Goal: Task Accomplishment & Management: Complete application form

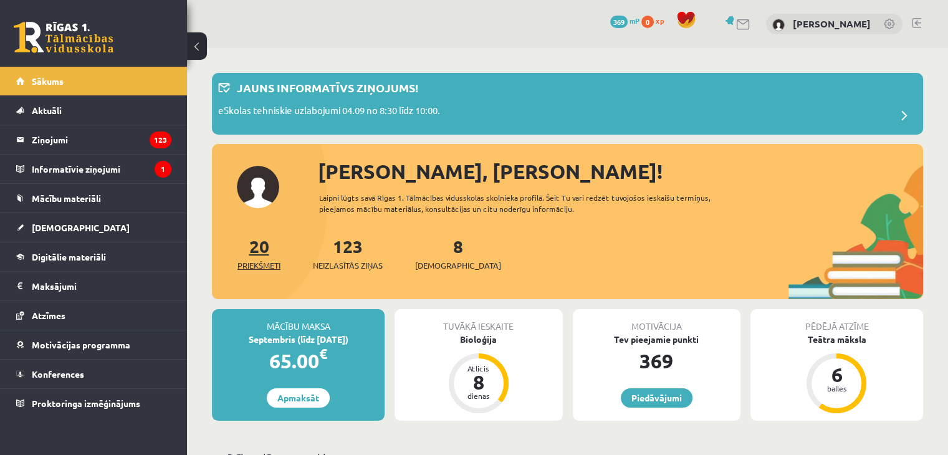
click at [262, 253] on link "20 Priekšmeti" at bounding box center [259, 253] width 43 height 37
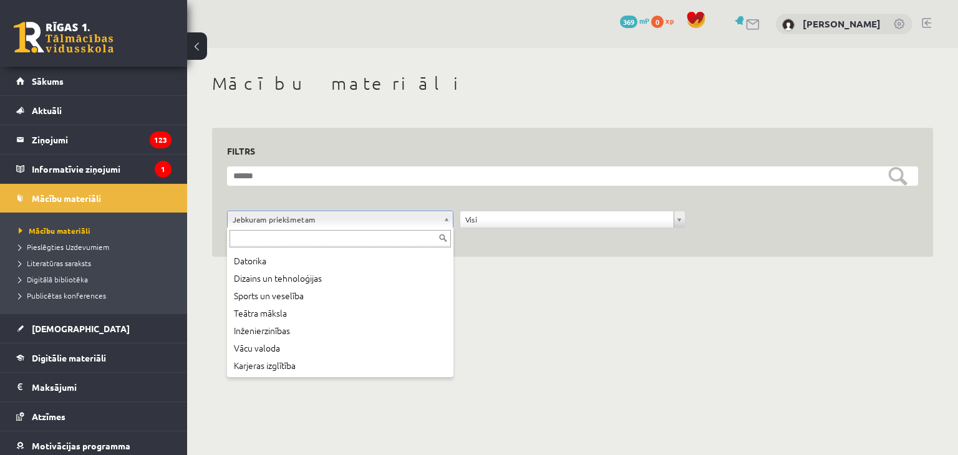
scroll to position [217, 0]
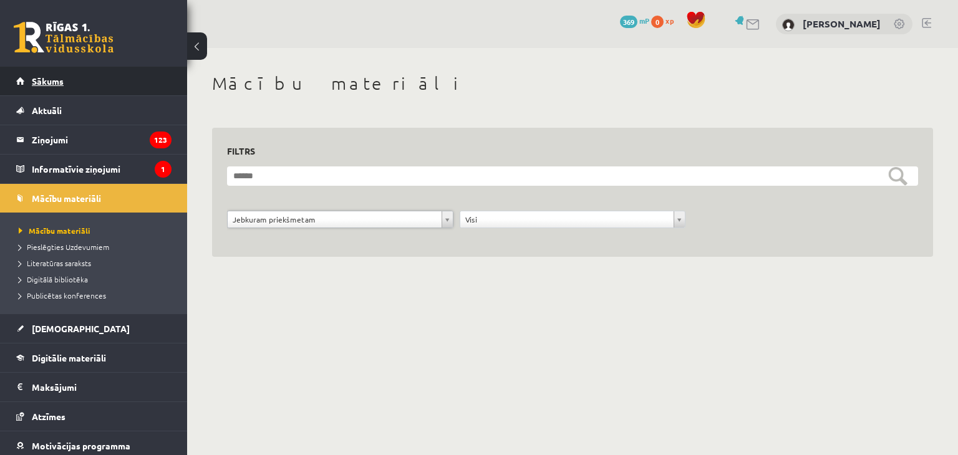
click at [36, 82] on span "Sākums" at bounding box center [48, 80] width 32 height 11
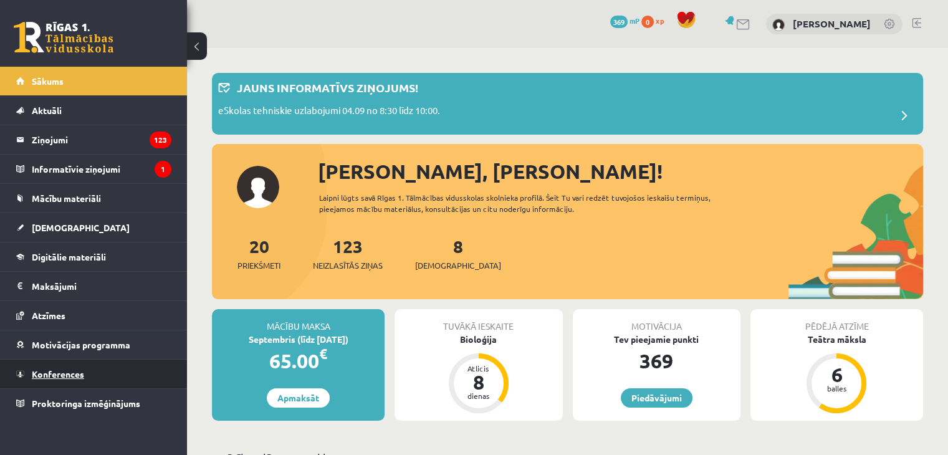
click at [118, 374] on link "Konferences" at bounding box center [93, 374] width 155 height 29
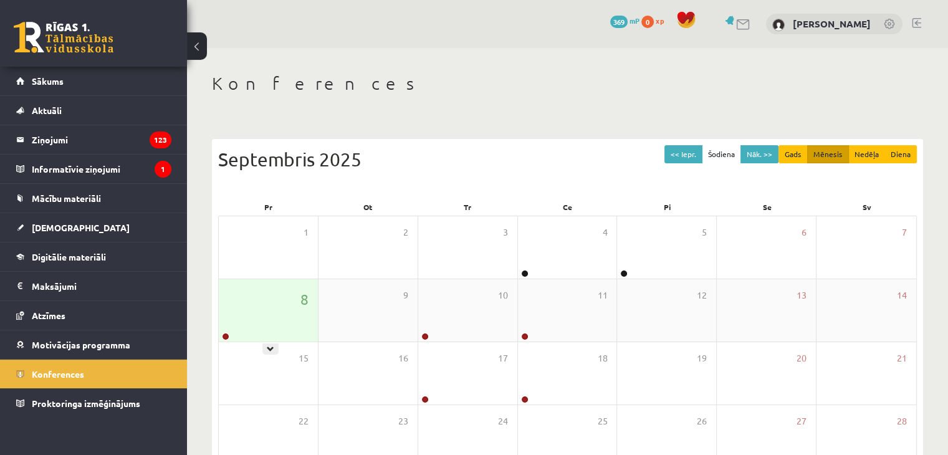
click at [274, 304] on div "8" at bounding box center [268, 310] width 99 height 62
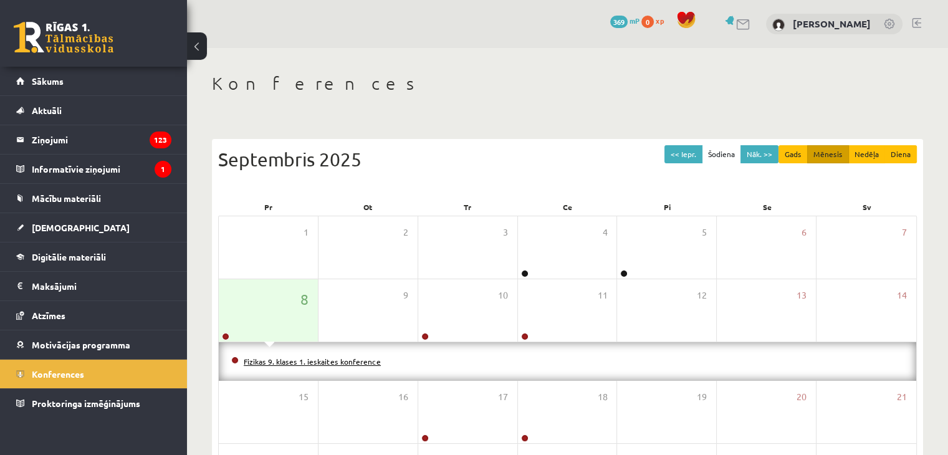
click at [259, 360] on link "Fizikas 9. klases 1. ieskaites konference" at bounding box center [312, 362] width 137 height 10
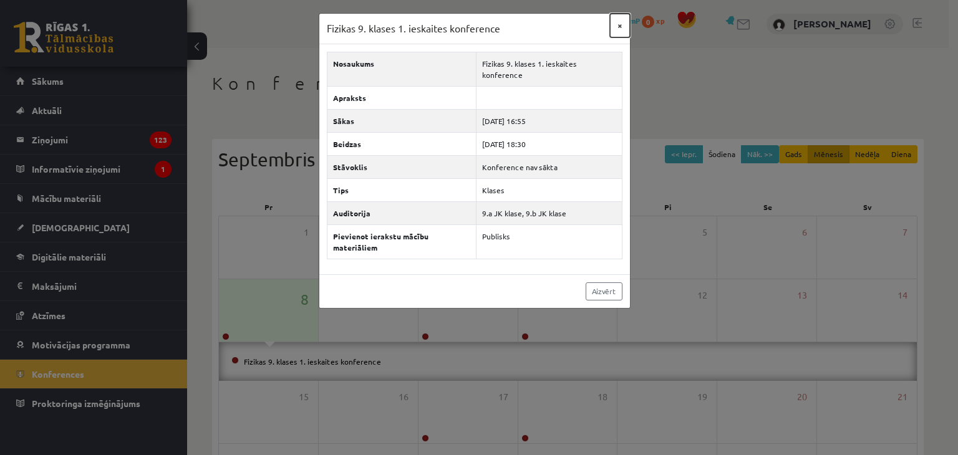
click at [615, 26] on button "×" at bounding box center [620, 26] width 20 height 24
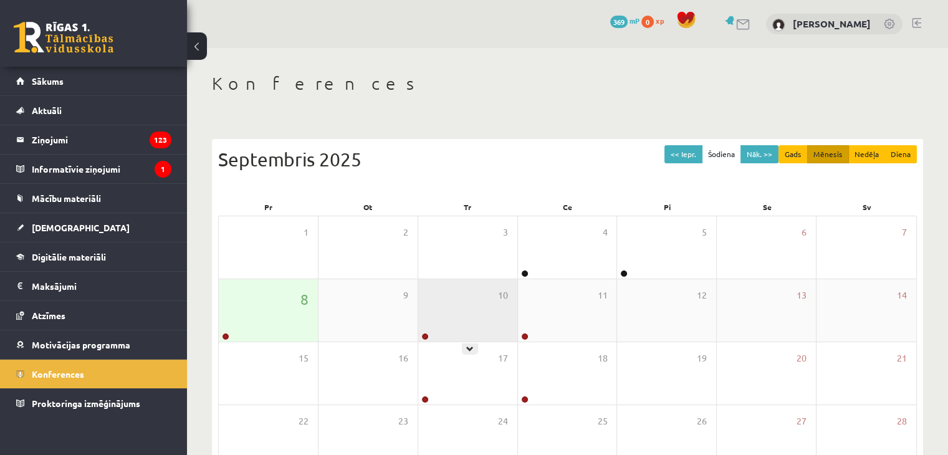
click at [440, 324] on div "10" at bounding box center [467, 310] width 99 height 62
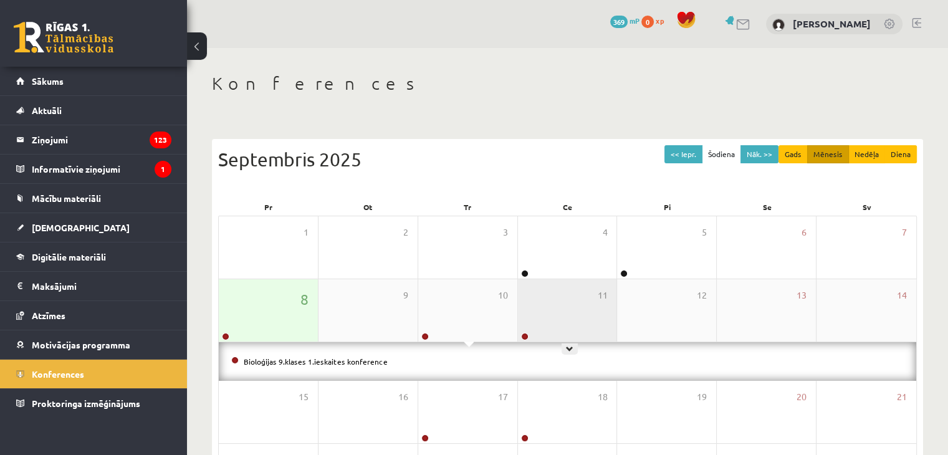
click at [575, 324] on div "11" at bounding box center [567, 310] width 99 height 62
click at [574, 319] on div "11" at bounding box center [567, 310] width 99 height 62
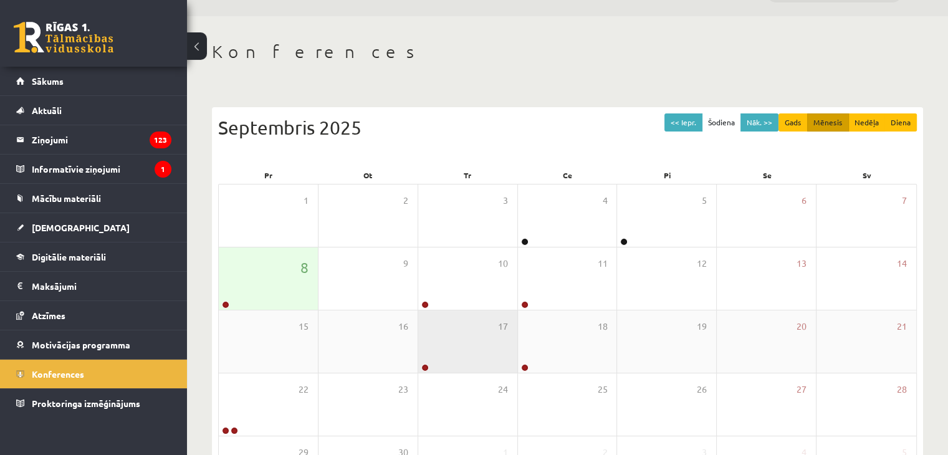
scroll to position [62, 0]
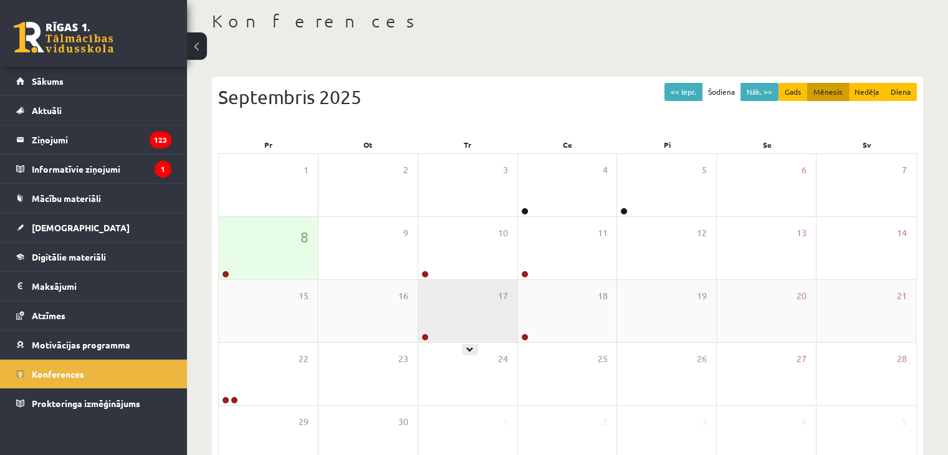
click at [451, 312] on div "17" at bounding box center [467, 311] width 99 height 62
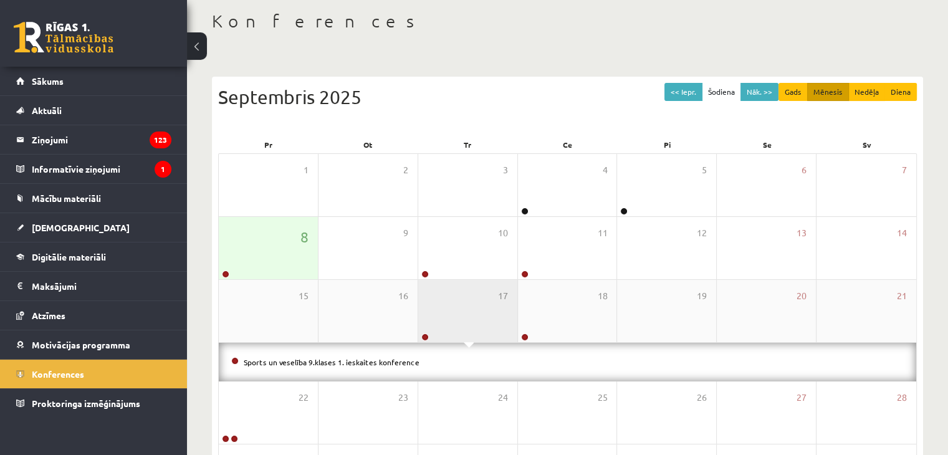
click at [455, 316] on div "17" at bounding box center [467, 311] width 99 height 62
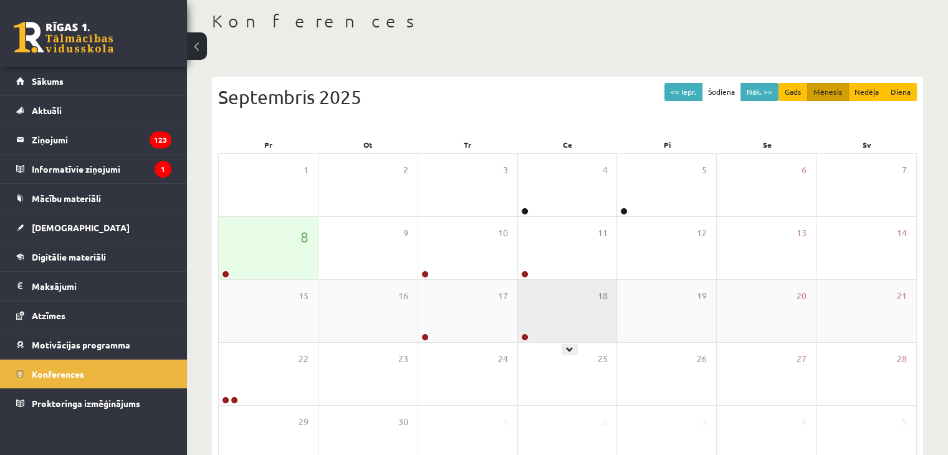
click at [589, 322] on div "18" at bounding box center [567, 311] width 99 height 62
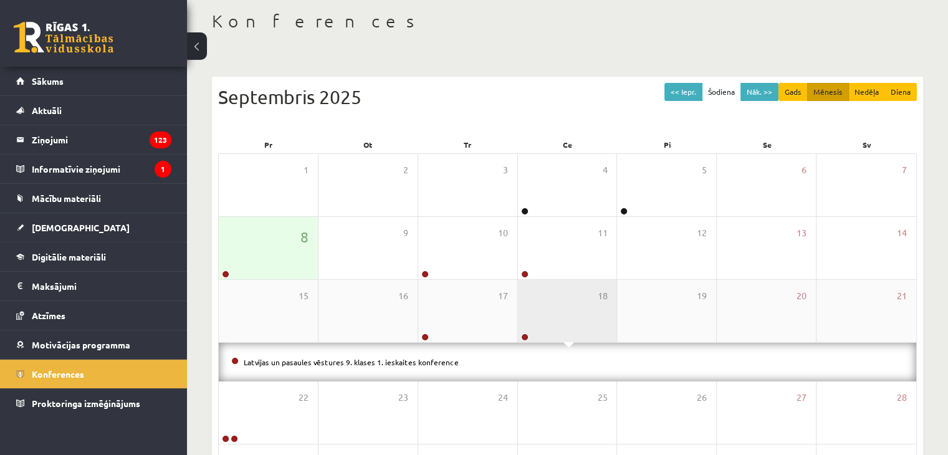
click at [589, 322] on div "18" at bounding box center [567, 311] width 99 height 62
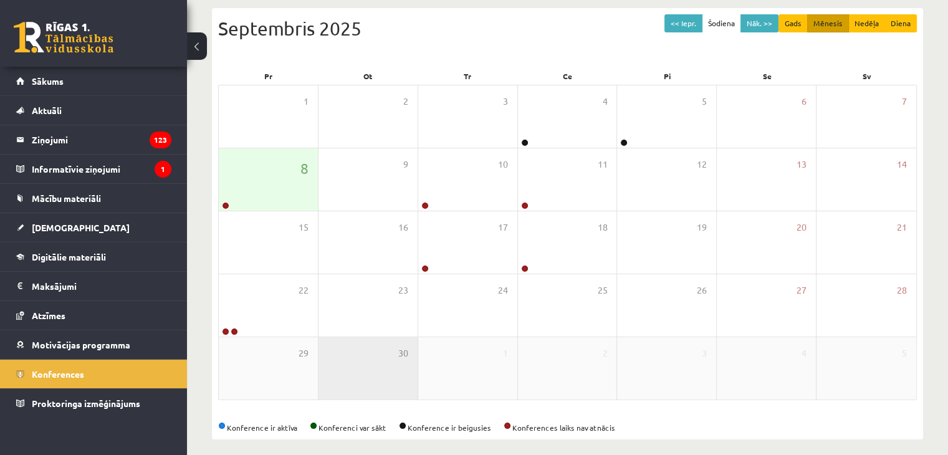
scroll to position [140, 0]
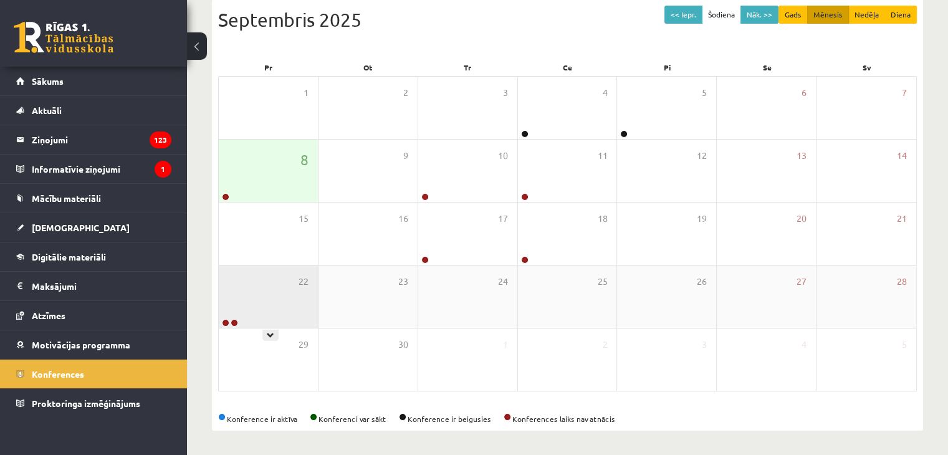
click at [264, 285] on div "22" at bounding box center [268, 297] width 99 height 62
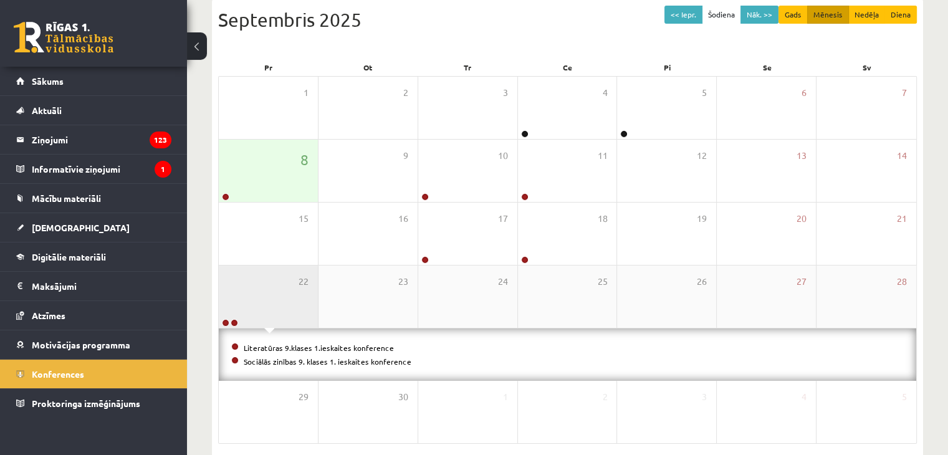
click at [264, 285] on div "22" at bounding box center [268, 297] width 99 height 62
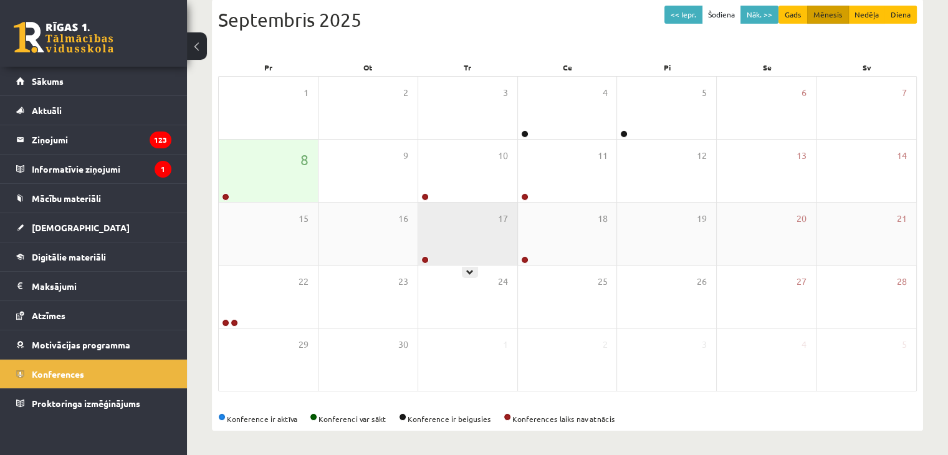
click at [459, 233] on div "17" at bounding box center [467, 234] width 99 height 62
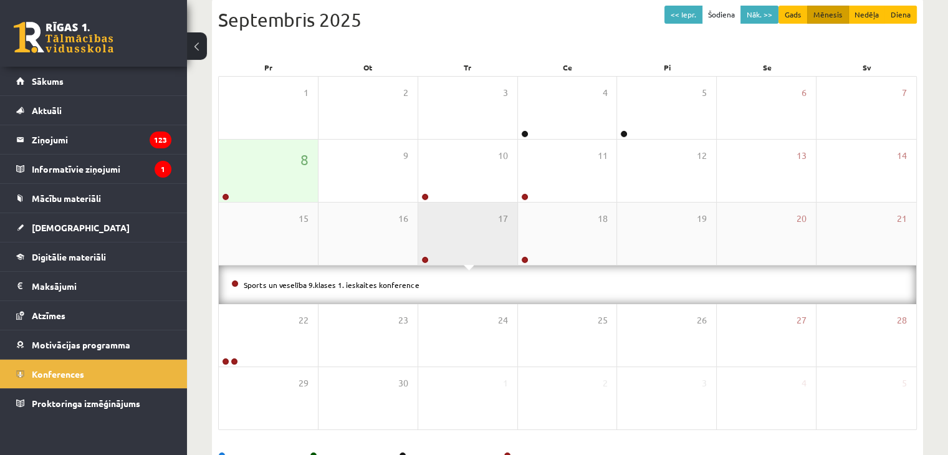
click at [459, 234] on div "17" at bounding box center [467, 234] width 99 height 62
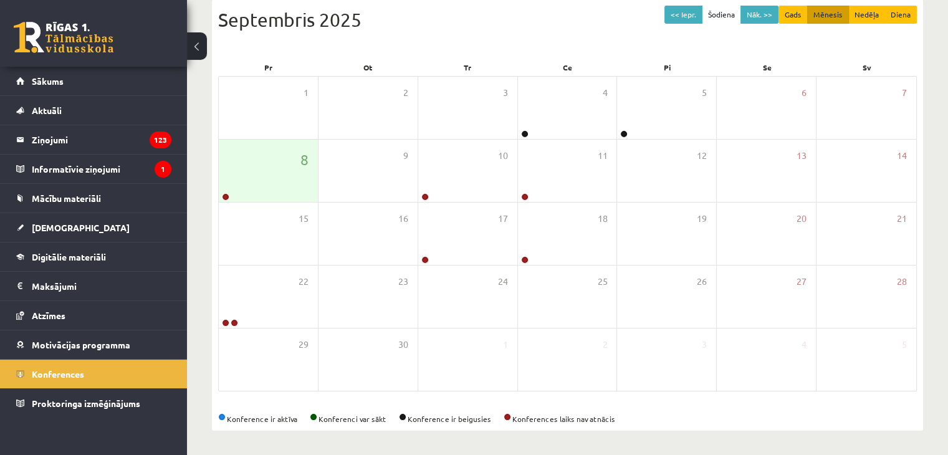
drag, startPoint x: 491, startPoint y: 417, endPoint x: 509, endPoint y: 422, distance: 18.2
click at [509, 422] on div "Konference ir aktīva Konferenci var sākt Konference ir beigusies Konferences la…" at bounding box center [567, 418] width 699 height 11
click at [511, 432] on div "Konferences << Iepr. Šodiena Nāk. >> Gads Mēnesis Nedēļa Diena Septembris 2025 …" at bounding box center [567, 181] width 761 height 547
drag, startPoint x: 516, startPoint y: 418, endPoint x: 496, endPoint y: 418, distance: 20.0
click at [496, 418] on div "Konference ir aktīva Konferenci var sākt Konference ir beigusies Konferences la…" at bounding box center [567, 418] width 699 height 11
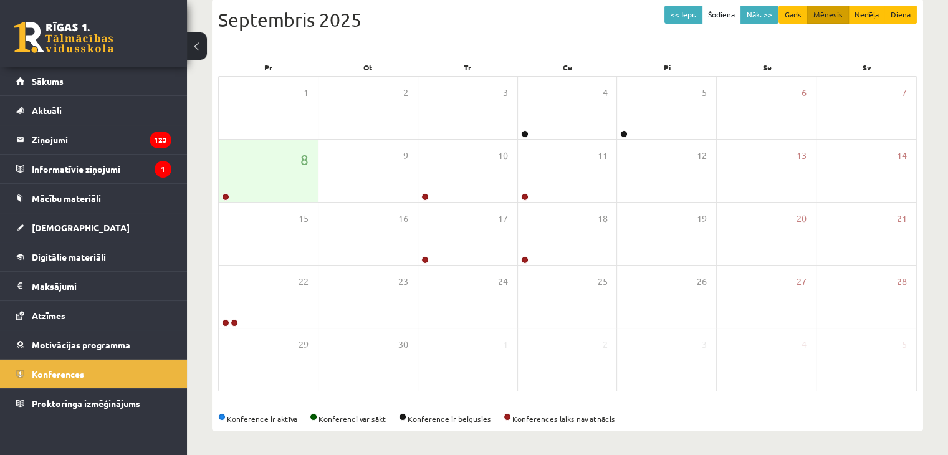
click at [673, 415] on div "Konference ir aktīva Konferenci var sākt Konference ir beigusies Konferences la…" at bounding box center [567, 418] width 699 height 11
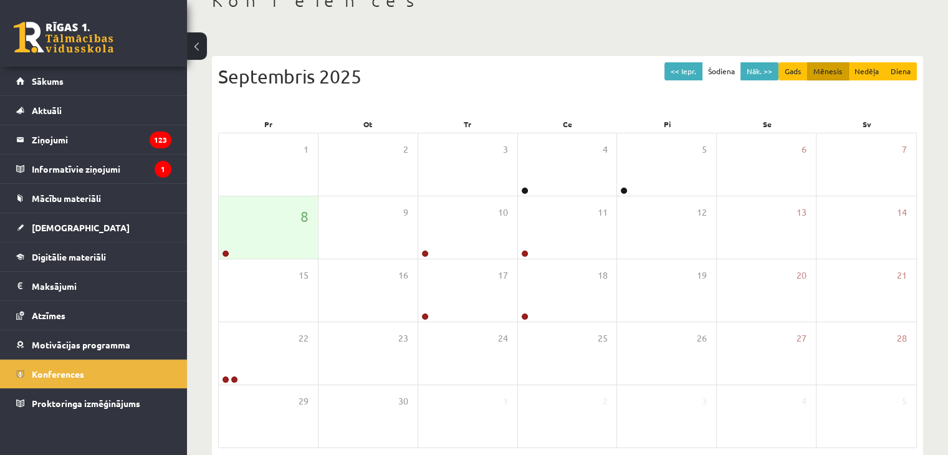
scroll to position [0, 0]
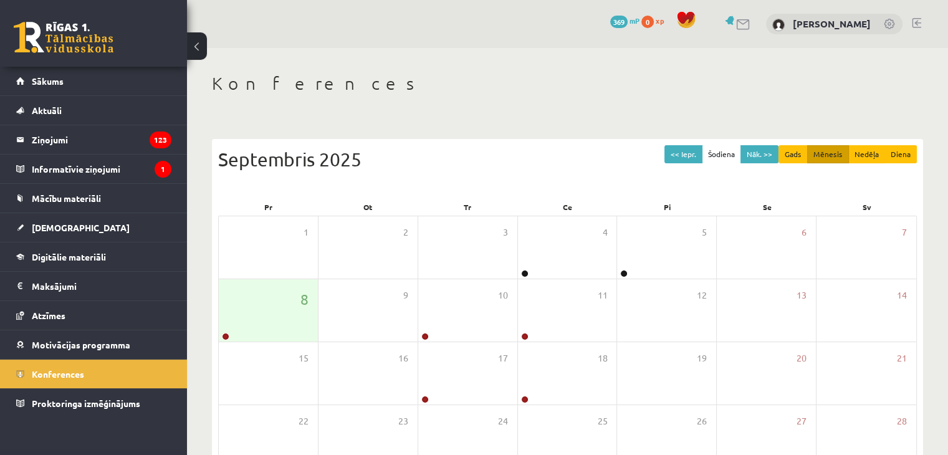
click at [919, 23] on link at bounding box center [916, 23] width 9 height 10
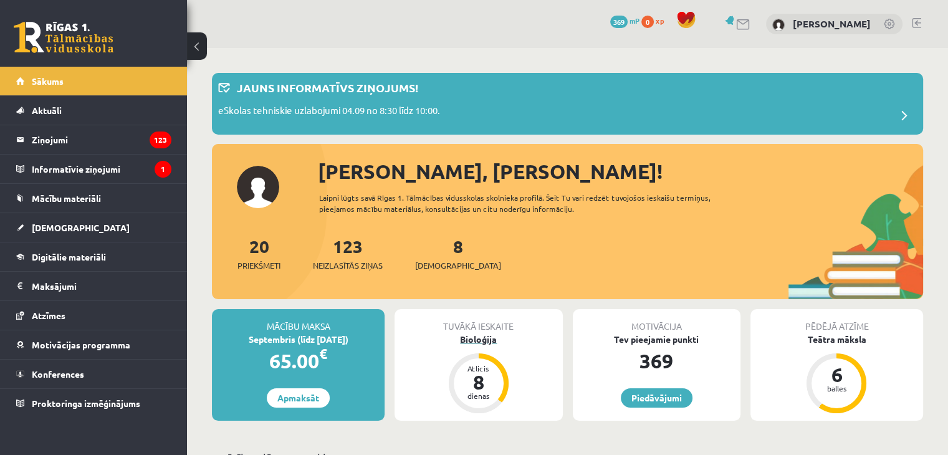
click at [477, 385] on div "8" at bounding box center [478, 382] width 37 height 20
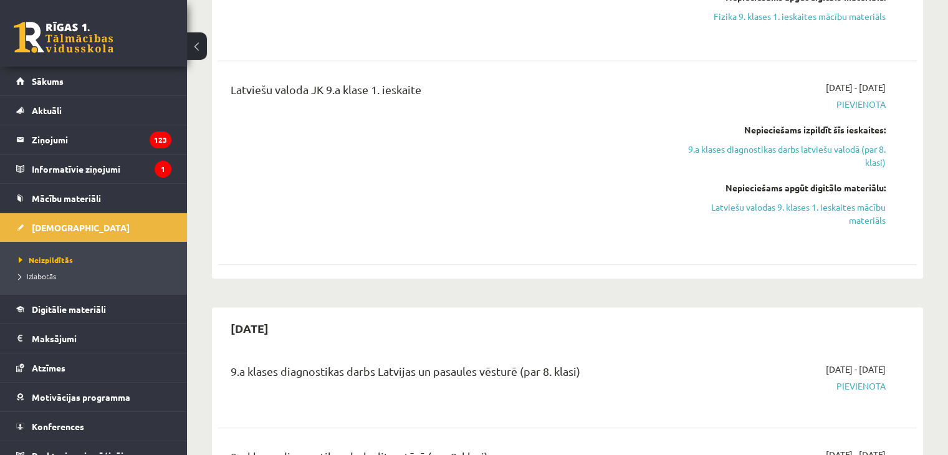
scroll to position [1060, 0]
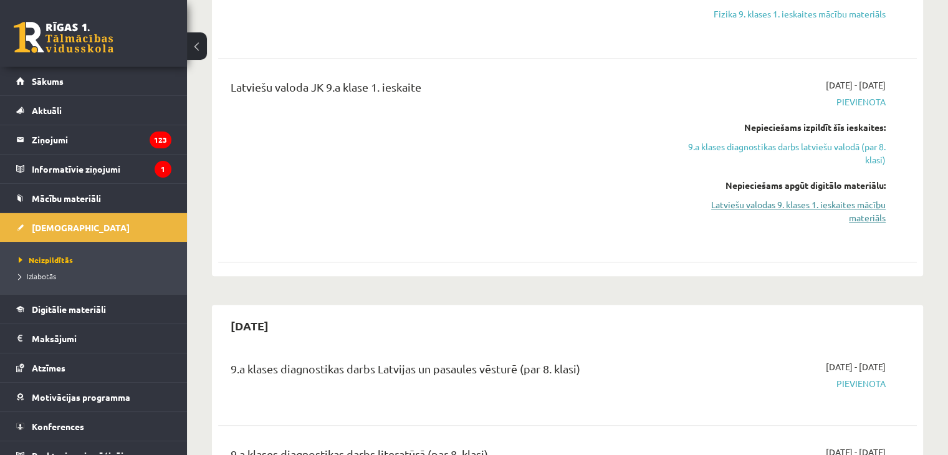
click at [832, 208] on link "Latviešu valodas 9. klases 1. ieskaites mācību materiāls" at bounding box center [783, 211] width 206 height 26
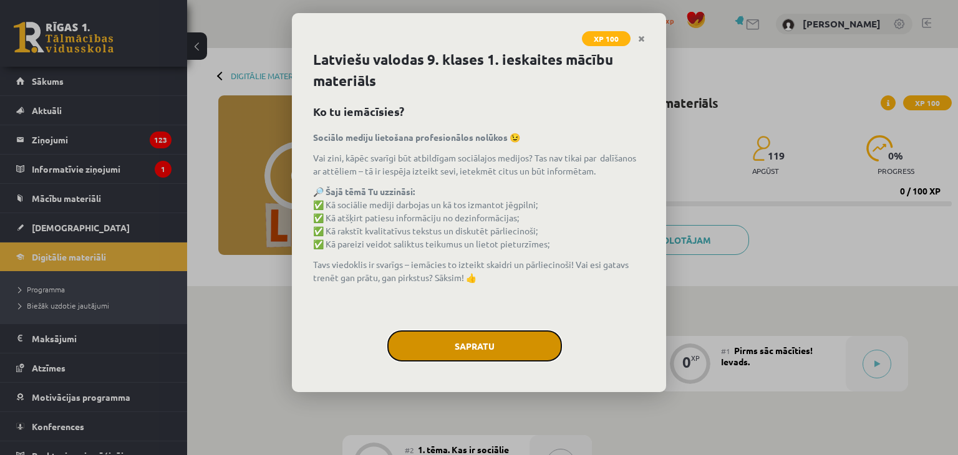
click at [478, 347] on button "Sapratu" at bounding box center [474, 345] width 175 height 31
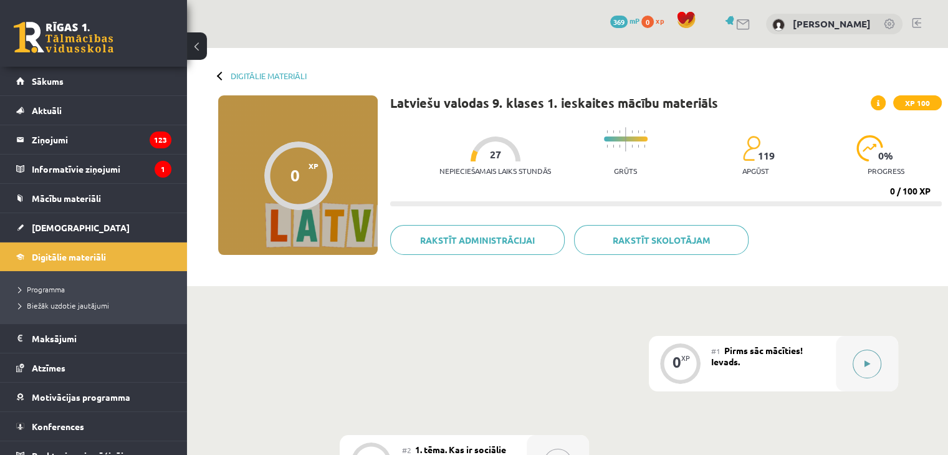
click at [858, 360] on button at bounding box center [867, 364] width 29 height 29
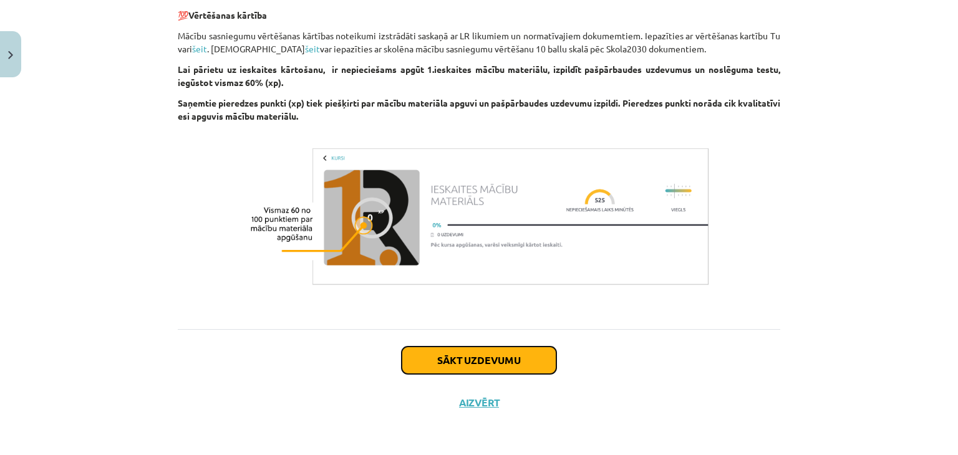
click at [422, 372] on button "Sākt uzdevumu" at bounding box center [479, 360] width 155 height 27
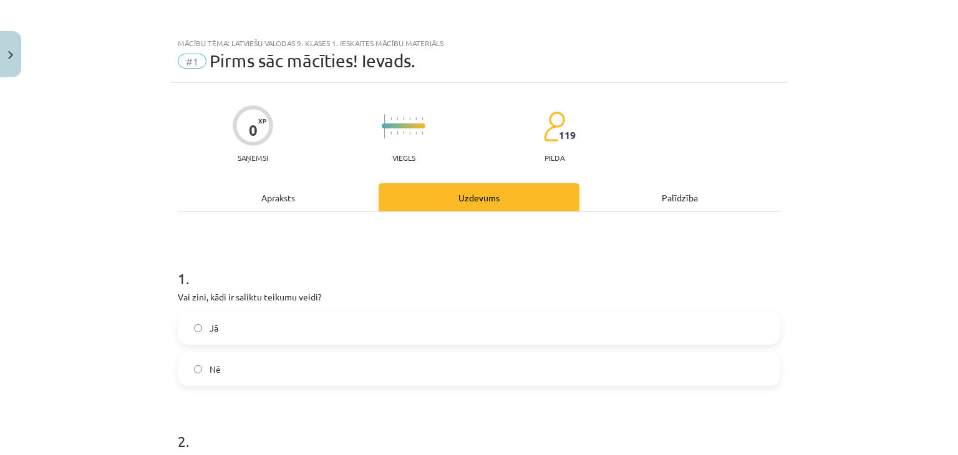
click at [229, 328] on label "Jā" at bounding box center [479, 327] width 600 height 31
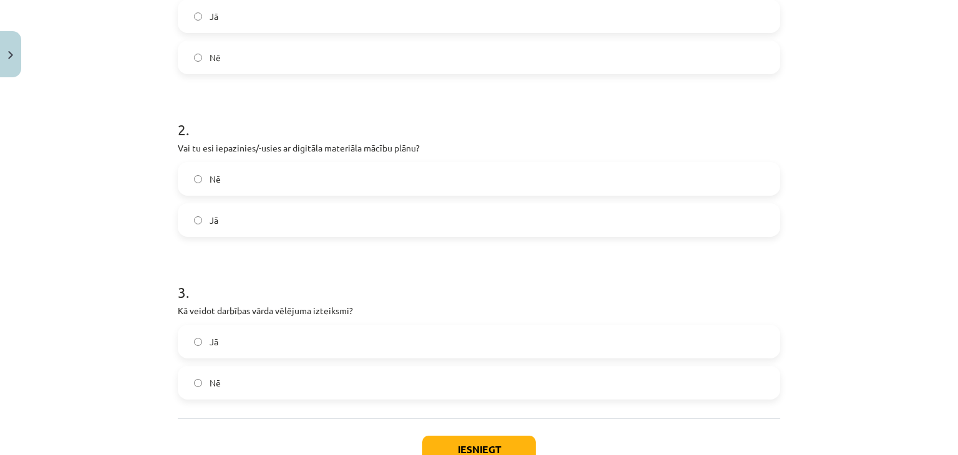
scroll to position [374, 0]
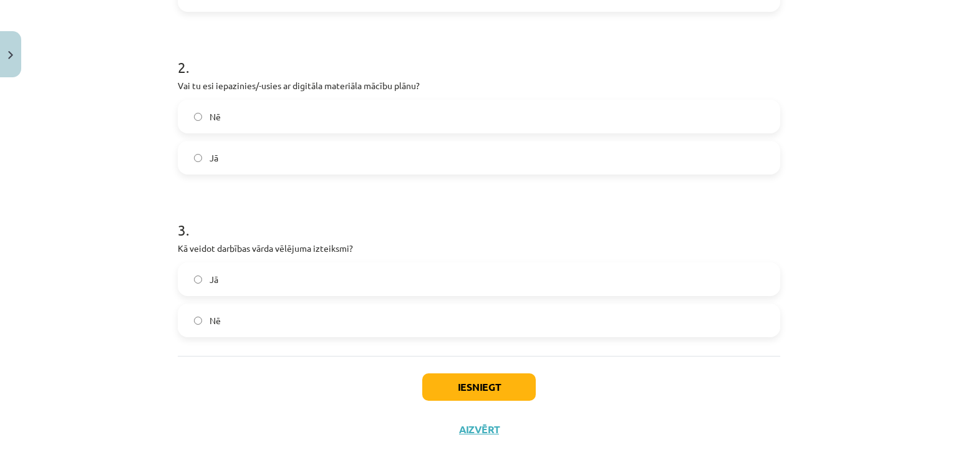
click at [210, 279] on span "Jā" at bounding box center [214, 279] width 9 height 13
click at [477, 397] on button "Iesniegt" at bounding box center [478, 387] width 113 height 27
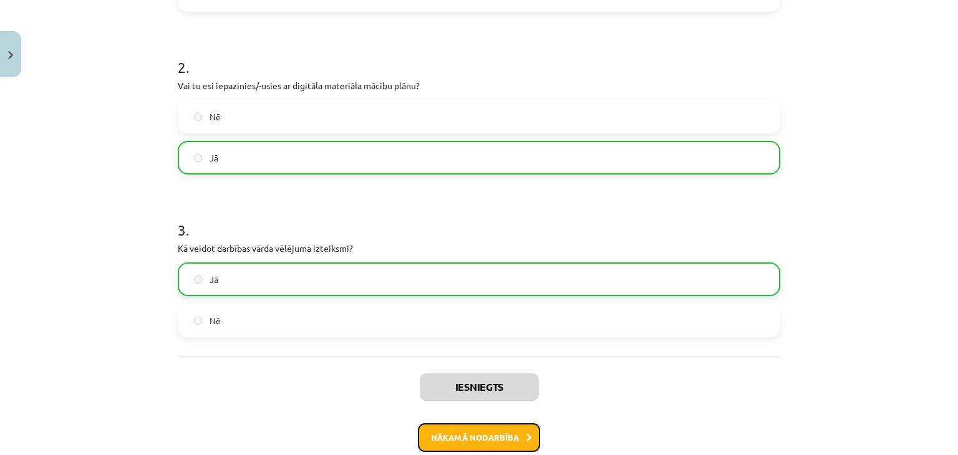
click at [470, 431] on button "Nākamā nodarbība" at bounding box center [479, 437] width 122 height 29
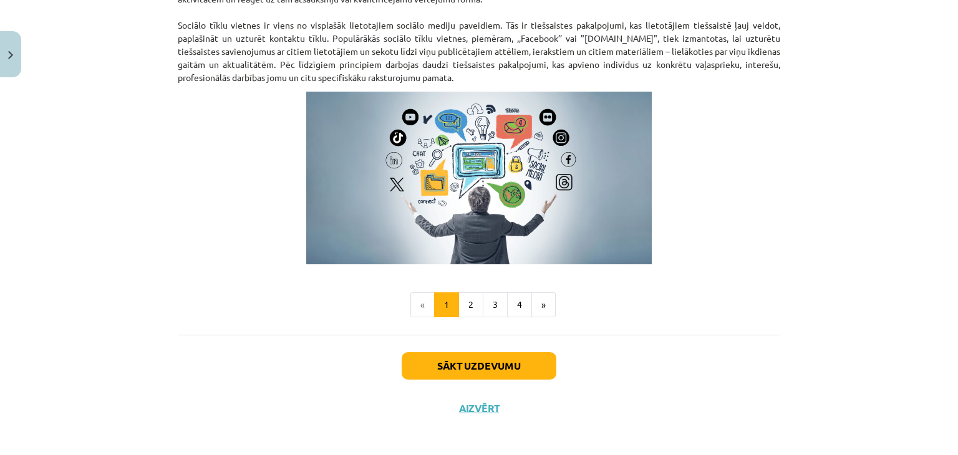
scroll to position [829, 0]
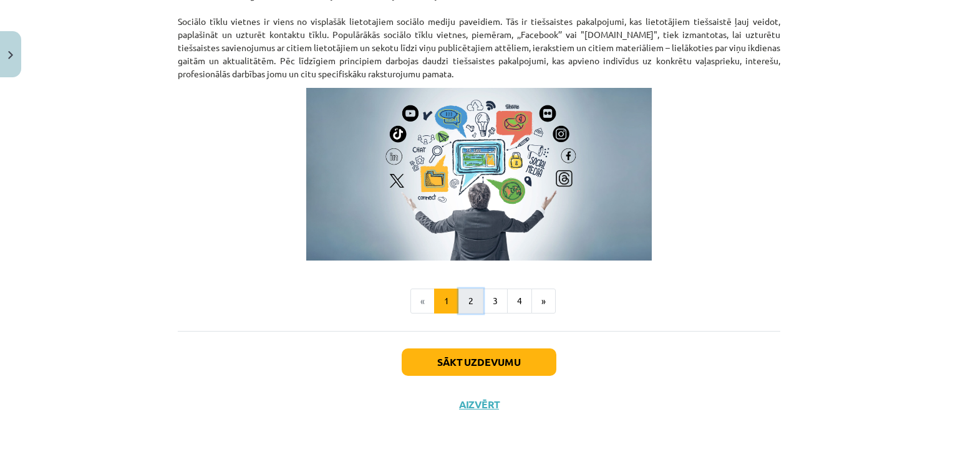
click at [464, 307] on button "2" at bounding box center [470, 301] width 25 height 25
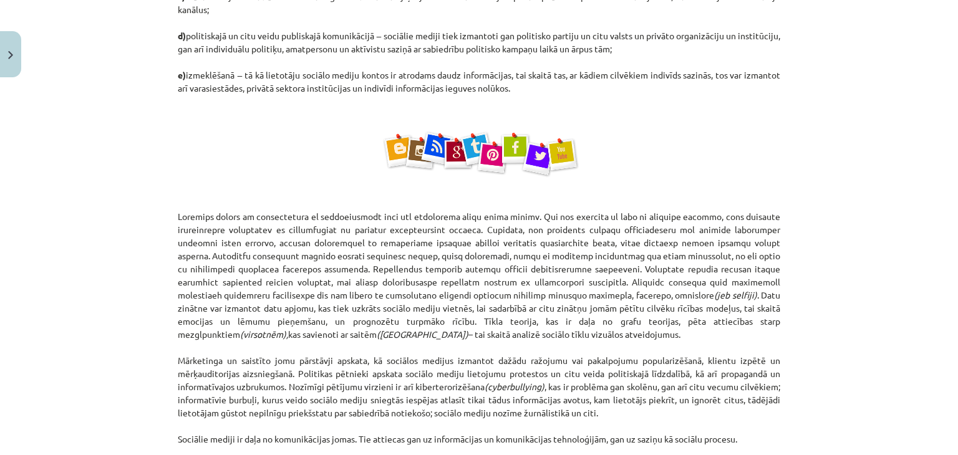
scroll to position [784, 0]
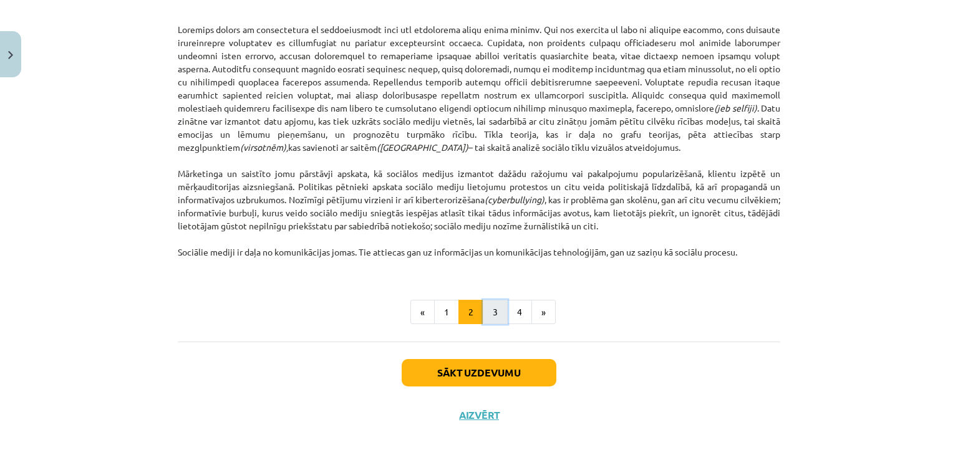
click at [493, 316] on button "3" at bounding box center [495, 312] width 25 height 25
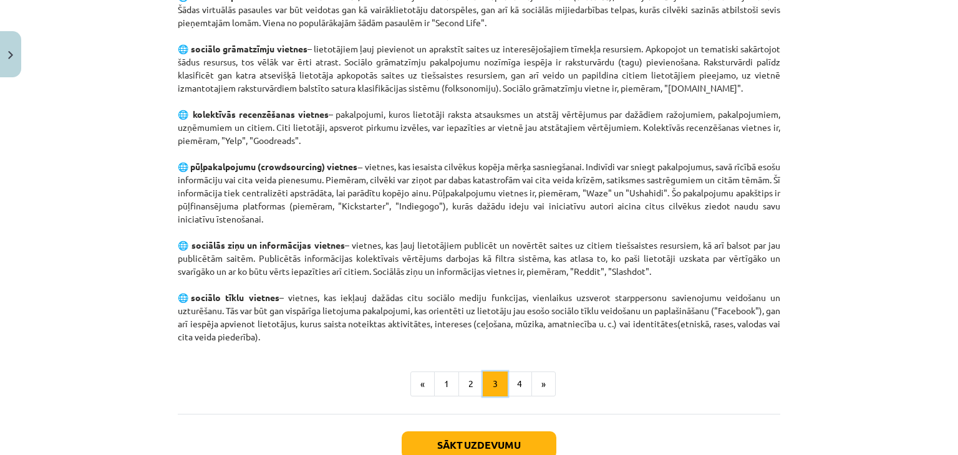
scroll to position [850, 0]
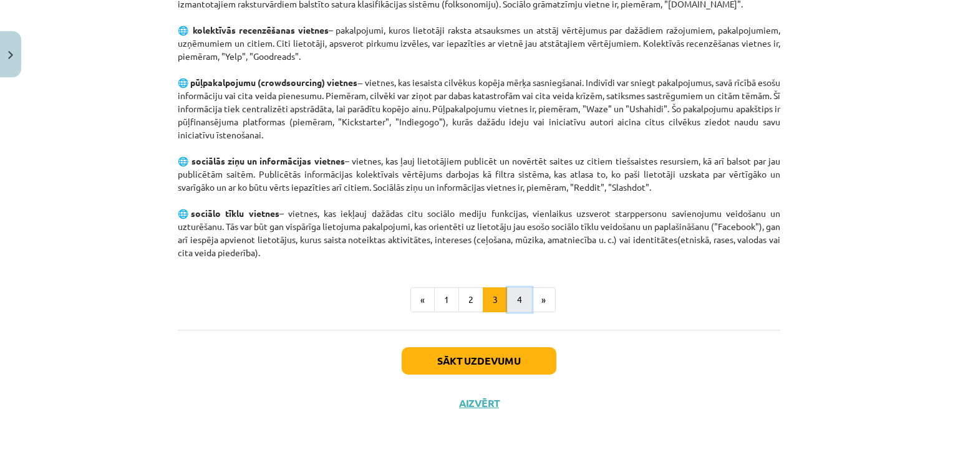
click at [521, 297] on button "4" at bounding box center [519, 299] width 25 height 25
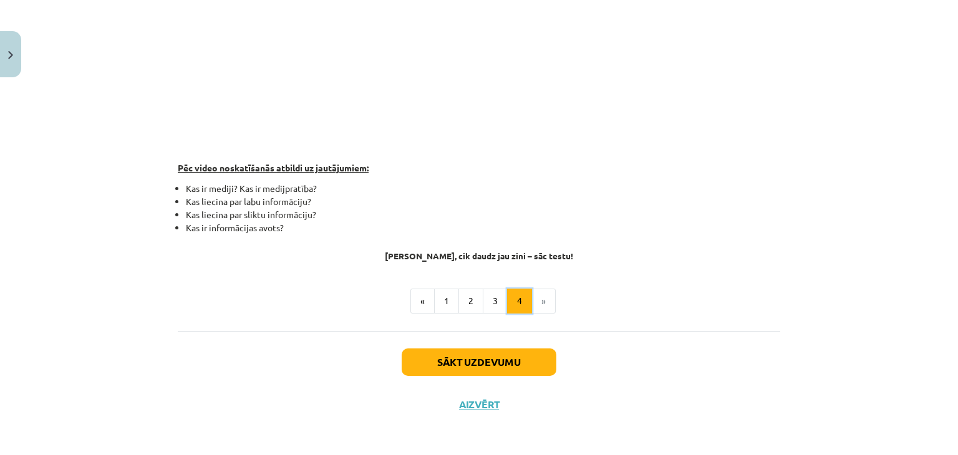
scroll to position [345, 0]
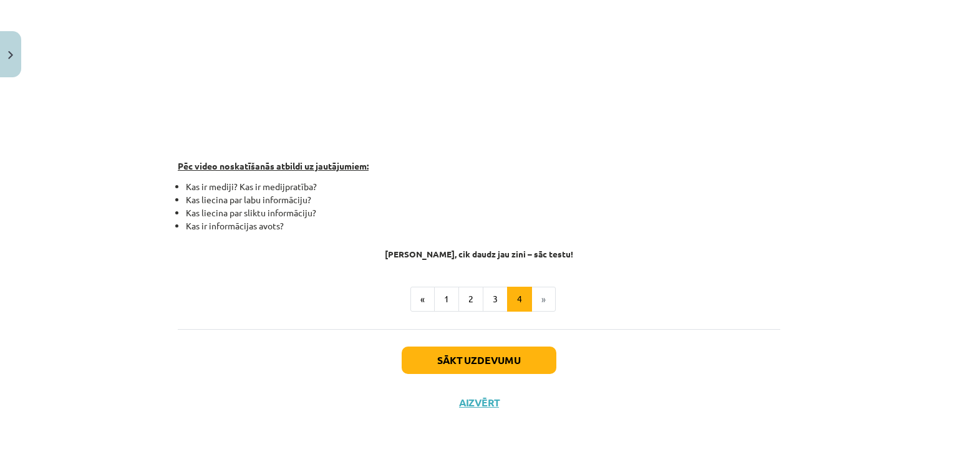
click at [538, 298] on li "»" at bounding box center [544, 299] width 24 height 25
click at [455, 357] on button "Sākt uzdevumu" at bounding box center [479, 360] width 155 height 27
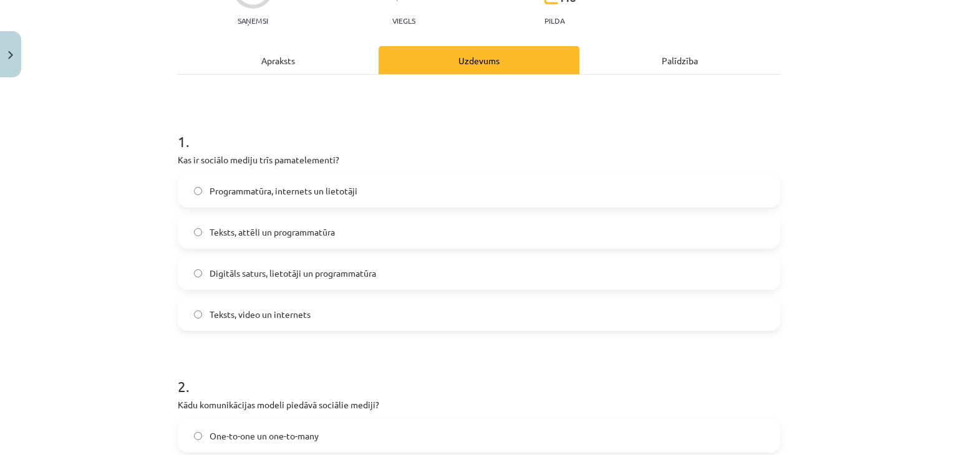
scroll to position [156, 0]
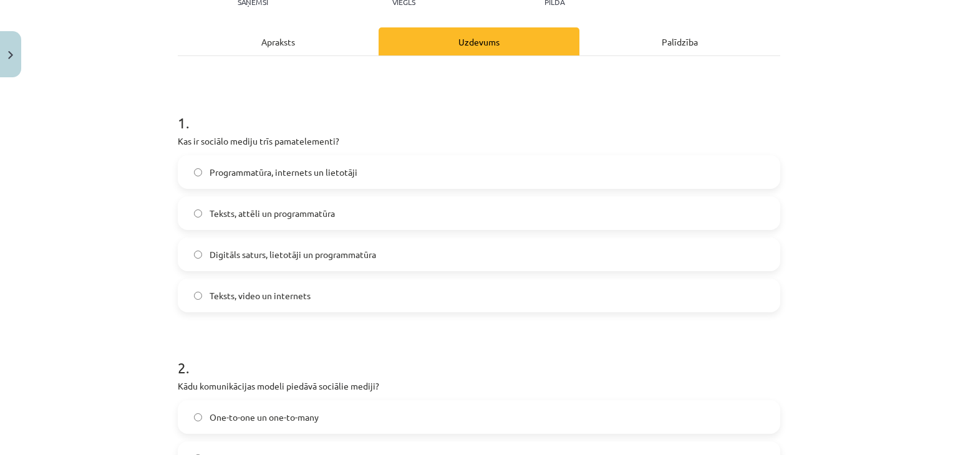
click at [269, 246] on label "Digitāls saturs, lietotāji un programmatūra" at bounding box center [479, 254] width 600 height 31
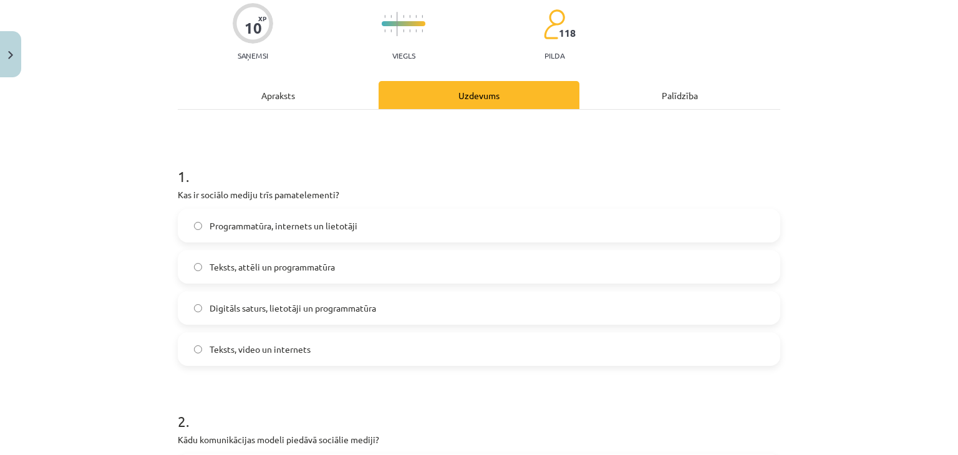
scroll to position [94, 0]
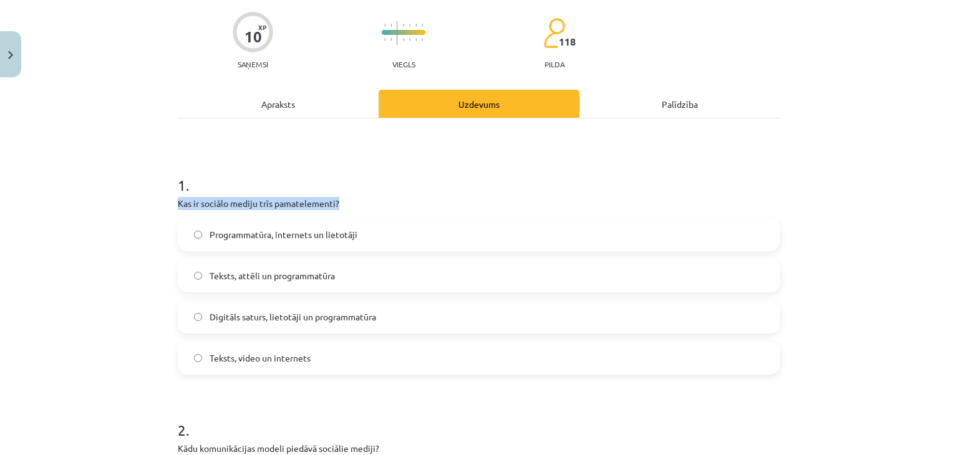
drag, startPoint x: 174, startPoint y: 203, endPoint x: 345, endPoint y: 205, distance: 171.5
click at [345, 205] on p "Kas ir sociālo mediju trīs pamatelementi?" at bounding box center [479, 203] width 602 height 13
copy p "Kas ir sociālo mediju trīs pamatelementi?"
click at [127, 178] on div "Mācību tēma: Latviešu valodas 9. klases 1. ieskaites mācību materiāls #2 1. tēm…" at bounding box center [479, 227] width 958 height 455
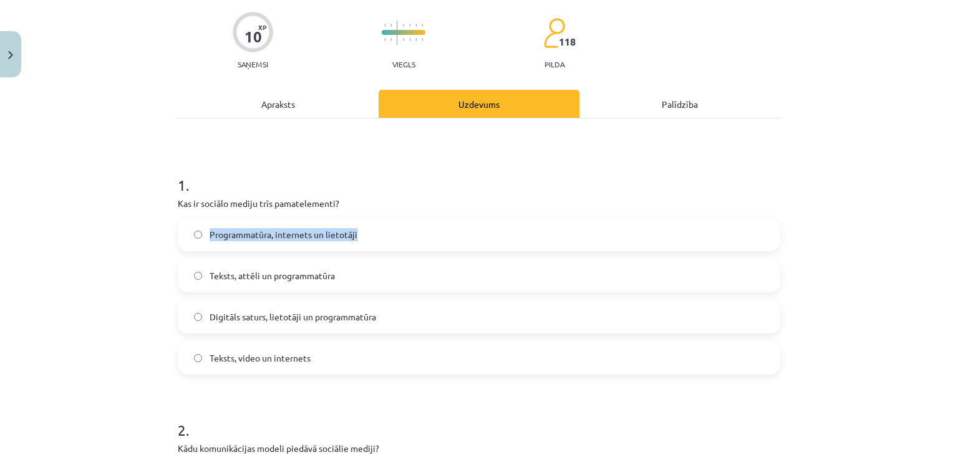
drag, startPoint x: 206, startPoint y: 234, endPoint x: 357, endPoint y: 243, distance: 151.2
click at [357, 243] on label "Programmatūra, internets un lietotāji" at bounding box center [479, 234] width 600 height 31
copy span "Programmatūra, internets un lietotāji"
click at [117, 239] on div "Mācību tēma: Latviešu valodas 9. klases 1. ieskaites mācību materiāls #2 1. tēm…" at bounding box center [479, 227] width 958 height 455
drag, startPoint x: 205, startPoint y: 274, endPoint x: 337, endPoint y: 283, distance: 131.9
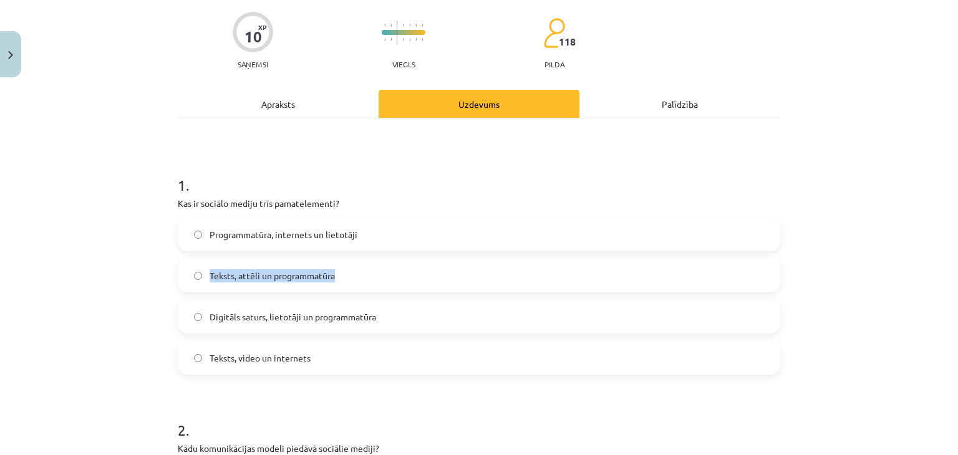
click at [337, 283] on label "Teksts, attēli un programmatūra" at bounding box center [479, 275] width 600 height 31
copy span "Teksts, attēli un programmatūra"
click at [74, 231] on div "Mācību tēma: Latviešu valodas 9. klases 1. ieskaites mācību materiāls #2 1. tēm…" at bounding box center [479, 227] width 958 height 455
drag, startPoint x: 206, startPoint y: 315, endPoint x: 380, endPoint y: 330, distance: 174.6
click at [380, 330] on label "Digitāls saturs, lietotāji un programmatūra" at bounding box center [479, 316] width 600 height 31
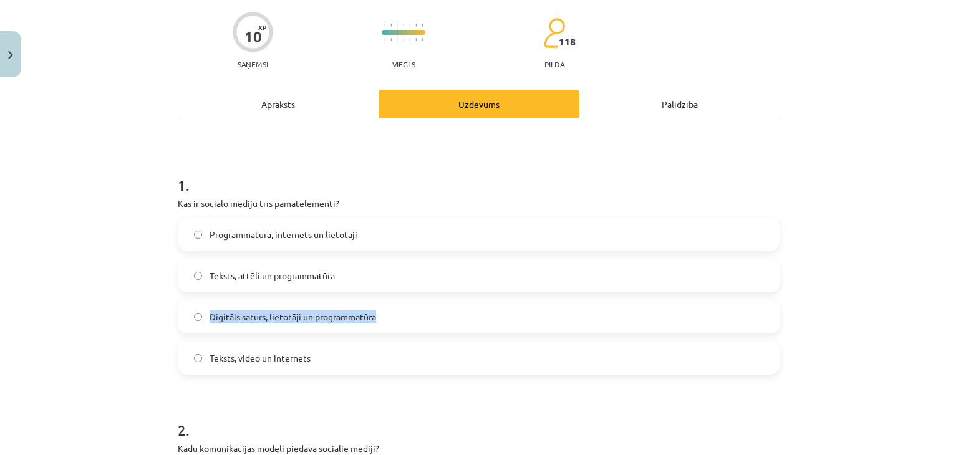
copy span "Digitāls saturs, lietotāji un programmatūra"
click at [65, 200] on div "Mācību tēma: Latviešu valodas 9. klases 1. ieskaites mācību materiāls #2 1. tēm…" at bounding box center [479, 227] width 958 height 455
drag, startPoint x: 205, startPoint y: 357, endPoint x: 309, endPoint y: 365, distance: 104.5
click at [309, 365] on label "Teksts, video un internets" at bounding box center [479, 357] width 600 height 31
copy span "Teksts, video un internets"
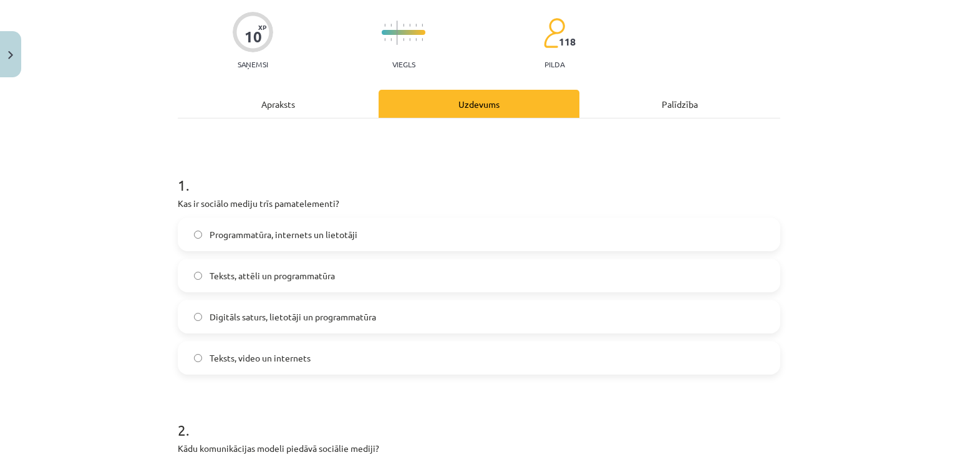
click at [121, 263] on div "Mācību tēma: Latviešu valodas 9. klases 1. ieskaites mācību materiāls #2 1. tēm…" at bounding box center [479, 227] width 958 height 455
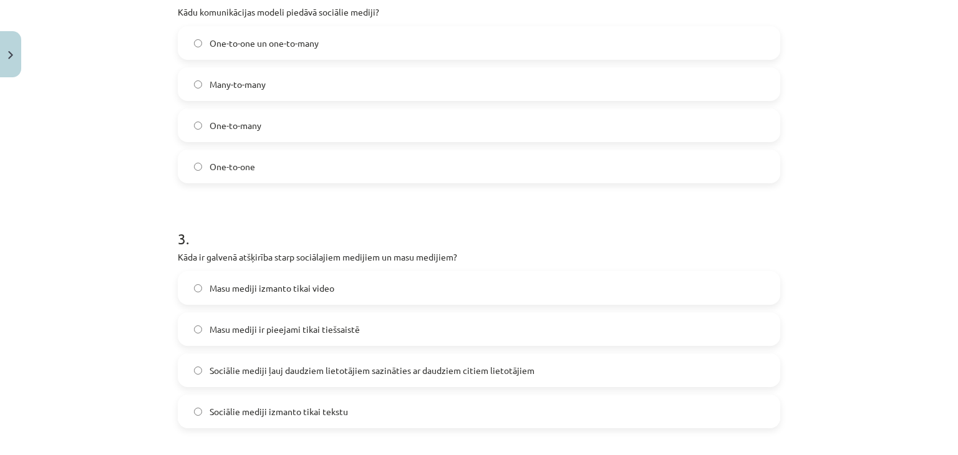
scroll to position [468, 0]
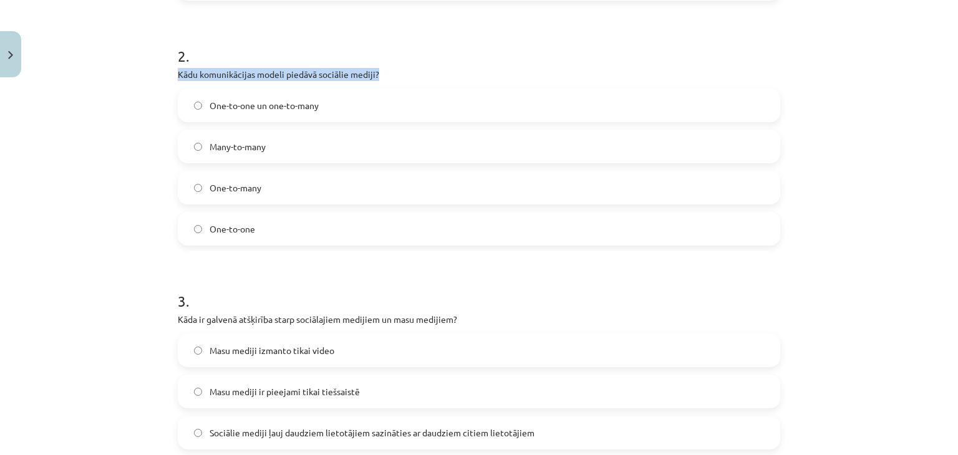
drag, startPoint x: 174, startPoint y: 73, endPoint x: 383, endPoint y: 73, distance: 208.9
click at [383, 73] on p "Kādu komunikācijas modeli piedāvā sociālie mediji?" at bounding box center [479, 74] width 602 height 13
copy p "Kādu komunikācijas modeli piedāvā sociālie mediji?"
click at [130, 93] on div "Mācību tēma: Latviešu valodas 9. klases 1. ieskaites mācību materiāls #2 1. tēm…" at bounding box center [479, 227] width 958 height 455
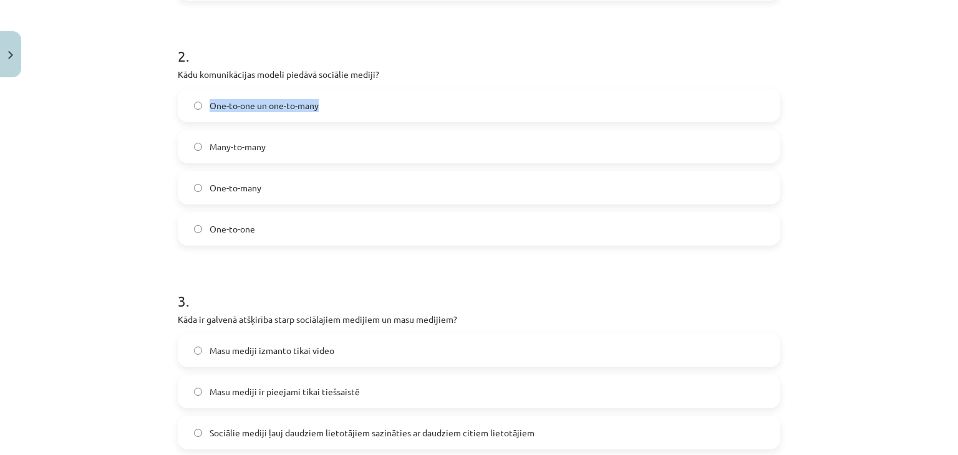
drag, startPoint x: 205, startPoint y: 104, endPoint x: 367, endPoint y: 116, distance: 162.6
click at [367, 116] on label "One-to-one un one-to-many" at bounding box center [479, 105] width 600 height 31
copy span "One-to-one un one-to-many"
click at [77, 138] on div "Mācību tēma: Latviešu valodas 9. klases 1. ieskaites mācību materiāls #2 1. tēm…" at bounding box center [479, 227] width 958 height 455
drag, startPoint x: 203, startPoint y: 146, endPoint x: 273, endPoint y: 148, distance: 69.2
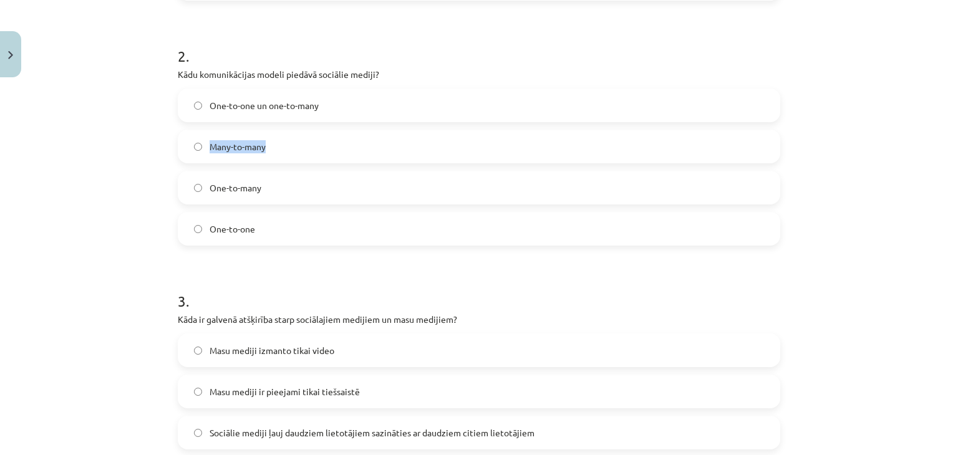
click at [276, 148] on label "Many-to-many" at bounding box center [479, 146] width 600 height 31
copy span "Many-to-many"
click at [123, 159] on div "Mācību tēma: Latviešu valodas 9. klases 1. ieskaites mācību materiāls #2 1. tēm…" at bounding box center [479, 227] width 958 height 455
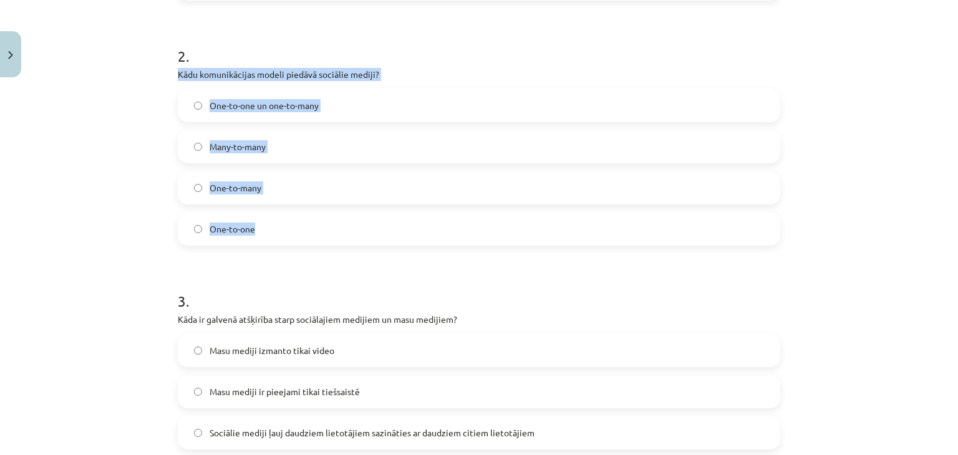
drag, startPoint x: 174, startPoint y: 73, endPoint x: 344, endPoint y: 226, distance: 229.2
click at [344, 226] on div "2 . Kādu komunikācijas modeli piedāvā sociālie mediji? One-to-one un one-to-man…" at bounding box center [479, 136] width 602 height 220
copy div "Kādu komunikācijas modeli piedāvā sociālie mediji? One-to-one un one-to-many Ma…"
click at [76, 110] on div "Mācību tēma: Latviešu valodas 9. klases 1. ieskaites mācību materiāls #2 1. tēm…" at bounding box center [479, 227] width 958 height 455
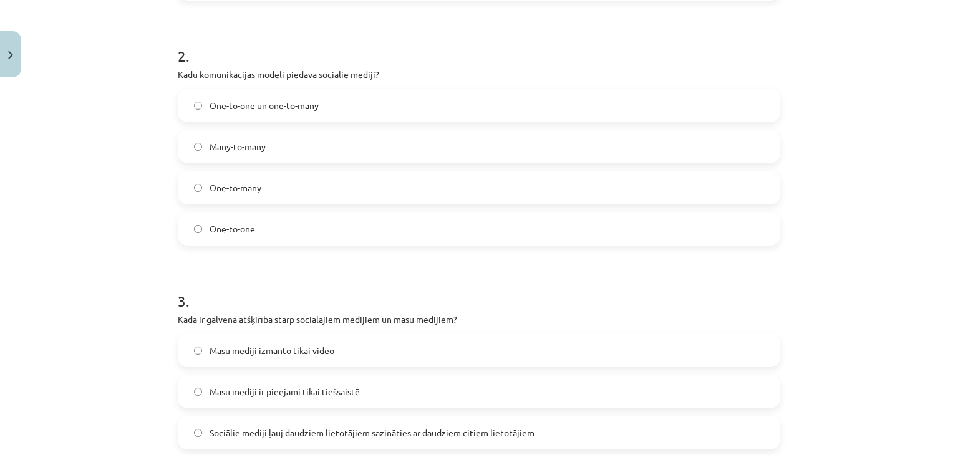
click at [238, 140] on span "Many-to-many" at bounding box center [238, 146] width 56 height 13
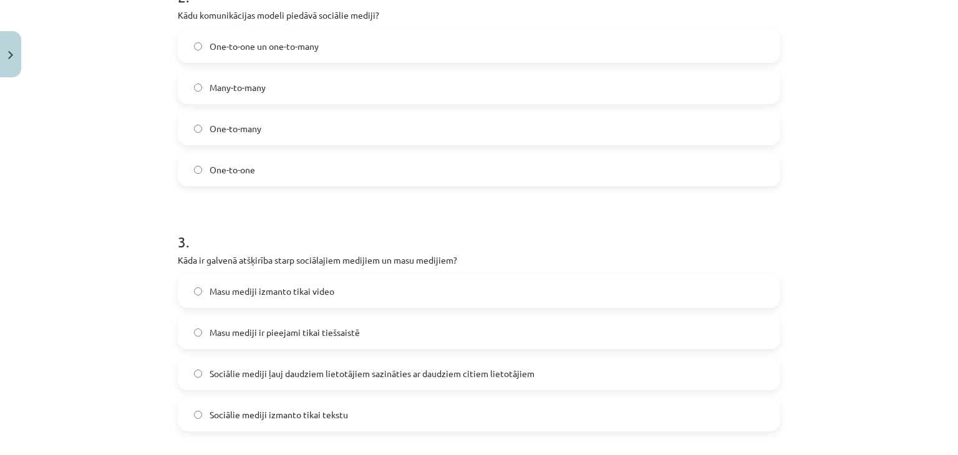
scroll to position [655, 0]
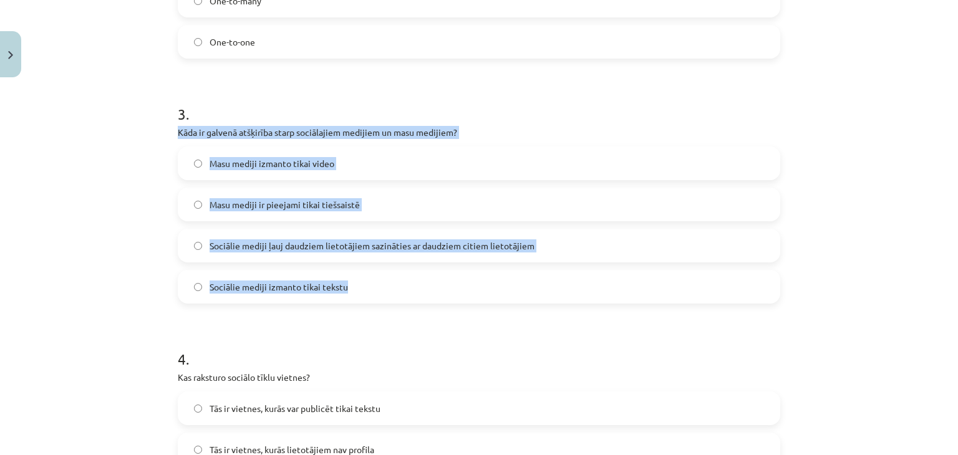
drag, startPoint x: 174, startPoint y: 132, endPoint x: 521, endPoint y: 282, distance: 377.6
click at [521, 282] on div "3 . Kāda ir galvenā atšķirība starp sociālajiem medijiem un masu medijiem? Masu…" at bounding box center [479, 194] width 602 height 220
copy div "Kāda ir galvenā atšķirība starp sociālajiem medijiem un masu medijiem? Masu med…"
click at [67, 205] on div "Mācību tēma: Latviešu valodas 9. klases 1. ieskaites mācību materiāls #2 1. tēm…" at bounding box center [479, 227] width 958 height 455
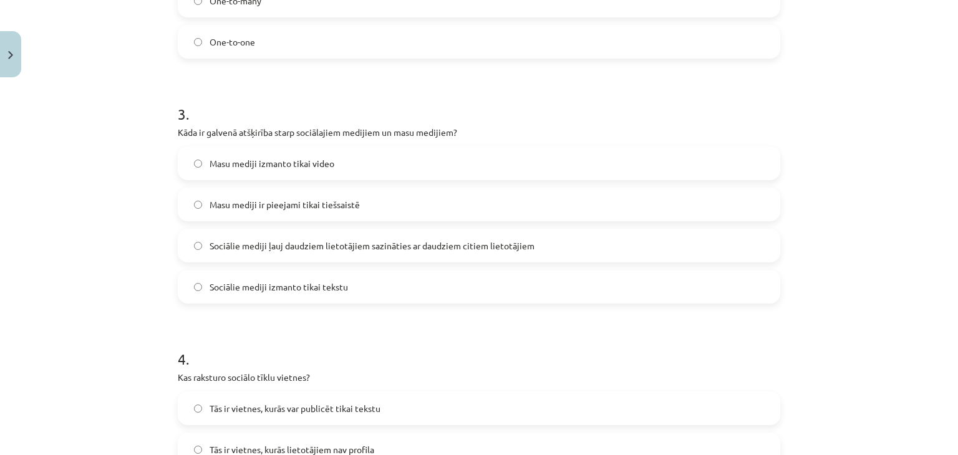
click at [259, 251] on span "Sociālie mediji ļauj daudziem lietotājiem sazināties ar daudziem citiem lietotā…" at bounding box center [372, 245] width 325 height 13
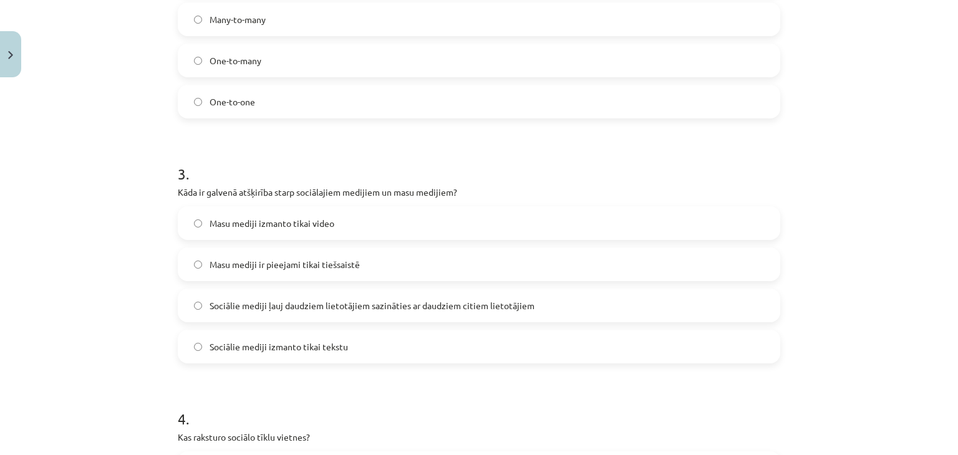
scroll to position [842, 0]
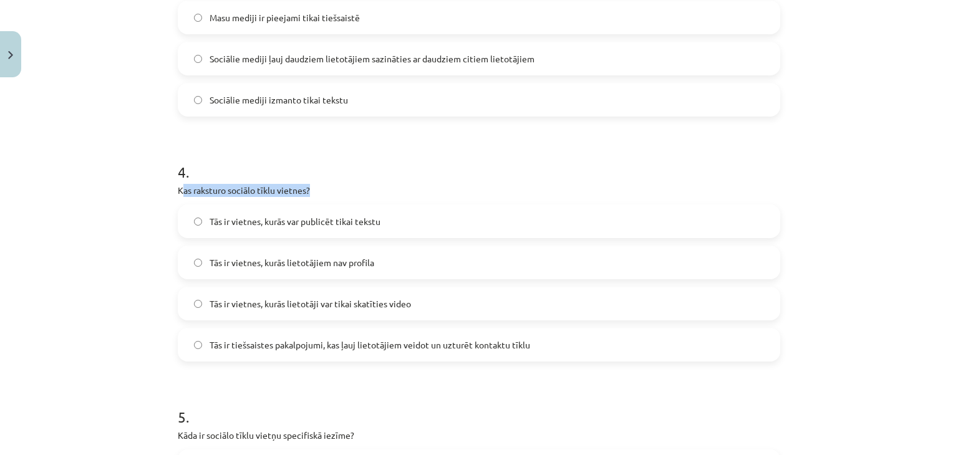
drag, startPoint x: 176, startPoint y: 191, endPoint x: 175, endPoint y: 198, distance: 7.0
click at [185, 200] on div "4 . Kas raksturo sociālo tīklu vietnes? Tās ir vietnes, kurās var publicēt tika…" at bounding box center [479, 252] width 602 height 220
click at [135, 188] on div "Mācību tēma: Latviešu valodas 9. klases 1. ieskaites mācību materiāls #2 1. tēm…" at bounding box center [479, 227] width 958 height 455
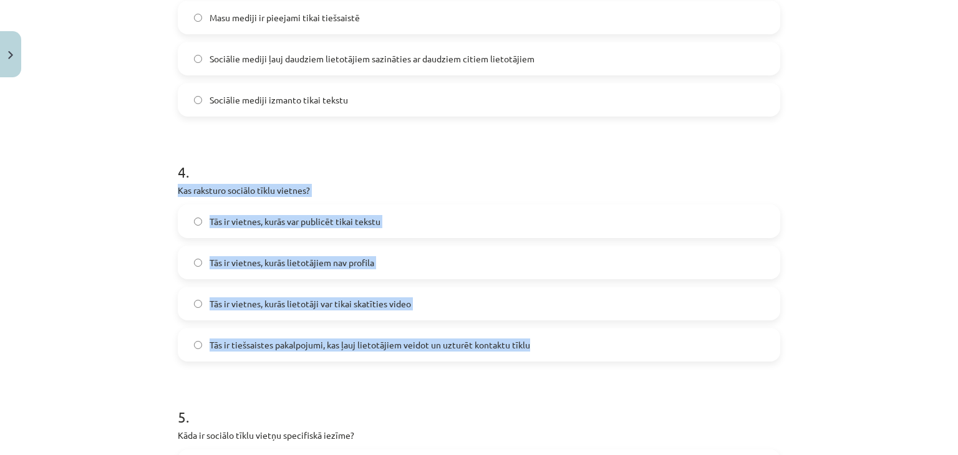
drag, startPoint x: 173, startPoint y: 189, endPoint x: 528, endPoint y: 355, distance: 391.7
click at [528, 355] on div "4 . Kas raksturo sociālo tīklu vietnes? Tās ir vietnes, kurās var publicēt tika…" at bounding box center [479, 252] width 602 height 220
click at [55, 196] on div "Mācību tēma: Latviešu valodas 9. klases 1. ieskaites mācību materiāls #2 1. tēm…" at bounding box center [479, 227] width 958 height 455
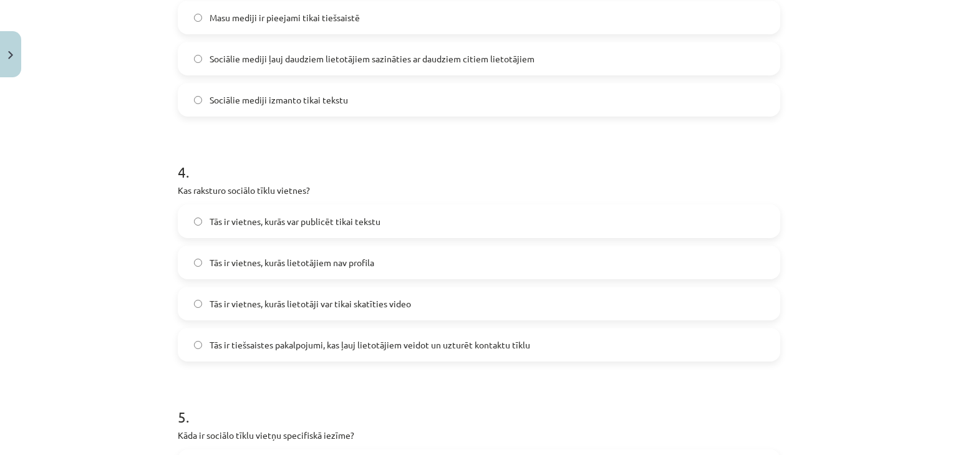
click at [246, 349] on span "Tās ir tiešsaistes pakalpojumi, kas ļauj lietotājiem veidot un uzturēt kontaktu…" at bounding box center [370, 345] width 321 height 13
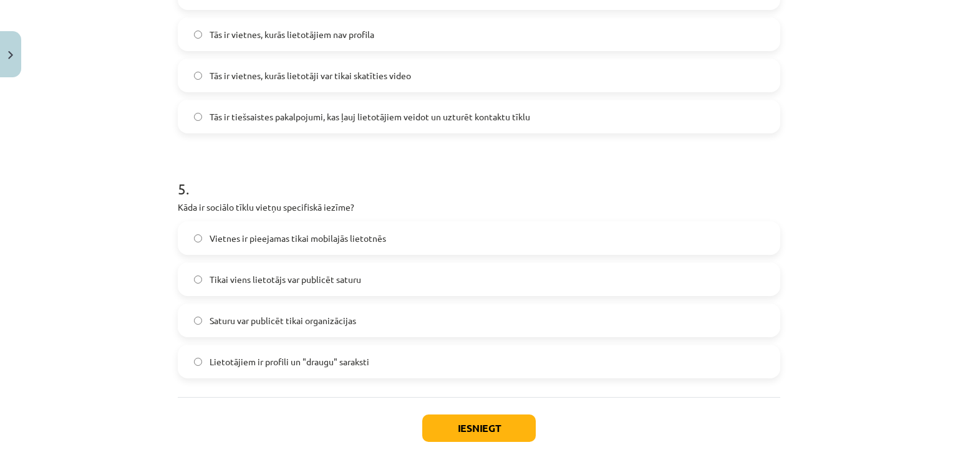
scroll to position [1091, 0]
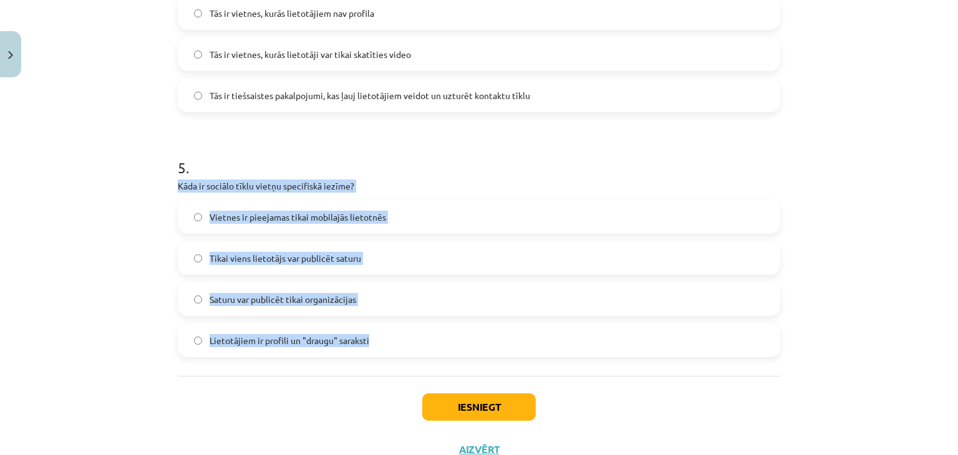
drag, startPoint x: 173, startPoint y: 185, endPoint x: 378, endPoint y: 332, distance: 252.1
click at [378, 332] on div "5 . Kāda ir sociālo tīklu vietņu specifiskā iezīme? Vietnes ir pieejamas tikai …" at bounding box center [479, 247] width 602 height 220
click at [110, 232] on div "Mācību tēma: Latviešu valodas 9. klases 1. ieskaites mācību materiāls #2 1. tēm…" at bounding box center [479, 227] width 958 height 455
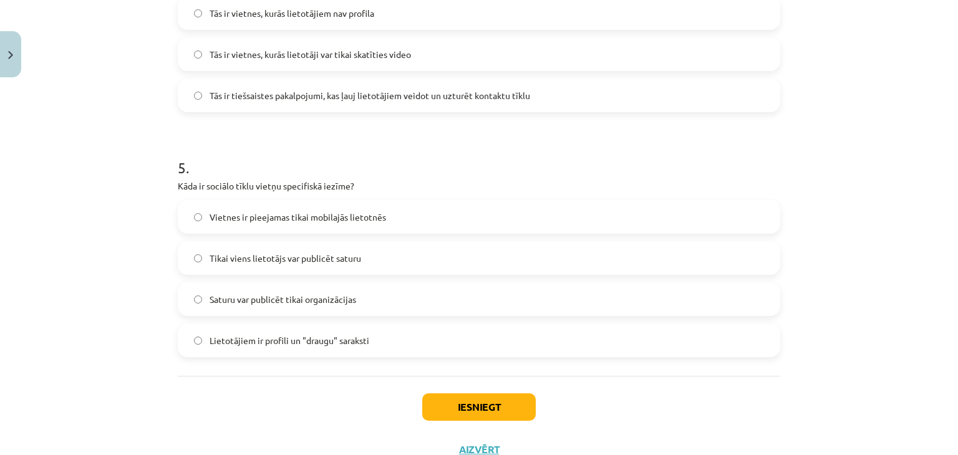
click at [335, 343] on span "Lietotājiem ir profili un "draugu" saraksti" at bounding box center [290, 340] width 160 height 13
click at [458, 407] on button "Iesniegt" at bounding box center [478, 406] width 113 height 27
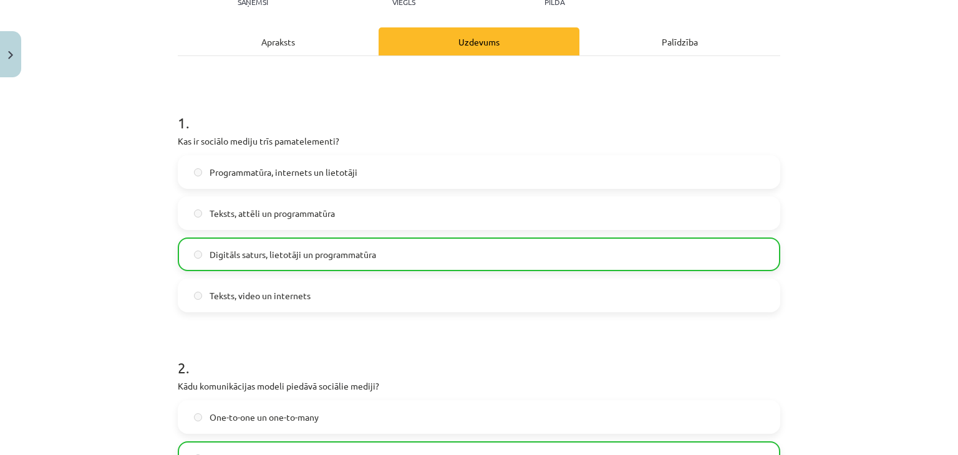
scroll to position [0, 0]
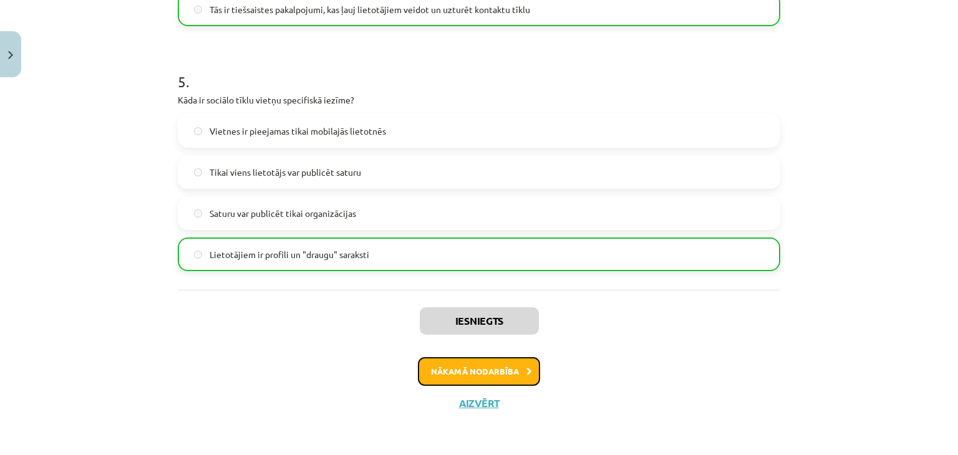
click at [506, 377] on button "Nākamā nodarbība" at bounding box center [479, 371] width 122 height 29
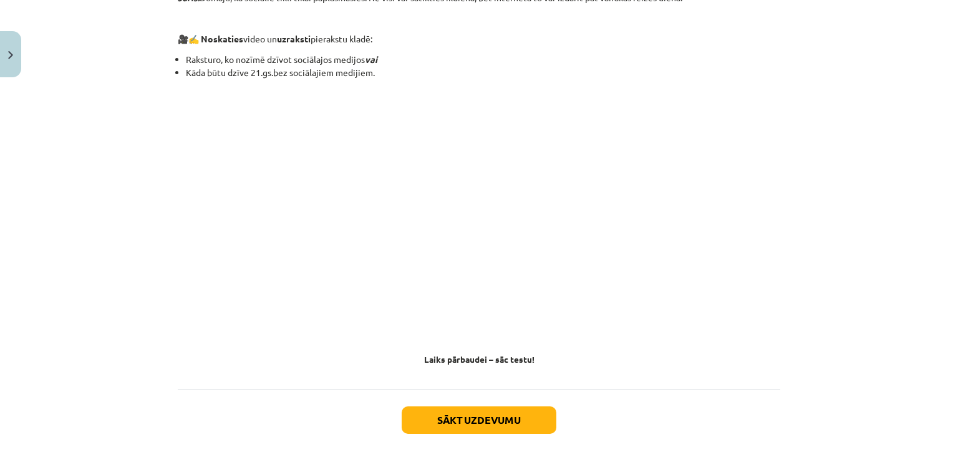
scroll to position [1135, 0]
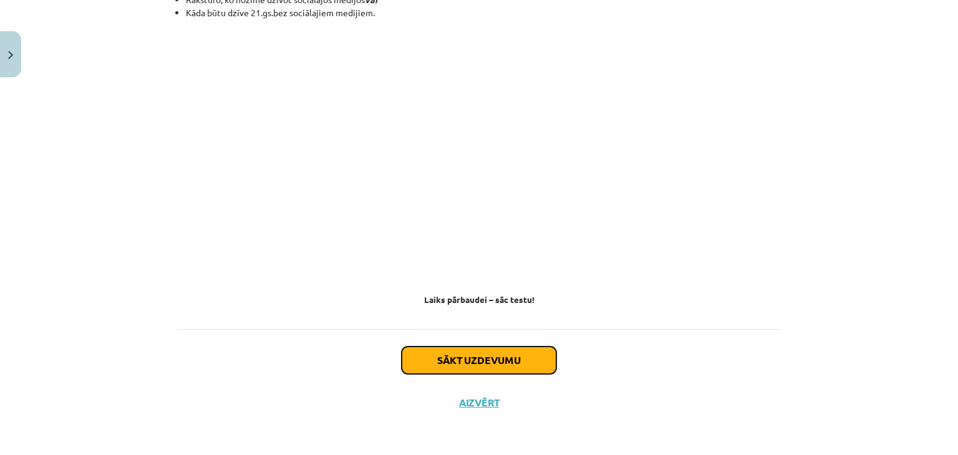
click at [508, 359] on button "Sākt uzdevumu" at bounding box center [479, 360] width 155 height 27
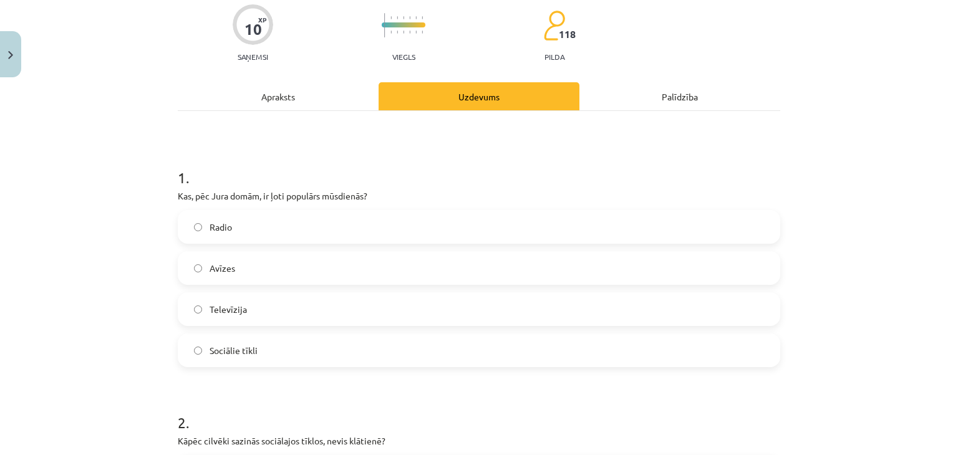
scroll to position [0, 0]
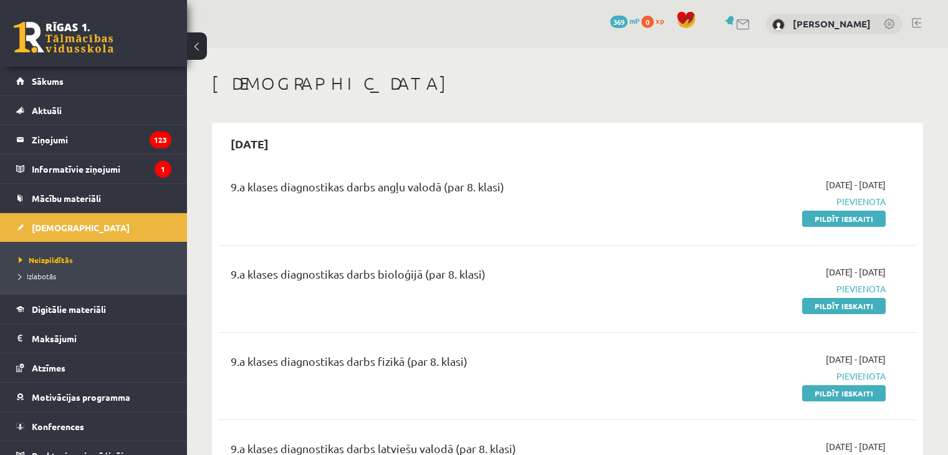
scroll to position [1060, 0]
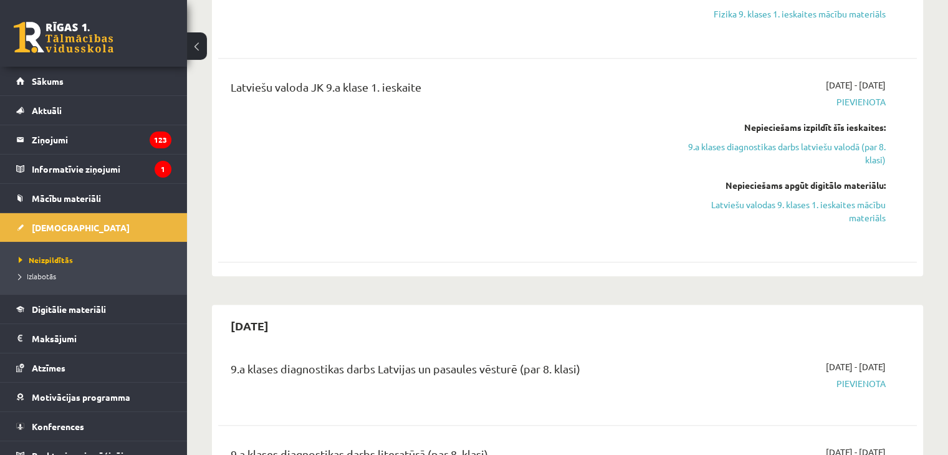
drag, startPoint x: 795, startPoint y: 200, endPoint x: 544, endPoint y: 63, distance: 286.3
click at [795, 200] on link "Latviešu valodas 9. klases 1. ieskaites mācību materiāls" at bounding box center [783, 211] width 206 height 26
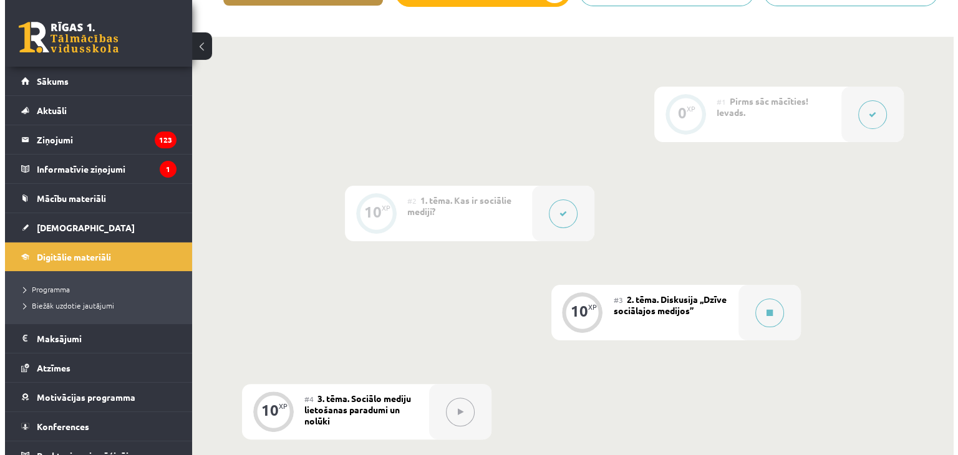
scroll to position [312, 0]
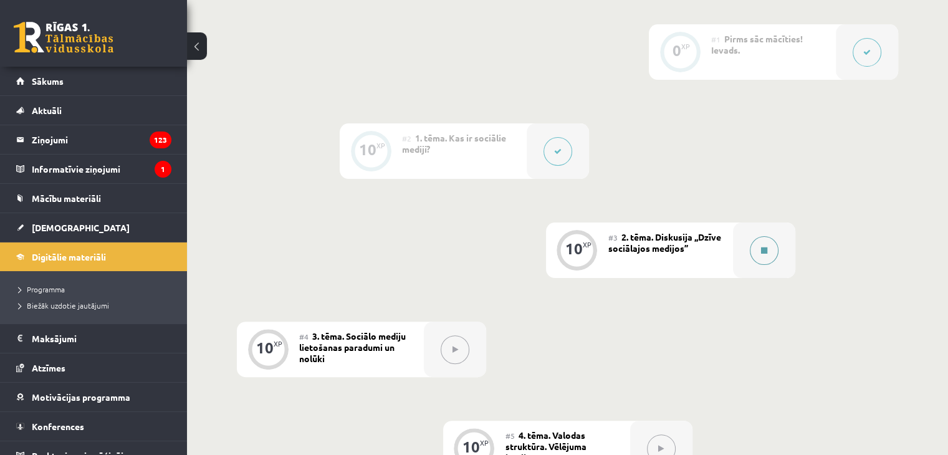
click at [758, 250] on button at bounding box center [764, 250] width 29 height 29
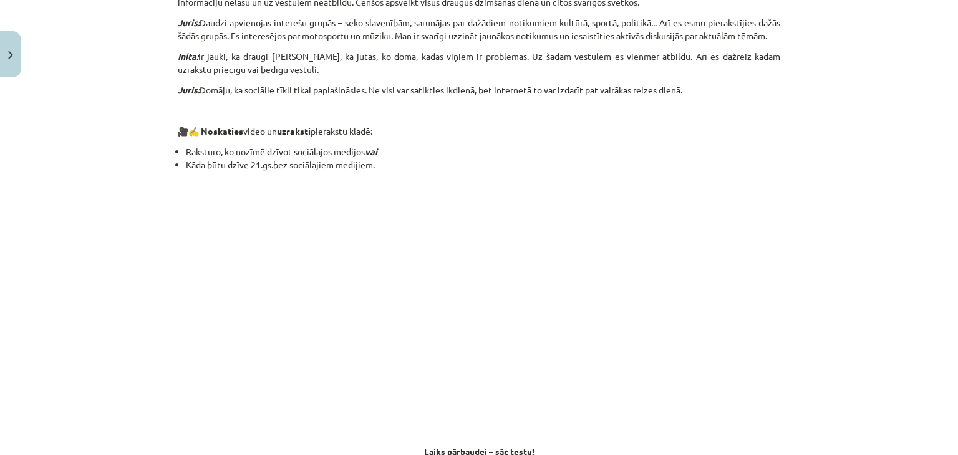
scroll to position [1135, 0]
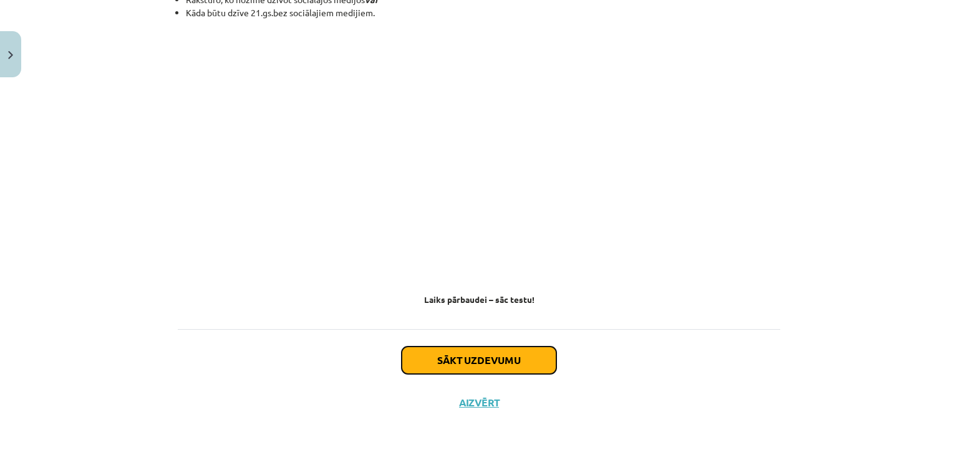
click at [501, 368] on button "Sākt uzdevumu" at bounding box center [479, 360] width 155 height 27
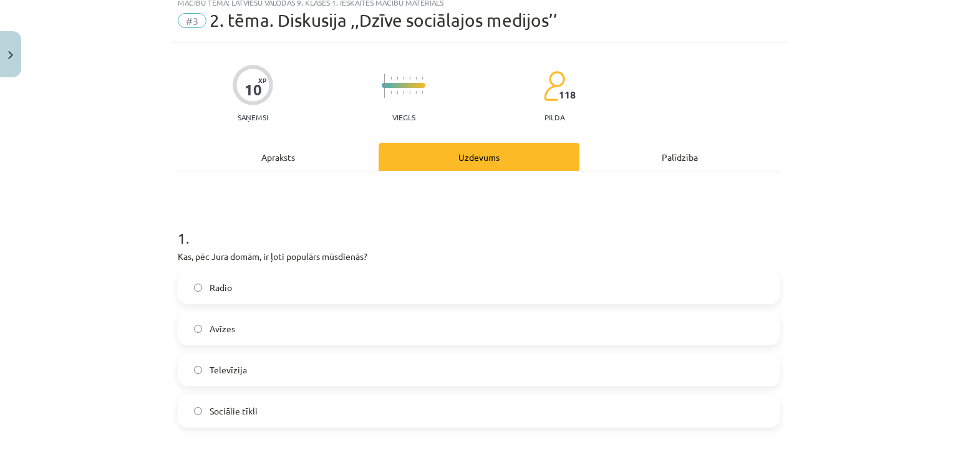
scroll to position [31, 0]
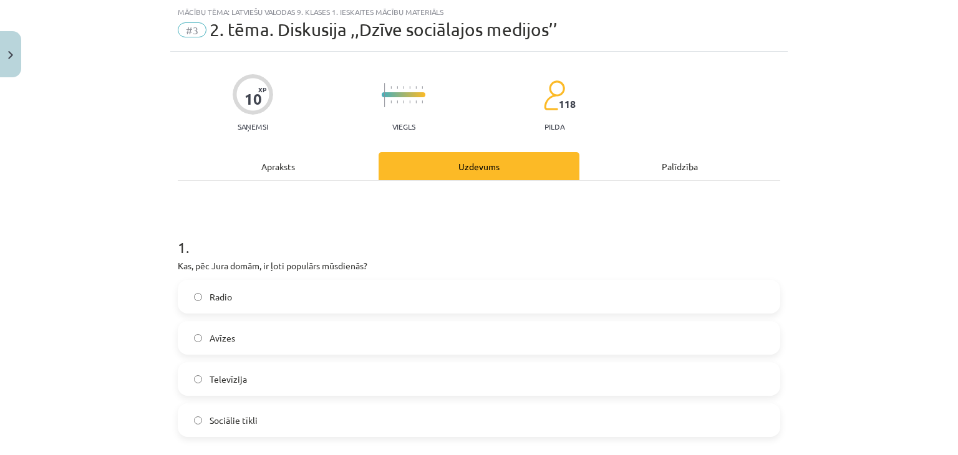
click at [247, 420] on span "Sociālie tīkli" at bounding box center [234, 420] width 48 height 13
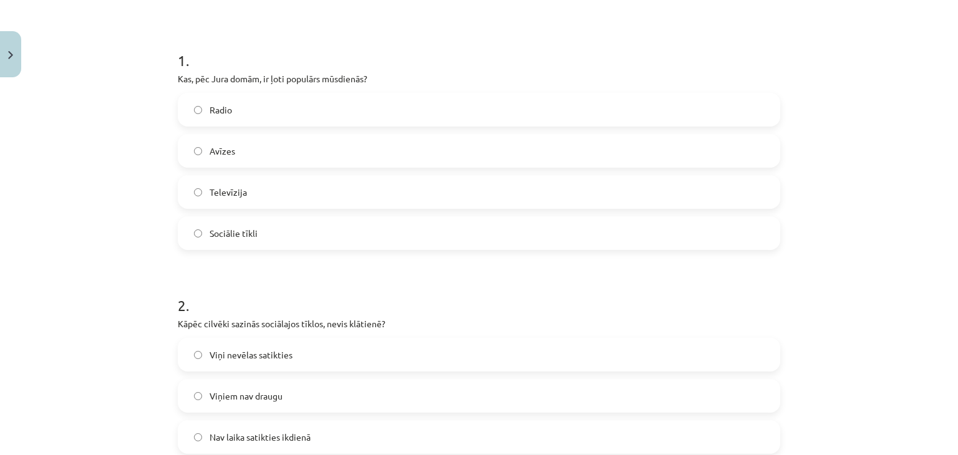
scroll to position [281, 0]
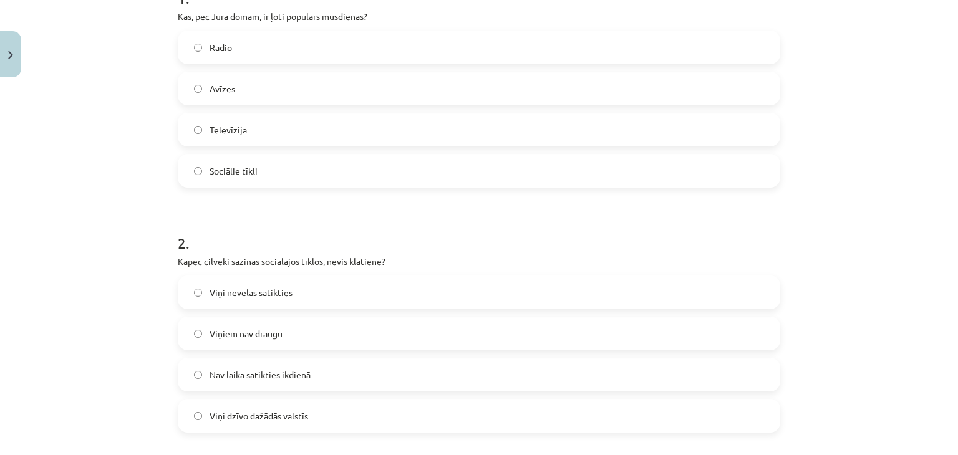
click at [279, 377] on span "Nav laika satikties ikdienā" at bounding box center [260, 375] width 101 height 13
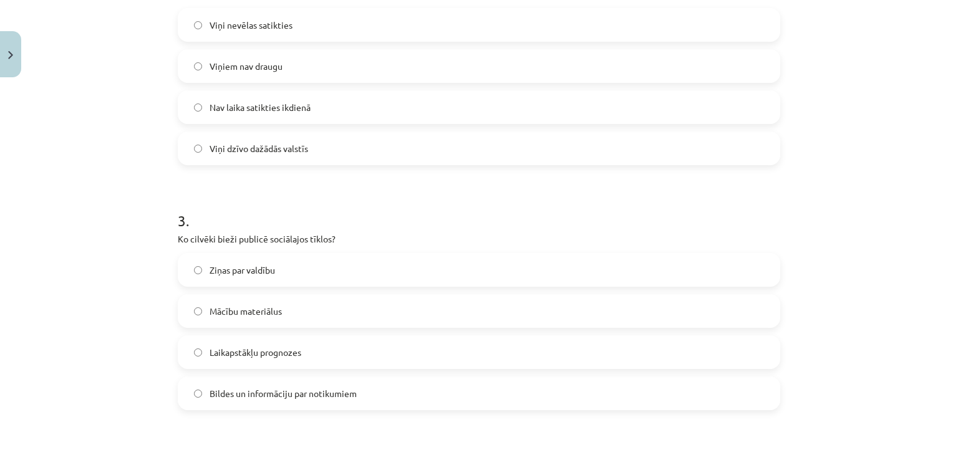
scroll to position [655, 0]
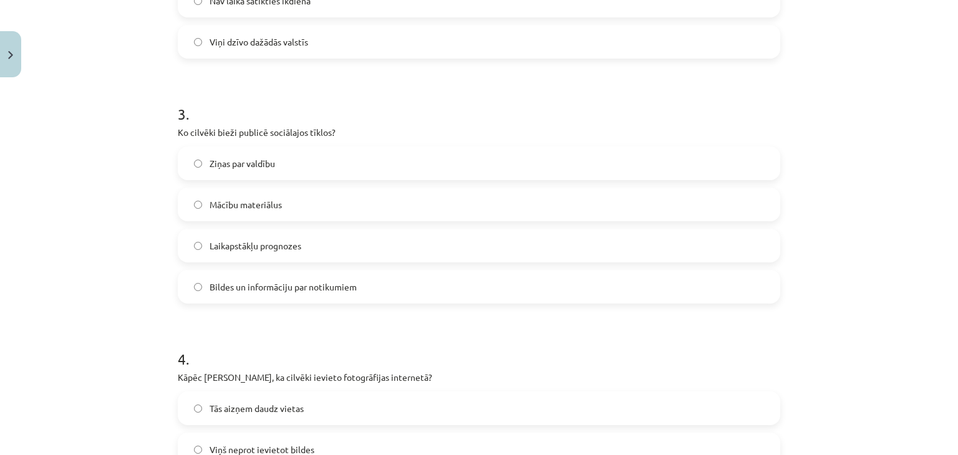
click at [299, 166] on label "Ziņas par valdību" at bounding box center [479, 163] width 600 height 31
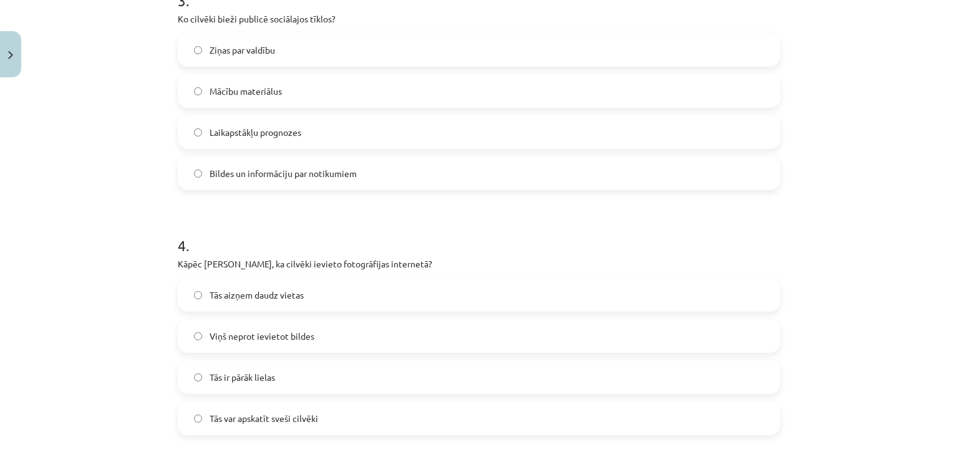
scroll to position [842, 0]
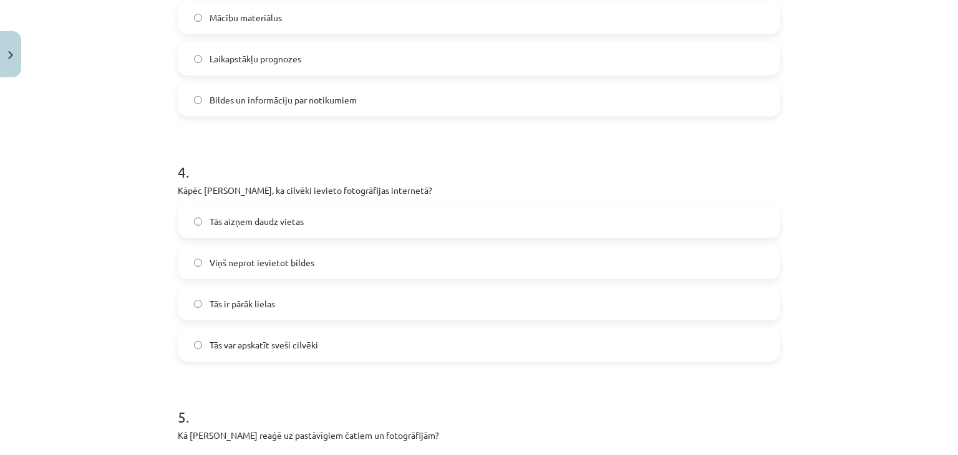
click at [245, 345] on span "Tās var apskatīt sveši cilvēki" at bounding box center [264, 345] width 109 height 13
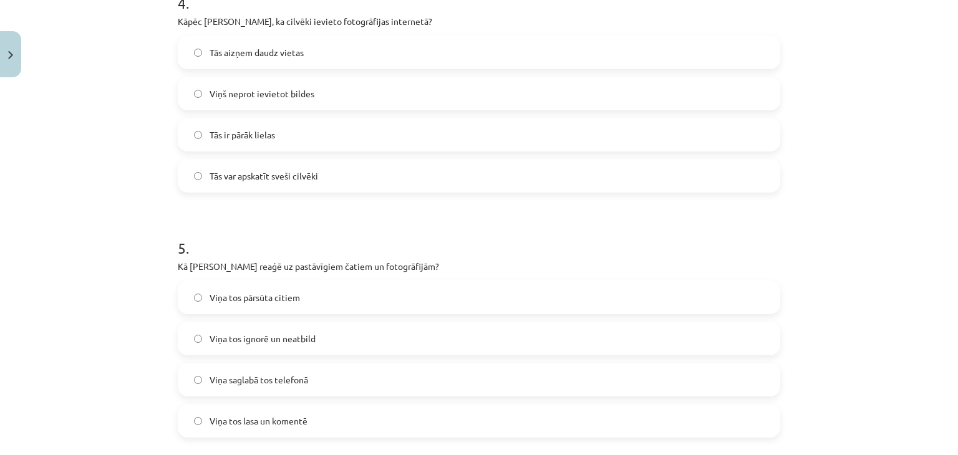
scroll to position [1075, 0]
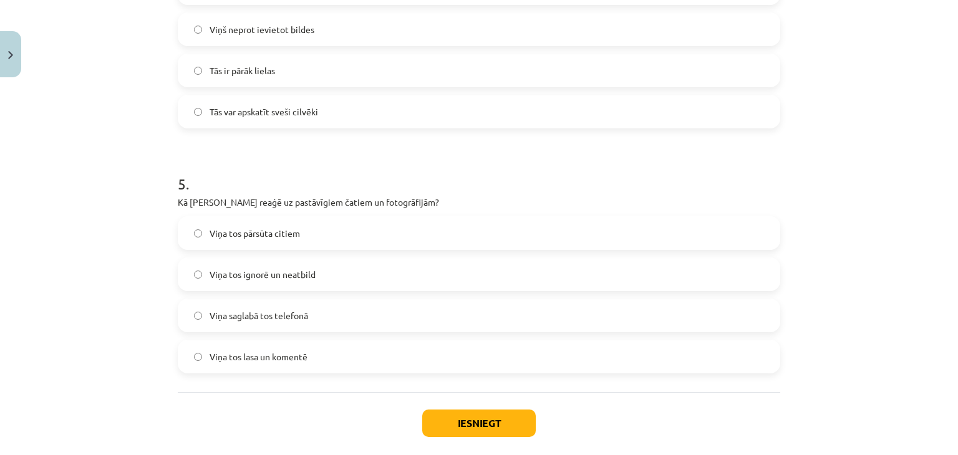
click at [304, 270] on span "Viņa tos ignorē un neatbild" at bounding box center [263, 274] width 106 height 13
click at [450, 420] on button "Iesniegt" at bounding box center [478, 423] width 113 height 27
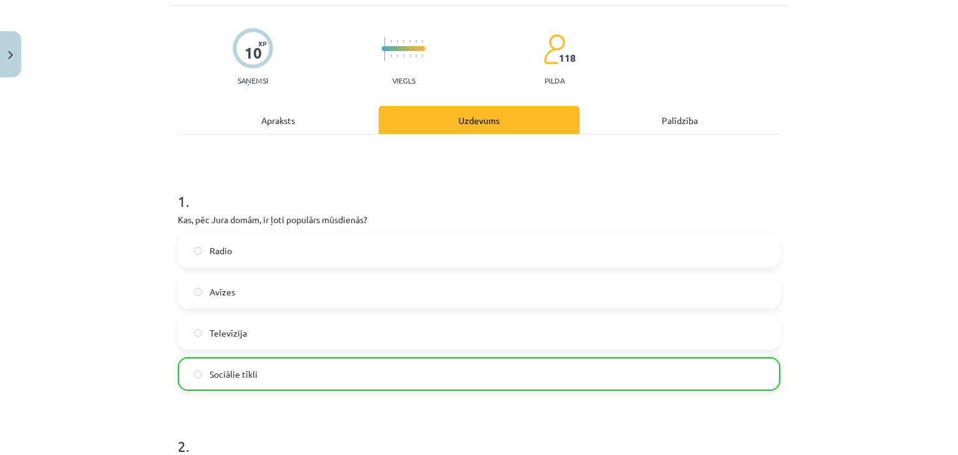
scroll to position [0, 0]
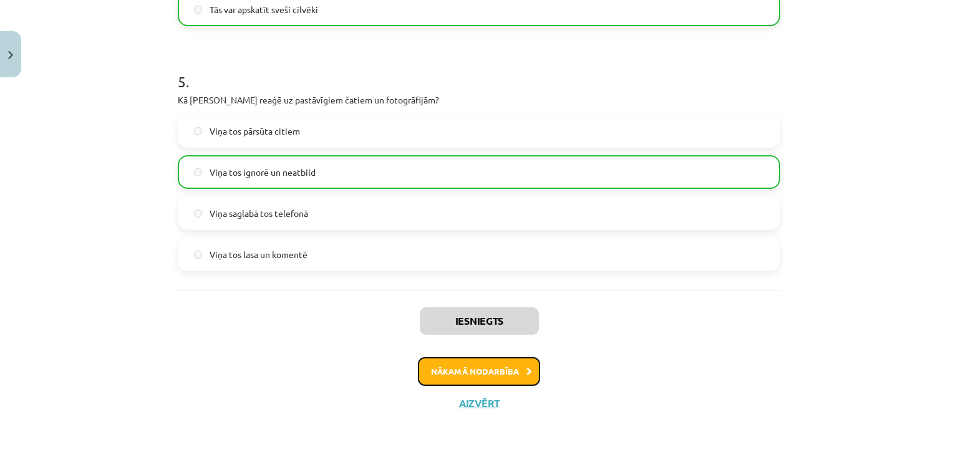
click at [448, 370] on button "Nākamā nodarbība" at bounding box center [479, 371] width 122 height 29
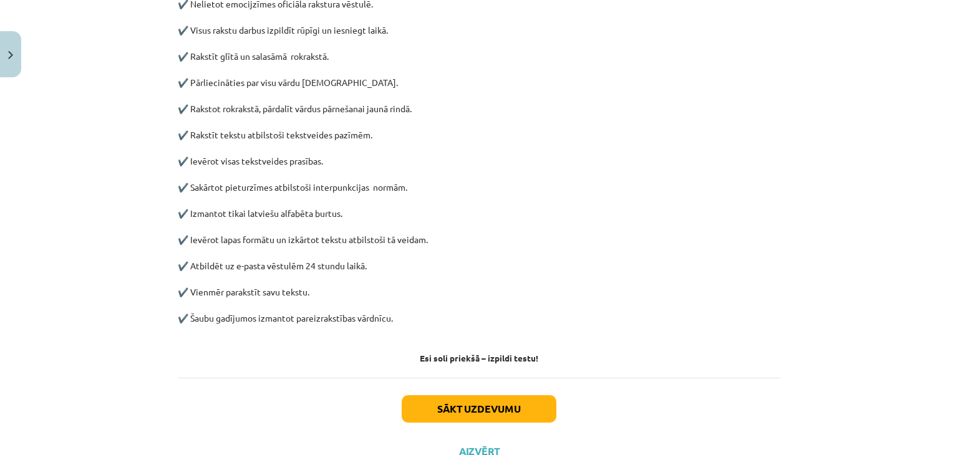
scroll to position [623, 0]
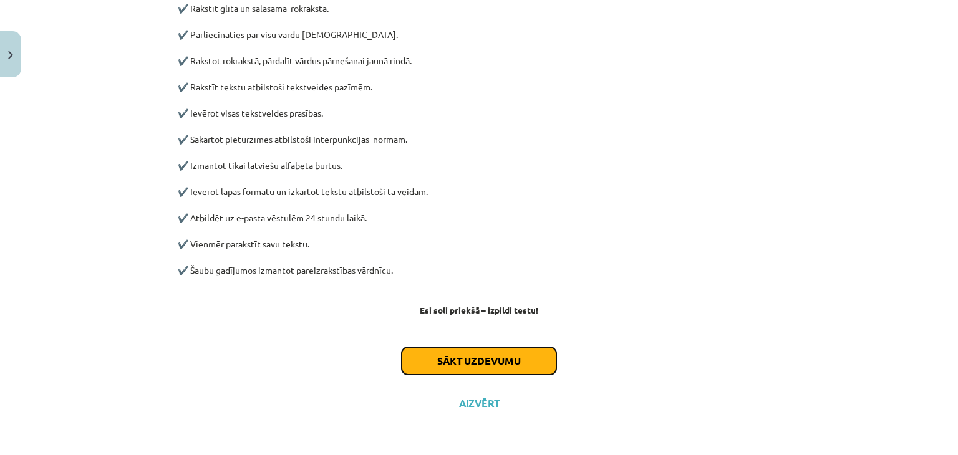
click at [413, 360] on button "Sākt uzdevumu" at bounding box center [479, 360] width 155 height 27
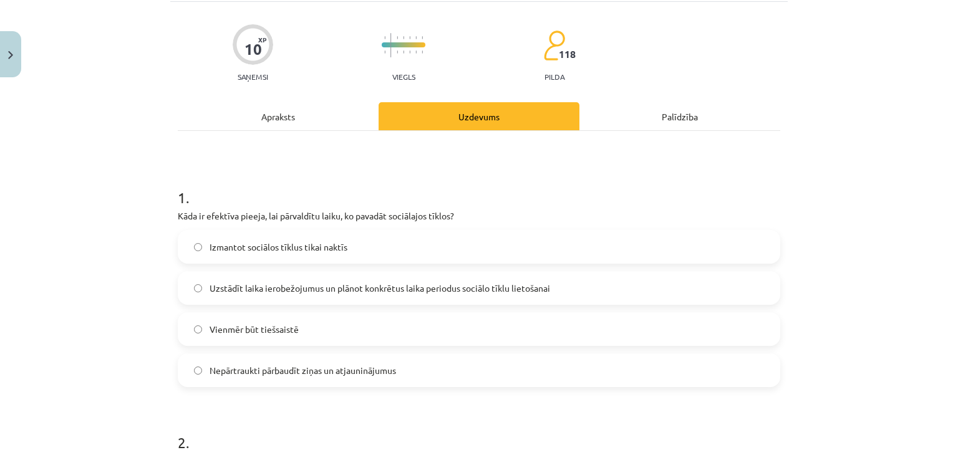
scroll to position [156, 0]
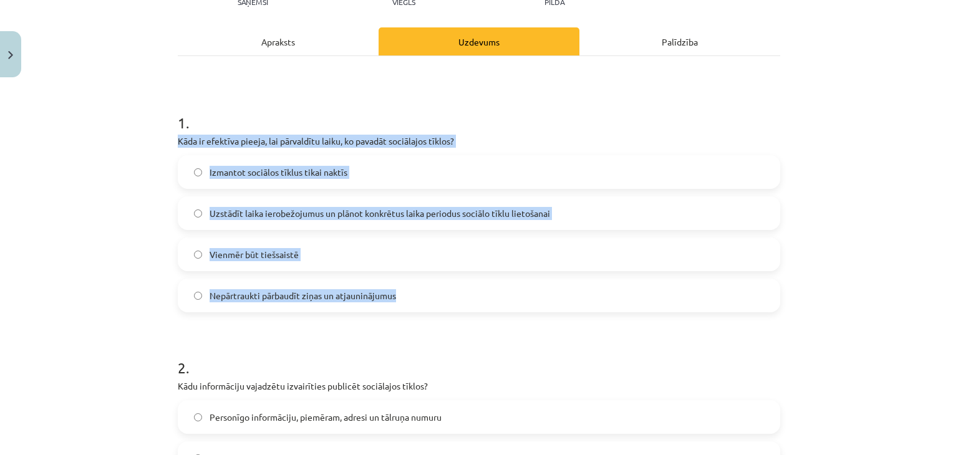
drag, startPoint x: 174, startPoint y: 140, endPoint x: 431, endPoint y: 298, distance: 301.8
click at [431, 298] on div "1 . Kāda ir efektīva pieeja, lai pārvaldītu laiku, ko pavadāt sociālajos tīklos…" at bounding box center [479, 202] width 602 height 220
copy div "Kāda ir efektīva pieeja, lai pārvaldītu laiku, ko pavadāt sociālajos tīklos? Iz…"
click at [108, 171] on div "Mācību tēma: Latviešu valodas 9. klases 1. ieskaites mācību materiāls #4 3. tēm…" at bounding box center [479, 227] width 958 height 455
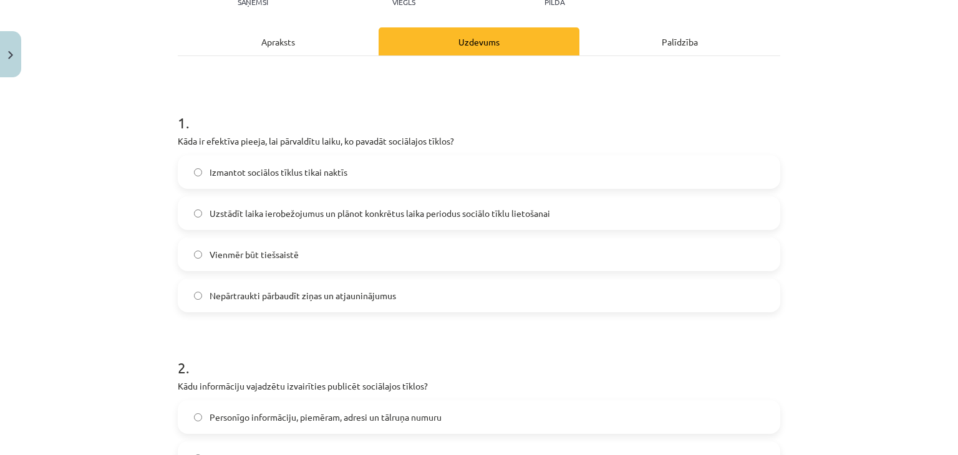
click at [221, 211] on span "Uzstādīt laika ierobežojumus un plānot konkrētus laika periodus sociālo tīklu l…" at bounding box center [380, 213] width 340 height 13
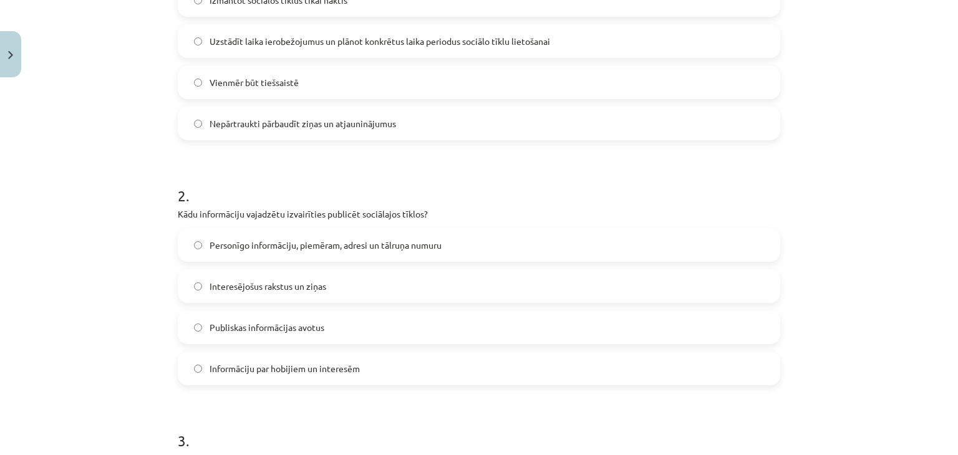
scroll to position [343, 0]
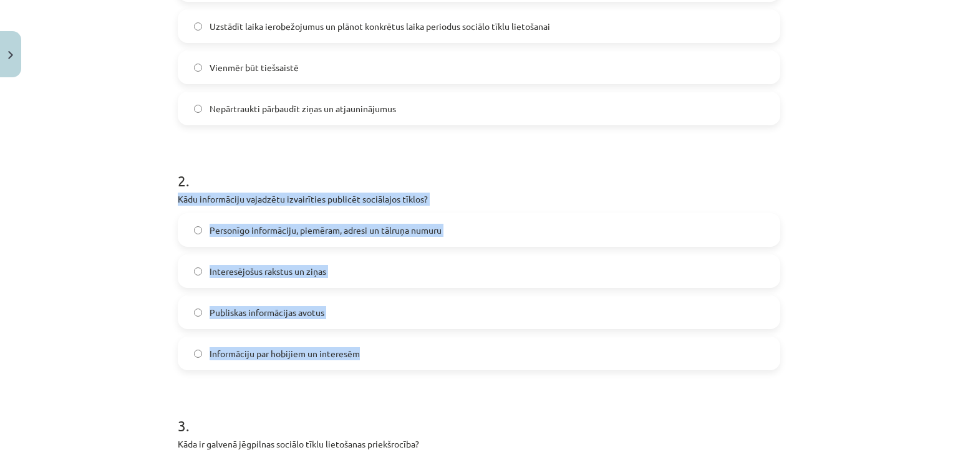
drag, startPoint x: 174, startPoint y: 198, endPoint x: 441, endPoint y: 337, distance: 301.5
click at [441, 337] on div "2 . Kādu informāciju vajadzētu izvairīties publicēt sociālajos tīklos? Personīg…" at bounding box center [479, 260] width 602 height 220
copy div "Kādu informāciju vajadzētu izvairīties publicēt sociālajos tīklos? Personīgo in…"
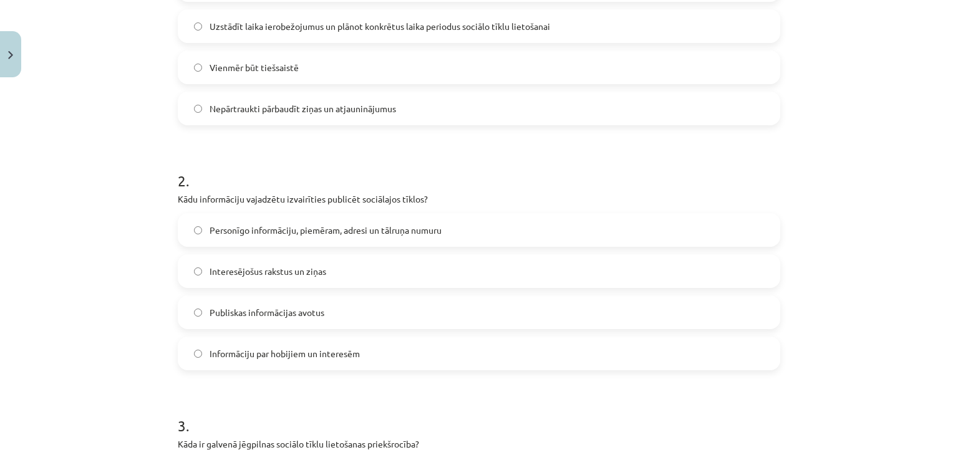
click at [89, 185] on div "Mācību tēma: Latviešu valodas 9. klases 1. ieskaites mācību materiāls #4 3. tēm…" at bounding box center [479, 227] width 958 height 455
click at [224, 233] on span "Personīgo informāciju, piemēram, adresi un tālruņa numuru" at bounding box center [326, 230] width 232 height 13
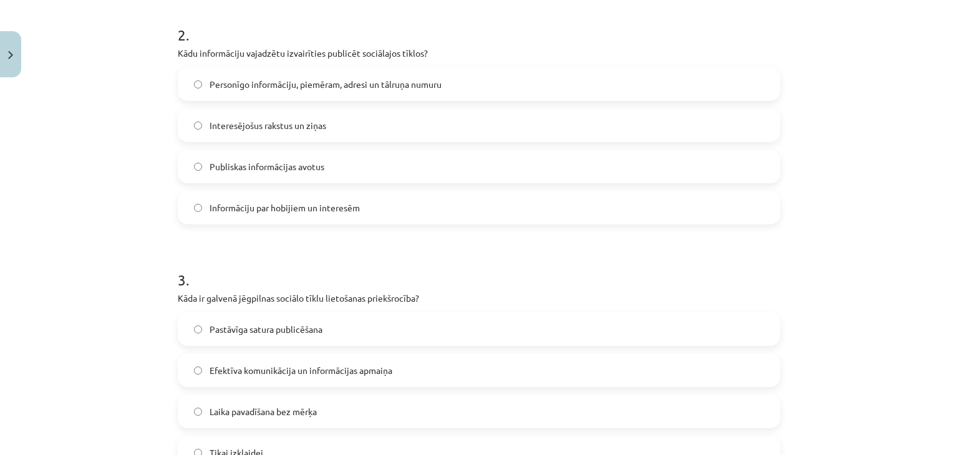
scroll to position [592, 0]
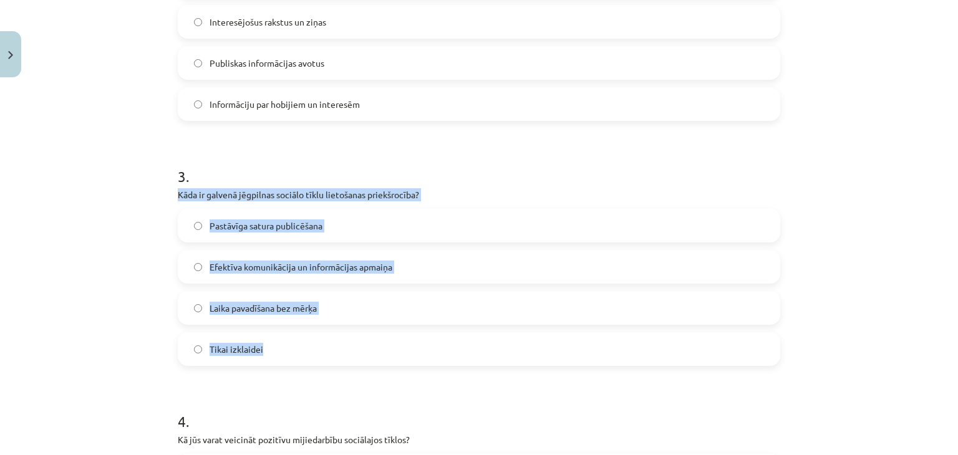
drag, startPoint x: 173, startPoint y: 193, endPoint x: 342, endPoint y: 332, distance: 218.8
click at [342, 332] on div "3 . Kāda ir galvenā jēgpilnas sociālo tīklu lietošanas priekšrocība? Pastāvīga …" at bounding box center [479, 256] width 602 height 220
copy div "Kāda ir galvenā jēgpilnas sociālo tīklu lietošanas priekšrocība? Pastāvīga satu…"
click at [148, 252] on div "Mācību tēma: Latviešu valodas 9. klases 1. ieskaites mācību materiāls #4 3. tēm…" at bounding box center [479, 227] width 958 height 455
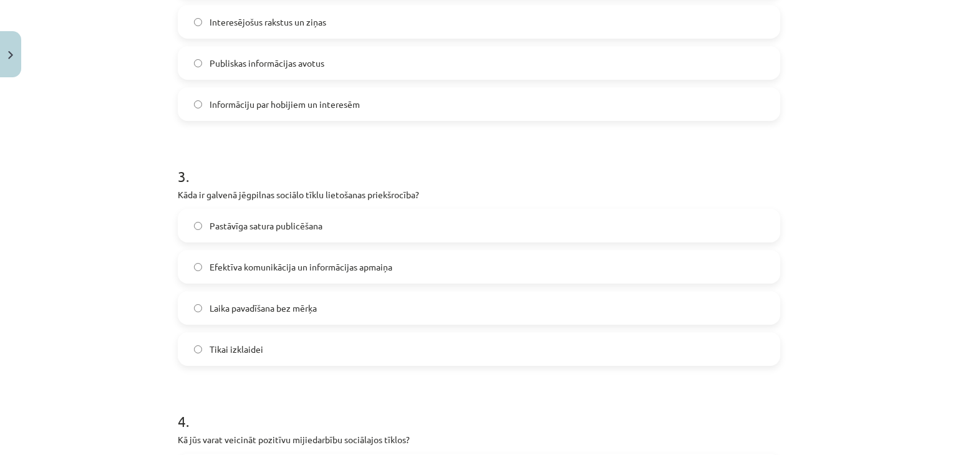
click at [229, 269] on span "Efektīva komunikācija un informācijas apmaiņa" at bounding box center [301, 267] width 183 height 13
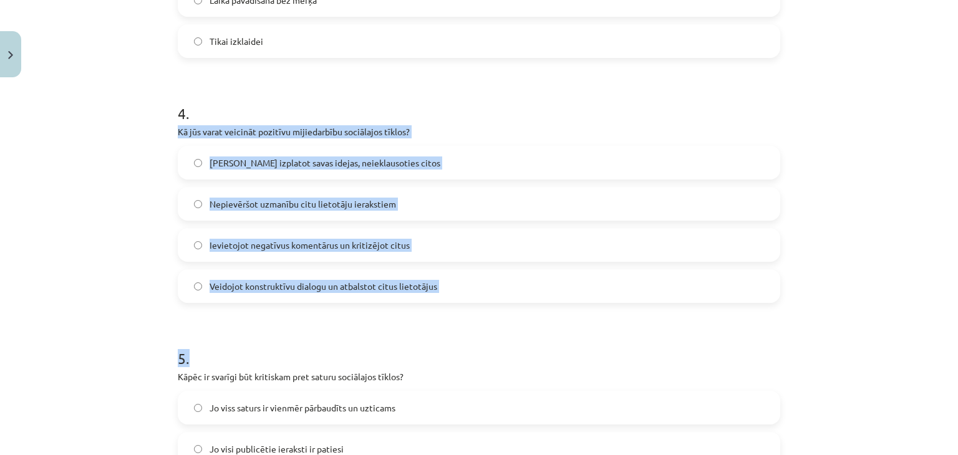
scroll to position [904, 0]
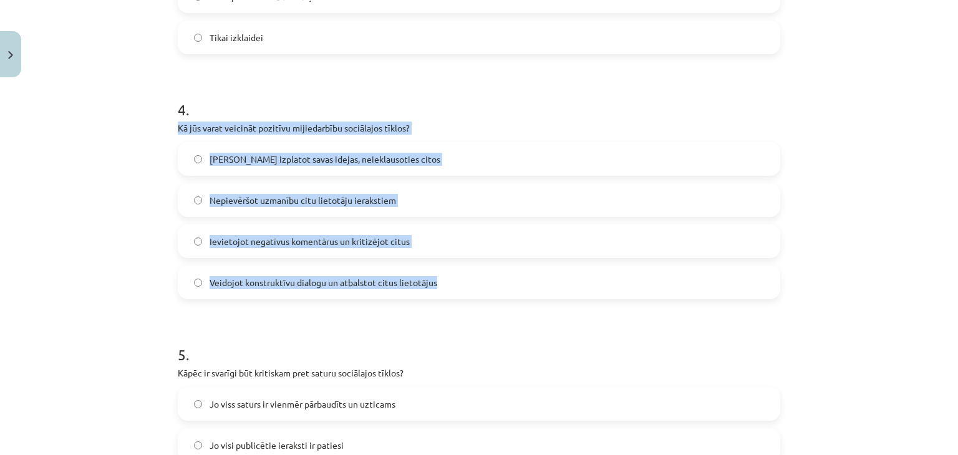
drag, startPoint x: 173, startPoint y: 315, endPoint x: 438, endPoint y: 287, distance: 265.9
click at [438, 287] on div "4 . Kā jūs varat veicināt pozitīvu mijiedarbību sociālajos tīklos? Tikai izplat…" at bounding box center [479, 189] width 602 height 220
copy div "Kā jūs varat veicināt pozitīvu mijiedarbību sociālajos tīklos? Tikai izplatot s…"
click at [82, 198] on div "Mācību tēma: Latviešu valodas 9. klases 1. ieskaites mācību materiāls #4 3. tēm…" at bounding box center [479, 227] width 958 height 455
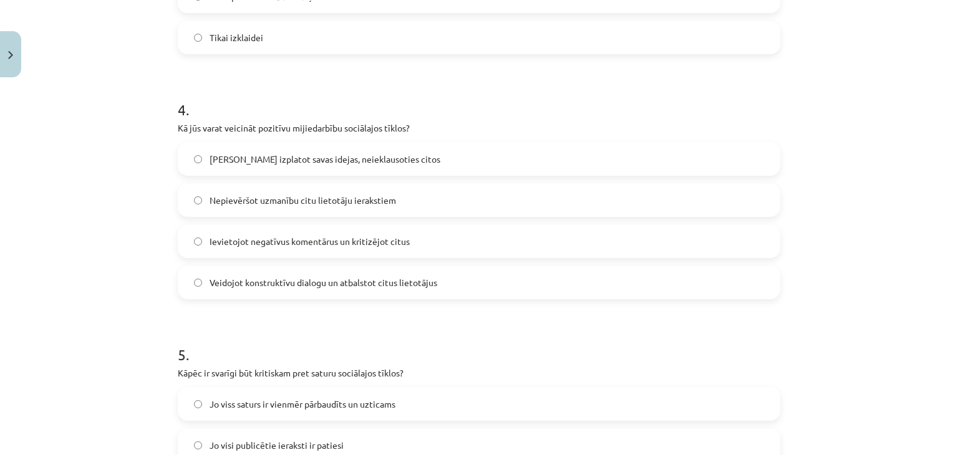
click at [202, 281] on label "Veidojot konstruktīvu dialogu un atbalstot citus lietotājus" at bounding box center [479, 282] width 600 height 31
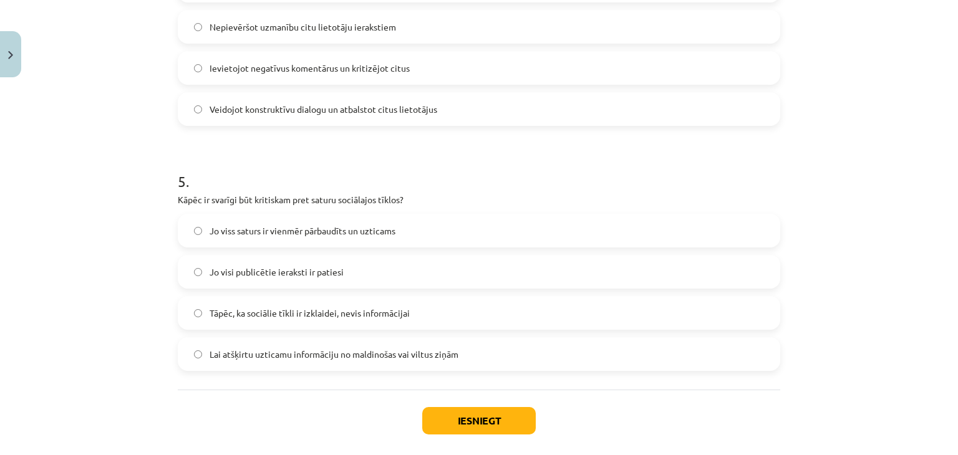
scroll to position [1091, 0]
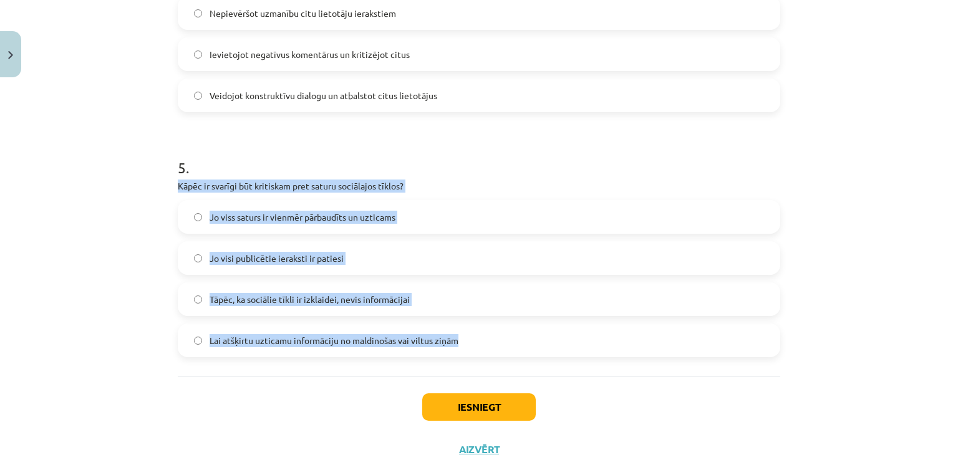
drag, startPoint x: 173, startPoint y: 185, endPoint x: 457, endPoint y: 337, distance: 321.7
click at [457, 337] on div "5 . Kāpēc ir svarīgi būt kritiskam pret saturu sociālajos tīklos? Jo viss satur…" at bounding box center [479, 247] width 602 height 220
copy div "Kāpēc ir svarīgi būt kritiskam pret saturu sociālajos tīklos? Jo viss saturs ir…"
click at [120, 188] on div "Mācību tēma: Latviešu valodas 9. klases 1. ieskaites mācību materiāls #4 3. tēm…" at bounding box center [479, 227] width 958 height 455
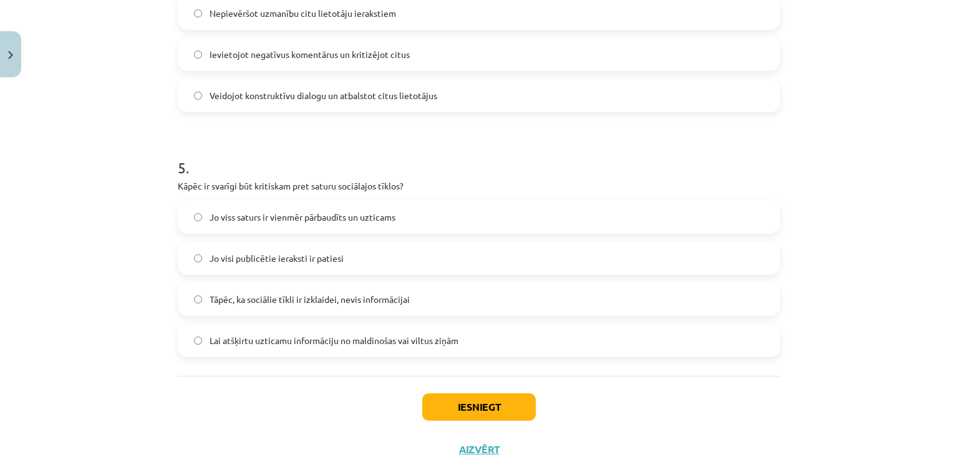
click at [224, 342] on span "Lai atšķirtu uzticamu informāciju no maldinošas vai viltus ziņām" at bounding box center [334, 340] width 249 height 13
click at [438, 407] on button "Iesniegt" at bounding box center [478, 406] width 113 height 27
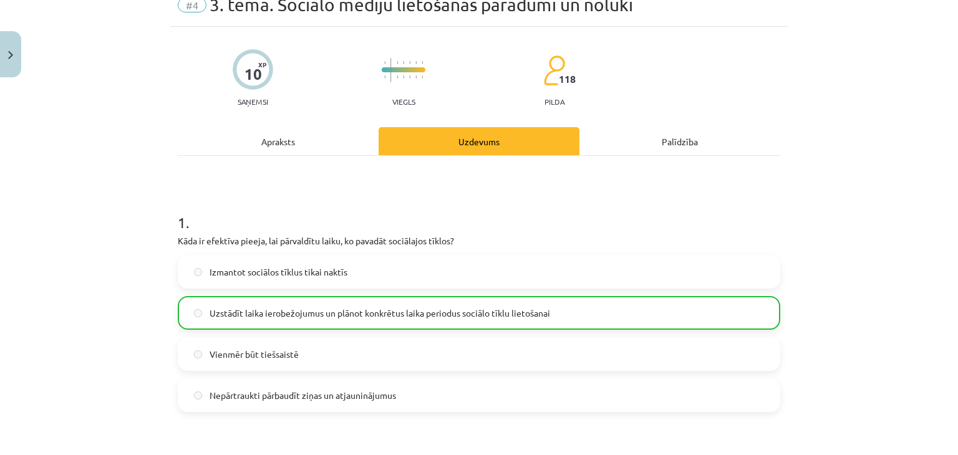
scroll to position [0, 0]
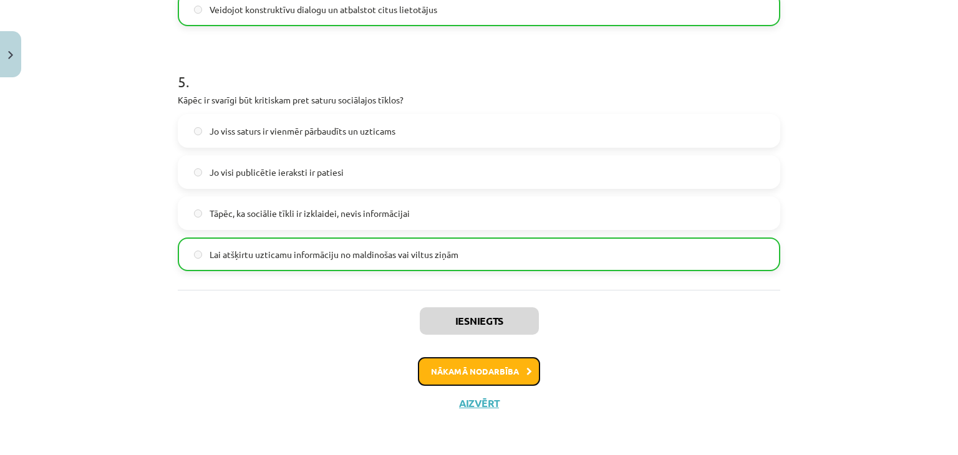
click at [488, 374] on button "Nākamā nodarbība" at bounding box center [479, 371] width 122 height 29
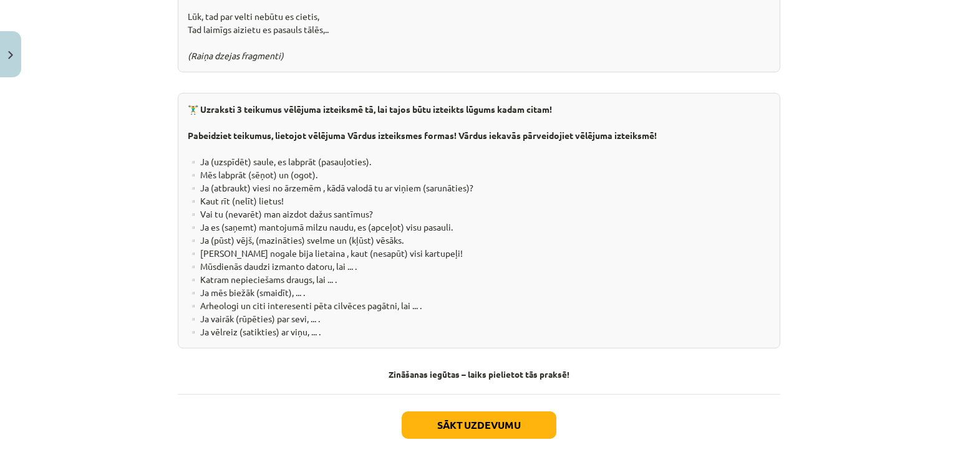
scroll to position [2307, 0]
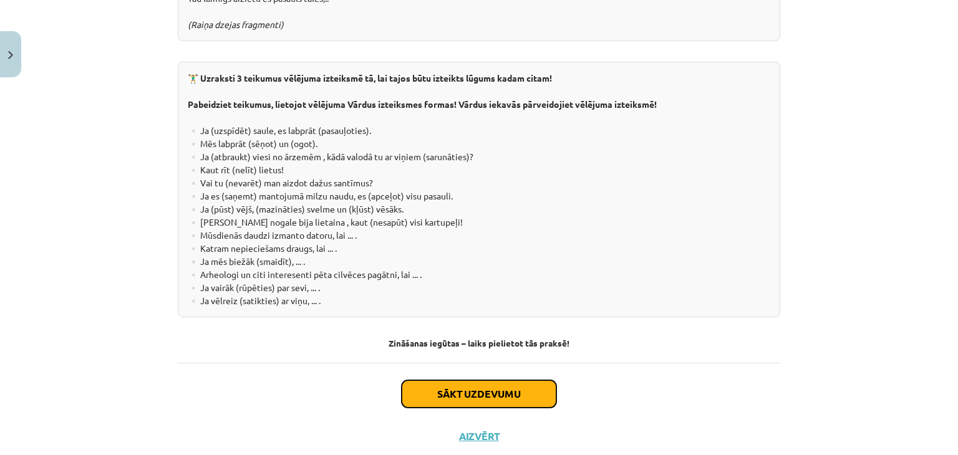
click at [455, 380] on button "Sākt uzdevumu" at bounding box center [479, 393] width 155 height 27
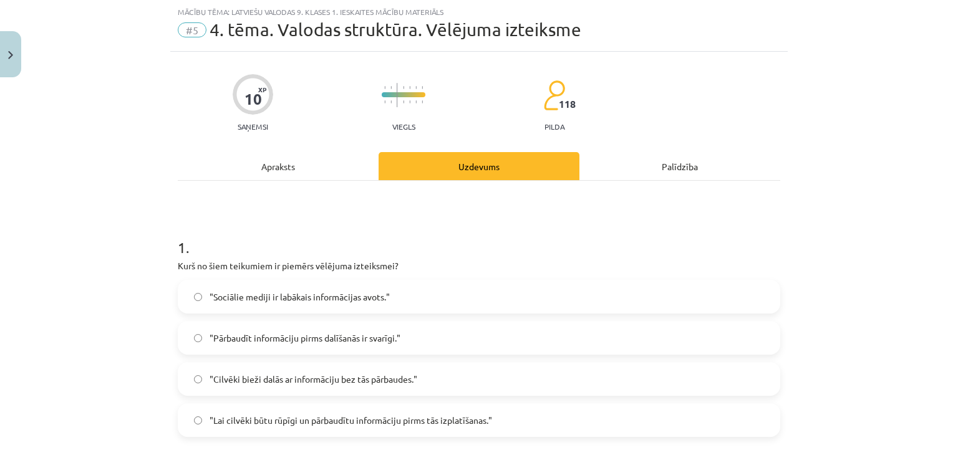
scroll to position [94, 0]
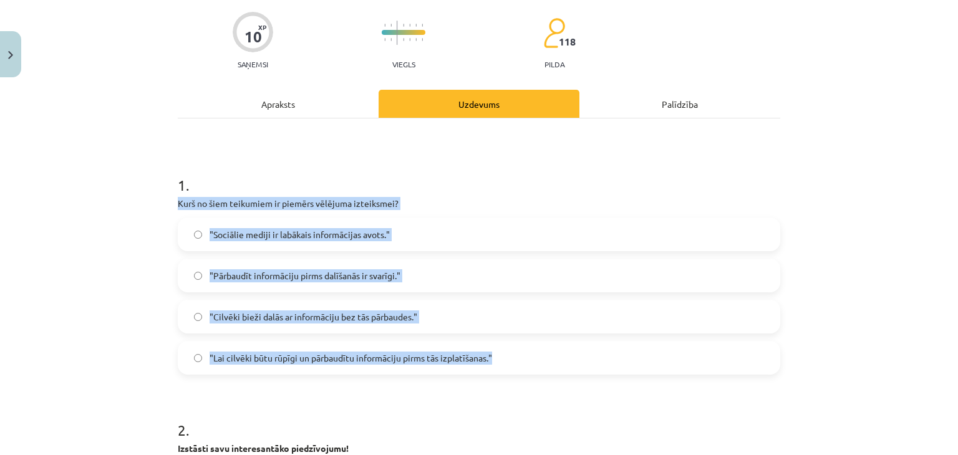
drag, startPoint x: 173, startPoint y: 203, endPoint x: 506, endPoint y: 366, distance: 371.5
click at [506, 366] on div "1 . Kurš no šiem teikumiem ir piemērs vēlējuma izteiksmei? "Sociālie mediji ir …" at bounding box center [479, 265] width 602 height 220
copy div "Kurš no šiem teikumiem ir piemērs vēlējuma izteiksmei? "Sociālie mediji ir labā…"
click at [95, 215] on div "Mācību tēma: Latviešu valodas 9. klases 1. ieskaites mācību materiāls #5 4. tēm…" at bounding box center [479, 227] width 958 height 455
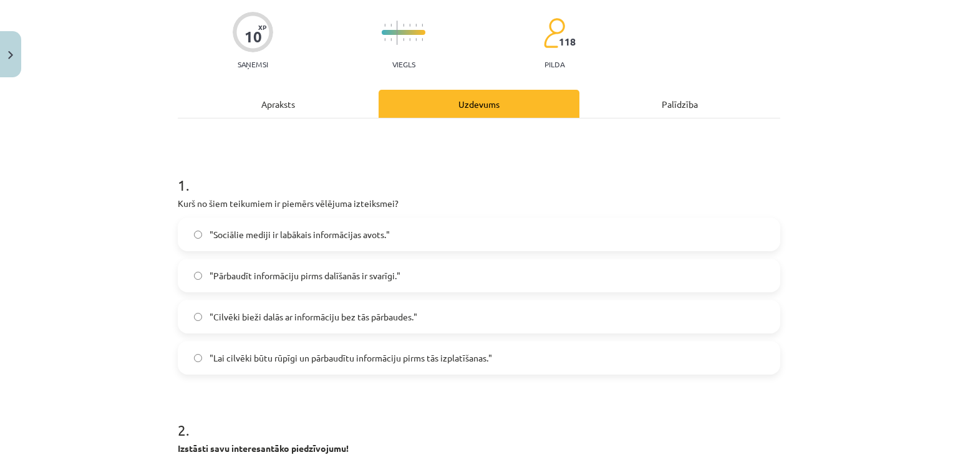
click at [201, 363] on label ""Lai cilvēki būtu rūpīgi un pārbaudītu informāciju pirms tās izplatīšanas."" at bounding box center [479, 357] width 600 height 31
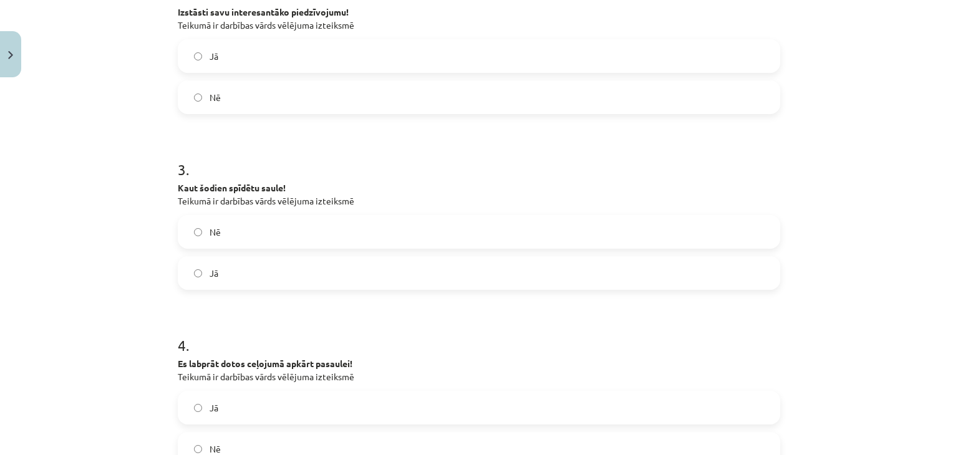
scroll to position [468, 0]
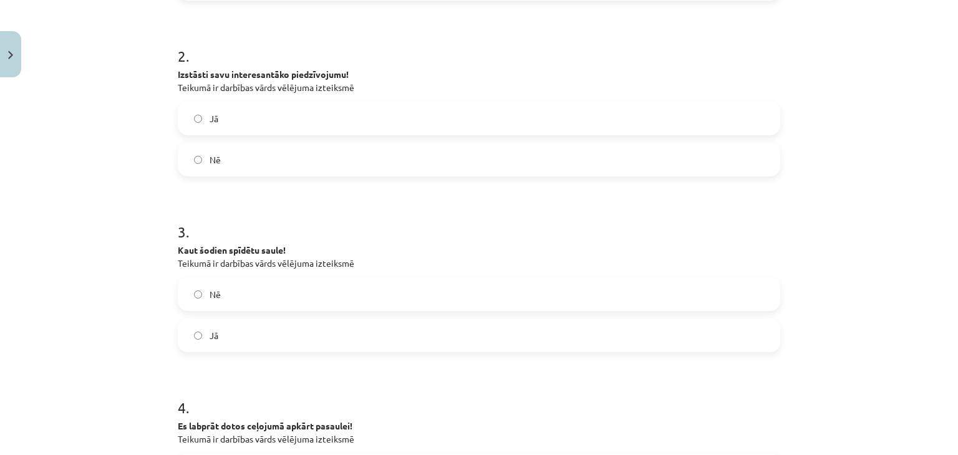
click at [241, 115] on label "Jā" at bounding box center [479, 118] width 600 height 31
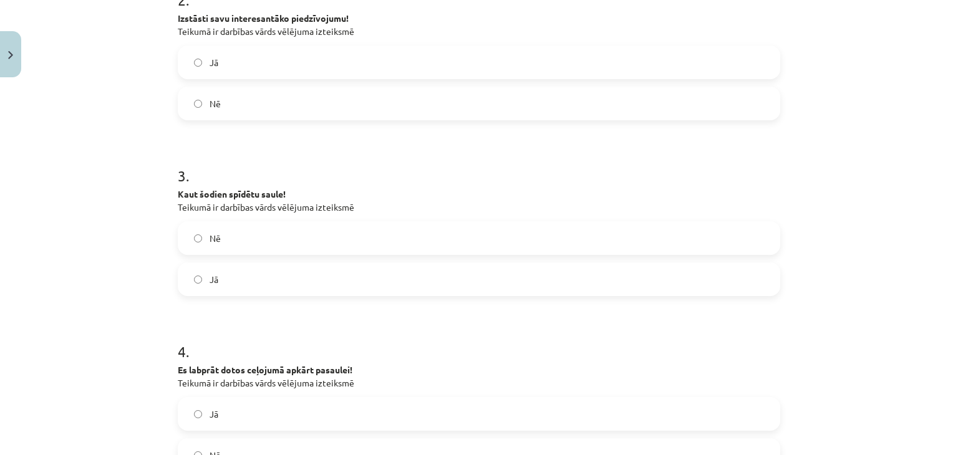
scroll to position [530, 0]
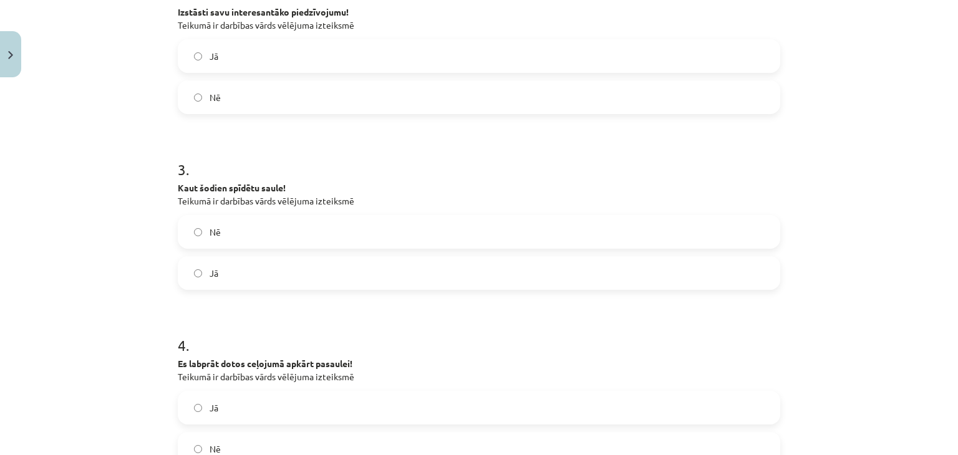
click at [191, 268] on label "Jā" at bounding box center [479, 273] width 600 height 31
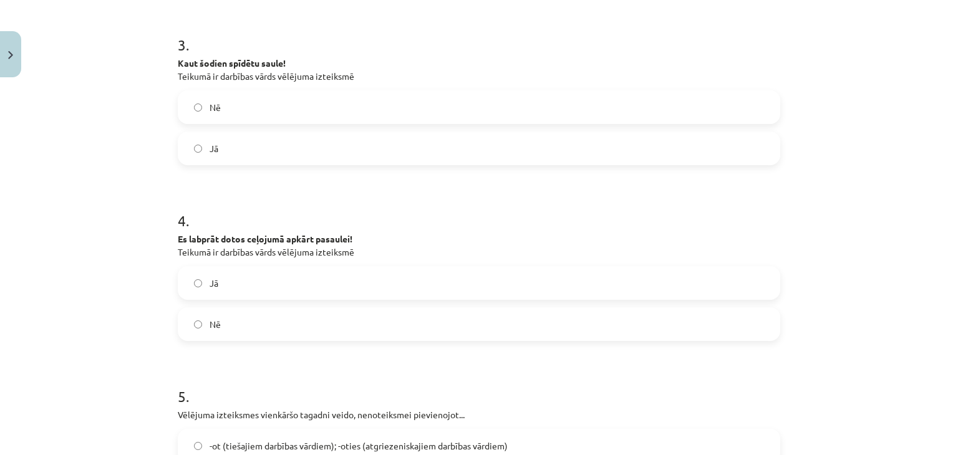
click at [185, 280] on label "Jā" at bounding box center [479, 283] width 600 height 31
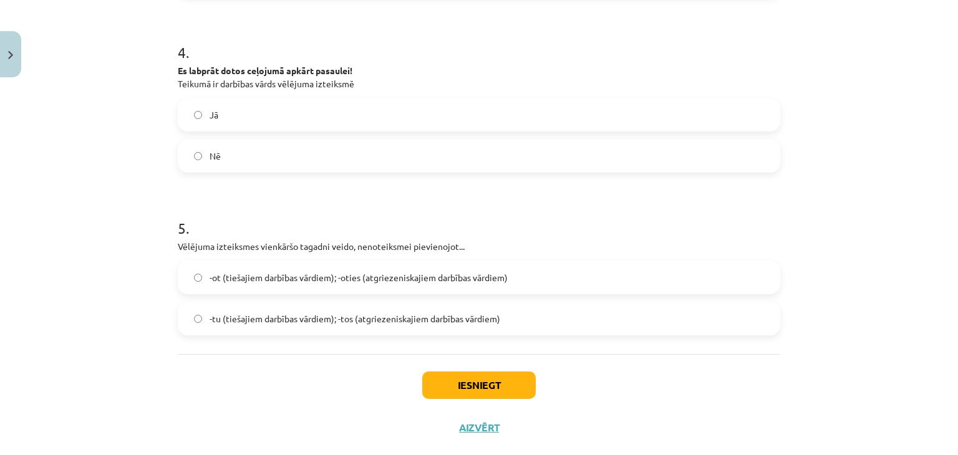
scroll to position [848, 0]
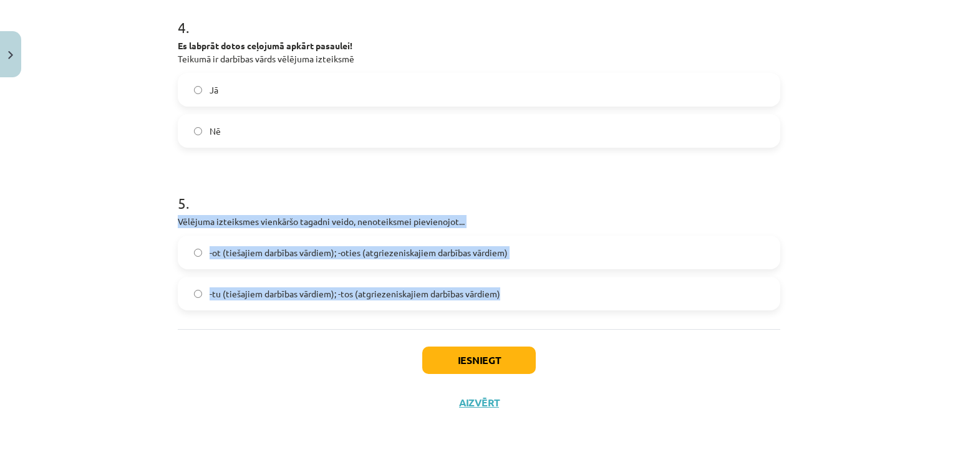
drag, startPoint x: 173, startPoint y: 220, endPoint x: 525, endPoint y: 312, distance: 363.4
copy div "Vēlējuma izteiksmes vienkāršo tagadni veido, nenoteiksmei pievienojot... -ot (t…"
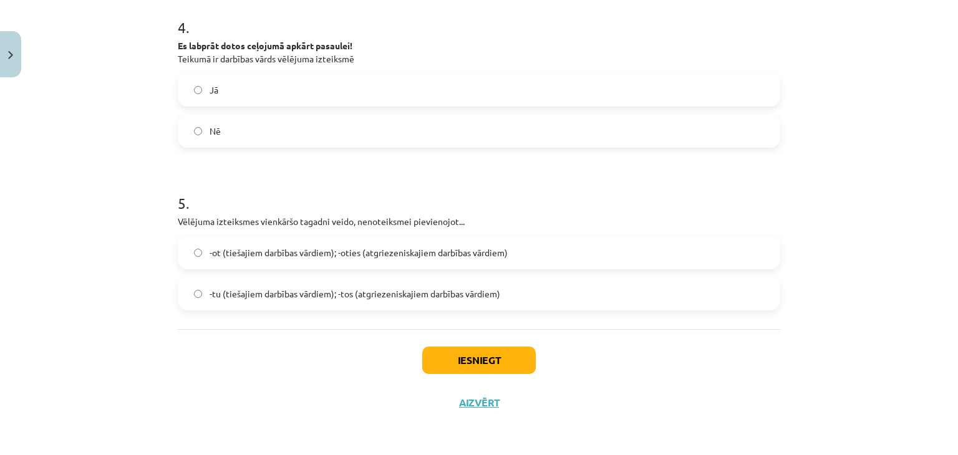
click at [76, 198] on div "Mācību tēma: Latviešu valodas 9. klases 1. ieskaites mācību materiāls #5 4. tēm…" at bounding box center [479, 227] width 958 height 455
click at [340, 256] on span "-ot (tiešajiem darbības vārdiem); -oties (atgriezeniskajiem darbības vārdiem)" at bounding box center [359, 252] width 298 height 13
click at [463, 360] on button "Iesniegt" at bounding box center [478, 360] width 113 height 27
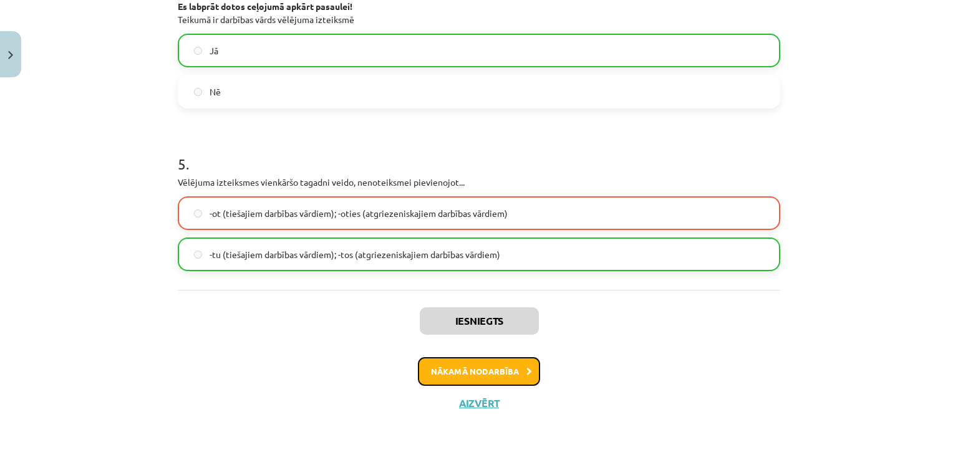
click at [461, 371] on button "Nākamā nodarbība" at bounding box center [479, 371] width 122 height 29
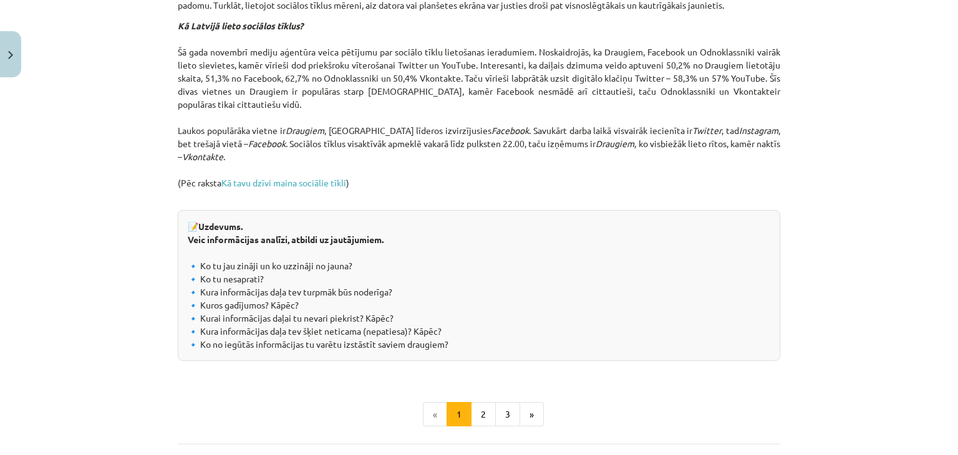
scroll to position [1394, 0]
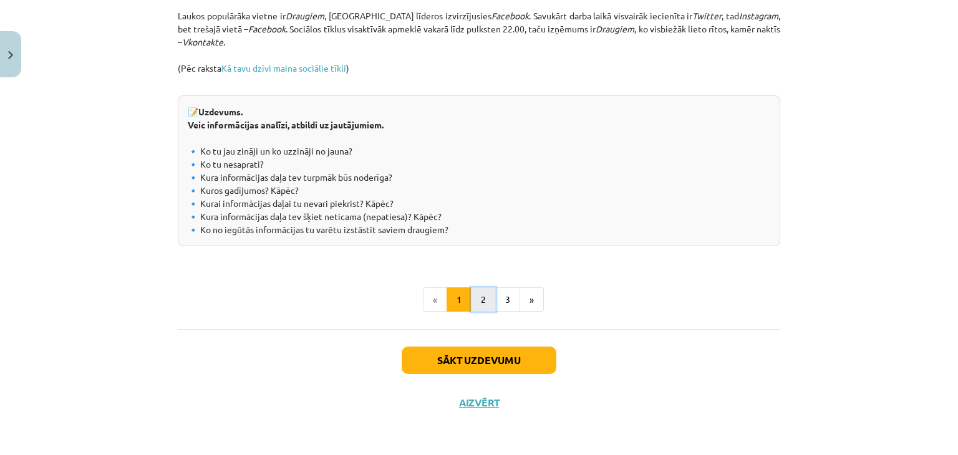
click at [484, 306] on button "2" at bounding box center [483, 299] width 25 height 25
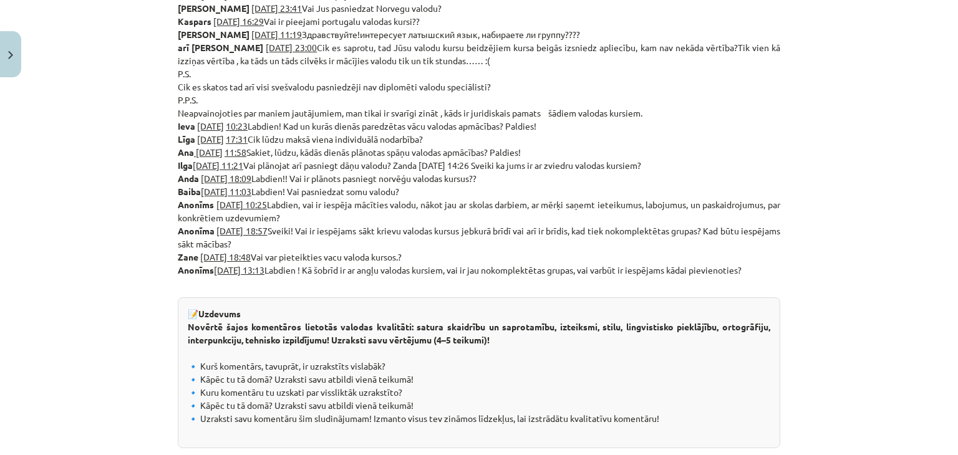
scroll to position [730, 0]
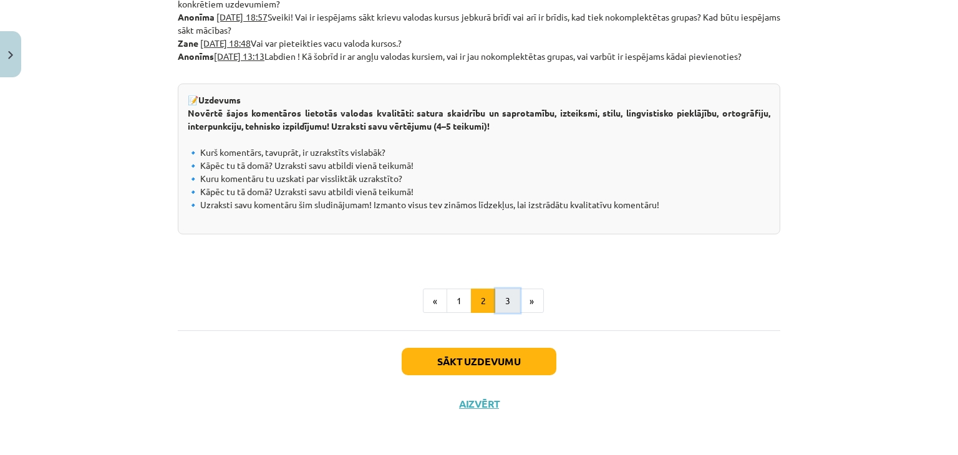
click at [501, 301] on button "3" at bounding box center [507, 301] width 25 height 25
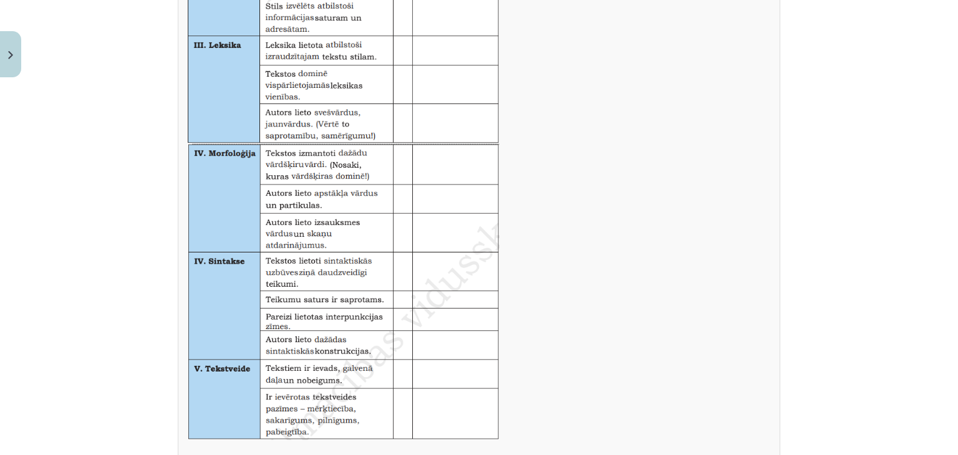
scroll to position [721, 0]
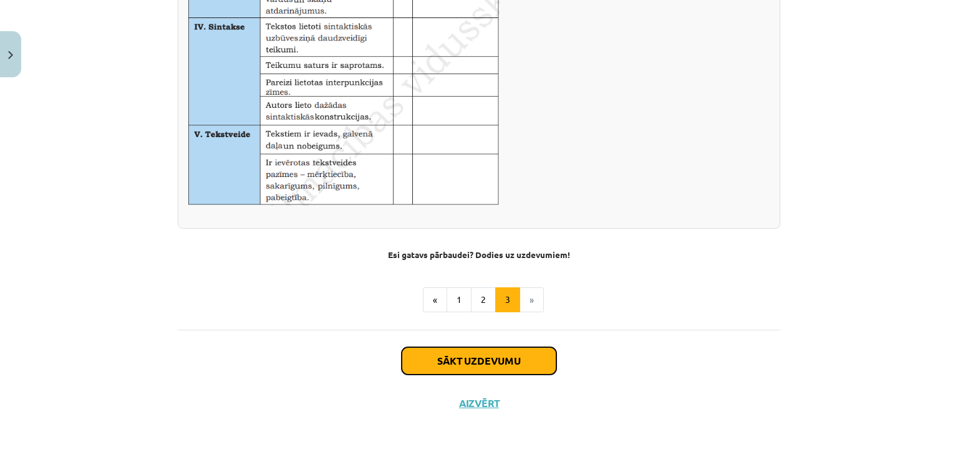
click at [524, 362] on button "Sākt uzdevumu" at bounding box center [479, 360] width 155 height 27
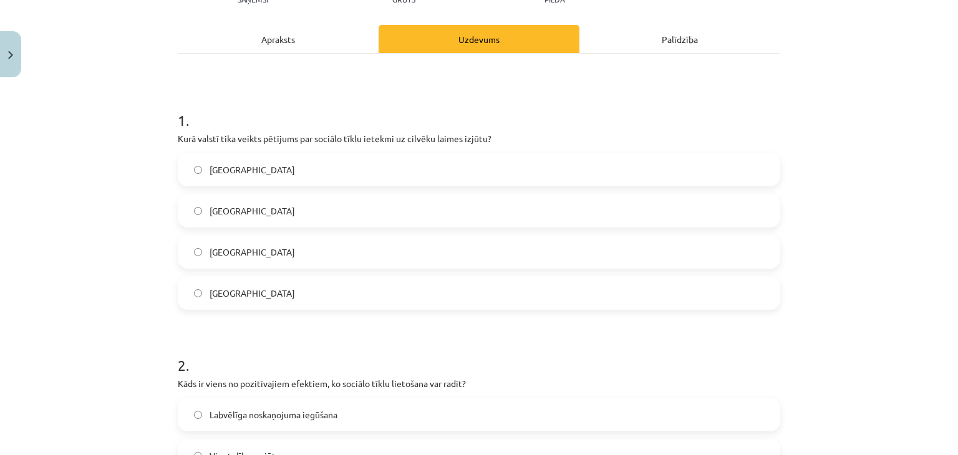
scroll to position [218, 0]
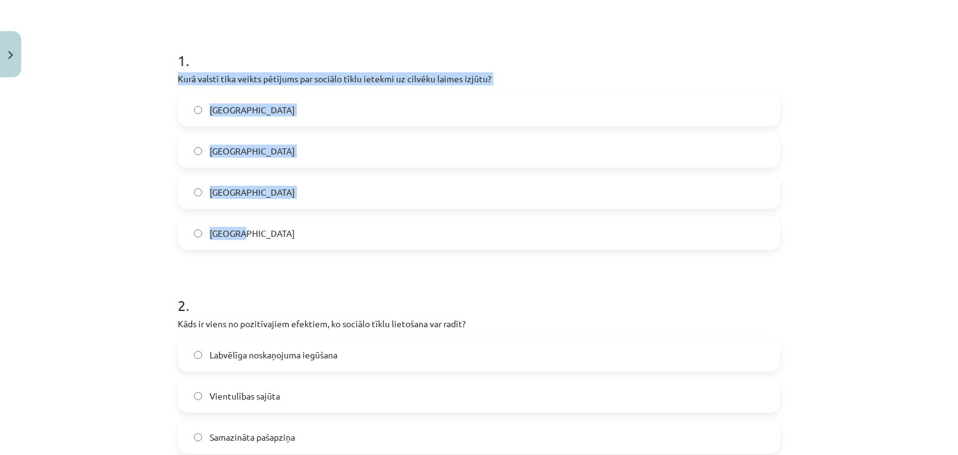
drag, startPoint x: 173, startPoint y: 77, endPoint x: 374, endPoint y: 248, distance: 264.1
click at [374, 248] on div "1 . Kurā valstī tika veikts pētījums par sociālo tīklu ietekmi uz cilvēku laime…" at bounding box center [479, 140] width 602 height 220
copy div "Kurā valstī tika veikts pētījums par sociālo tīklu ietekmi uz cilvēku laimes iz…"
click at [95, 97] on div "Mācību tēma: Latviešu valodas 9. klases 1. ieskaites mācību materiāls #6 5. tēm…" at bounding box center [479, 227] width 958 height 455
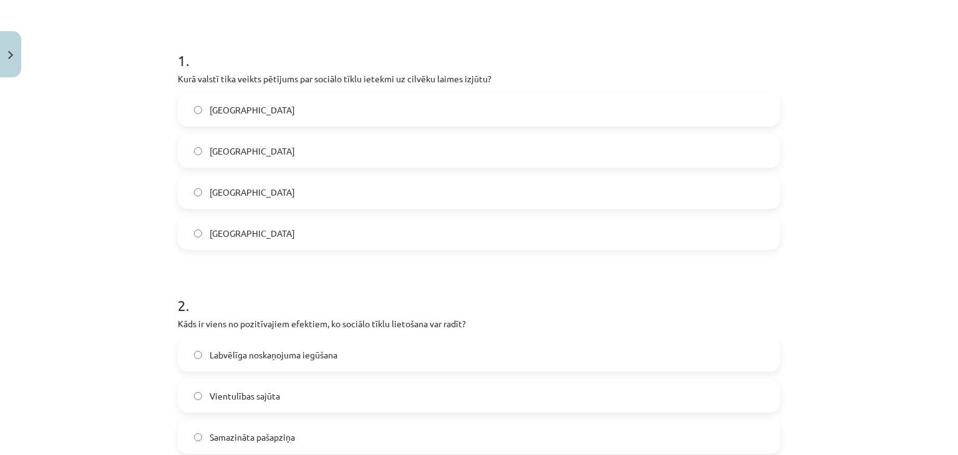
click at [225, 147] on label "ASV" at bounding box center [479, 150] width 600 height 31
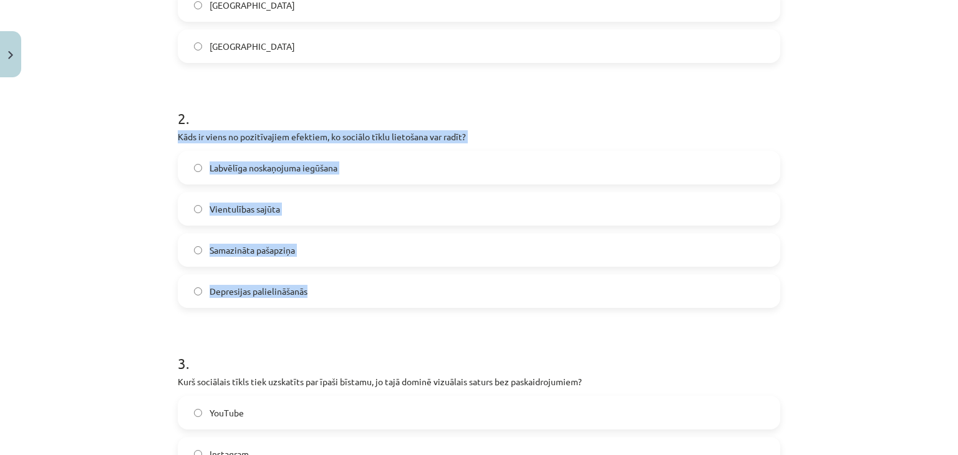
drag, startPoint x: 174, startPoint y: 133, endPoint x: 331, endPoint y: 298, distance: 228.0
click at [331, 298] on div "2 . Kāds ir viens no pozitīvajiem efektiem, ko sociālo tīklu lietošana var radī…" at bounding box center [479, 198] width 602 height 220
copy div "Kāds ir viens no pozitīvajiem efektiem, ko sociālo tīklu lietošana var radīt? L…"
click at [100, 152] on div "Mācību tēma: Latviešu valodas 9. klases 1. ieskaites mācību materiāls #6 5. tēm…" at bounding box center [479, 227] width 958 height 455
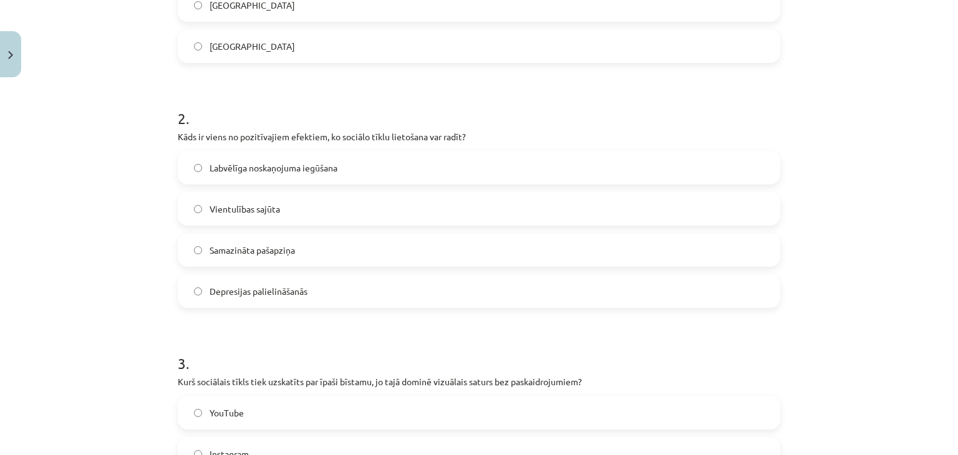
click at [249, 173] on span "Labvēlīga noskaņojuma iegūšana" at bounding box center [274, 168] width 128 height 13
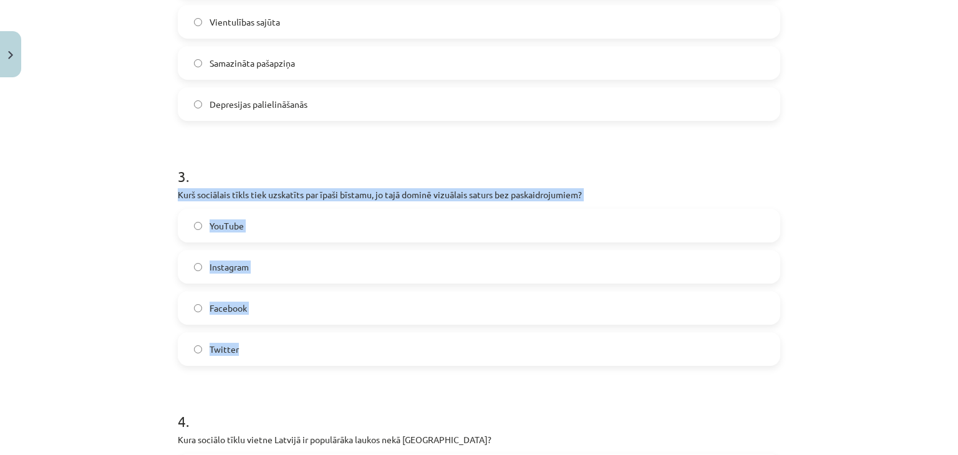
drag, startPoint x: 174, startPoint y: 195, endPoint x: 306, endPoint y: 335, distance: 193.2
click at [306, 335] on div "3 . Kurš sociālais tīkls tiek uzskatīts par īpaši bīstamu, jo tajā dominē vizuā…" at bounding box center [479, 256] width 602 height 220
copy div "Kurš sociālais tīkls tiek uzskatīts par īpaši bīstamu, jo tajā dominē vizuālais…"
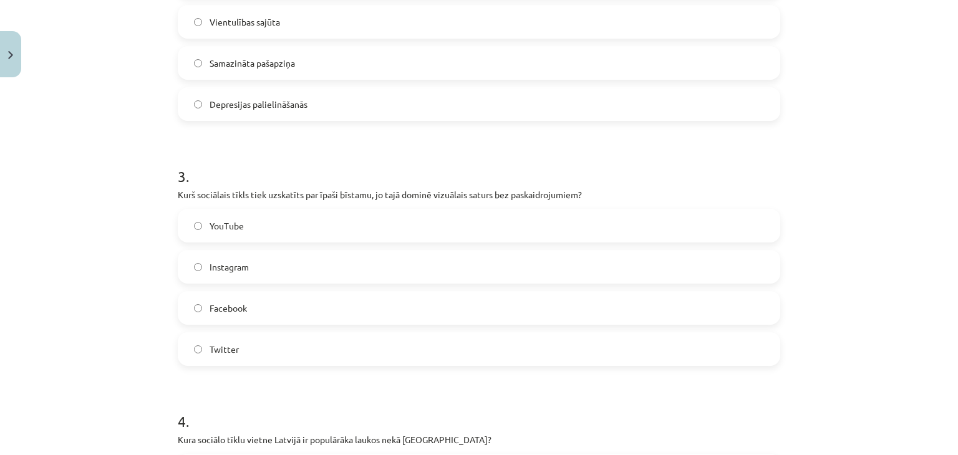
click at [122, 165] on div "Mācību tēma: Latviešu valodas 9. klases 1. ieskaites mācību materiāls #6 5. tēm…" at bounding box center [479, 227] width 958 height 455
click at [247, 266] on label "Instagram" at bounding box center [479, 266] width 600 height 31
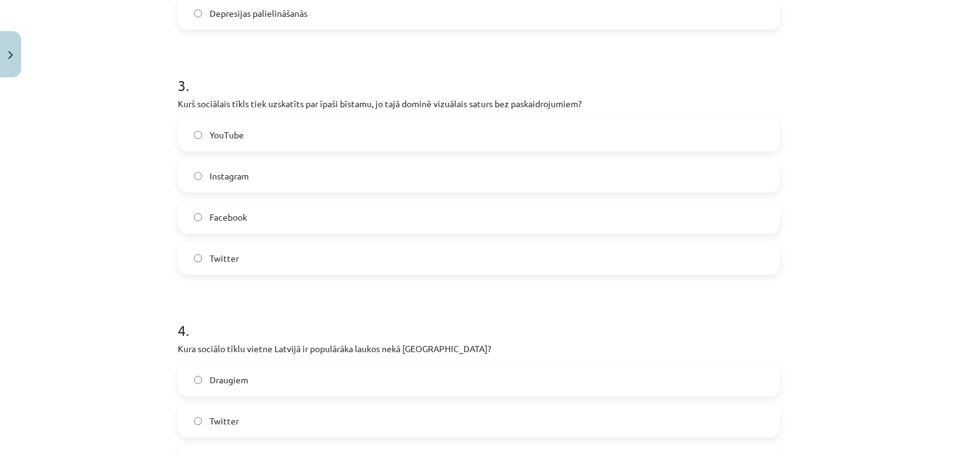
scroll to position [779, 0]
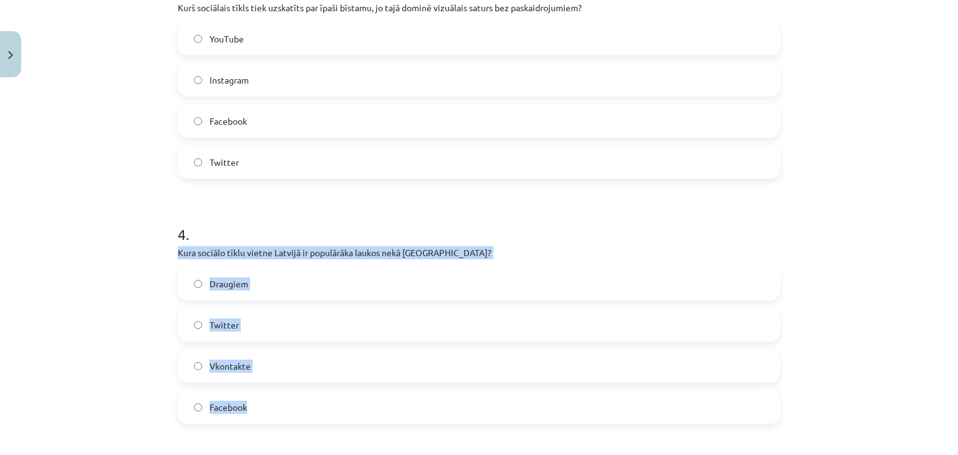
drag, startPoint x: 175, startPoint y: 254, endPoint x: 397, endPoint y: 397, distance: 264.8
click at [398, 402] on div "4 . Kura sociālo tīklu vietne Latvijā ir populārāka laukos nekā Rīgā? Draugiem …" at bounding box center [479, 314] width 602 height 220
click at [108, 248] on div "Mācību tēma: Latviešu valodas 9. klases 1. ieskaites mācību materiāls #6 5. tēm…" at bounding box center [479, 227] width 958 height 455
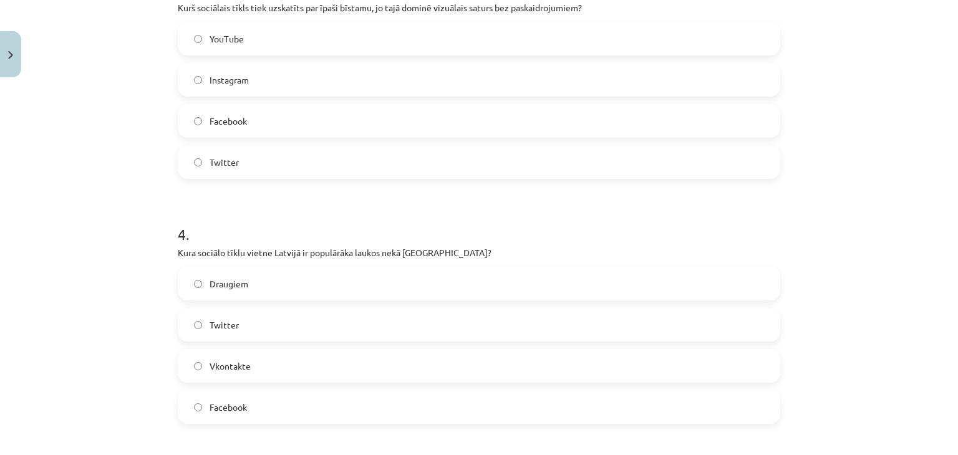
click at [246, 403] on label "Facebook" at bounding box center [479, 407] width 600 height 31
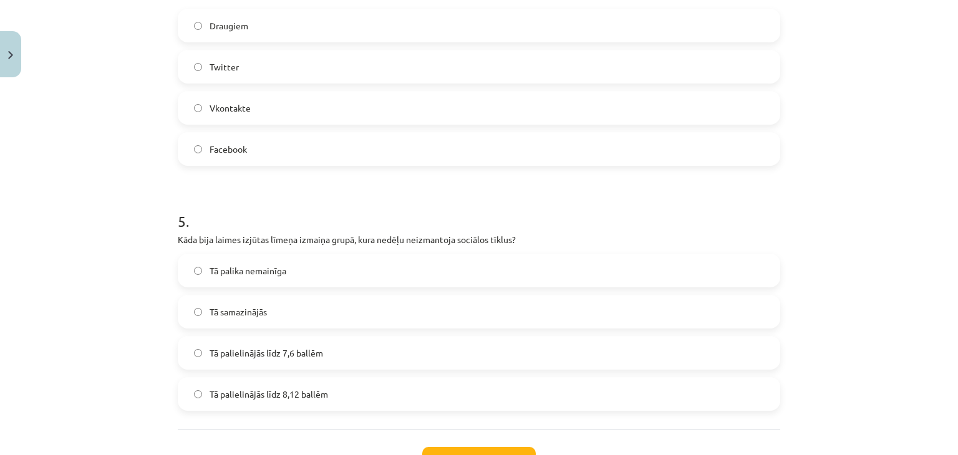
scroll to position [1091, 0]
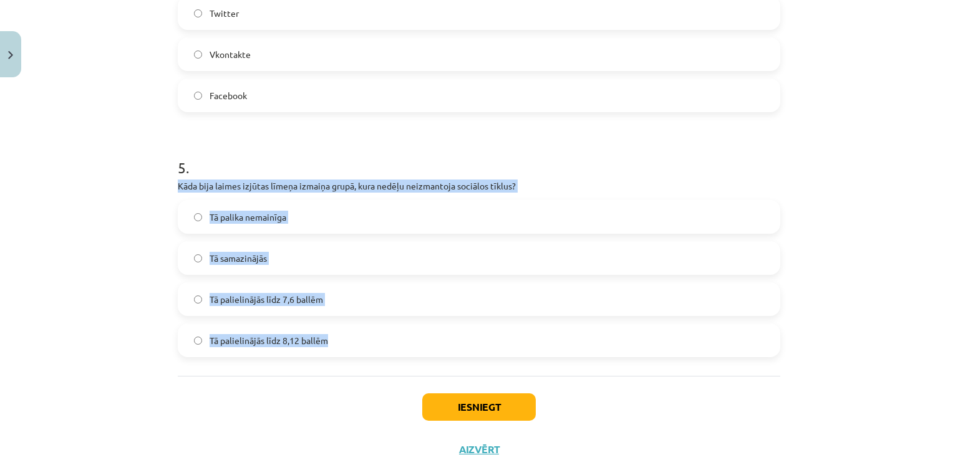
drag, startPoint x: 173, startPoint y: 185, endPoint x: 404, endPoint y: 342, distance: 279.5
click at [404, 342] on div "5 . Kāda bija laimes izjūtas līmeņa izmaiņa grupā, kura nedēļu neizmantoja soci…" at bounding box center [479, 247] width 602 height 220
click at [123, 300] on div "Mācību tēma: Latviešu valodas 9. klases 1. ieskaites mācību materiāls #6 5. tēm…" at bounding box center [479, 227] width 958 height 455
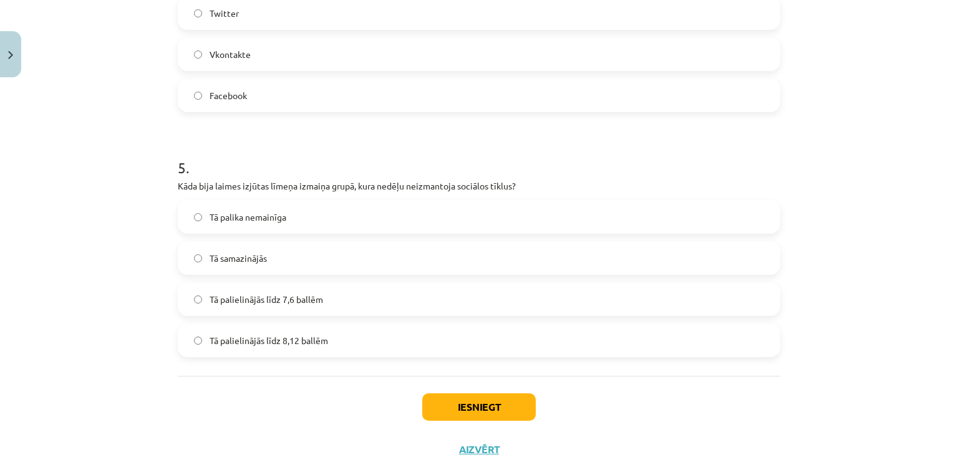
click at [251, 337] on span "Tā palielinājās līdz 8,12 ballēm" at bounding box center [269, 340] width 118 height 13
click at [454, 402] on button "Iesniegt" at bounding box center [478, 406] width 113 height 27
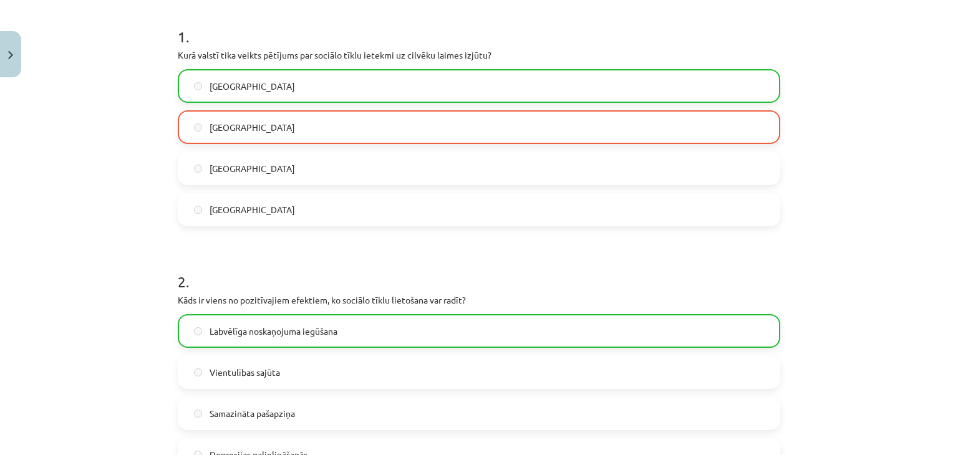
scroll to position [0, 0]
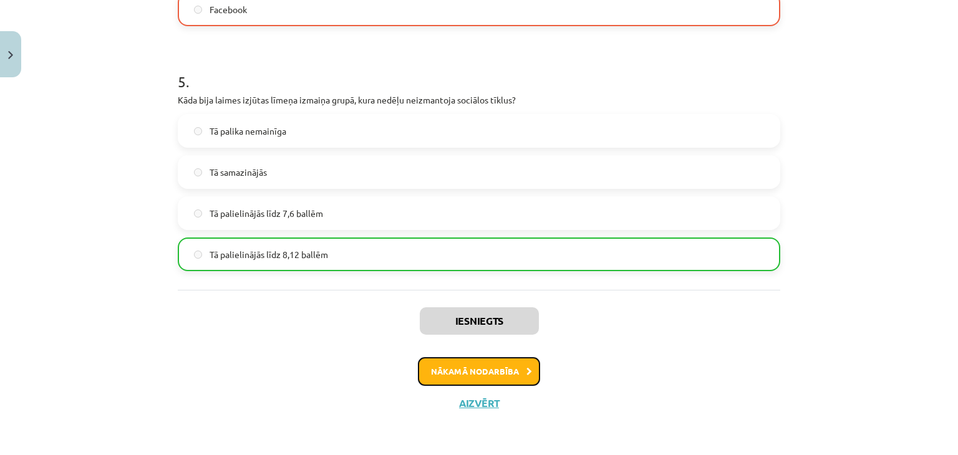
click at [460, 372] on button "Nākamā nodarbība" at bounding box center [479, 371] width 122 height 29
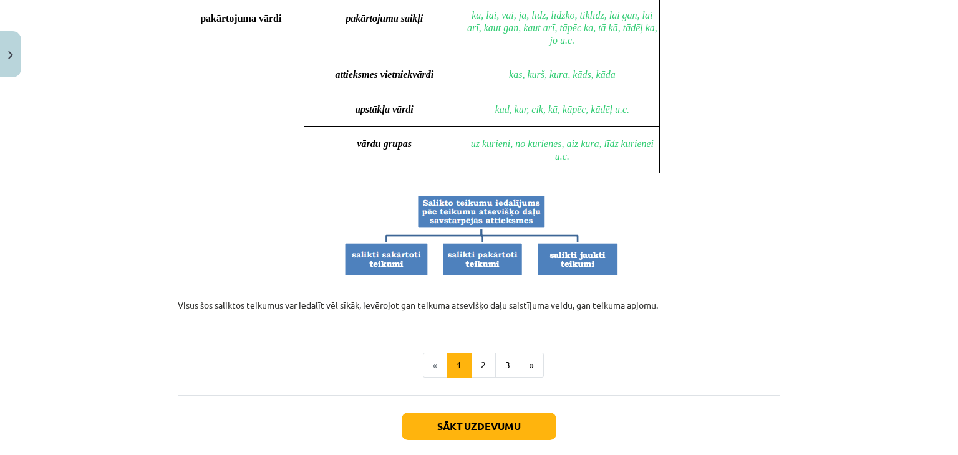
scroll to position [1154, 0]
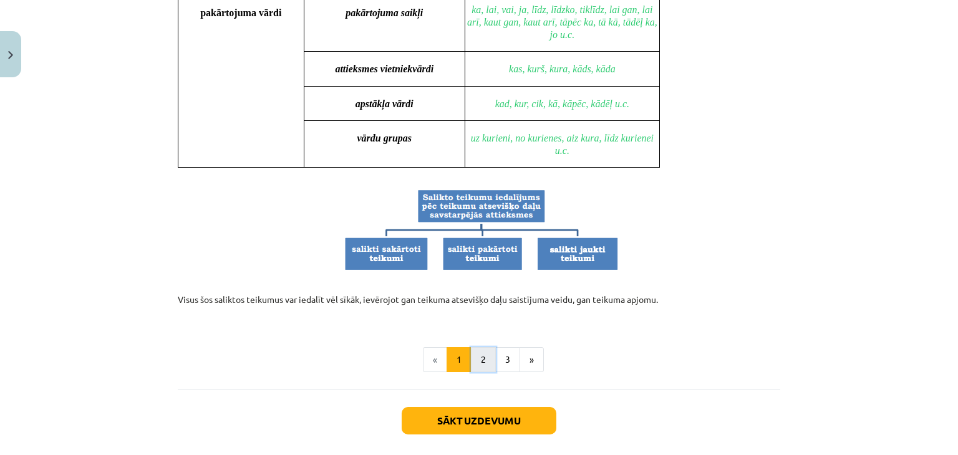
click at [472, 352] on button "2" at bounding box center [483, 359] width 25 height 25
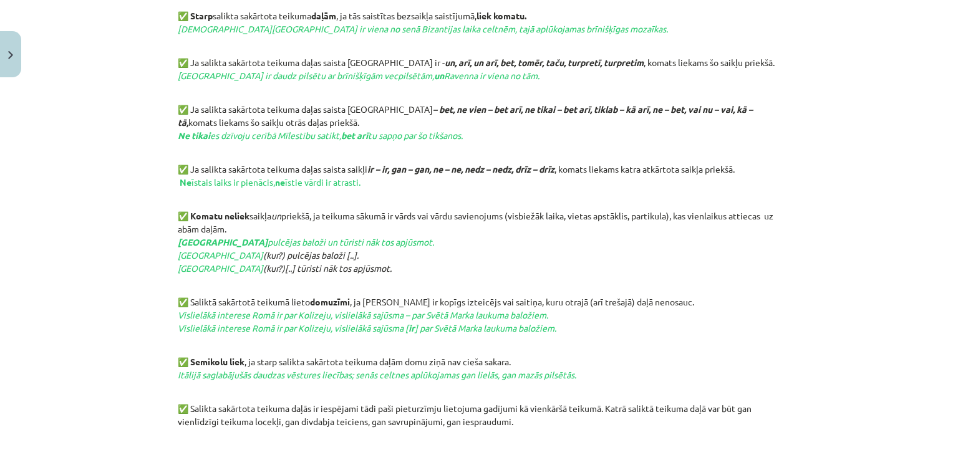
scroll to position [653, 0]
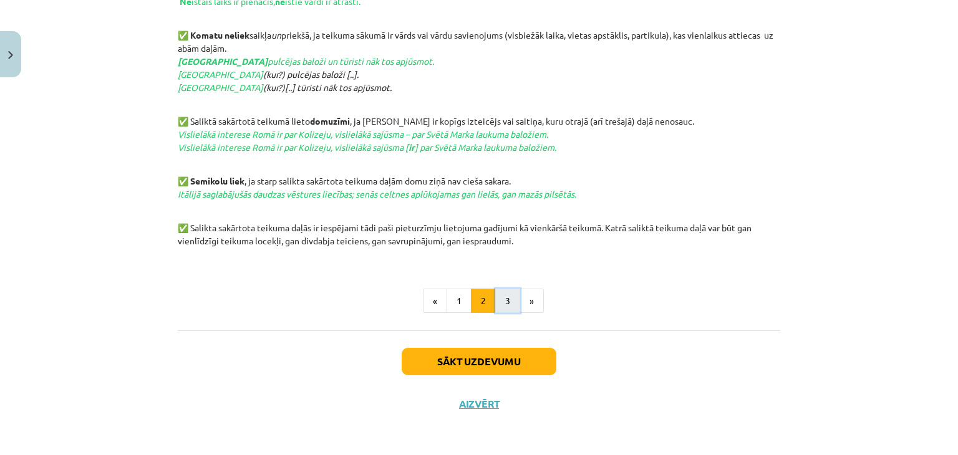
click at [509, 301] on button "3" at bounding box center [507, 301] width 25 height 25
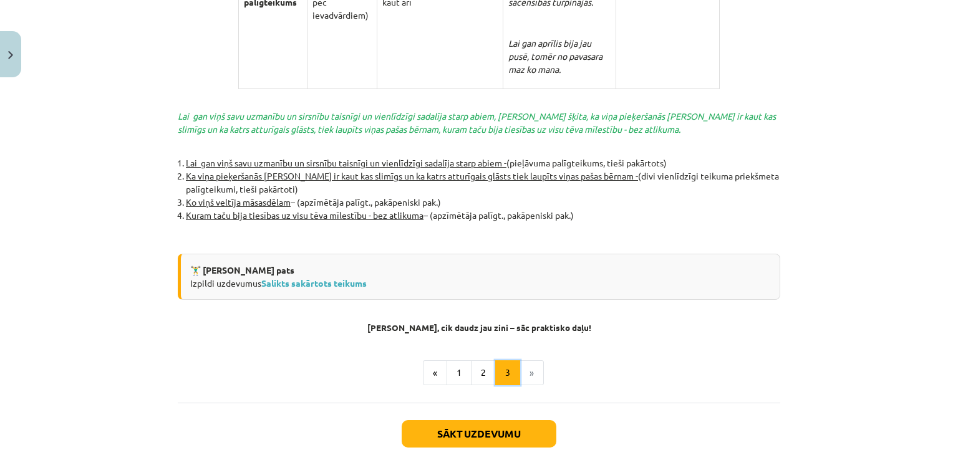
scroll to position [2777, 0]
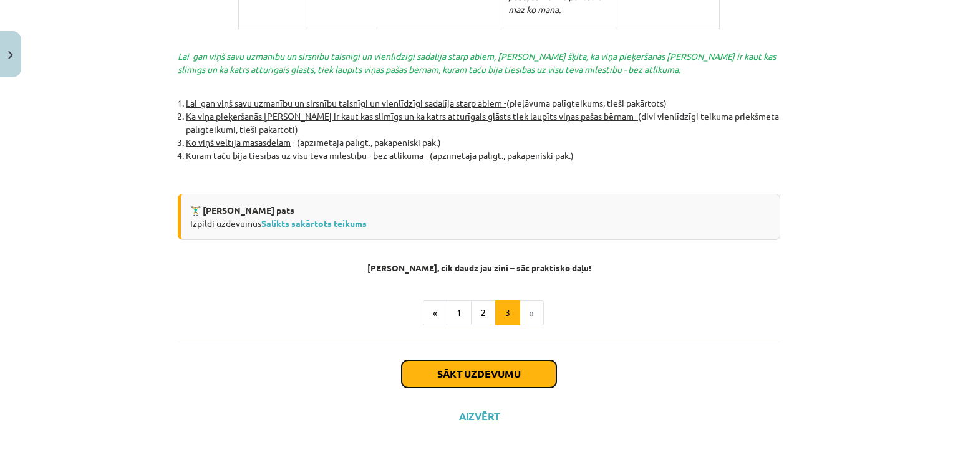
click at [469, 365] on button "Sākt uzdevumu" at bounding box center [479, 373] width 155 height 27
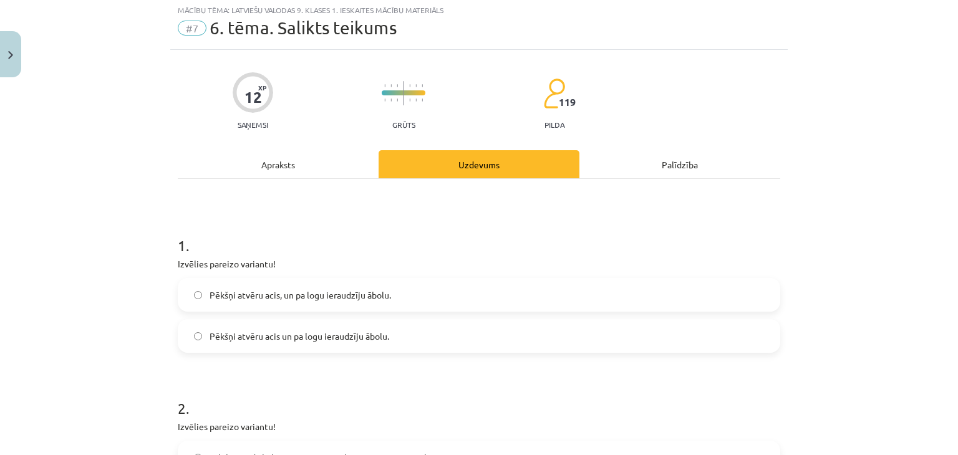
scroll to position [31, 0]
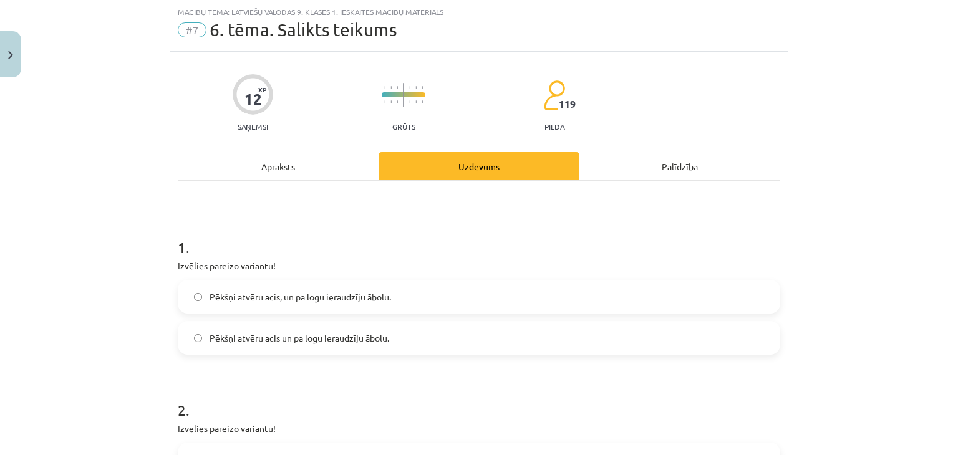
click at [226, 299] on span "Pēkšņi atvēru acis, un pa logu ieraudzīju ābolu." at bounding box center [300, 297] width 181 height 13
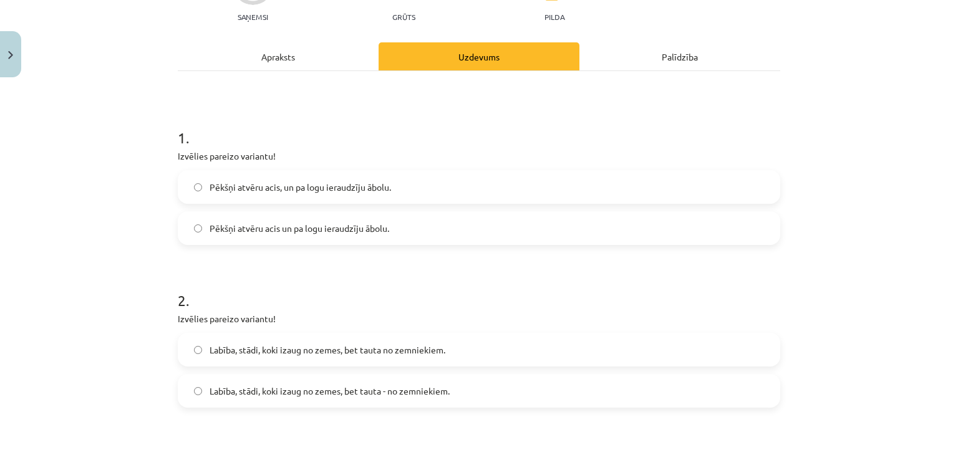
scroll to position [218, 0]
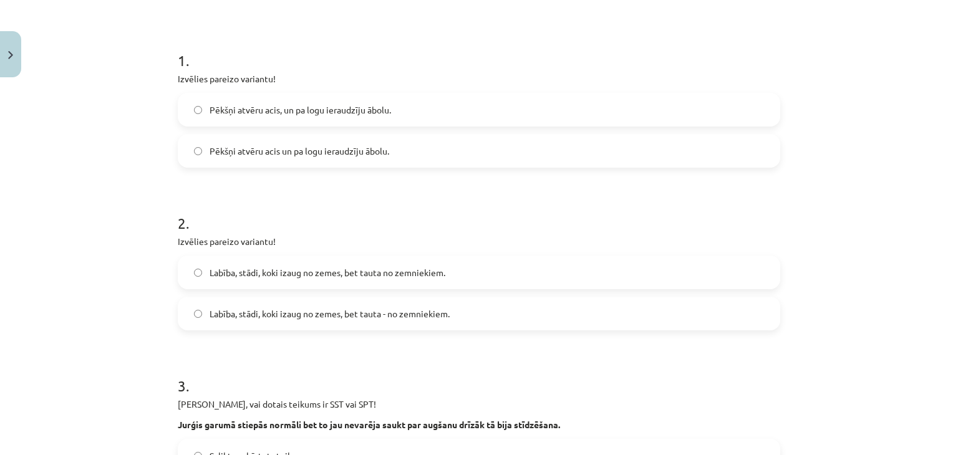
click at [363, 279] on label "Labība, stādi, koki izaug no zemes, bet tauta no zemniekiem." at bounding box center [479, 272] width 600 height 31
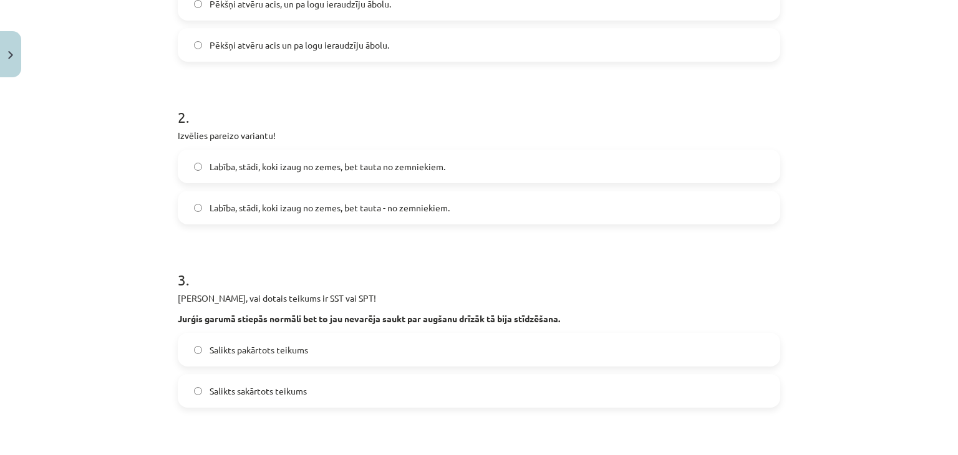
scroll to position [343, 0]
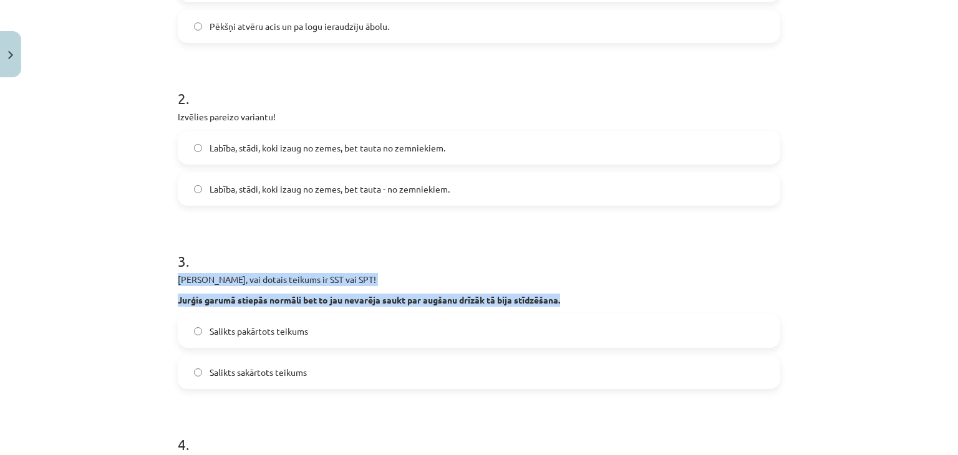
drag, startPoint x: 173, startPoint y: 278, endPoint x: 583, endPoint y: 297, distance: 410.1
click at [583, 297] on div "Nosaki, vai dotais teikums ir SST vai SPT! Jurģis garumā stiepās normāli bet to…" at bounding box center [479, 290] width 602 height 34
click at [615, 281] on p "Nosaki, vai dotais teikums ir SST vai SPT!" at bounding box center [479, 279] width 602 height 13
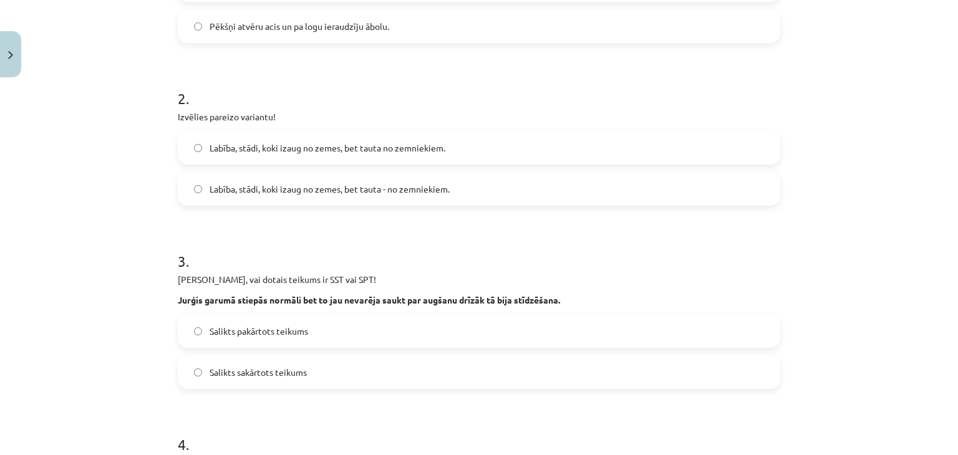
click at [286, 330] on span "Salikts pakārtots teikums" at bounding box center [259, 331] width 99 height 13
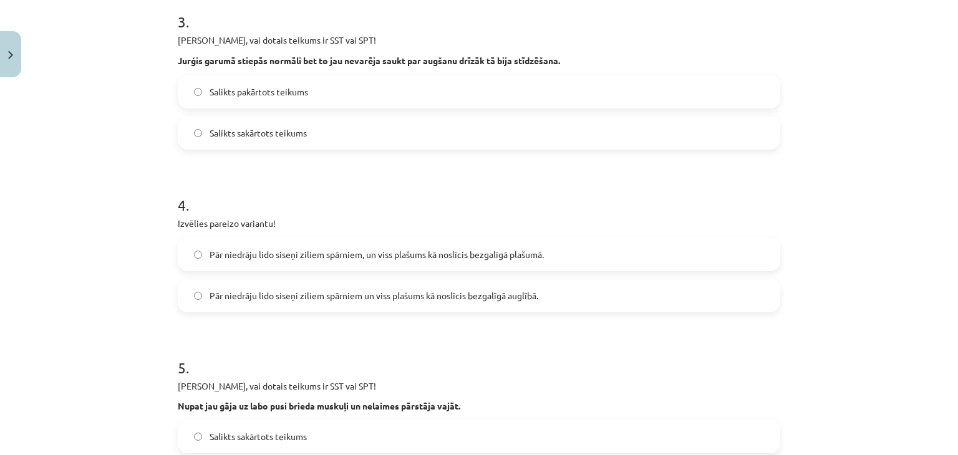
scroll to position [592, 0]
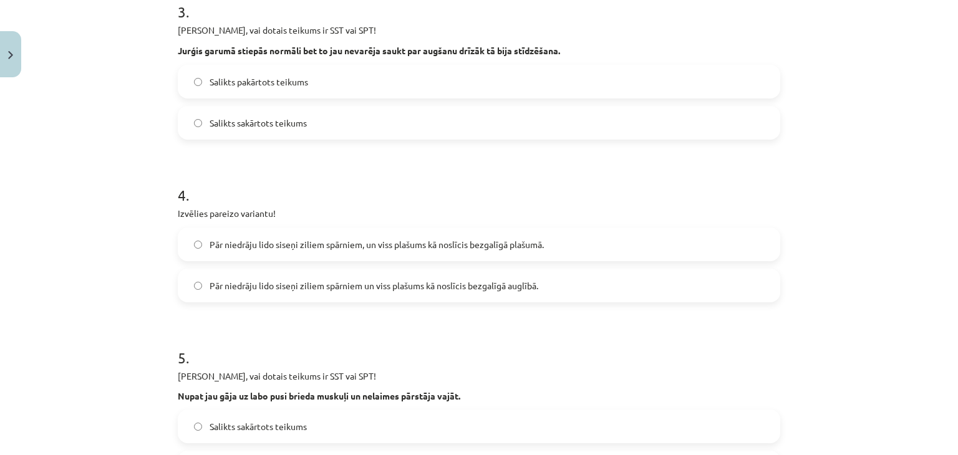
click at [243, 246] on span "Pār niedrāju lido siseņi ziliem spārniem, un viss plašums kā noslīcis bezgalīgā…" at bounding box center [377, 244] width 334 height 13
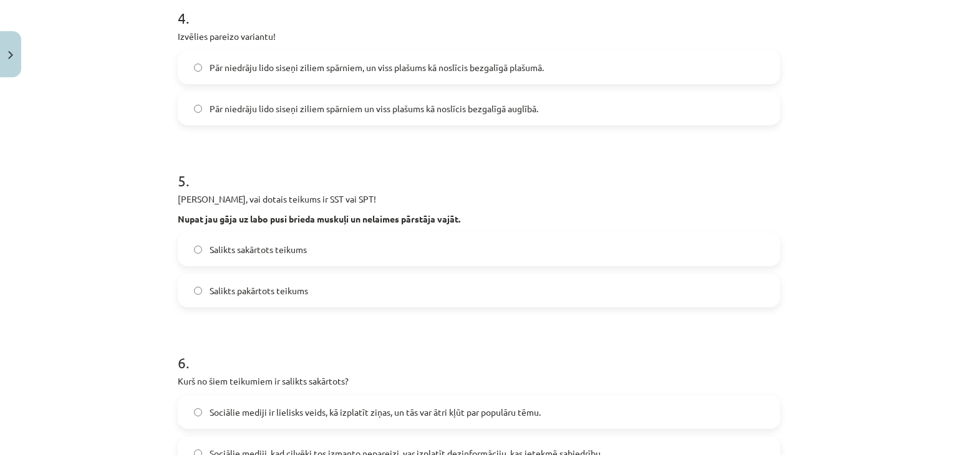
scroll to position [842, 0]
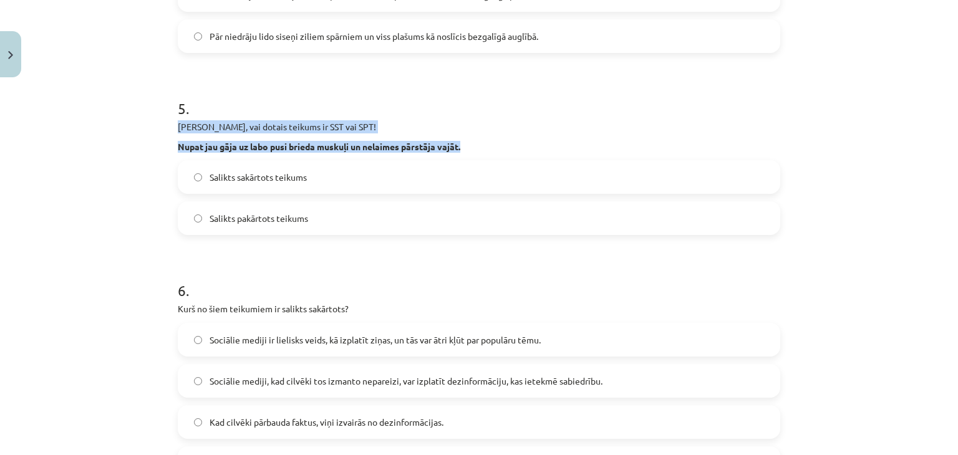
drag, startPoint x: 175, startPoint y: 125, endPoint x: 468, endPoint y: 147, distance: 294.5
click at [468, 147] on div "Nosaki, vai dotais teikums ir SST vai SPT! Nupat jau gāja uz labo pusi brieda m…" at bounding box center [479, 136] width 602 height 32
click at [506, 141] on p "Nupat jau gāja uz labo pusi brieda muskuļi un nelaimes pārstāja vajāt." at bounding box center [479, 147] width 602 height 12
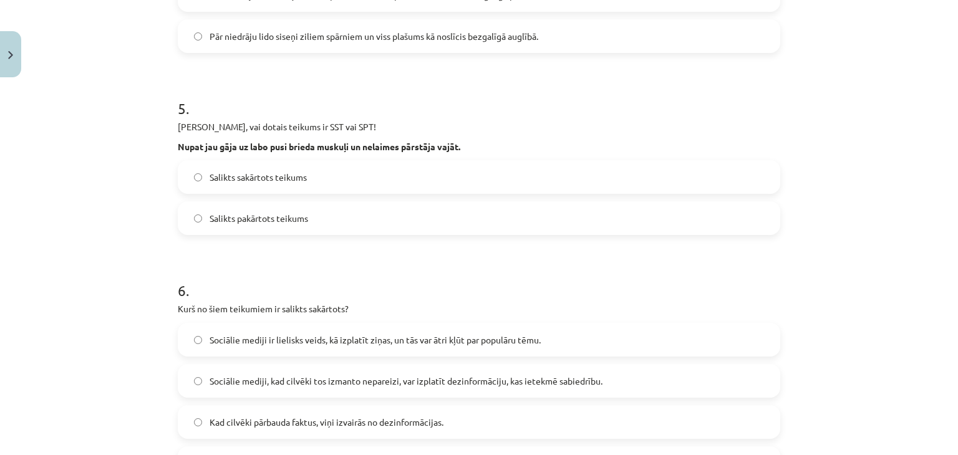
click at [239, 215] on span "Salikts pakārtots teikums" at bounding box center [259, 218] width 99 height 13
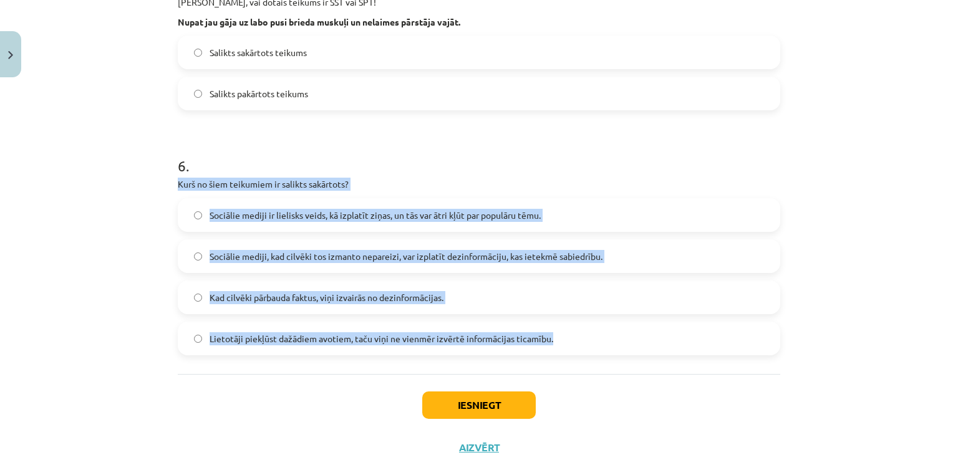
drag, startPoint x: 173, startPoint y: 183, endPoint x: 562, endPoint y: 342, distance: 420.1
click at [566, 350] on div "6 . Kurš no šiem teikumiem ir salikts sakārtots? Sociālie mediji ir lielisks ve…" at bounding box center [479, 245] width 602 height 220
click at [31, 182] on div "Mācību tēma: Latviešu valodas 9. klases 1. ieskaites mācību materiāls #7 6. tēm…" at bounding box center [479, 227] width 958 height 455
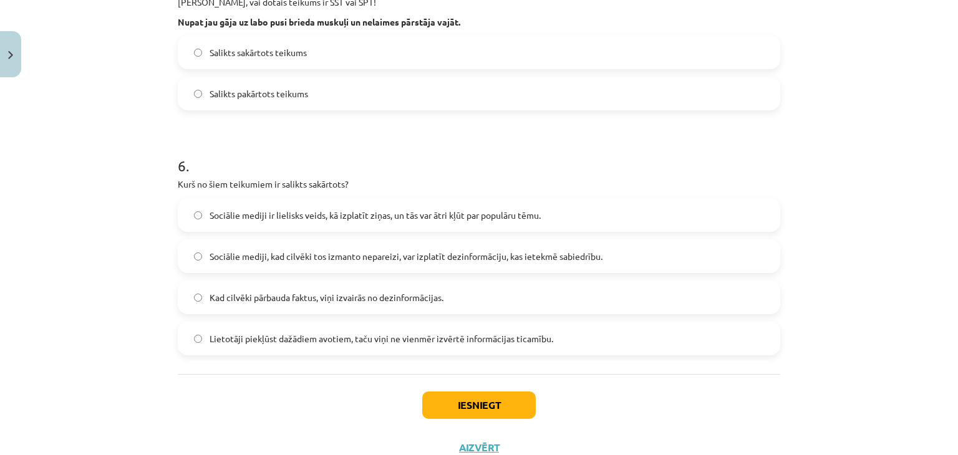
click at [264, 215] on span "Sociālie mediji ir lielisks veids, kā izplatīt ziņas, un tās var ātri kļūt par …" at bounding box center [375, 215] width 331 height 13
click at [427, 392] on button "Iesniegt" at bounding box center [478, 405] width 113 height 27
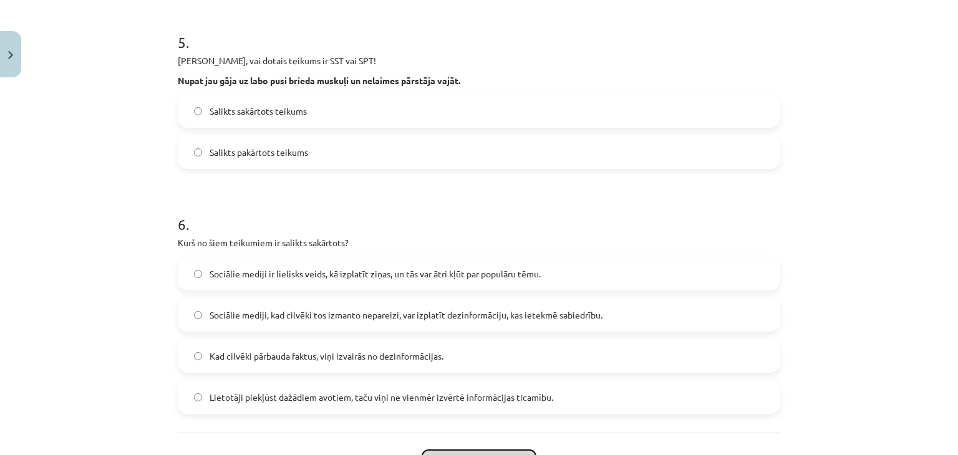
scroll to position [1011, 0]
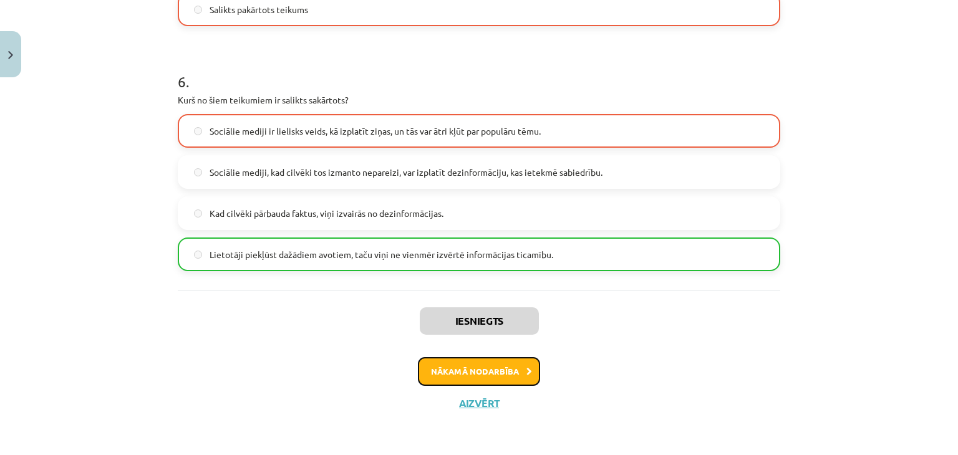
click at [515, 360] on button "Nākamā nodarbība" at bounding box center [479, 371] width 122 height 29
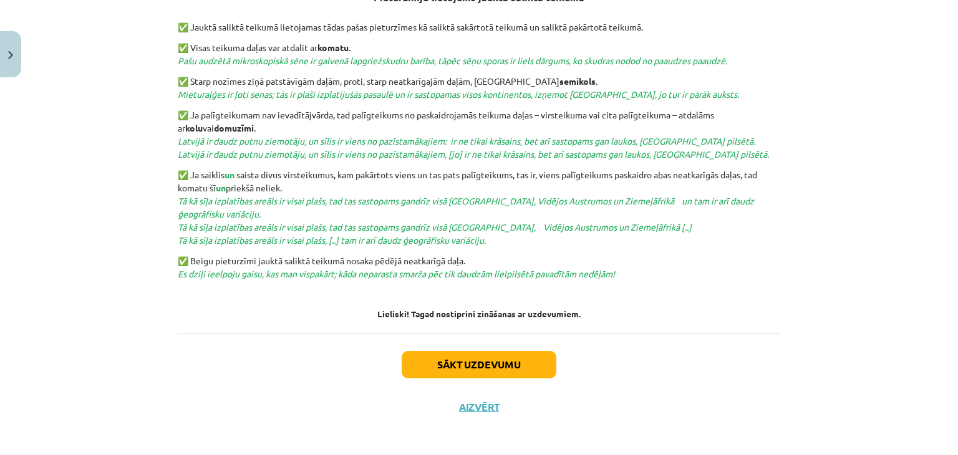
scroll to position [490, 0]
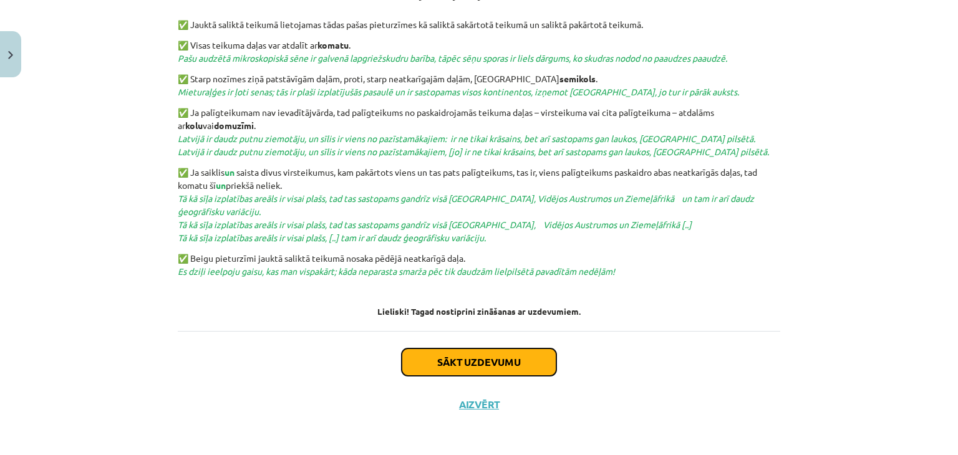
click at [482, 362] on button "Sākt uzdevumu" at bounding box center [479, 362] width 155 height 27
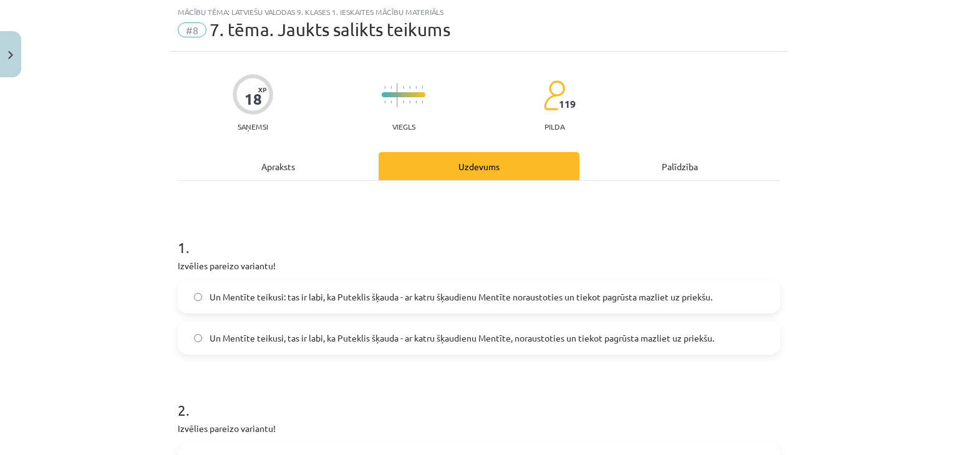
scroll to position [94, 0]
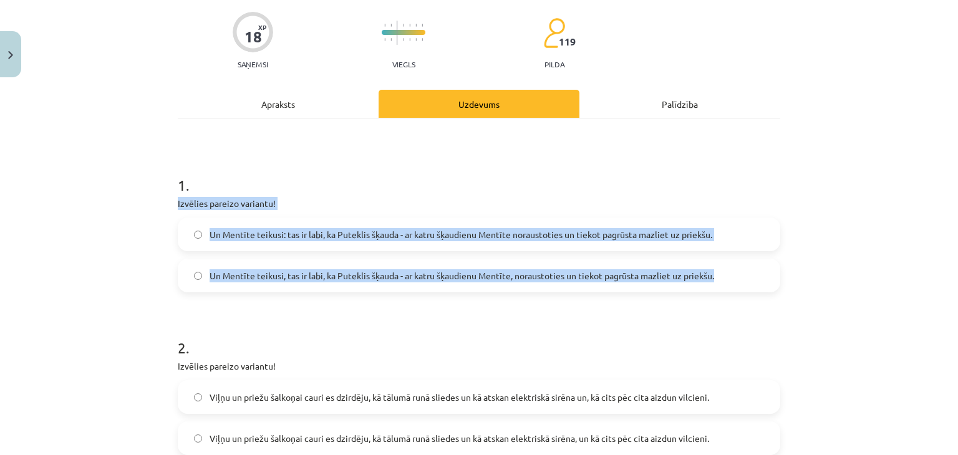
drag, startPoint x: 173, startPoint y: 199, endPoint x: 723, endPoint y: 283, distance: 556.4
click at [727, 283] on div "1 . Izvēlies pareizo variantu! Un Mentīte teikusi: tas ir labi, ka Puteklis šķa…" at bounding box center [479, 224] width 602 height 138
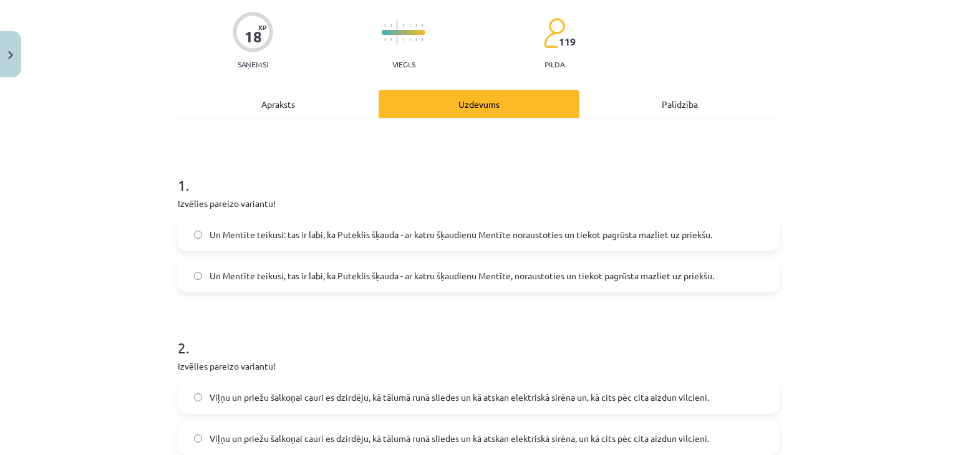
click at [65, 156] on div "Mācību tēma: Latviešu valodas 9. klases 1. ieskaites mācību materiāls #8 7. tēm…" at bounding box center [479, 227] width 958 height 455
click at [227, 269] on span "Un Mentīte teikusi, tas ir labi, ka Puteklis šķauda - ar katru šķaudienu Mentīt…" at bounding box center [462, 275] width 504 height 13
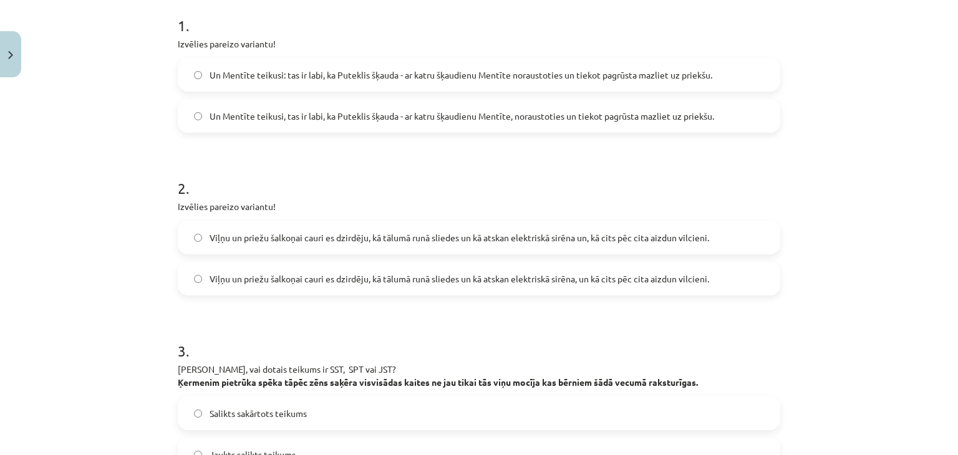
scroll to position [281, 0]
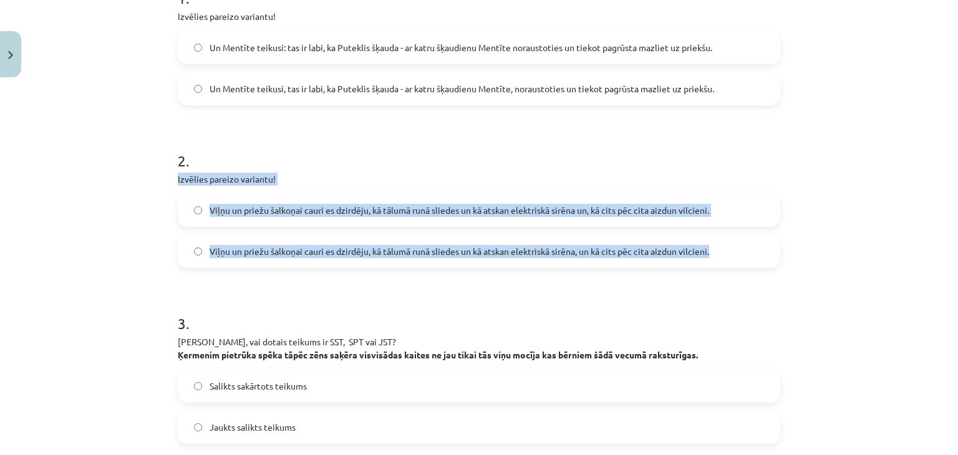
drag, startPoint x: 173, startPoint y: 178, endPoint x: 741, endPoint y: 251, distance: 572.8
click at [741, 251] on div "2 . Izvēlies pareizo variantu! Viļņu un priežu šalkoņai cauri es dzirdēju, kā t…" at bounding box center [479, 199] width 602 height 138
click at [117, 208] on div "Mācību tēma: Latviešu valodas 9. klases 1. ieskaites mācību materiāls #8 7. tēm…" at bounding box center [479, 227] width 958 height 455
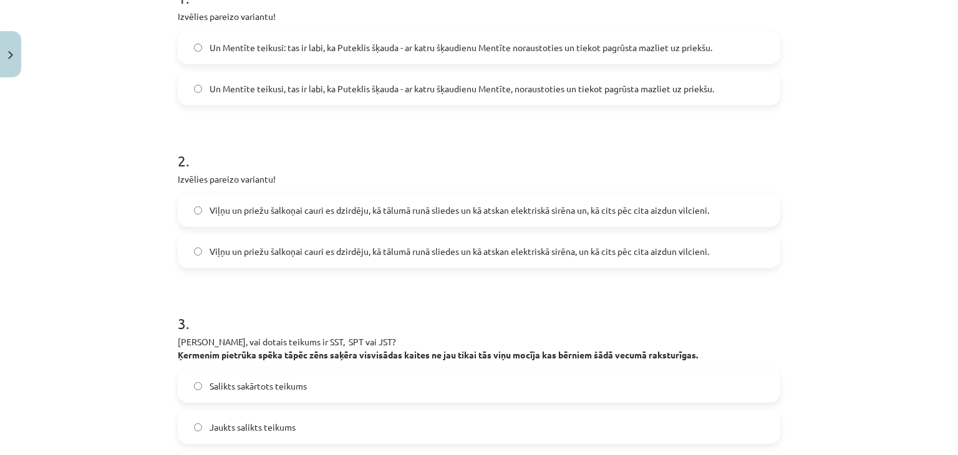
click at [244, 245] on span "Viļņu un priežu šalkoņai cauri es dzirdēju, kā tālumā runā sliedes un kā atskan…" at bounding box center [459, 251] width 499 height 13
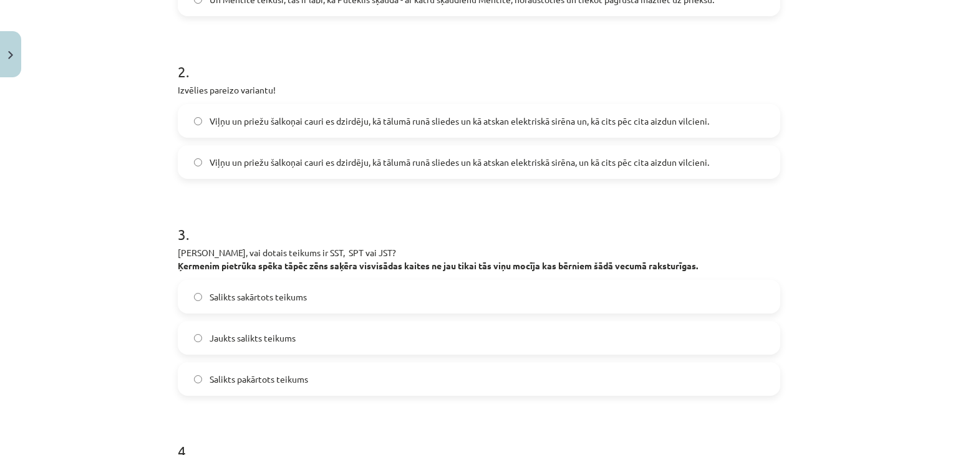
scroll to position [468, 0]
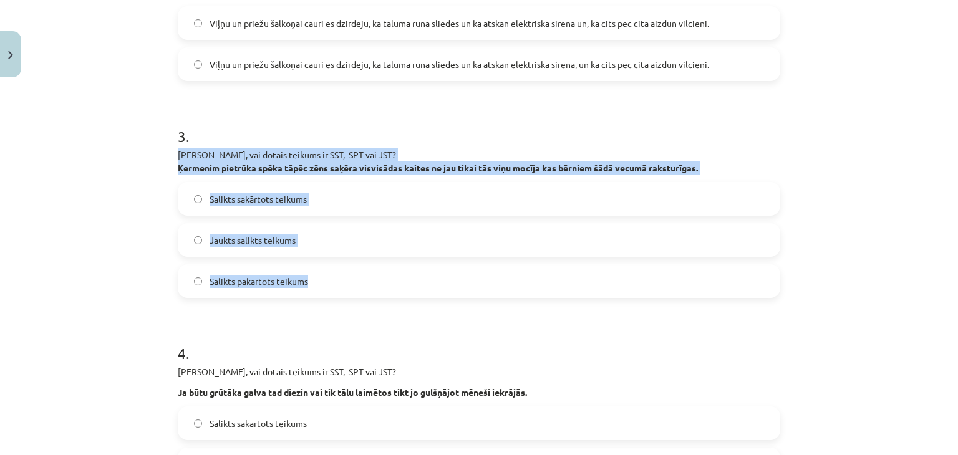
drag, startPoint x: 173, startPoint y: 153, endPoint x: 478, endPoint y: 286, distance: 332.4
click at [478, 286] on div "3 . Nosaki, vai dotais teikums ir SST, SPT vai JST? Ķermenim pietrūka spēka tāp…" at bounding box center [479, 202] width 602 height 192
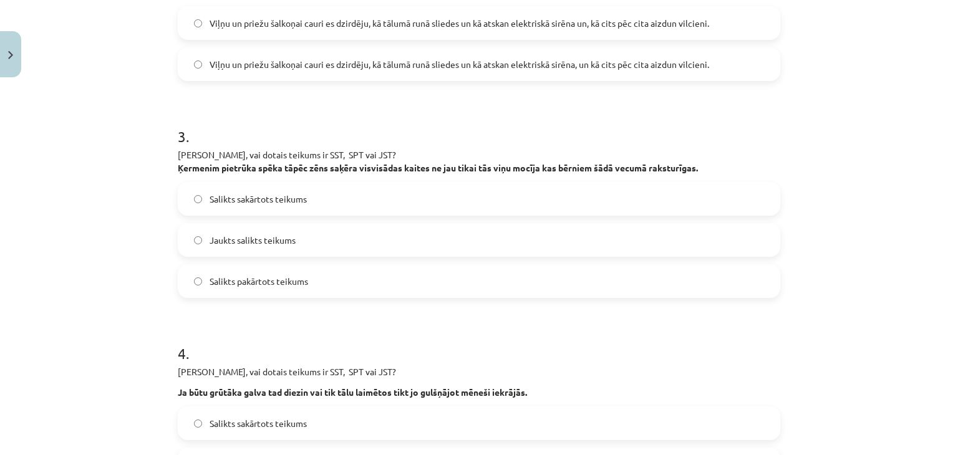
click at [413, 135] on h1 "3 ." at bounding box center [479, 125] width 602 height 39
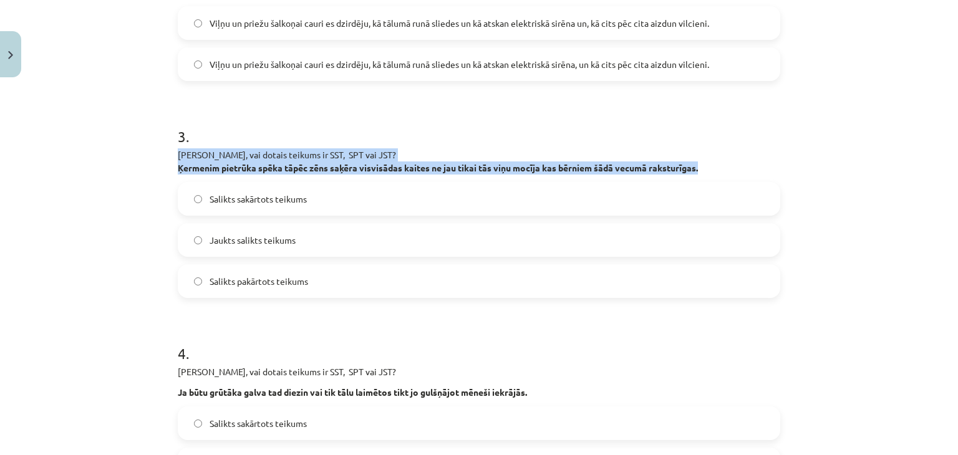
drag, startPoint x: 174, startPoint y: 154, endPoint x: 712, endPoint y: 169, distance: 538.4
click at [712, 169] on p "Nosaki, vai dotais teikums ir SST, SPT vai JST? Ķermenim pietrūka spēka tāpēc z…" at bounding box center [479, 161] width 602 height 26
drag, startPoint x: 77, startPoint y: 165, endPoint x: 98, endPoint y: 137, distance: 34.8
click at [79, 165] on div "Mācību tēma: Latviešu valodas 9. klases 1. ieskaites mācību materiāls #8 7. tēm…" at bounding box center [479, 227] width 958 height 455
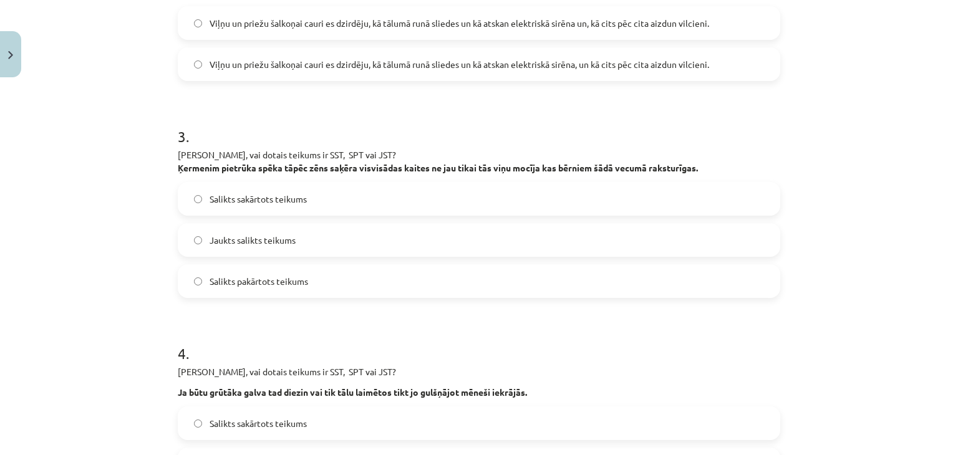
click at [109, 127] on div "Mācību tēma: Latviešu valodas 9. klases 1. ieskaites mācību materiāls #8 7. tēm…" at bounding box center [479, 227] width 958 height 455
click at [281, 282] on span "Salikts pakārtots teikums" at bounding box center [259, 281] width 99 height 13
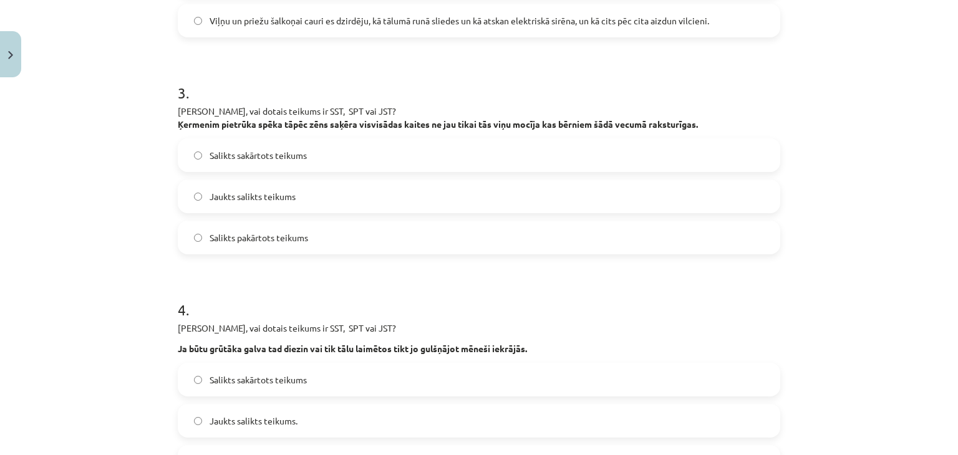
scroll to position [592, 0]
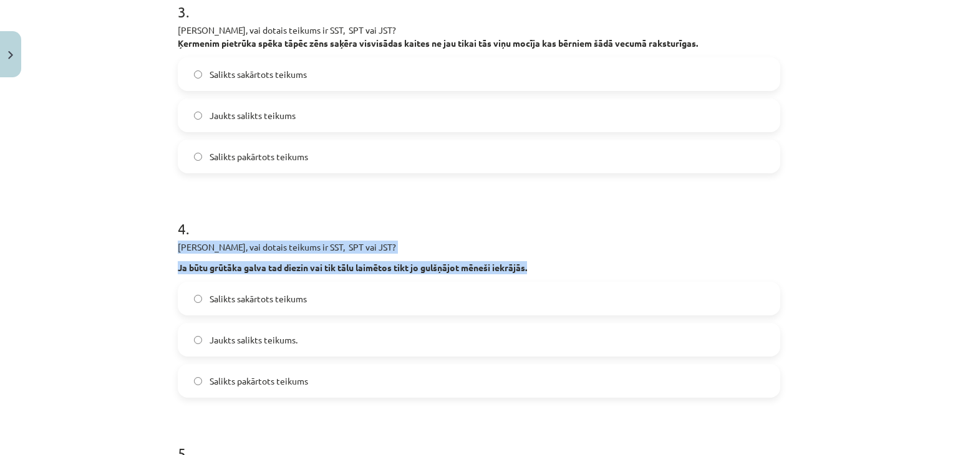
drag, startPoint x: 175, startPoint y: 245, endPoint x: 529, endPoint y: 267, distance: 354.9
click at [536, 264] on div "Nosaki, vai dotais teikums ir SST, SPT vai JST? Ja būtu grūtāka galva tad diezi…" at bounding box center [479, 258] width 602 height 34
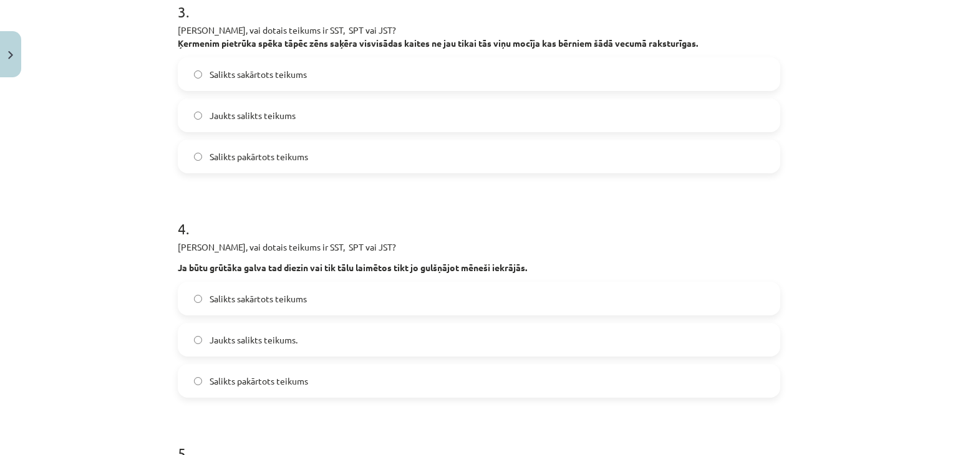
click at [112, 219] on div "Mācību tēma: Latviešu valodas 9. klases 1. ieskaites mācību materiāls #8 7. tēm…" at bounding box center [479, 227] width 958 height 455
click at [242, 343] on span "Jaukts salikts teikums." at bounding box center [254, 340] width 88 height 13
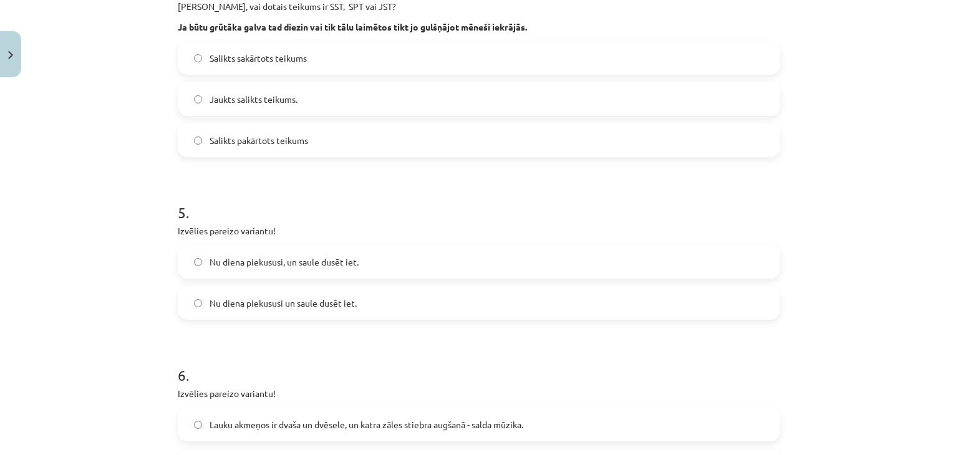
scroll to position [842, 0]
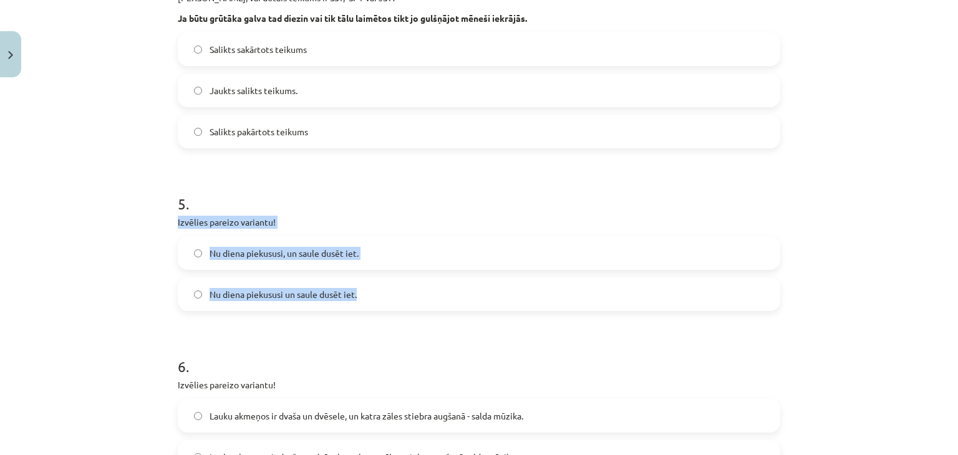
drag, startPoint x: 173, startPoint y: 220, endPoint x: 362, endPoint y: 302, distance: 206.1
click at [365, 307] on div "5 . Izvēlies pareizo variantu! Nu diena piekususi, un saule dusēt iet. Nu diena…" at bounding box center [479, 242] width 602 height 138
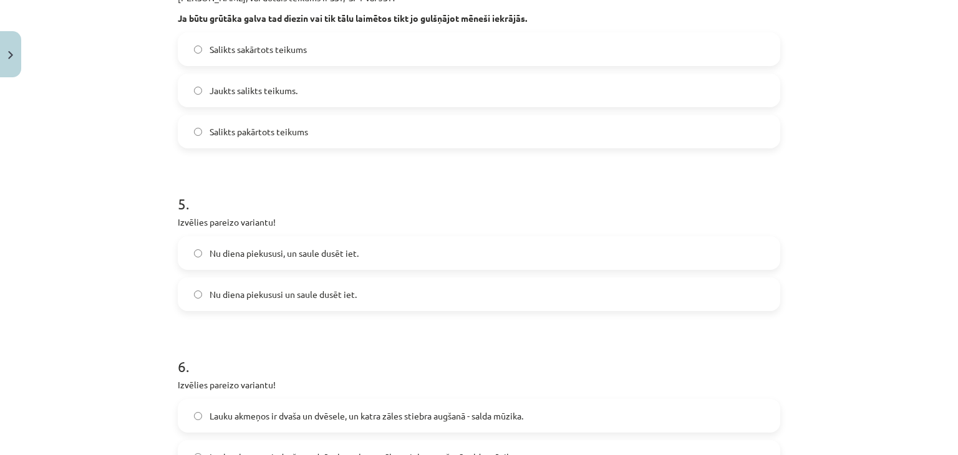
click at [107, 186] on div "Mācību tēma: Latviešu valodas 9. klases 1. ieskaites mācību materiāls #8 7. tēm…" at bounding box center [479, 227] width 958 height 455
click at [228, 297] on span "Nu diena piekususi un saule dusēt iet." at bounding box center [283, 294] width 147 height 13
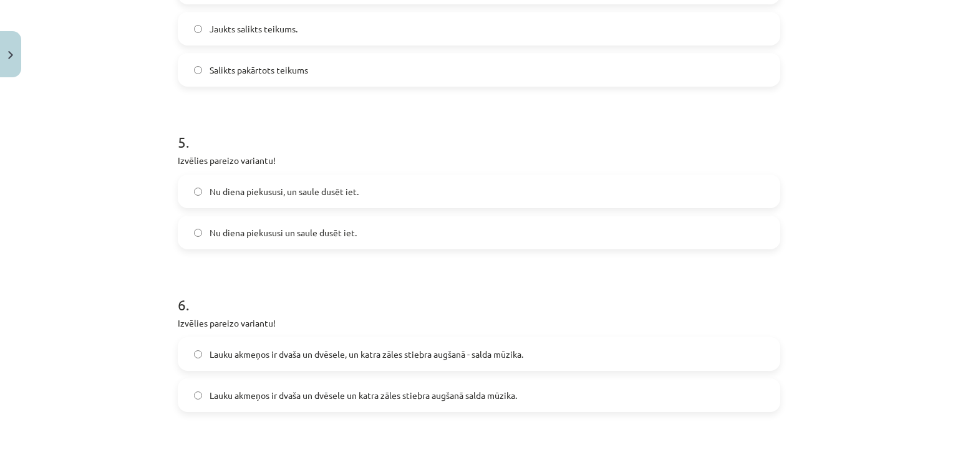
scroll to position [967, 0]
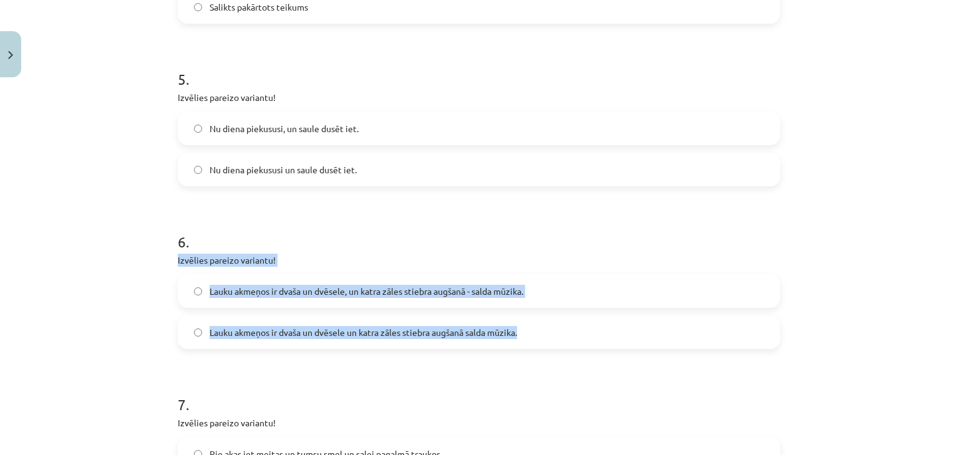
drag, startPoint x: 173, startPoint y: 259, endPoint x: 531, endPoint y: 342, distance: 367.4
click at [531, 342] on div "6 . Izvēlies pareizo variantu! Lauku akmeņos ir dvaša un dvēsele, un katra zāle…" at bounding box center [479, 280] width 602 height 138
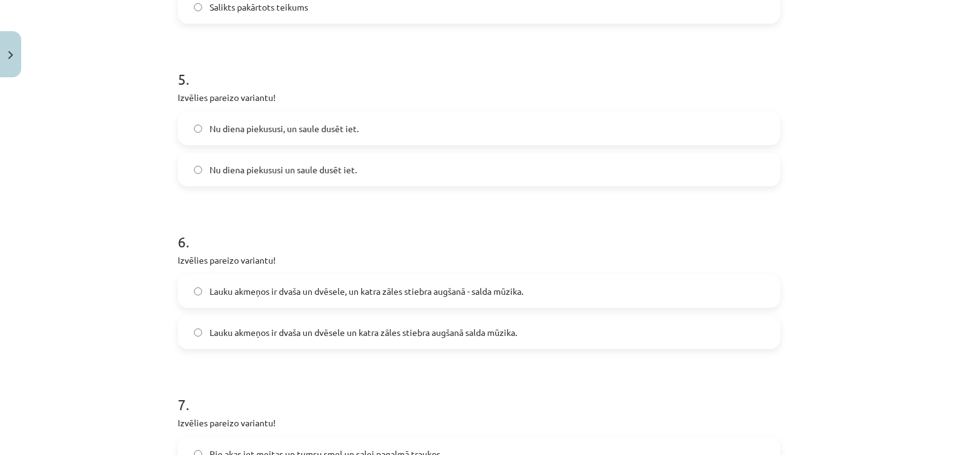
click at [117, 228] on div "Mācību tēma: Latviešu valodas 9. klases 1. ieskaites mācību materiāls #8 7. tēm…" at bounding box center [479, 227] width 958 height 455
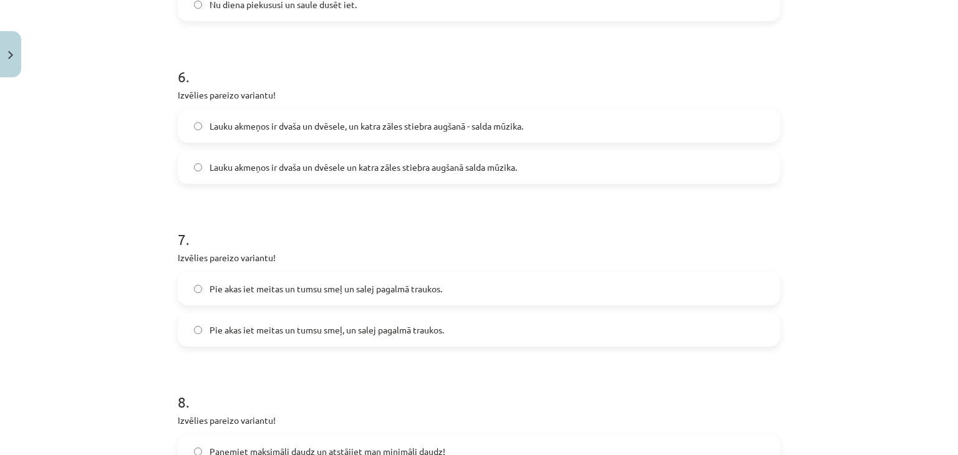
scroll to position [1154, 0]
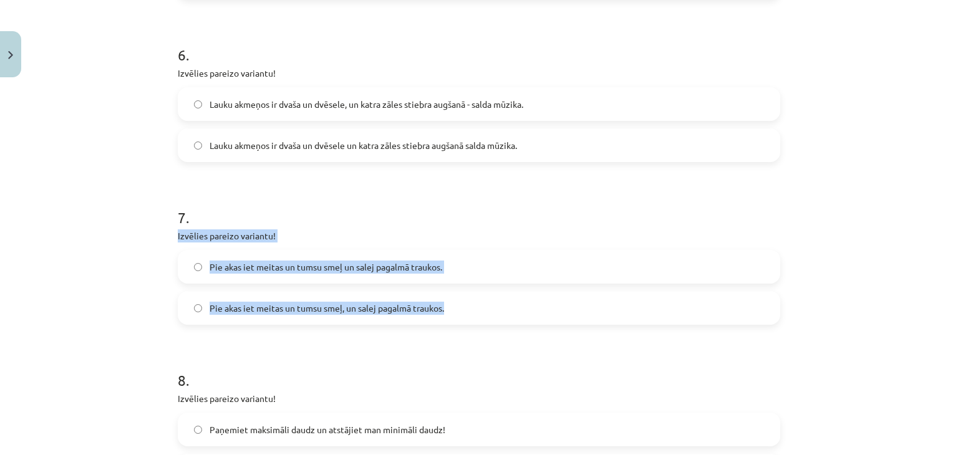
drag, startPoint x: 173, startPoint y: 235, endPoint x: 456, endPoint y: 317, distance: 294.1
click at [456, 317] on div "7 . Izvēlies pareizo variantu! Pie akas iet meitas un tumsu smeļ un salej pagal…" at bounding box center [479, 256] width 602 height 138
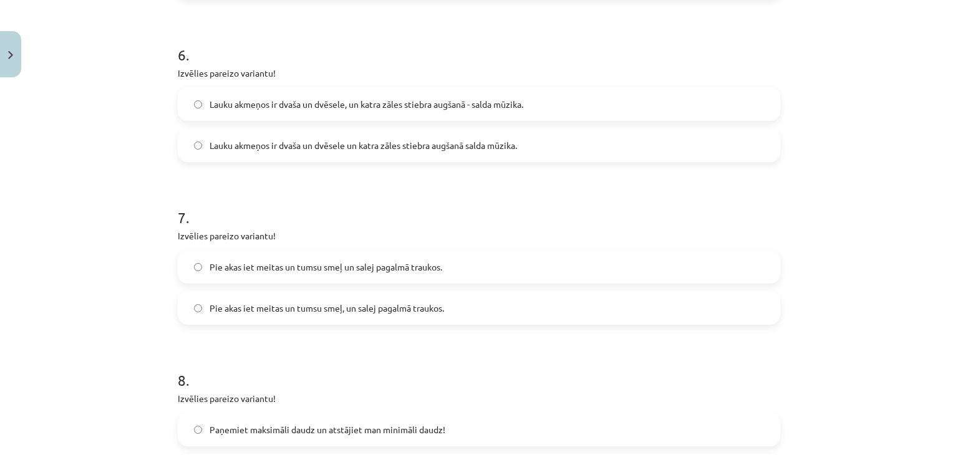
click at [117, 201] on div "Mācību tēma: Latviešu valodas 9. klases 1. ieskaites mācību materiāls #8 7. tēm…" at bounding box center [479, 227] width 958 height 455
click at [210, 312] on span "Pie akas iet meitas un tumsu smeļ, un salej pagalmā traukos." at bounding box center [327, 308] width 234 height 13
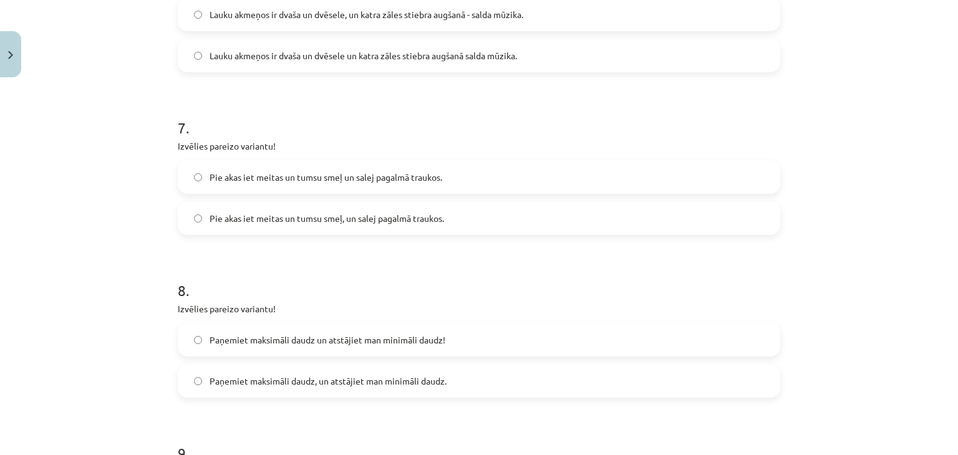
scroll to position [1341, 0]
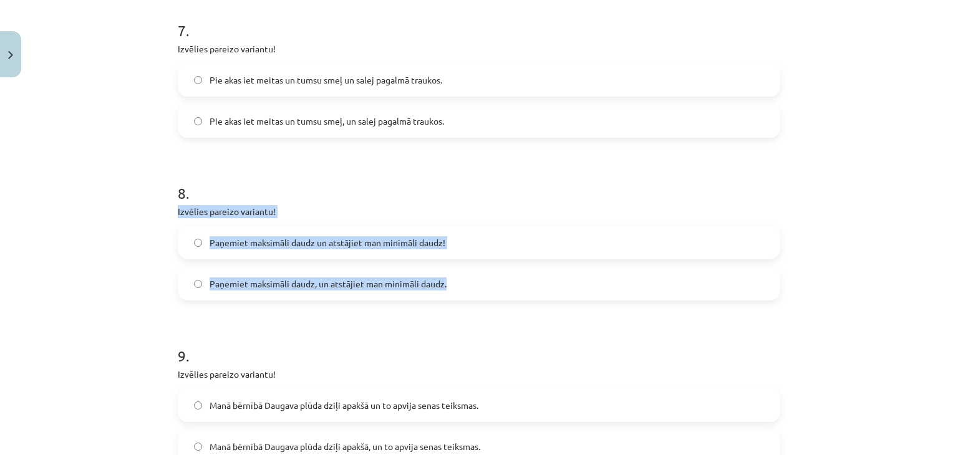
drag, startPoint x: 173, startPoint y: 208, endPoint x: 451, endPoint y: 294, distance: 291.1
click at [451, 294] on div "8 . Izvēlies pareizo variantu! Paņemiet maksimāli daudz un atstājiet man minimā…" at bounding box center [479, 232] width 602 height 138
click at [84, 231] on div "Mācību tēma: Latviešu valodas 9. klases 1. ieskaites mācību materiāls #8 7. tēm…" at bounding box center [479, 227] width 958 height 455
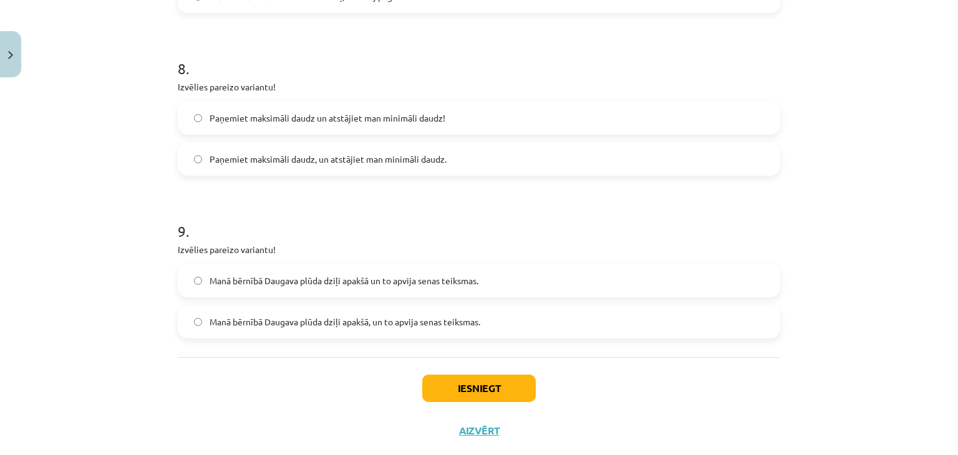
click at [247, 154] on span "Paņemiet maksimāli daudz, un atstājiet man minimāli daudz." at bounding box center [328, 159] width 237 height 13
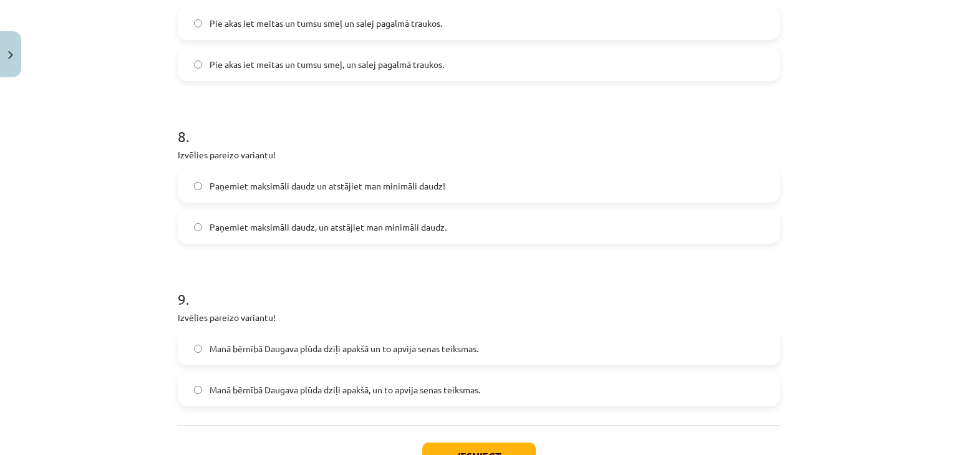
scroll to position [1465, 0]
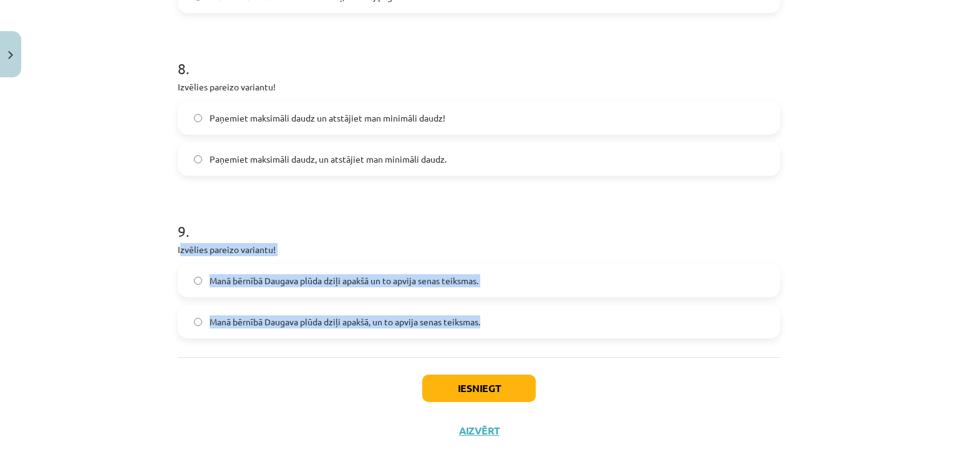
drag, startPoint x: 175, startPoint y: 251, endPoint x: 487, endPoint y: 327, distance: 321.7
click at [487, 327] on div "9 . Izvēlies pareizo variantu! Manā bērnībā Daugava plūda dziļi apakšā un to ap…" at bounding box center [479, 270] width 602 height 138
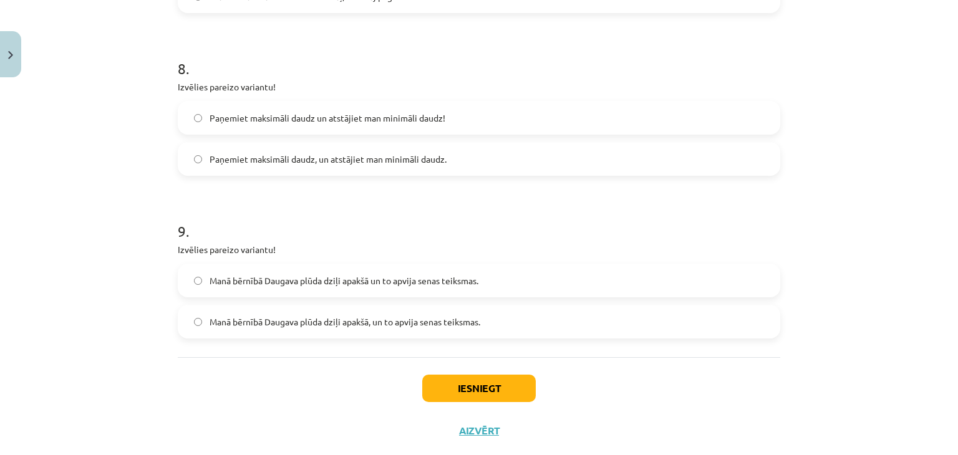
click at [82, 246] on div "Mācību tēma: Latviešu valodas 9. klases 1. ieskaites mācību materiāls #8 7. tēm…" at bounding box center [479, 227] width 958 height 455
click at [227, 319] on span "Manā bērnībā Daugava plūda dziļi apakšā, un to apvija senas teiksmas." at bounding box center [345, 322] width 271 height 13
click at [458, 381] on button "Iesniegt" at bounding box center [478, 388] width 113 height 27
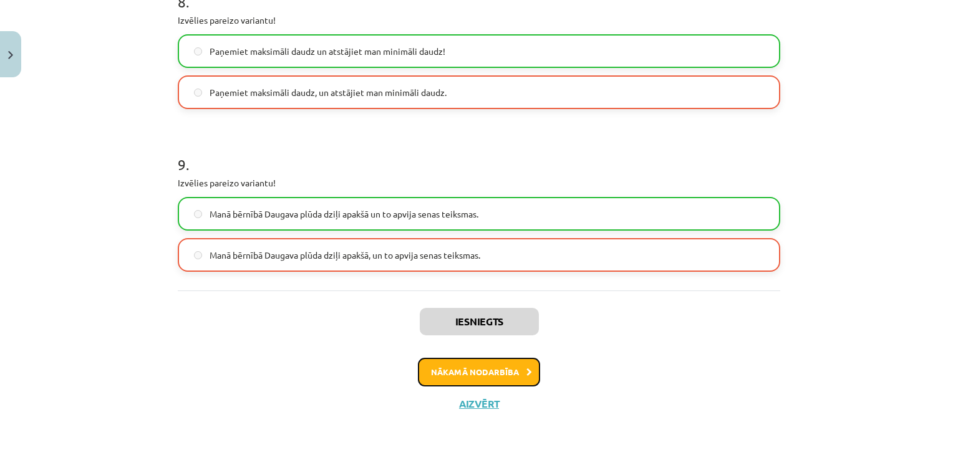
click at [497, 379] on button "Nākamā nodarbība" at bounding box center [479, 372] width 122 height 29
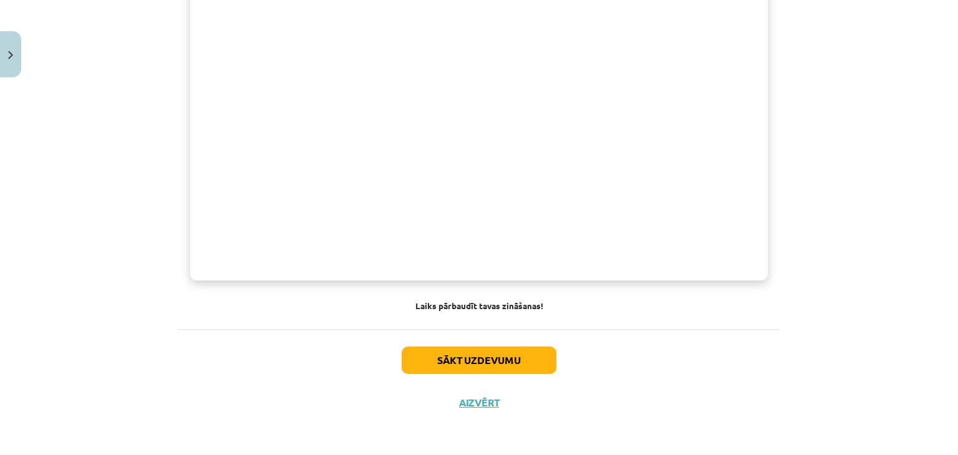
scroll to position [822, 0]
click at [531, 360] on button "Sākt uzdevumu" at bounding box center [479, 360] width 155 height 27
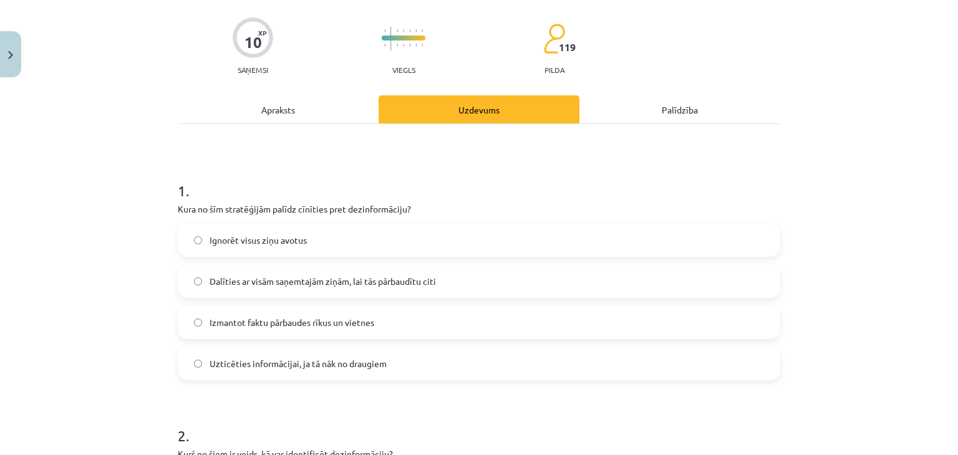
scroll to position [156, 0]
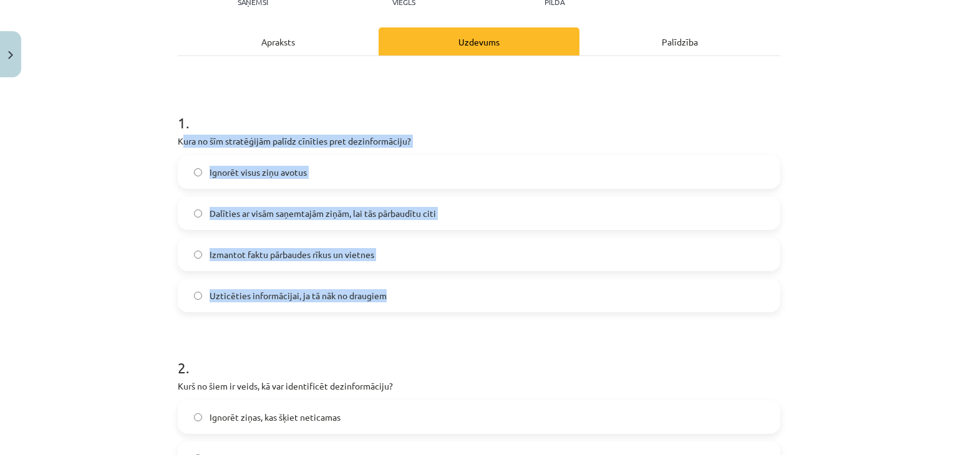
drag, startPoint x: 177, startPoint y: 141, endPoint x: 470, endPoint y: 277, distance: 322.8
click at [478, 286] on div "1 . Kura no šīm stratēģijām palīdz cīnīties pret dezinformāciju? Ignorēt visus …" at bounding box center [479, 202] width 602 height 220
click at [137, 155] on div "Mācību tēma: Latviešu valodas 9. klases 1. ieskaites mācību materiāls #9 8. tēm…" at bounding box center [479, 227] width 958 height 455
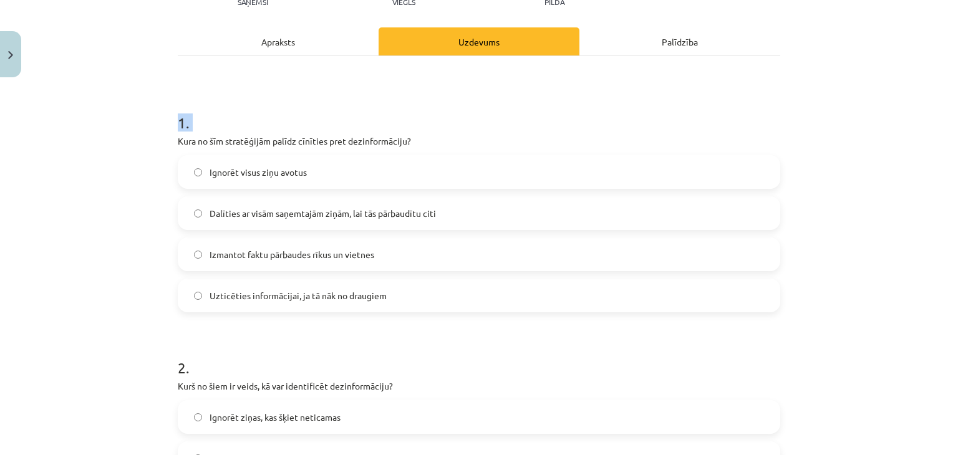
click at [120, 133] on div "Mācību tēma: Latviešu valodas 9. klases 1. ieskaites mācību materiāls #9 8. tēm…" at bounding box center [479, 227] width 958 height 455
click at [126, 85] on div "Mācību tēma: Latviešu valodas 9. klases 1. ieskaites mācību materiāls #9 8. tēm…" at bounding box center [479, 227] width 958 height 455
click at [227, 254] on span "Izmantot faktu pārbaudes rīkus un vietnes" at bounding box center [292, 254] width 165 height 13
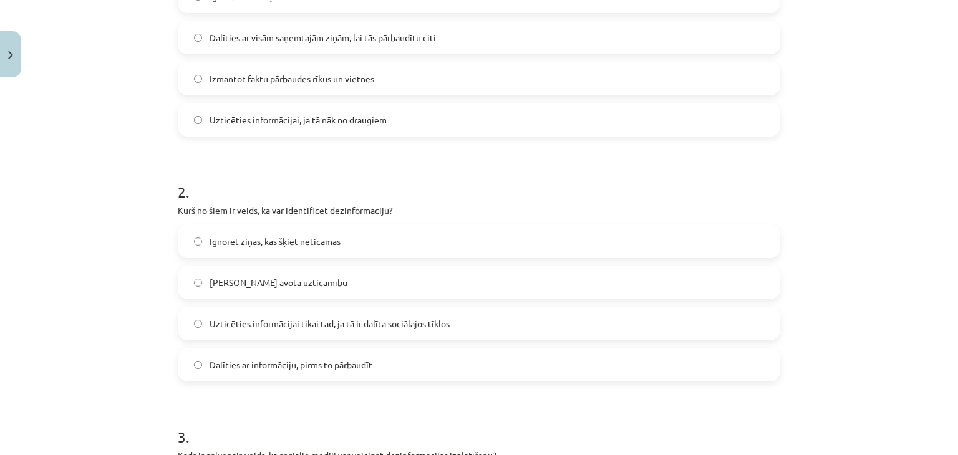
scroll to position [343, 0]
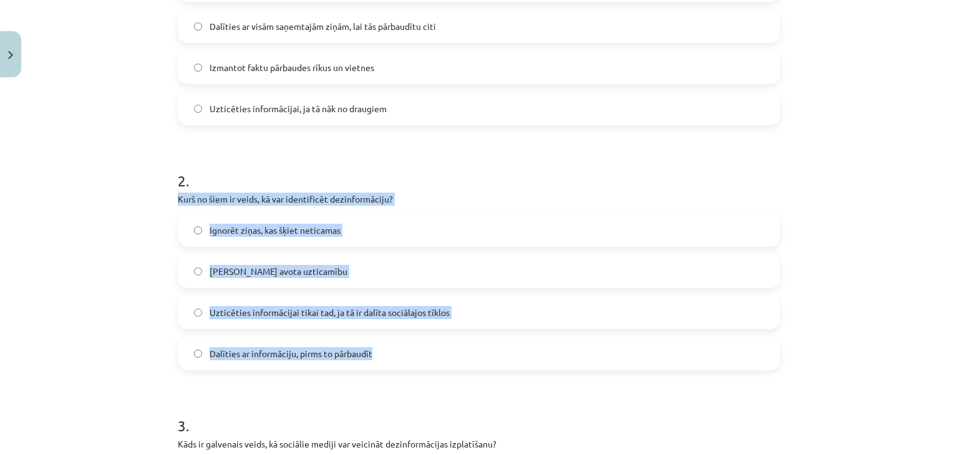
drag, startPoint x: 173, startPoint y: 198, endPoint x: 426, endPoint y: 340, distance: 290.1
click at [426, 340] on div "2 . Kurš no šiem ir veids, kā var identificēt dezinformāciju? Ignorēt ziņas, ka…" at bounding box center [479, 260] width 602 height 220
click at [118, 190] on div "Mācību tēma: Latviešu valodas 9. klases 1. ieskaites mācību materiāls #9 8. tēm…" at bounding box center [479, 227] width 958 height 455
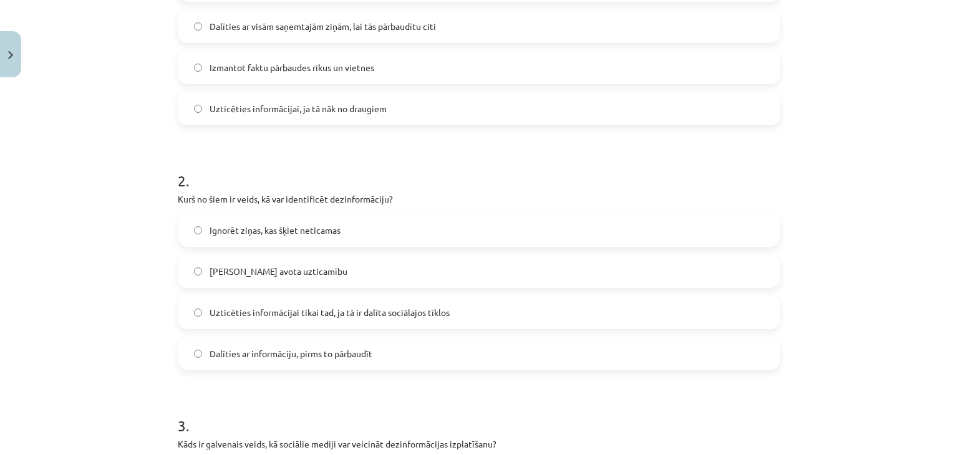
click at [219, 263] on label "Pārbaudīt avota uzticamību" at bounding box center [479, 271] width 600 height 31
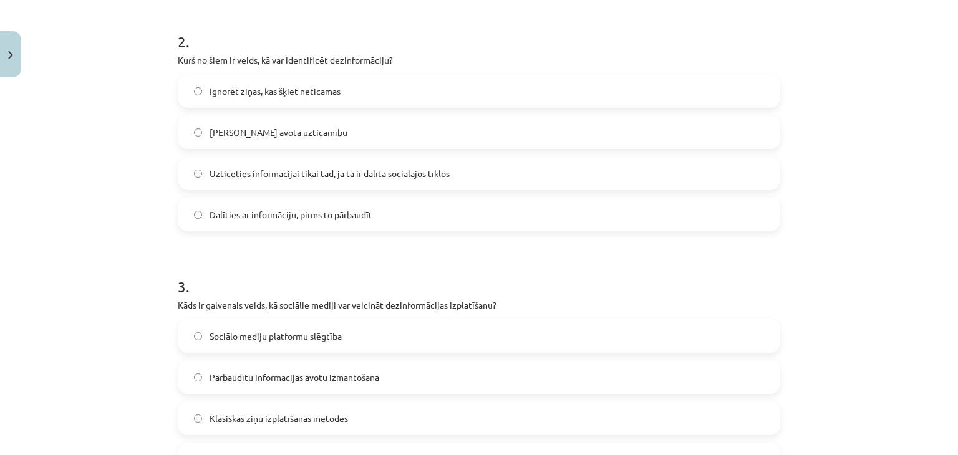
scroll to position [592, 0]
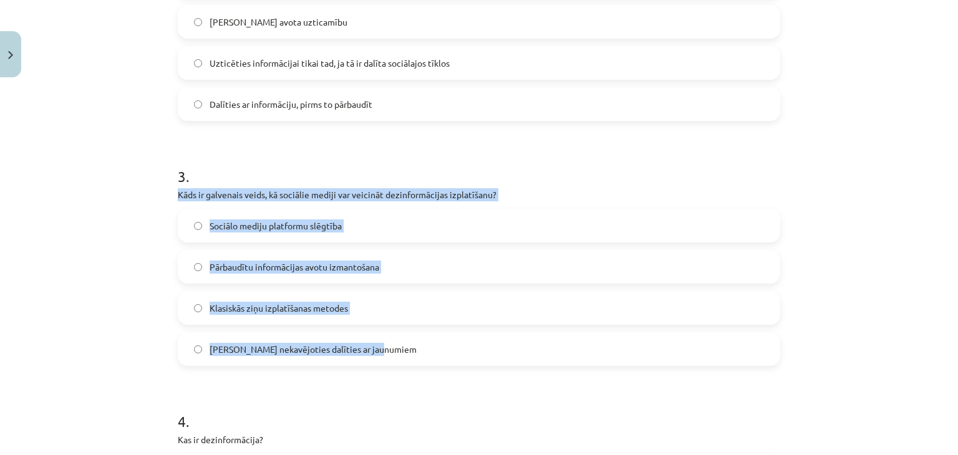
drag, startPoint x: 173, startPoint y: 195, endPoint x: 407, endPoint y: 339, distance: 273.8
click at [407, 339] on div "3 . Kāds ir galvenais veids, kā sociālie mediji var veicināt dezinformācijas iz…" at bounding box center [479, 256] width 602 height 220
click at [117, 232] on div "Mācību tēma: Latviešu valodas 9. klases 1. ieskaites mācību materiāls #9 8. tēm…" at bounding box center [479, 227] width 958 height 455
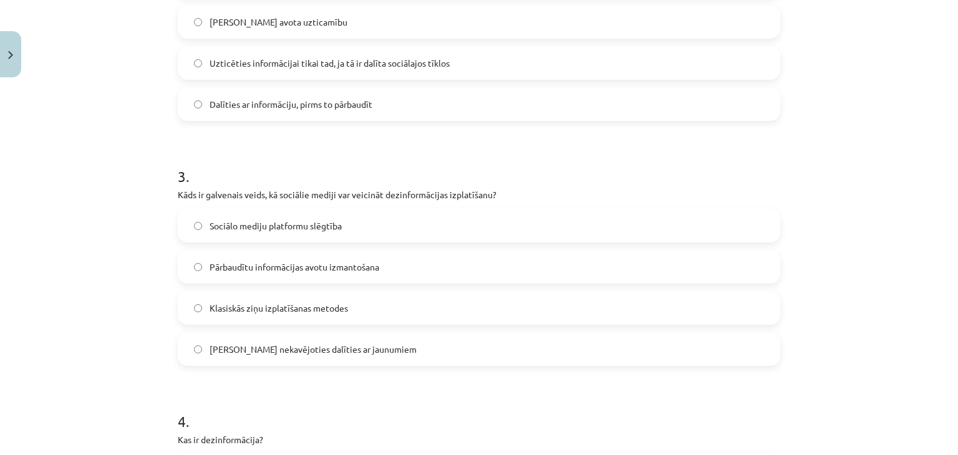
click at [218, 350] on span "Iespēja nekavējoties dalīties ar jaunumiem" at bounding box center [313, 349] width 207 height 13
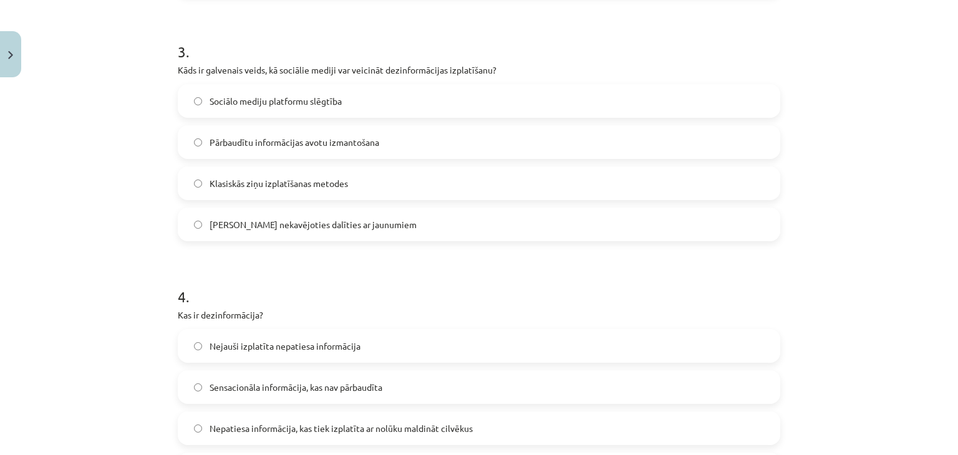
scroll to position [842, 0]
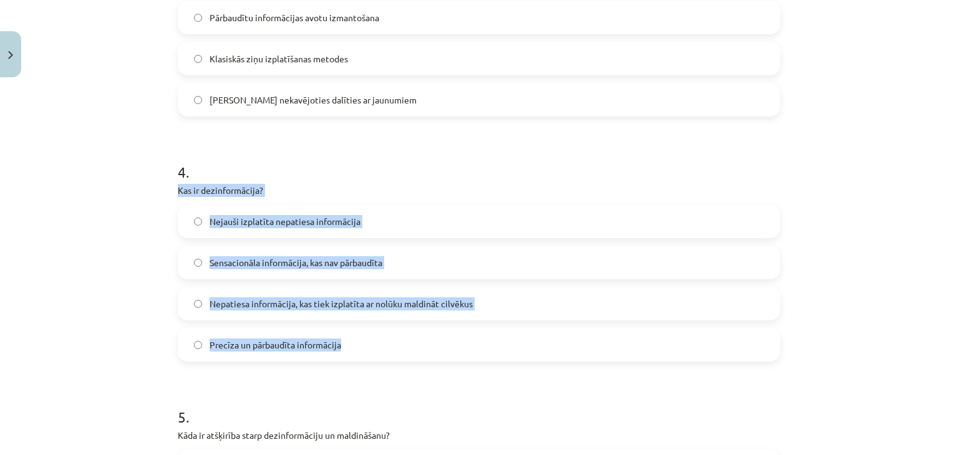
drag, startPoint x: 173, startPoint y: 190, endPoint x: 471, endPoint y: 330, distance: 329.7
click at [471, 330] on div "4 . Kas ir dezinformācija? Nejauši izplatīta nepatiesa informācija Sensacionāla…" at bounding box center [479, 252] width 602 height 220
click at [123, 233] on div "Mācību tēma: Latviešu valodas 9. klases 1. ieskaites mācību materiāls #9 8. tēm…" at bounding box center [479, 227] width 958 height 455
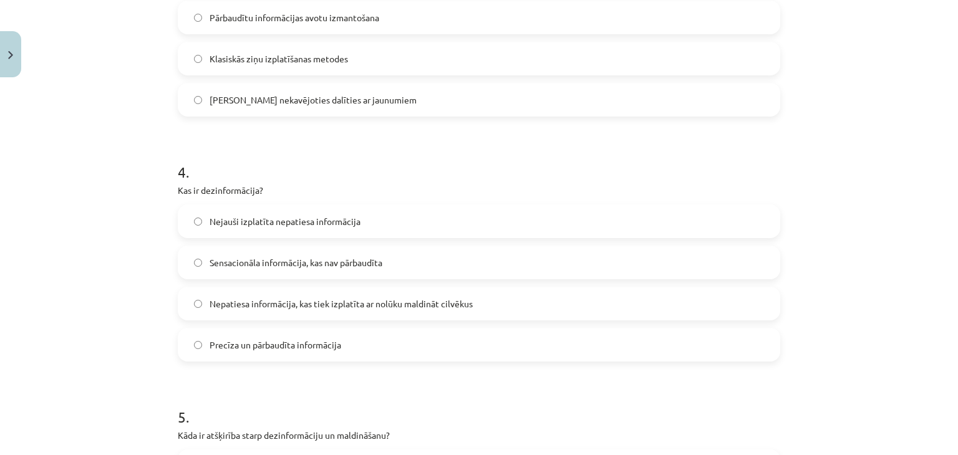
click at [286, 308] on span "Nepatiesa informācija, kas tiek izplatīta ar nolūku maldināt cilvēkus" at bounding box center [341, 303] width 263 height 13
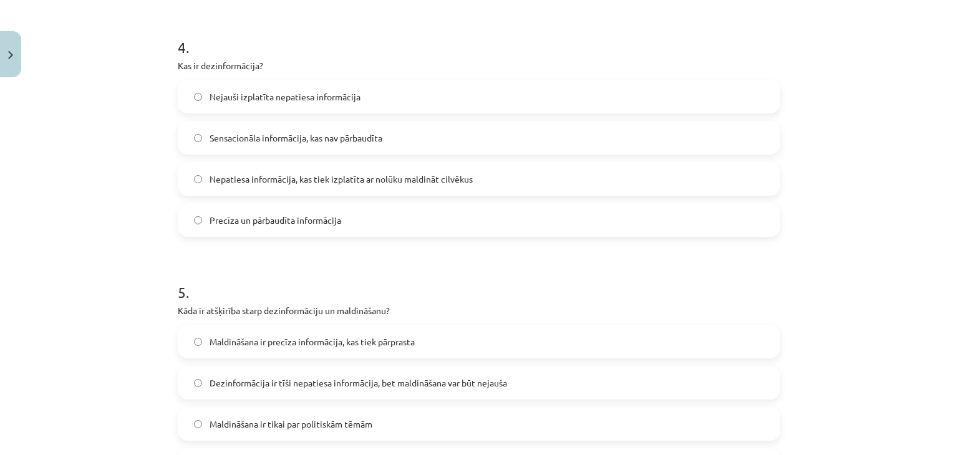
scroll to position [1091, 0]
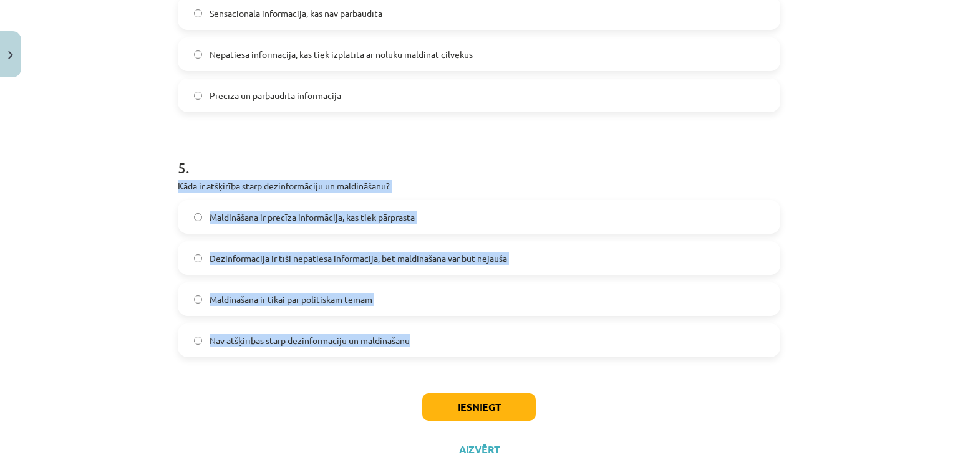
drag, startPoint x: 175, startPoint y: 185, endPoint x: 536, endPoint y: 325, distance: 387.1
click at [536, 325] on div "5 . Kāda ir atšķirība starp dezinformāciju un maldināšanu? Maldināšana ir precī…" at bounding box center [479, 247] width 602 height 220
click at [110, 221] on div "Mācību tēma: Latviešu valodas 9. klases 1. ieskaites mācību materiāls #9 8. tēm…" at bounding box center [479, 227] width 958 height 455
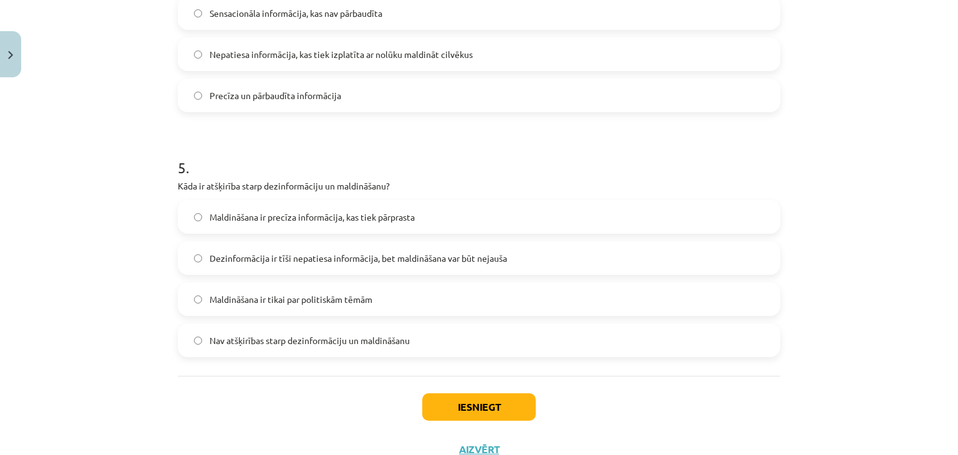
click at [235, 260] on span "Dezinformācija ir tīši nepatiesa informācija, bet maldināšana var būt nejauša" at bounding box center [358, 258] width 297 height 13
click at [444, 397] on button "Iesniegt" at bounding box center [478, 406] width 113 height 27
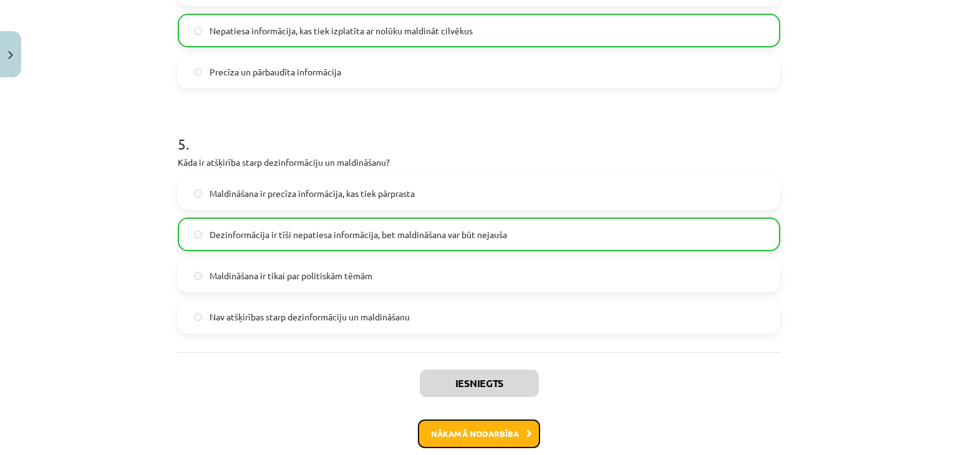
click at [456, 427] on button "Nākamā nodarbība" at bounding box center [479, 434] width 122 height 29
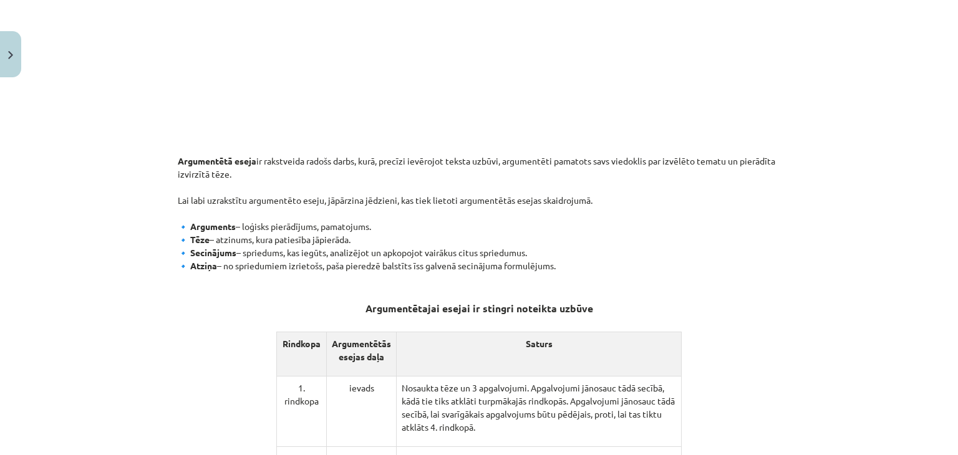
scroll to position [468, 0]
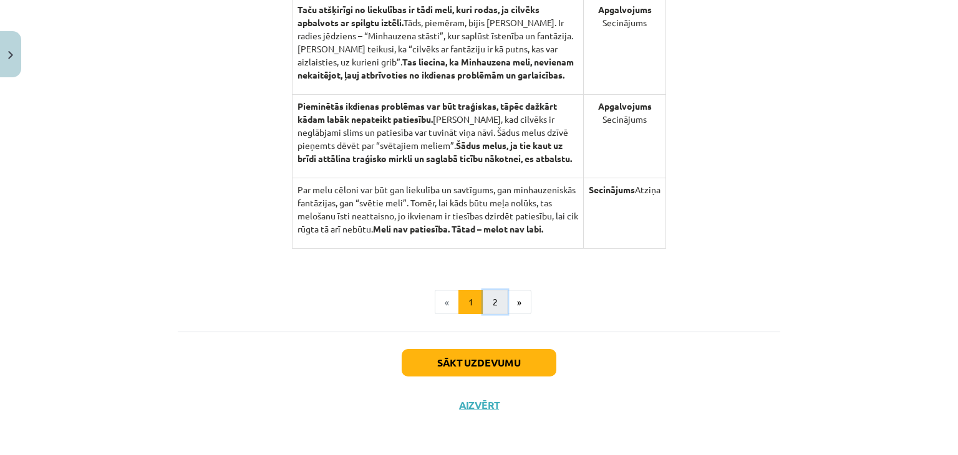
click at [498, 297] on button "2" at bounding box center [495, 302] width 25 height 25
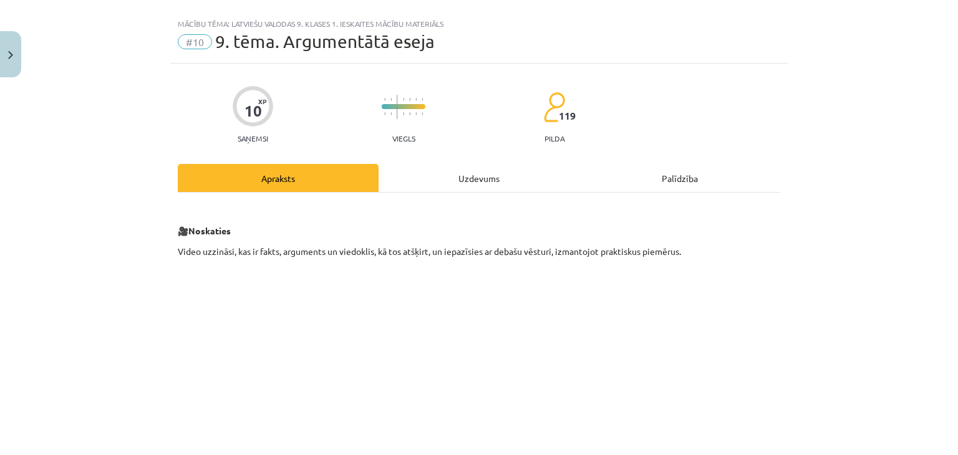
scroll to position [0, 0]
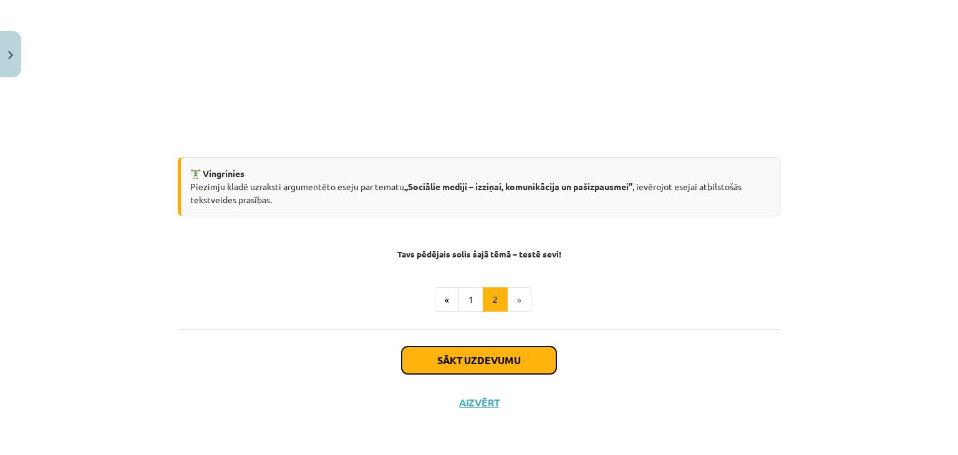
click at [461, 354] on button "Sākt uzdevumu" at bounding box center [479, 360] width 155 height 27
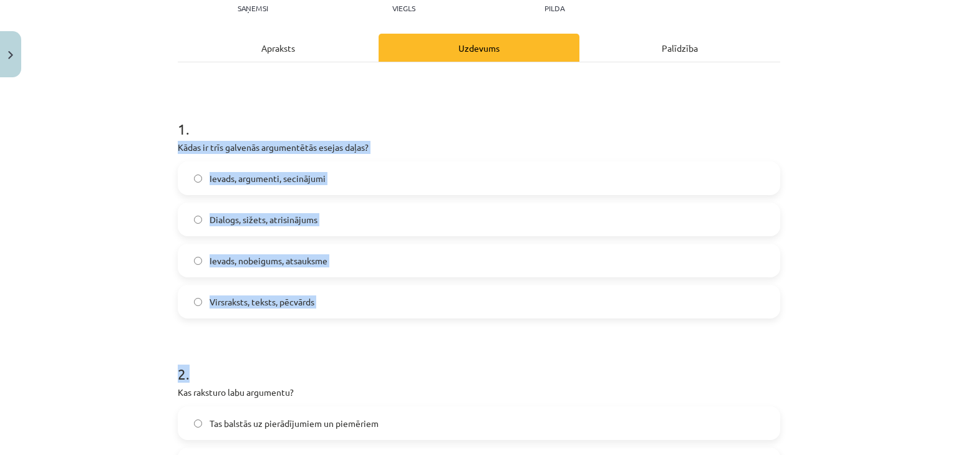
scroll to position [156, 0]
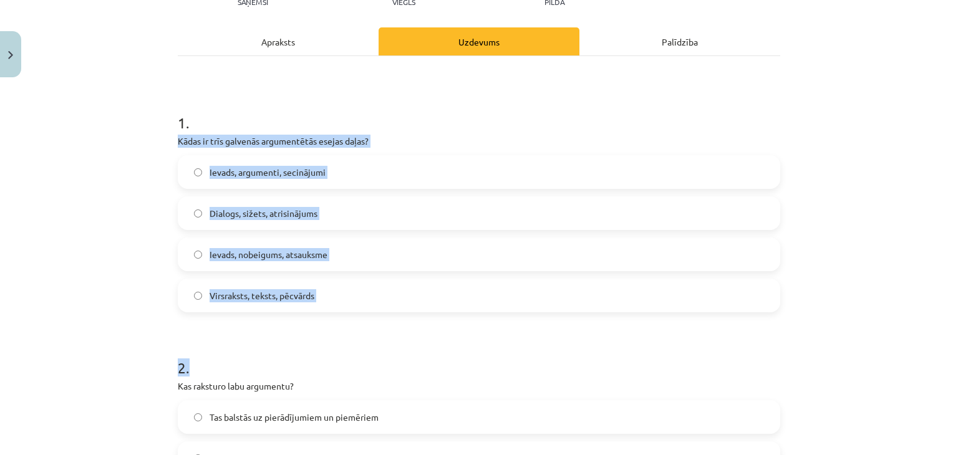
drag, startPoint x: 175, startPoint y: 265, endPoint x: 369, endPoint y: 342, distance: 208.8
click at [365, 339] on h1 "2 ." at bounding box center [479, 356] width 602 height 39
drag, startPoint x: 173, startPoint y: 141, endPoint x: 387, endPoint y: 292, distance: 262.6
click at [387, 292] on div "1 . Kādas ir trīs galvenās argumentētās esejas daļas? Ievads, argumenti, secinā…" at bounding box center [479, 202] width 602 height 220
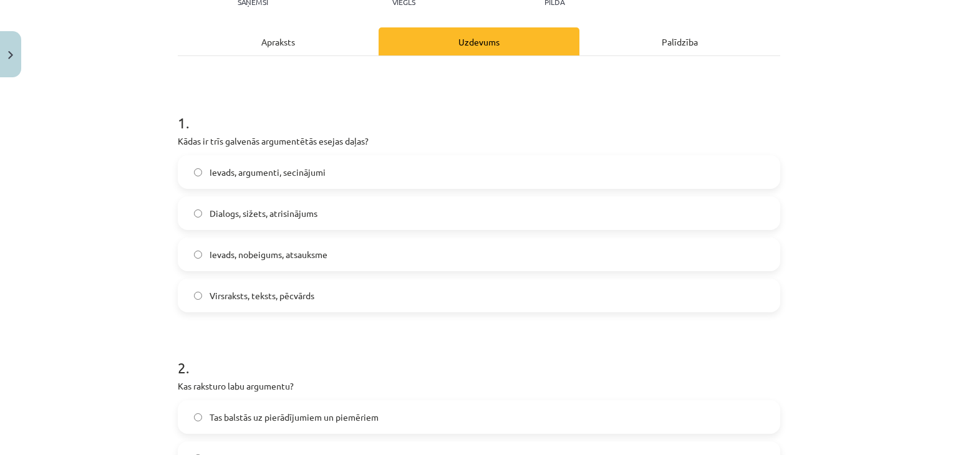
click at [124, 122] on div "Mācību tēma: Latviešu valodas 9. klases 1. ieskaites mācību materiāls #10 9. tē…" at bounding box center [479, 227] width 958 height 455
click at [281, 178] on label "Ievads, argumenti, secinājumi" at bounding box center [479, 172] width 600 height 31
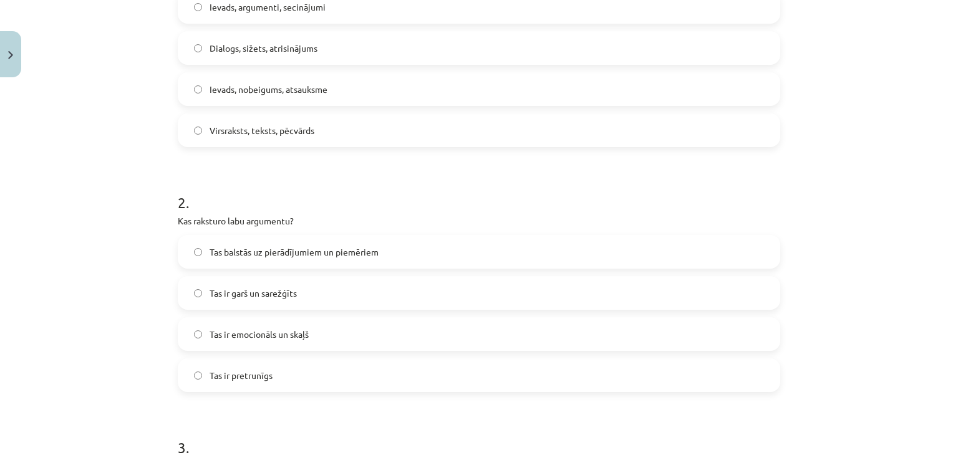
scroll to position [343, 0]
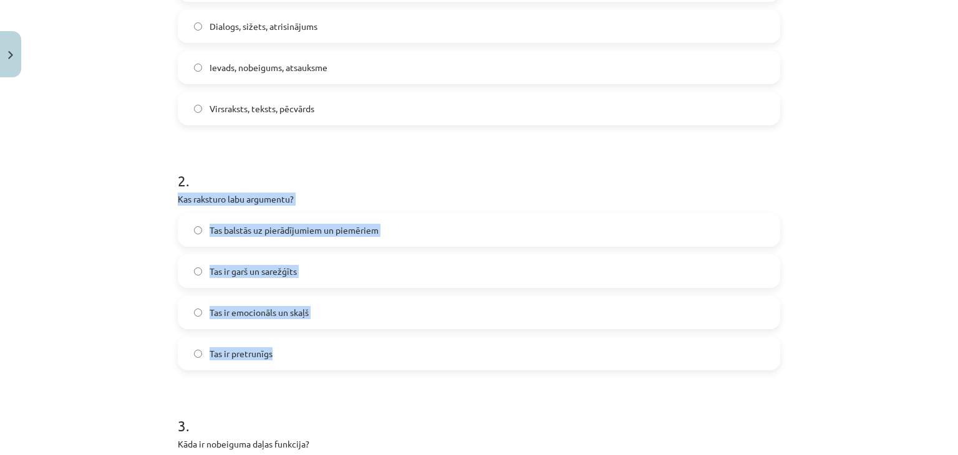
drag, startPoint x: 174, startPoint y: 198, endPoint x: 374, endPoint y: 359, distance: 255.9
click at [375, 359] on div "2 . Kas raksturo labu argumentu? Tas balstās uz pierādījumiem un piemēriem Tas …" at bounding box center [479, 260] width 602 height 220
click at [98, 228] on div "Mācību tēma: Latviešu valodas 9. klases 1. ieskaites mācību materiāls #10 9. tē…" at bounding box center [479, 227] width 958 height 455
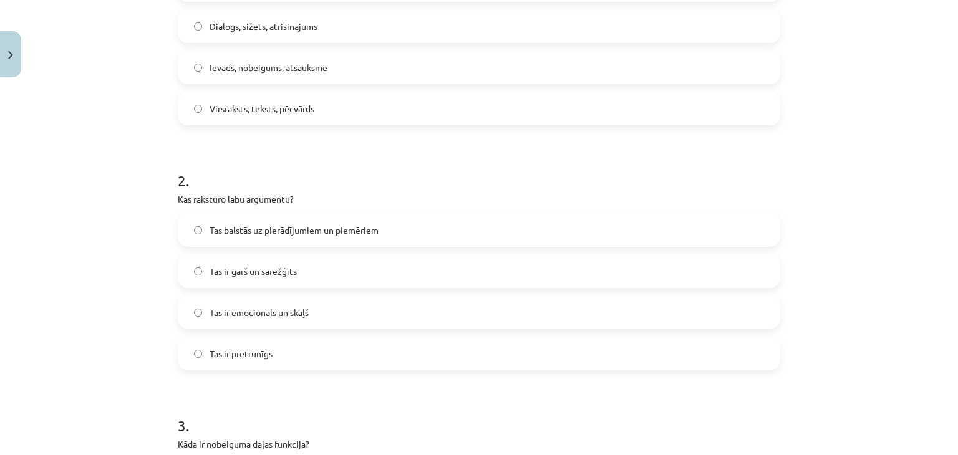
click at [250, 224] on span "Tas balstās uz pierādījumiem un piemēriem" at bounding box center [294, 230] width 169 height 13
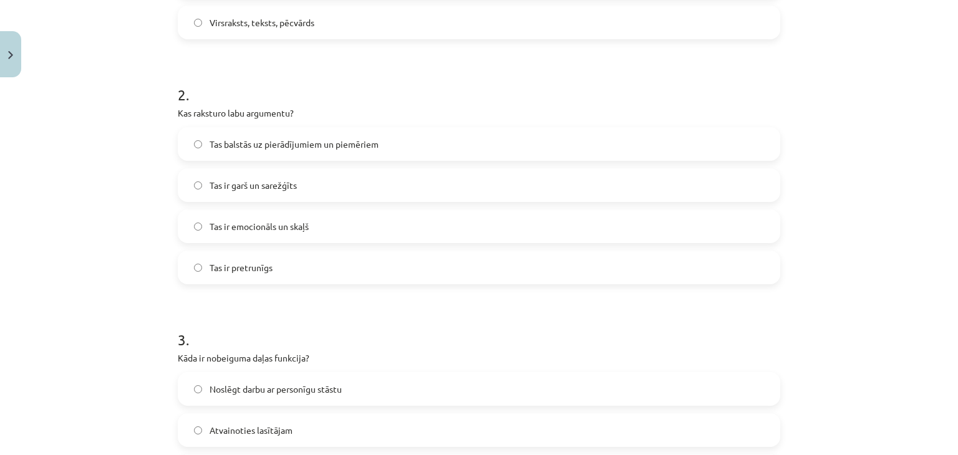
scroll to position [592, 0]
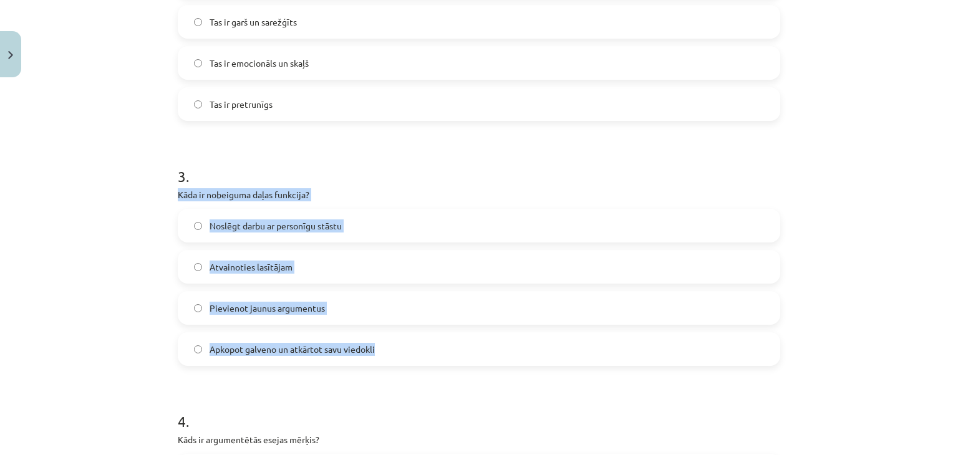
drag, startPoint x: 173, startPoint y: 192, endPoint x: 383, endPoint y: 344, distance: 259.1
click at [383, 344] on div "3 . Kāda ir nobeiguma daļas funkcija? Noslēgt darbu ar personīgu stāstu Atvaino…" at bounding box center [479, 256] width 602 height 220
click at [104, 224] on div "Mācību tēma: Latviešu valodas 9. klases 1. ieskaites mācību materiāls #10 9. tē…" at bounding box center [479, 227] width 958 height 455
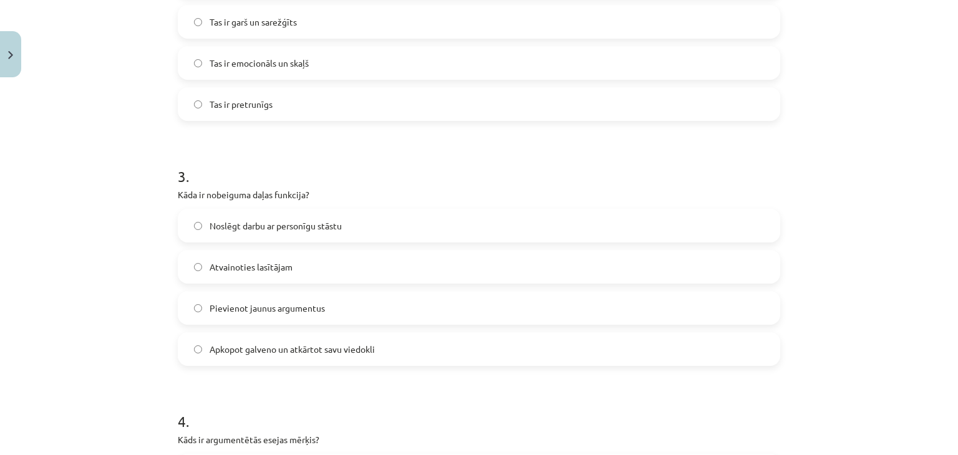
click at [89, 140] on div "Mācību tēma: Latviešu valodas 9. klases 1. ieskaites mācību materiāls #10 9. tē…" at bounding box center [479, 227] width 958 height 455
click at [210, 350] on span "Apkopot galveno un atkārtot savu viedokli" at bounding box center [292, 349] width 165 height 13
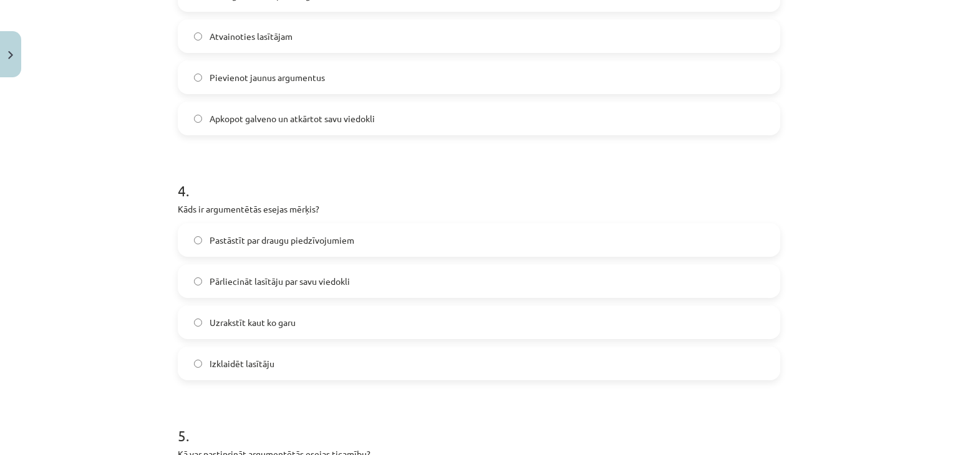
scroll to position [842, 0]
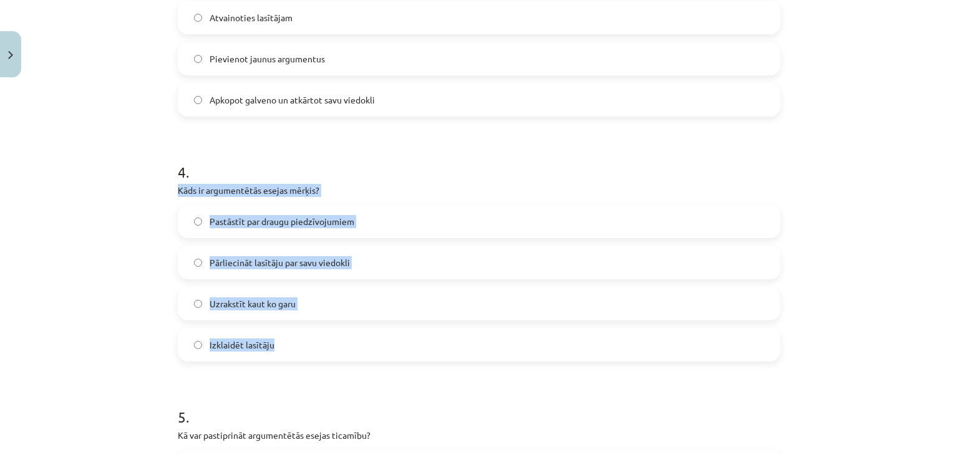
drag, startPoint x: 175, startPoint y: 188, endPoint x: 326, endPoint y: 355, distance: 225.6
click at [326, 355] on div "4 . Kāds ir argumentētās esejas mērķis? Pastāstīt par draugu piedzīvojumiem Pār…" at bounding box center [479, 252] width 602 height 220
click at [140, 220] on div "Mācību tēma: Latviešu valodas 9. klases 1. ieskaites mācību materiāls #10 9. tē…" at bounding box center [479, 227] width 958 height 455
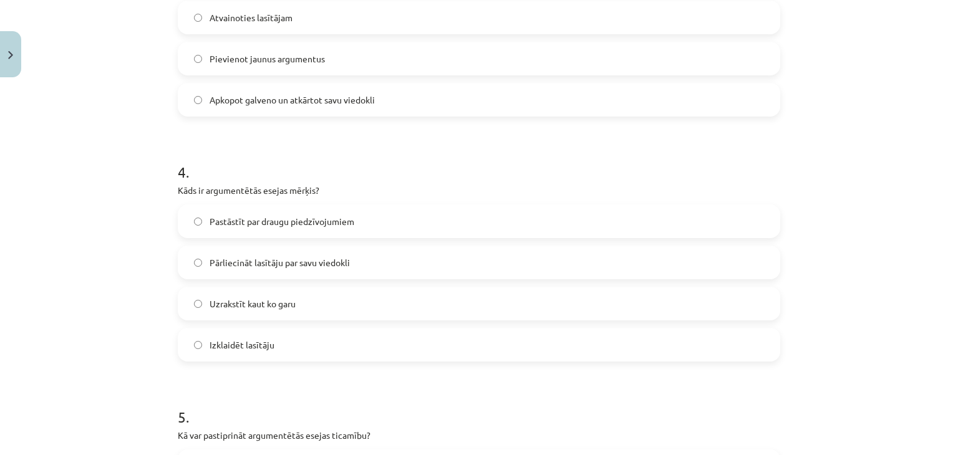
click at [251, 263] on span "Pārliecināt lasītāju par savu viedokli" at bounding box center [280, 262] width 140 height 13
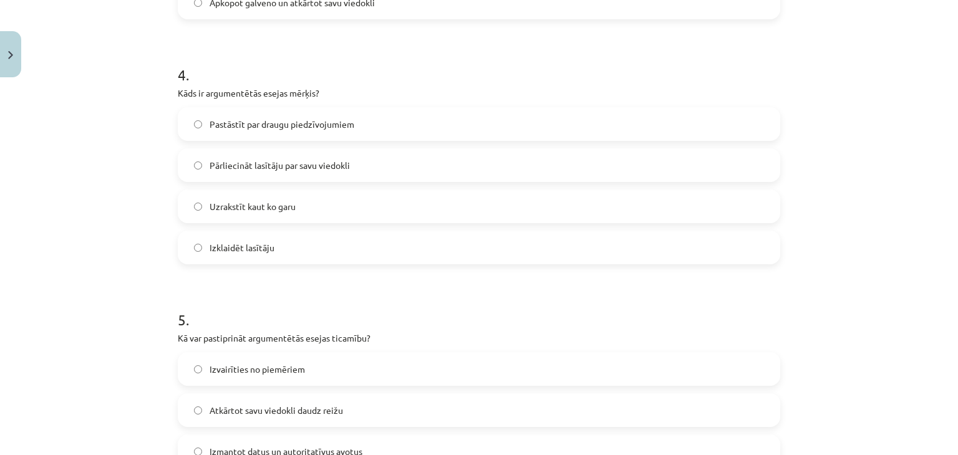
scroll to position [1029, 0]
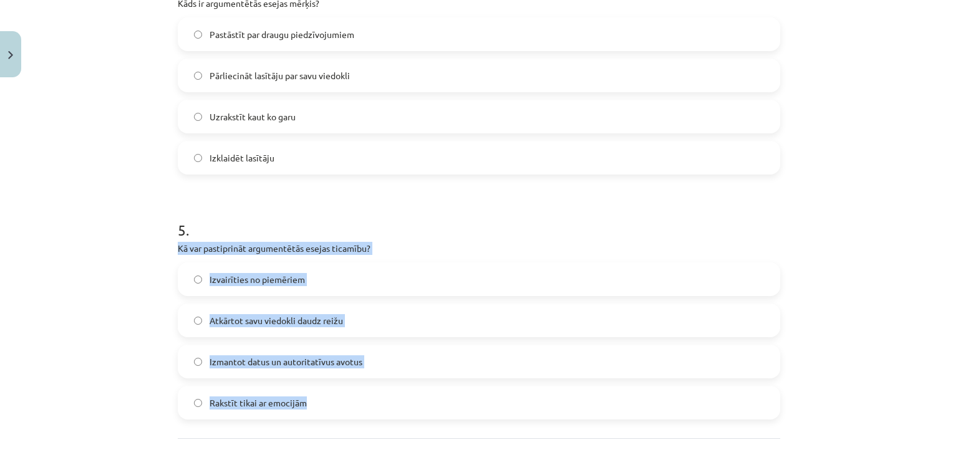
drag, startPoint x: 173, startPoint y: 247, endPoint x: 384, endPoint y: 384, distance: 252.0
click at [384, 384] on div "5 . Kā var pastiprināt argumentētās esejas ticamību? Izvairīties no piemēriem A…" at bounding box center [479, 310] width 602 height 220
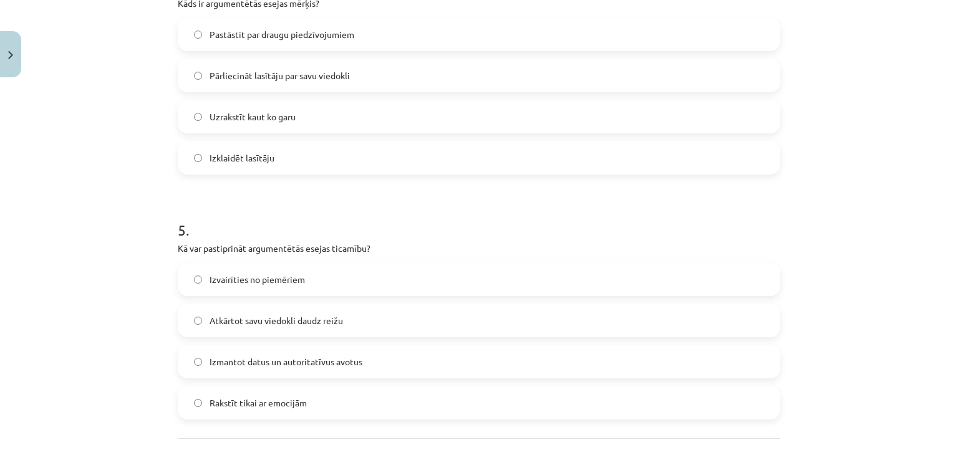
drag, startPoint x: 127, startPoint y: 205, endPoint x: 139, endPoint y: 175, distance: 32.4
click at [127, 205] on div "Mācību tēma: Latviešu valodas 9. klases 1. ieskaites mācību materiāls #10 9. tē…" at bounding box center [479, 227] width 958 height 455
click at [238, 361] on span "Izmantot datus un autoritatīvus avotus" at bounding box center [286, 361] width 153 height 13
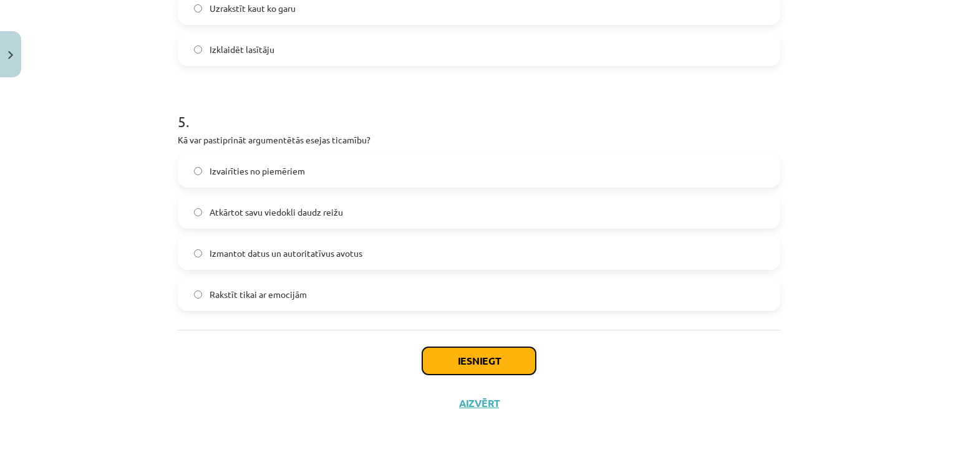
click at [432, 362] on button "Iesniegt" at bounding box center [478, 360] width 113 height 27
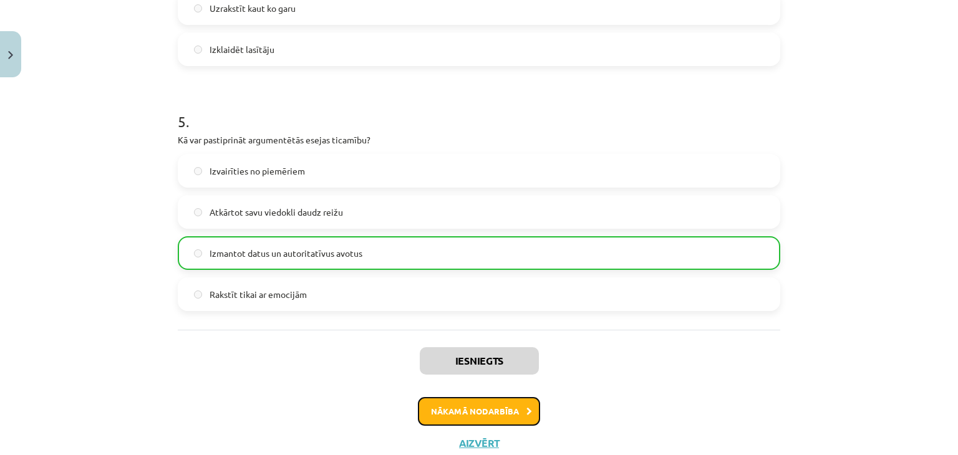
click at [458, 408] on button "Nākamā nodarbība" at bounding box center [479, 411] width 122 height 29
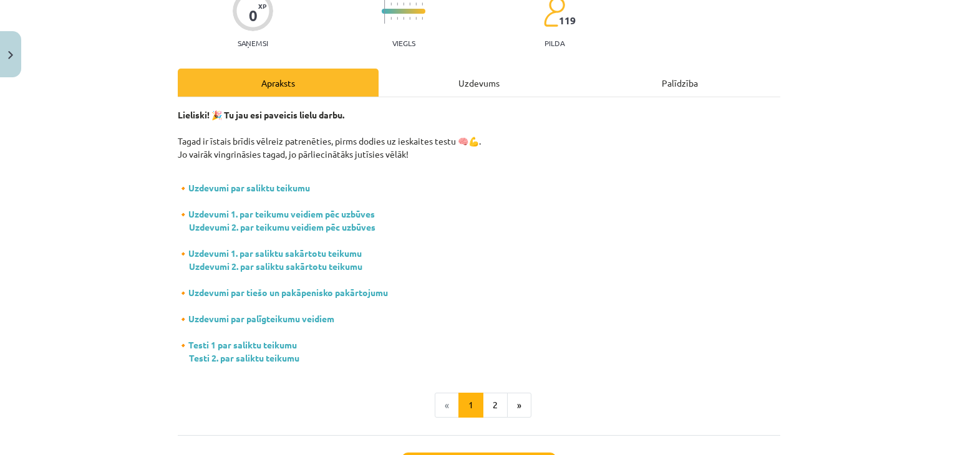
scroll to position [0, 0]
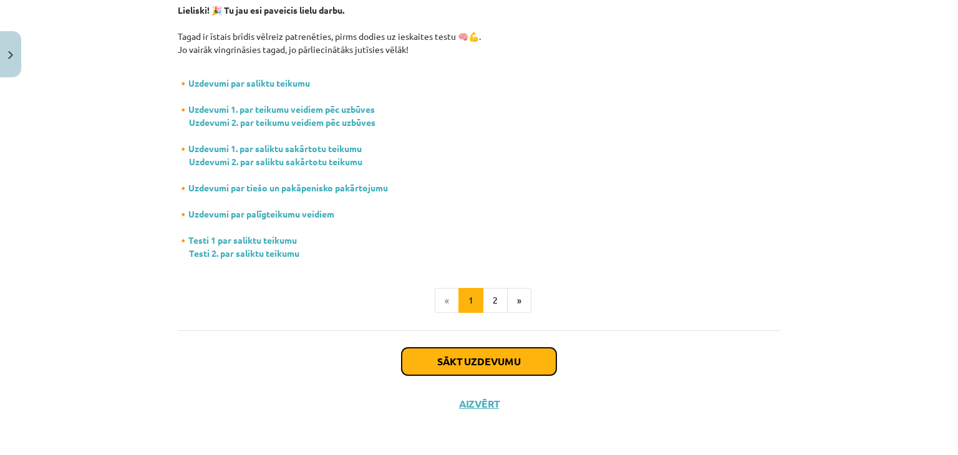
click at [437, 364] on button "Sākt uzdevumu" at bounding box center [479, 361] width 155 height 27
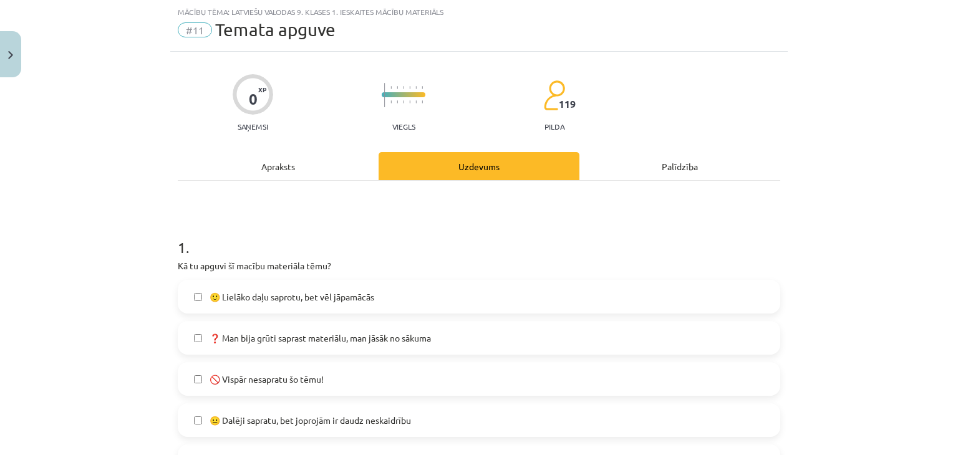
scroll to position [94, 0]
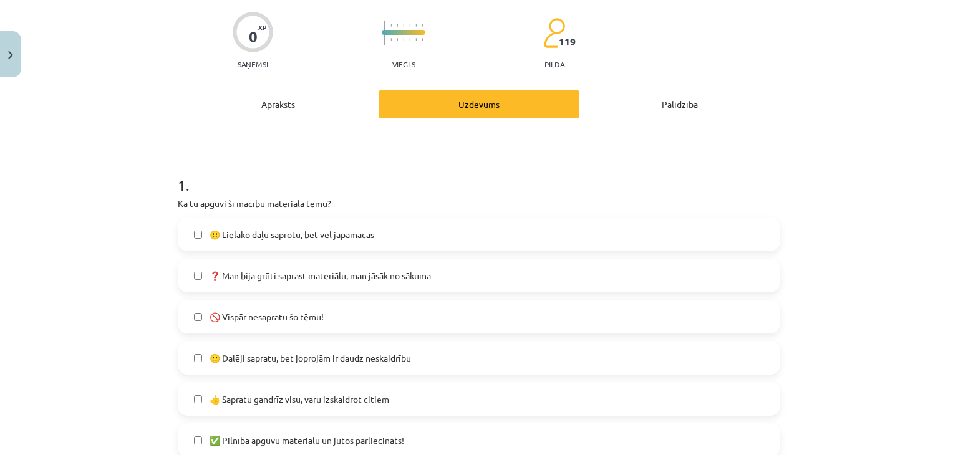
click at [247, 238] on span "🙂 Lielāko daļu saprotu, bet vēl jāpamācās" at bounding box center [292, 234] width 165 height 13
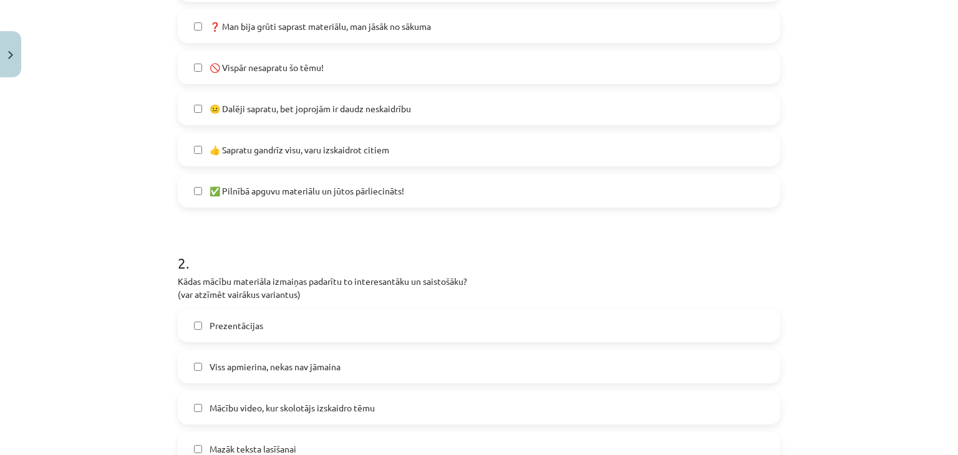
scroll to position [468, 0]
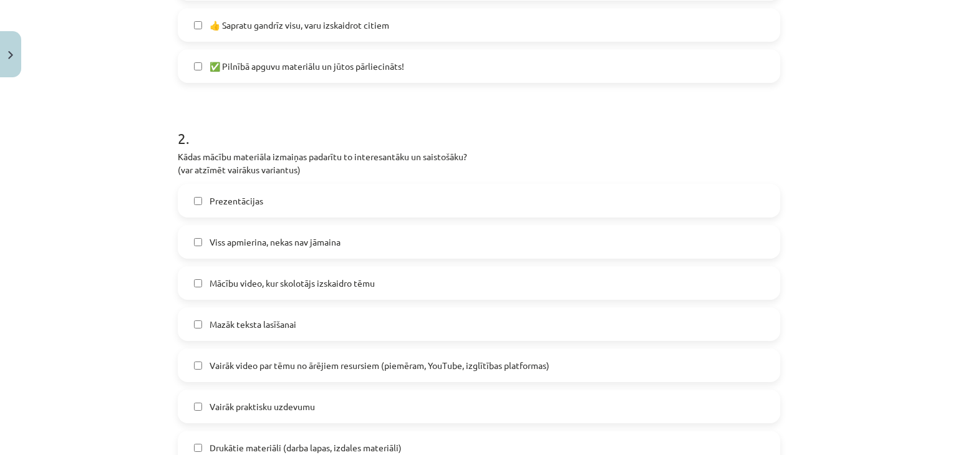
click at [238, 244] on span "Viss apmierina, nekas nav jāmaina" at bounding box center [275, 242] width 131 height 13
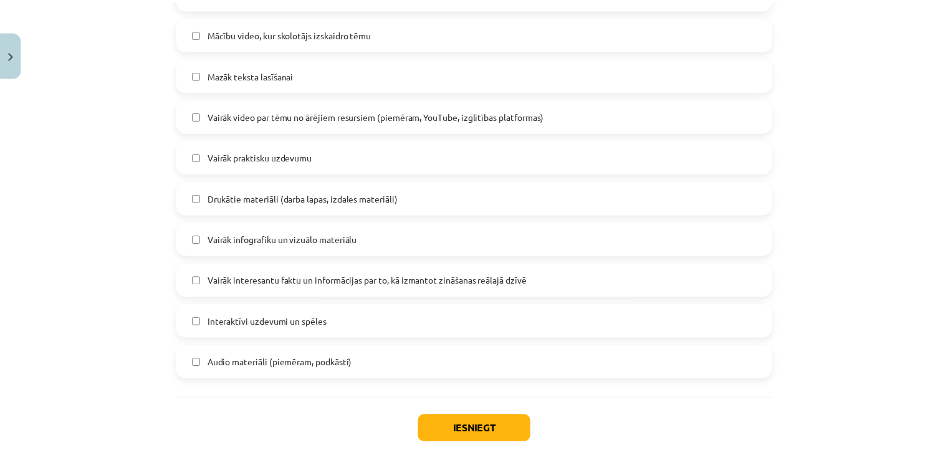
scroll to position [779, 0]
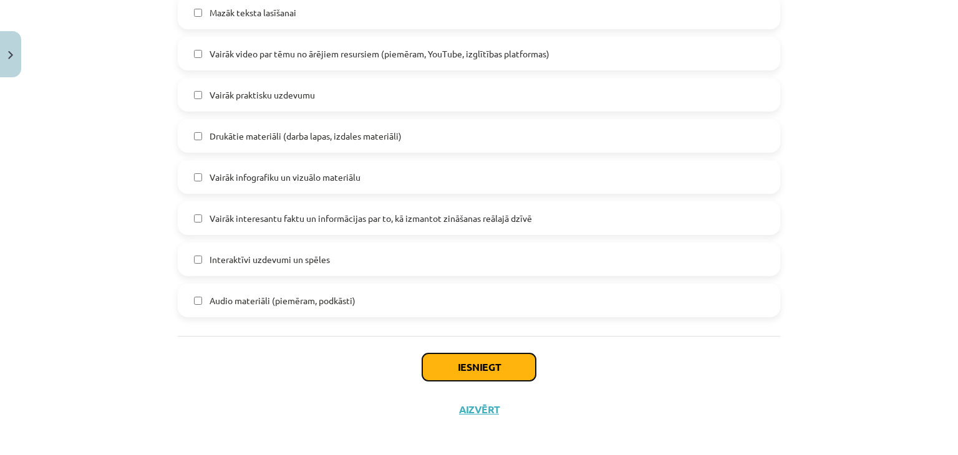
click at [459, 360] on button "Iesniegt" at bounding box center [478, 367] width 113 height 27
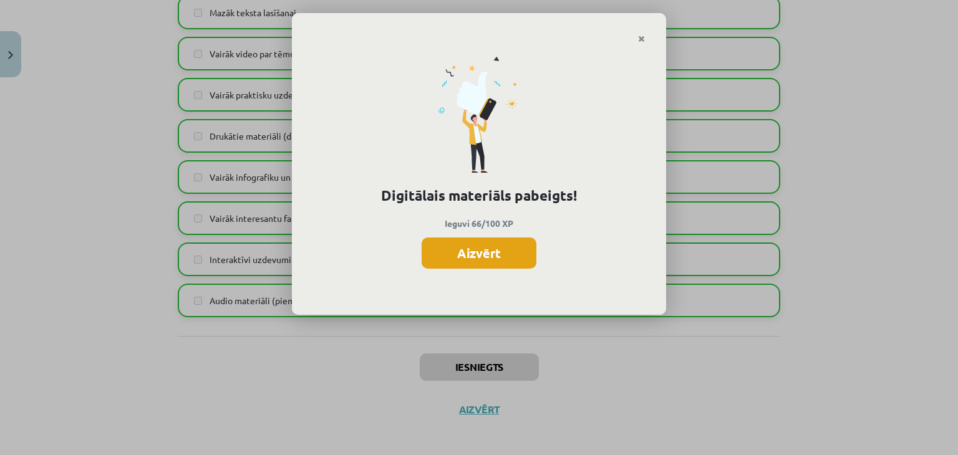
click at [461, 263] on button "Aizvērt" at bounding box center [479, 253] width 115 height 31
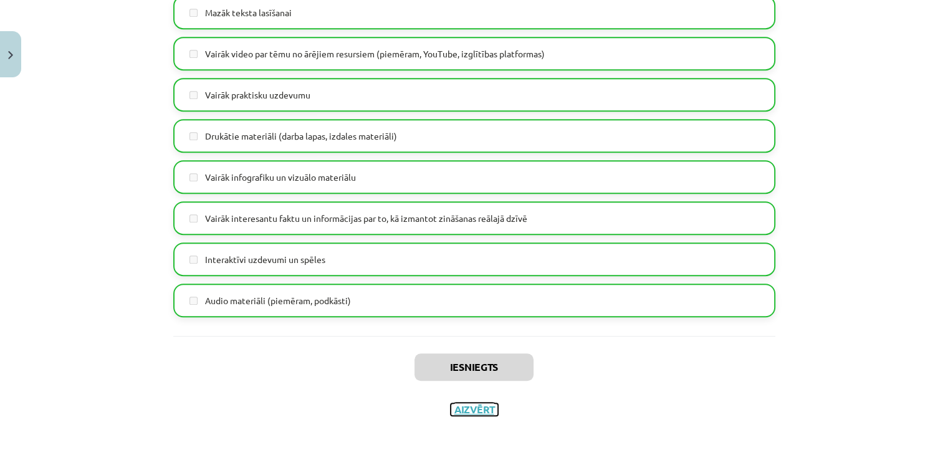
click at [468, 410] on button "Aizvērt" at bounding box center [474, 409] width 47 height 12
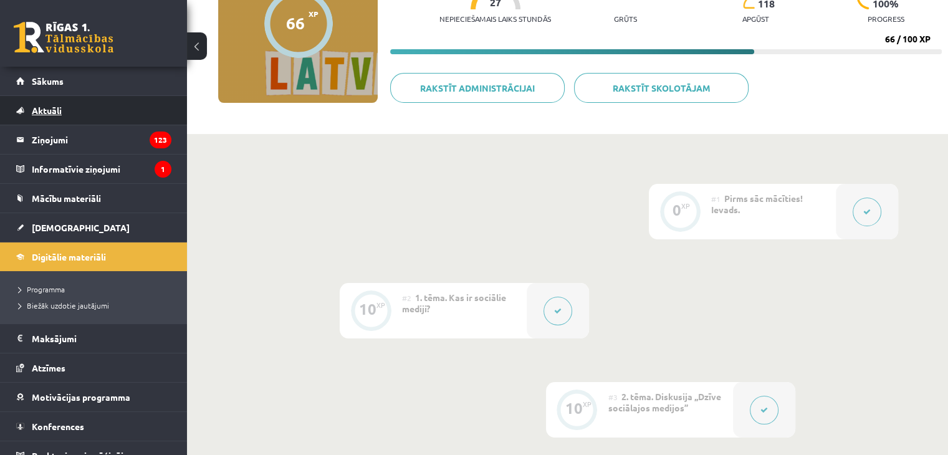
scroll to position [62, 0]
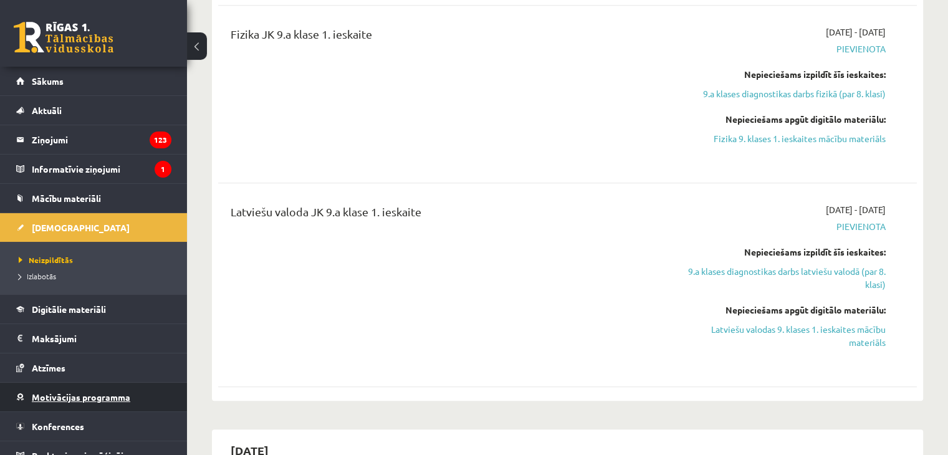
scroll to position [14, 0]
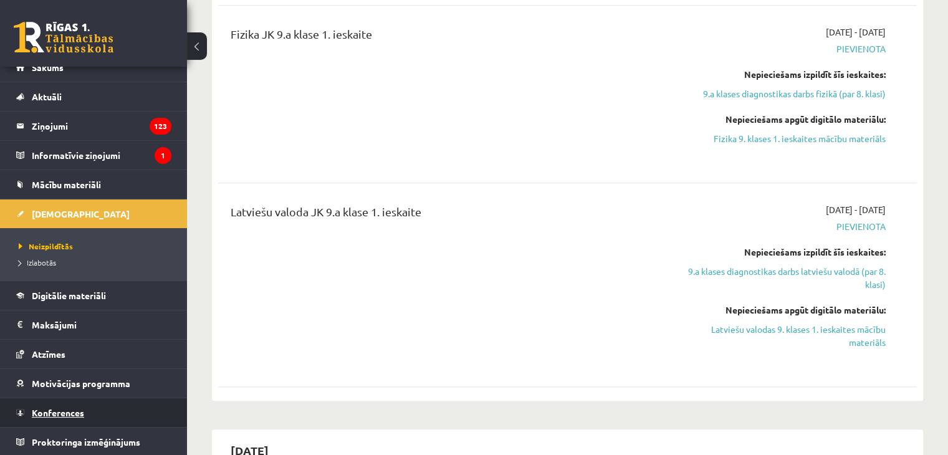
click at [89, 405] on link "Konferences" at bounding box center [93, 412] width 155 height 29
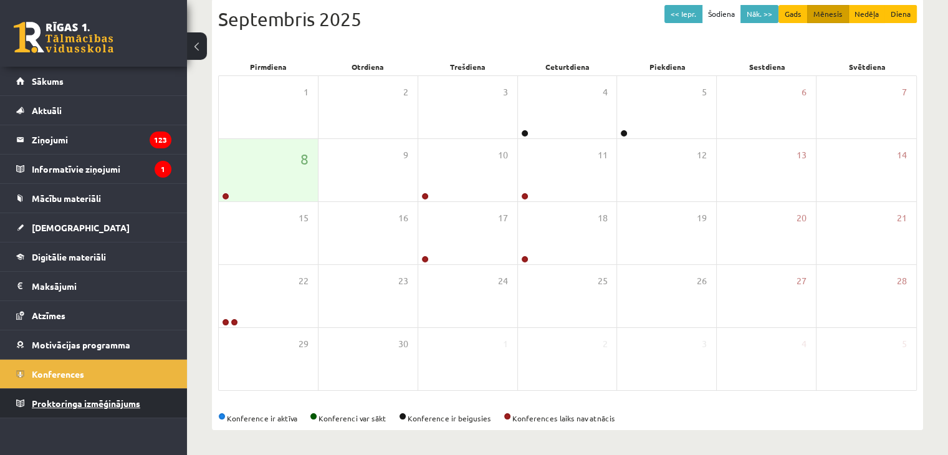
scroll to position [140, 0]
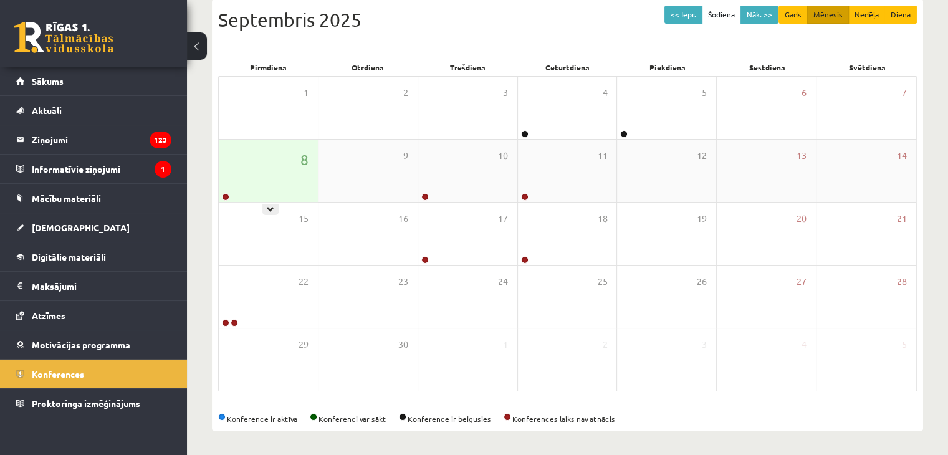
click at [260, 182] on div "8" at bounding box center [268, 171] width 99 height 62
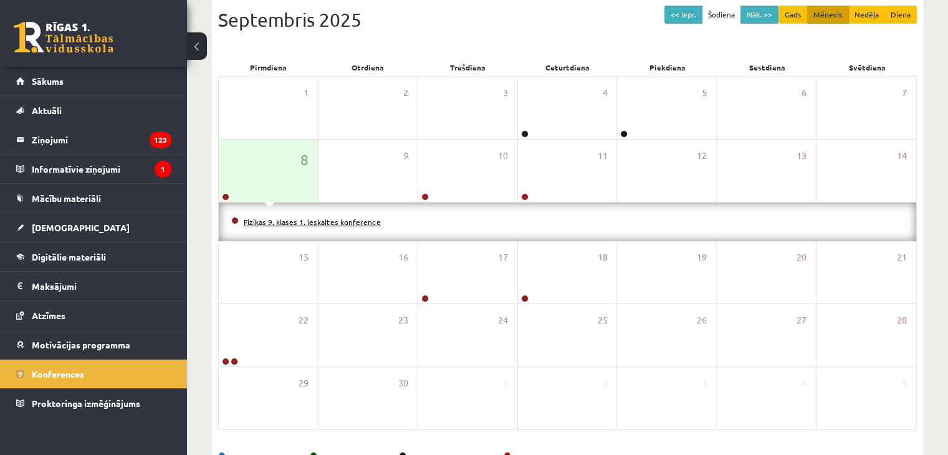
click at [304, 222] on link "Fizikas 9. klases 1. ieskaites konference" at bounding box center [312, 222] width 137 height 10
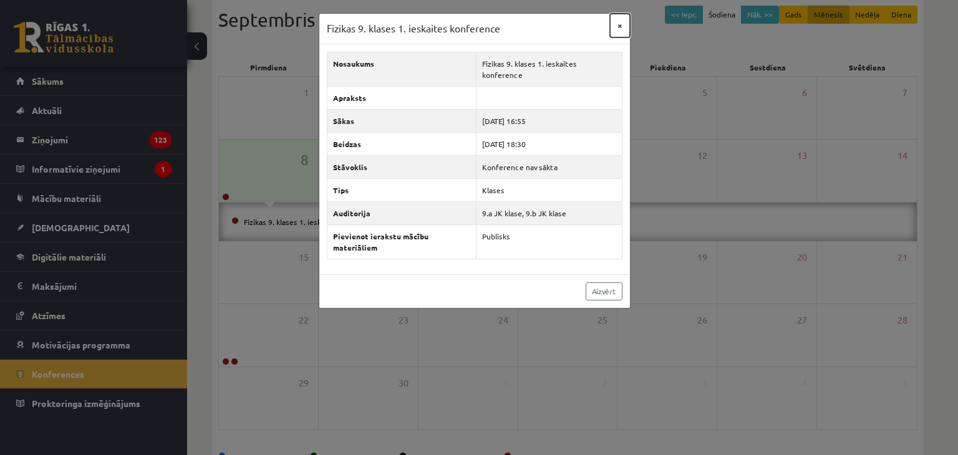
click at [622, 27] on button "×" at bounding box center [620, 26] width 20 height 24
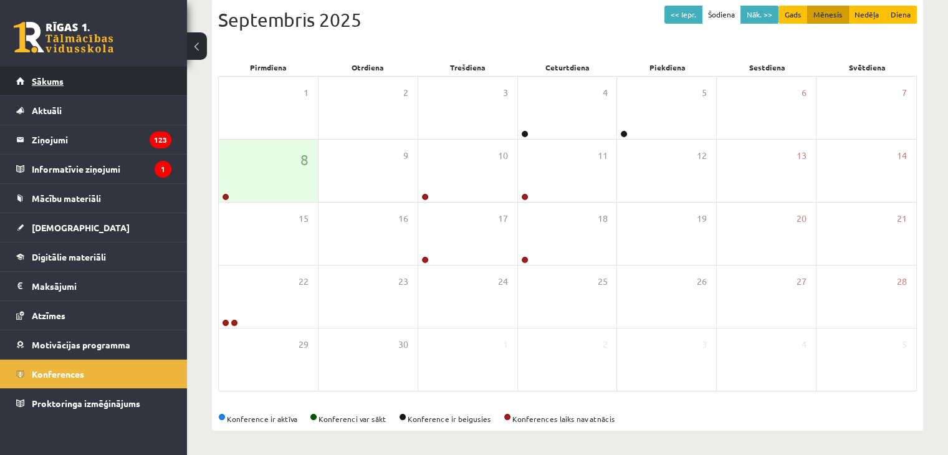
click at [95, 90] on link "Sākums" at bounding box center [93, 81] width 155 height 29
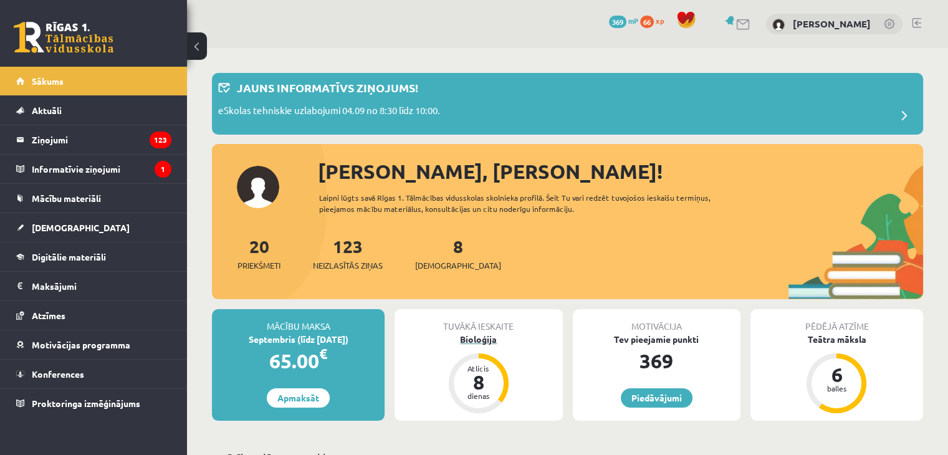
click at [478, 335] on div "Bioloģija" at bounding box center [479, 339] width 168 height 13
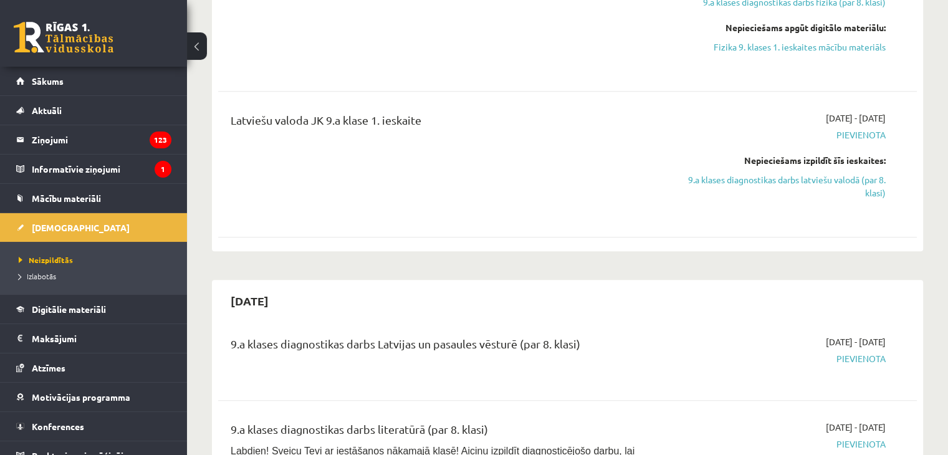
scroll to position [998, 0]
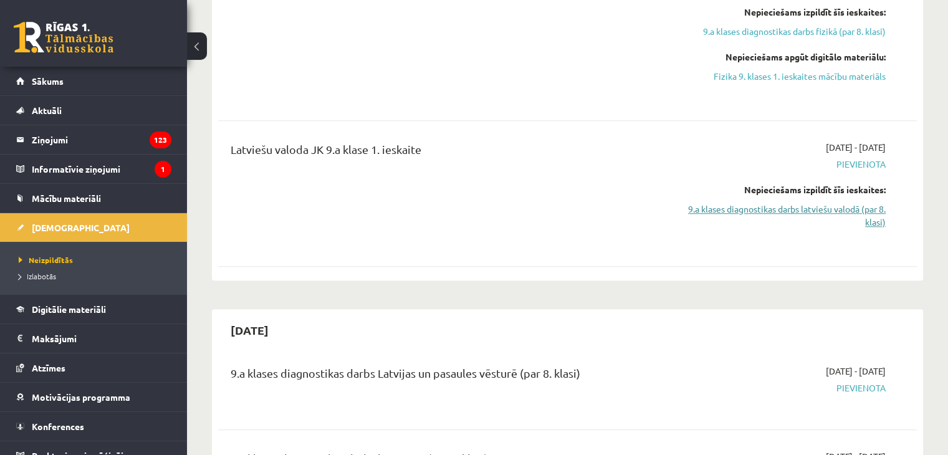
click at [751, 205] on link "9.a klases diagnostikas darbs latviešu valodā (par 8. klasi)" at bounding box center [783, 216] width 206 height 26
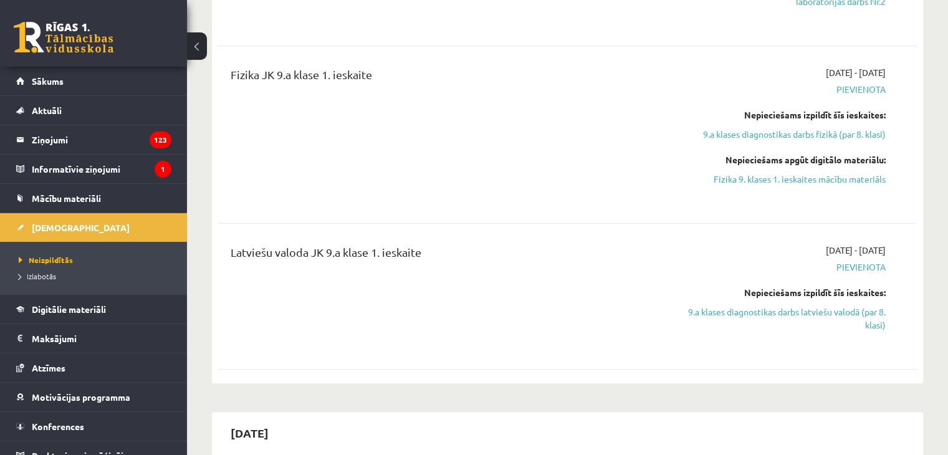
scroll to position [998, 0]
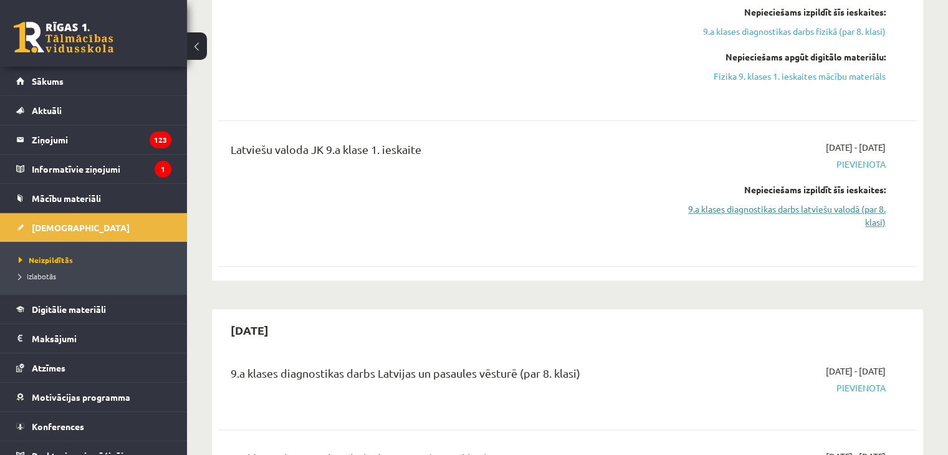
click at [774, 210] on link "9.a klases diagnostikas darbs latviešu valodā (par 8. klasi)" at bounding box center [783, 216] width 206 height 26
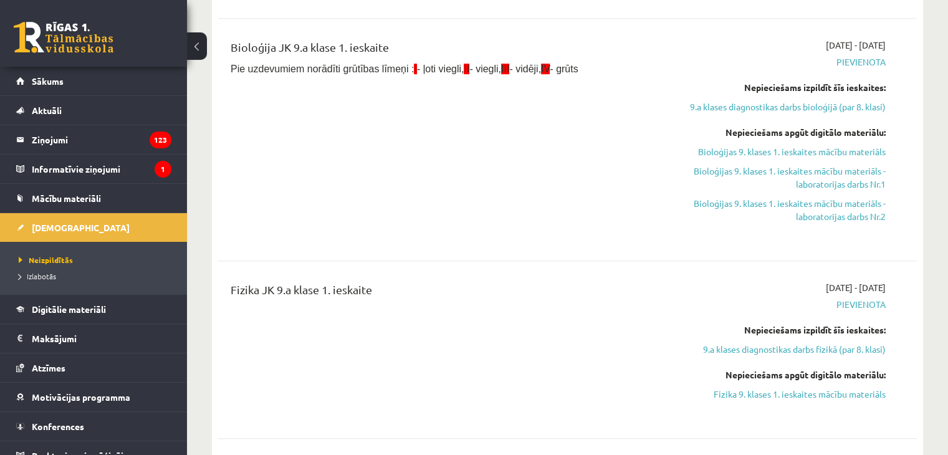
scroll to position [925, 0]
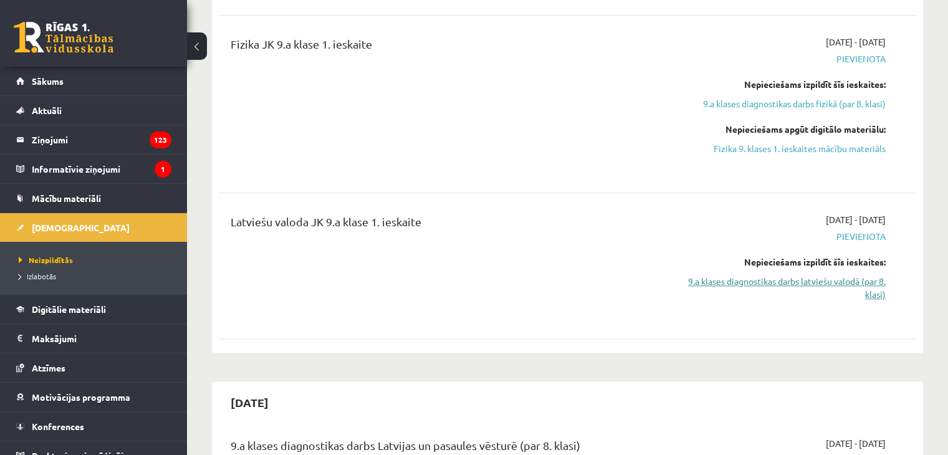
click at [868, 292] on link "9.a klases diagnostikas darbs latviešu valodā (par 8. klasi)" at bounding box center [783, 288] width 206 height 26
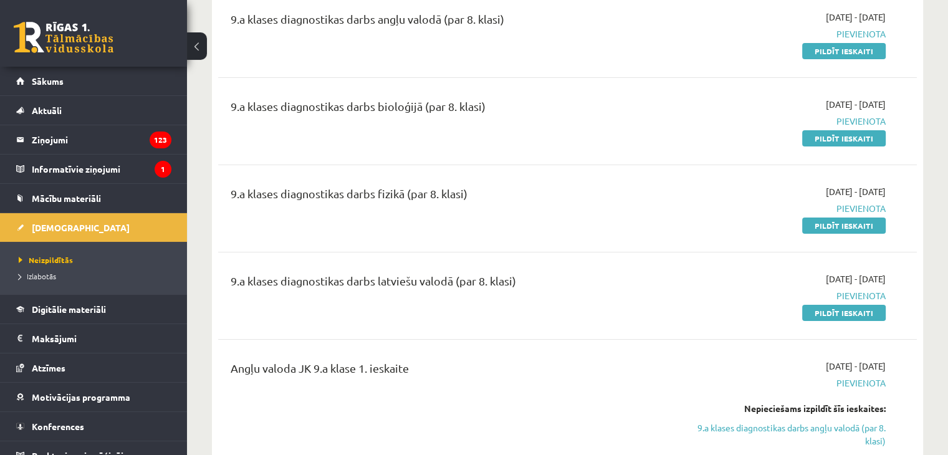
scroll to position [249, 0]
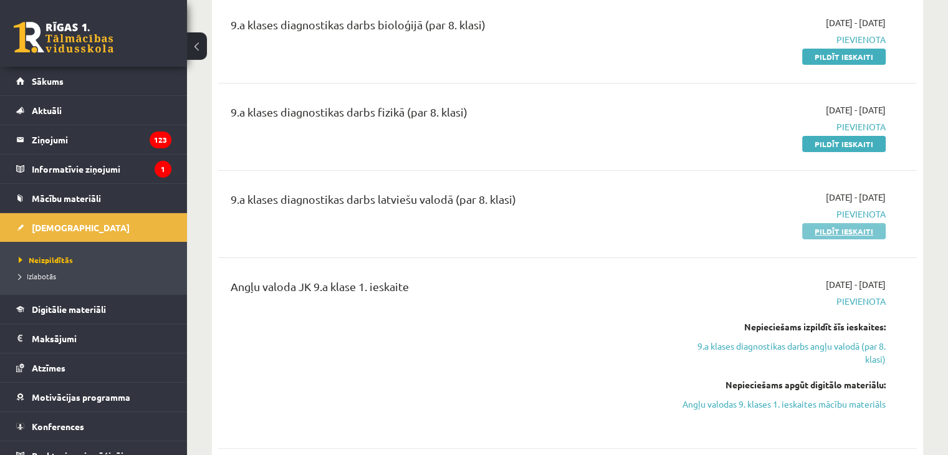
click at [852, 235] on link "Pildīt ieskaiti" at bounding box center [845, 231] width 84 height 16
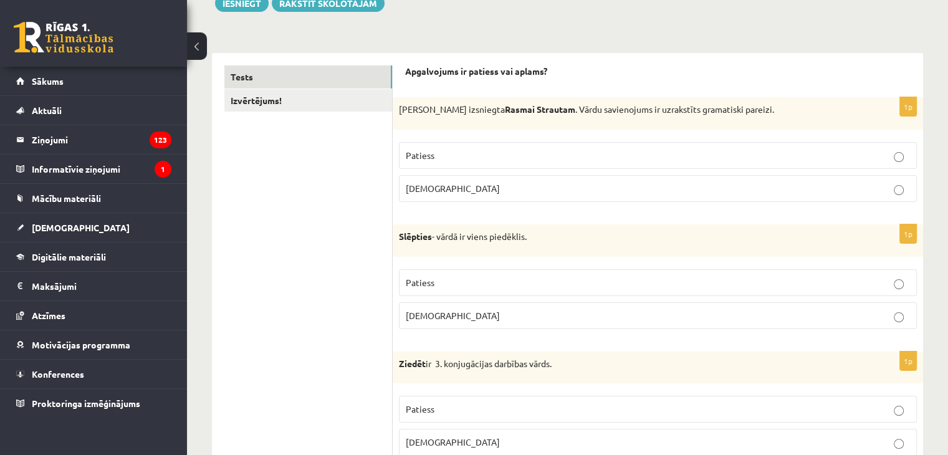
scroll to position [140, 0]
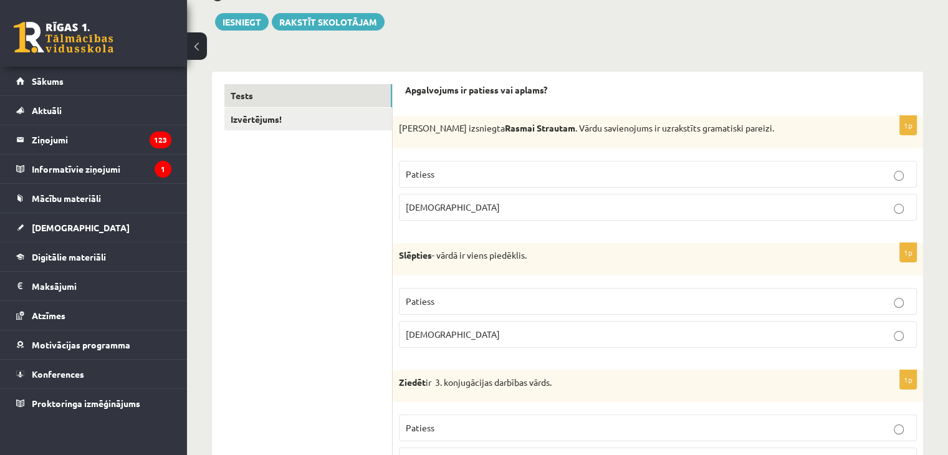
click at [465, 203] on p "Aplams" at bounding box center [658, 207] width 504 height 13
click at [458, 300] on p "Patiess" at bounding box center [658, 301] width 504 height 13
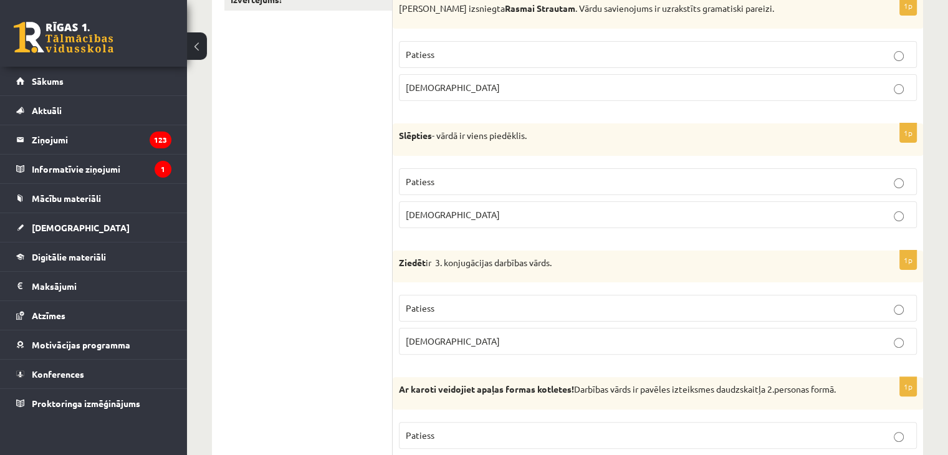
scroll to position [264, 0]
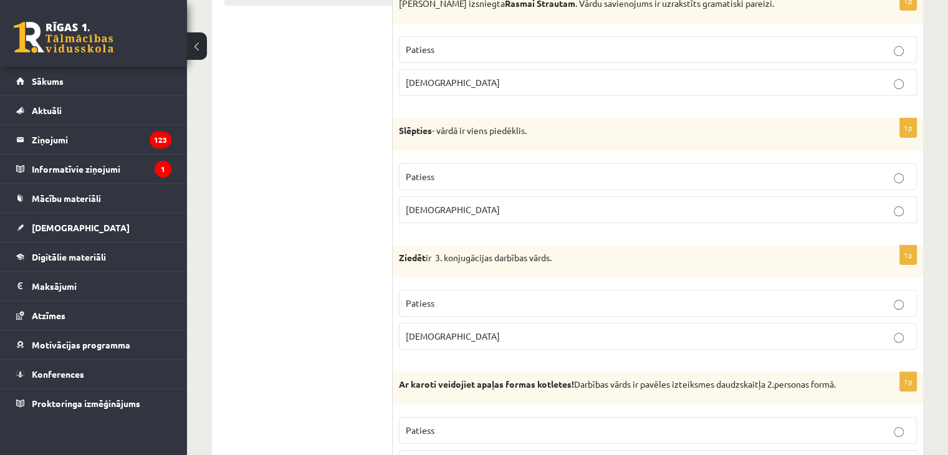
click at [477, 299] on p "Patiess" at bounding box center [658, 303] width 504 height 13
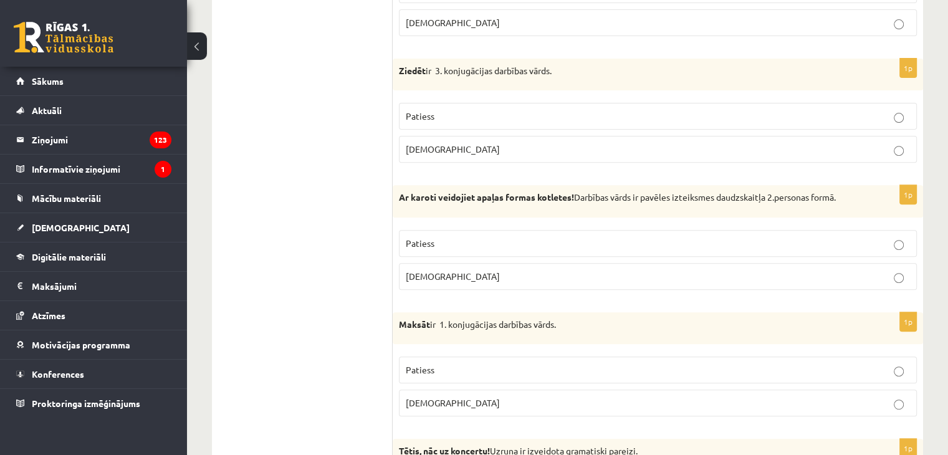
click at [453, 270] on p "Aplams" at bounding box center [658, 276] width 504 height 13
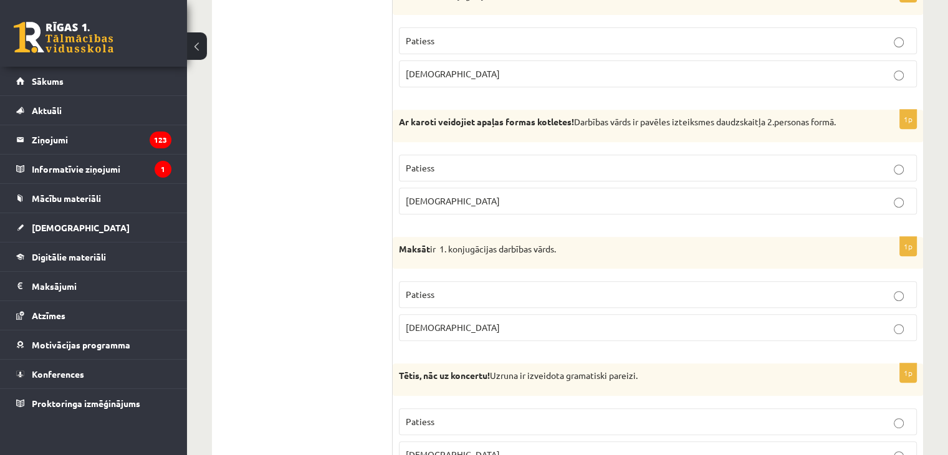
scroll to position [576, 0]
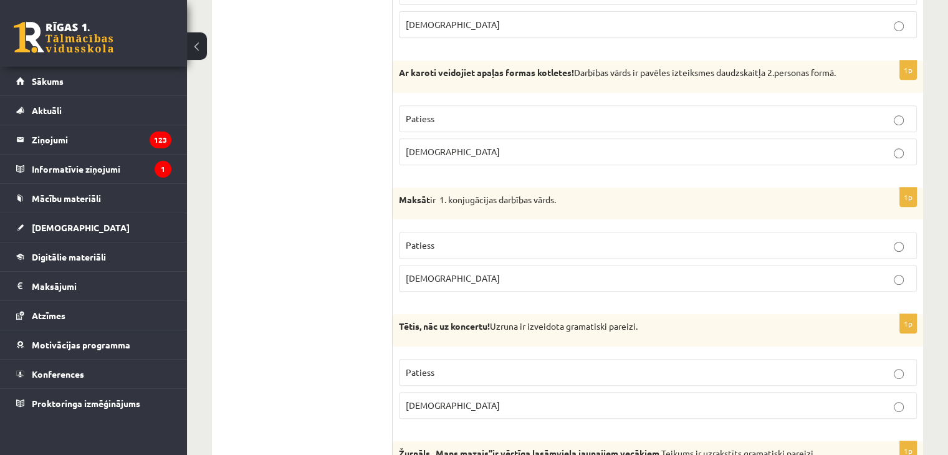
click at [462, 249] on p "Patiess" at bounding box center [658, 245] width 504 height 13
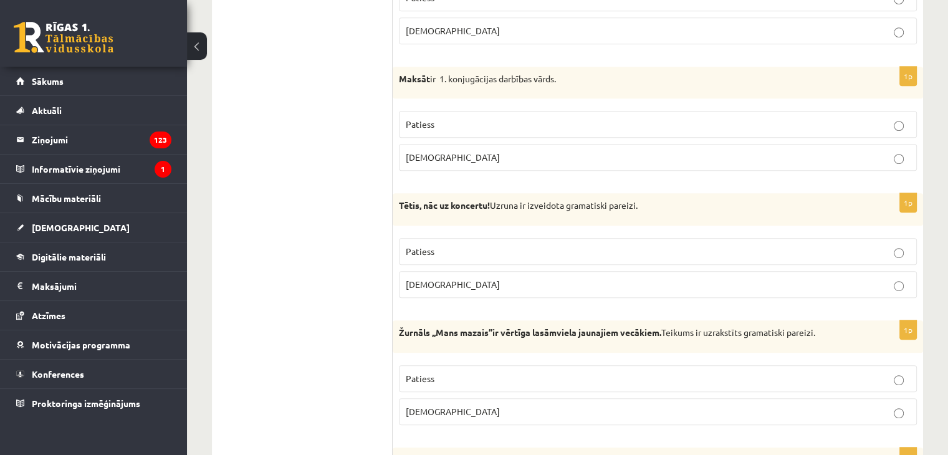
scroll to position [701, 0]
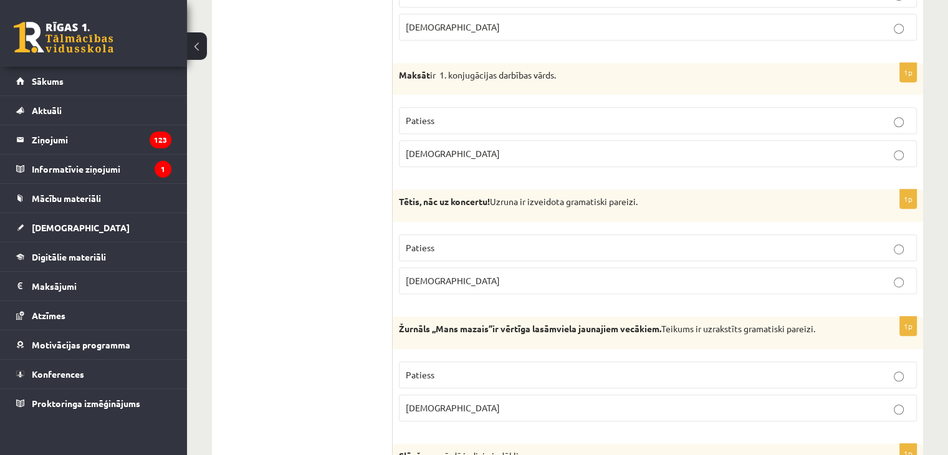
click at [451, 278] on p "Aplams" at bounding box center [658, 280] width 504 height 13
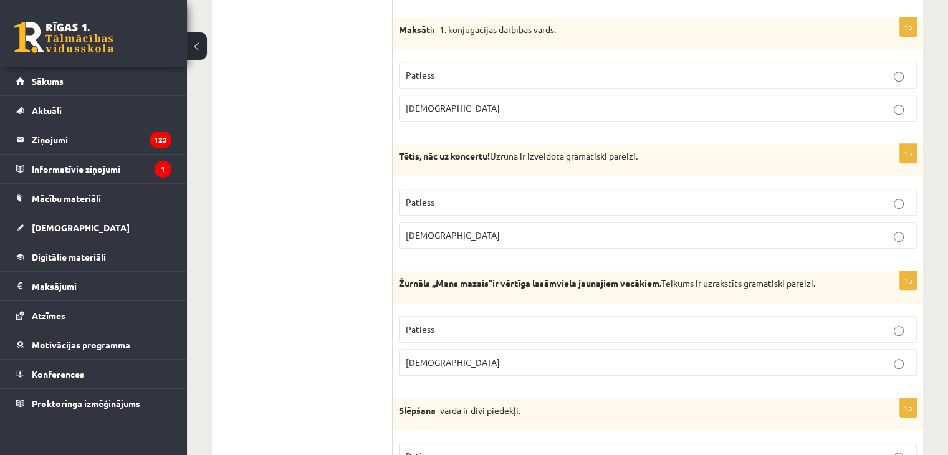
scroll to position [826, 0]
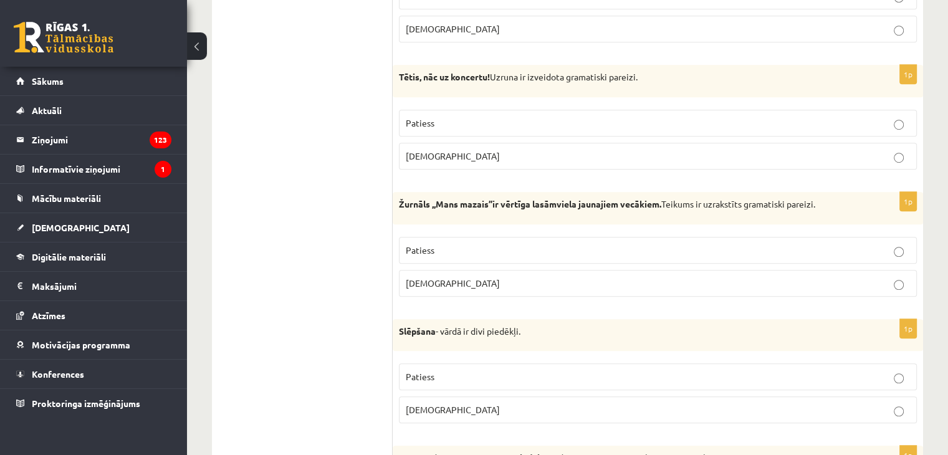
click at [426, 244] on span "Patiess" at bounding box center [420, 249] width 29 height 11
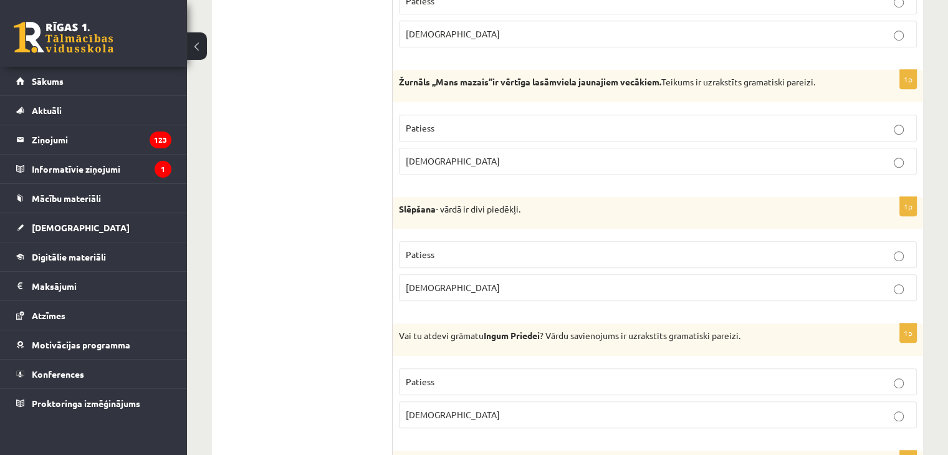
scroll to position [950, 0]
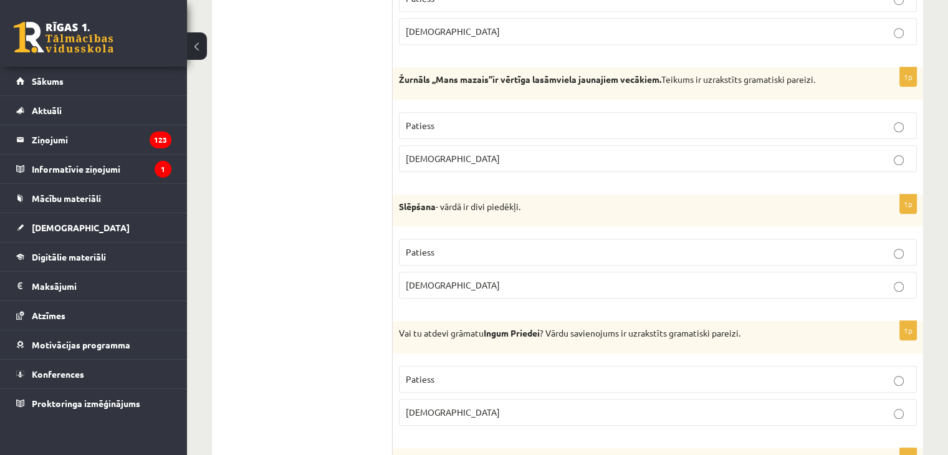
click at [457, 248] on p "Patiess" at bounding box center [658, 252] width 504 height 13
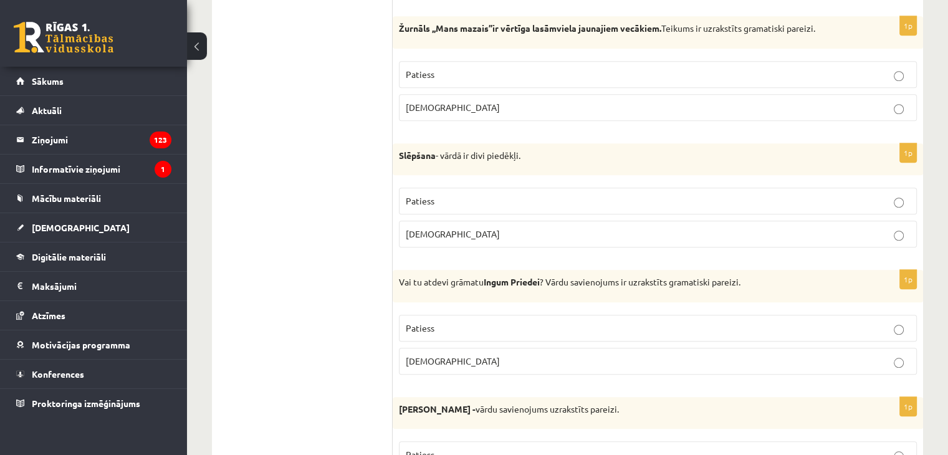
scroll to position [1075, 0]
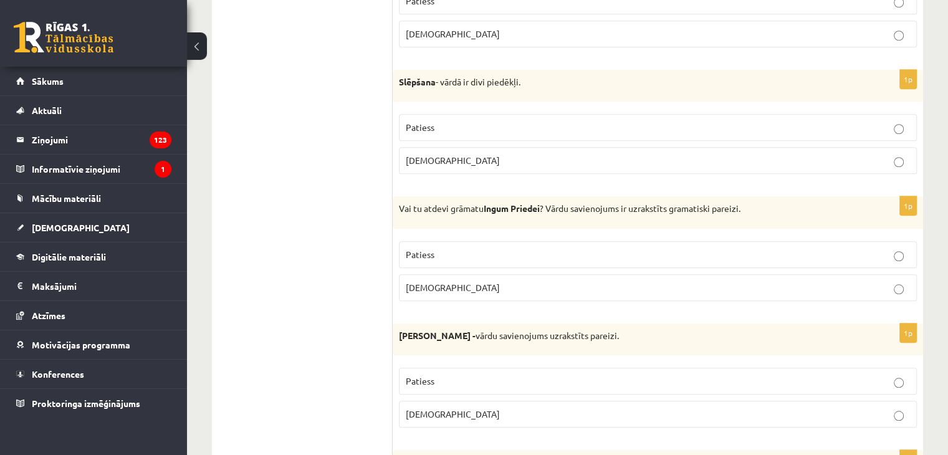
click at [480, 248] on p "Patiess" at bounding box center [658, 254] width 504 height 13
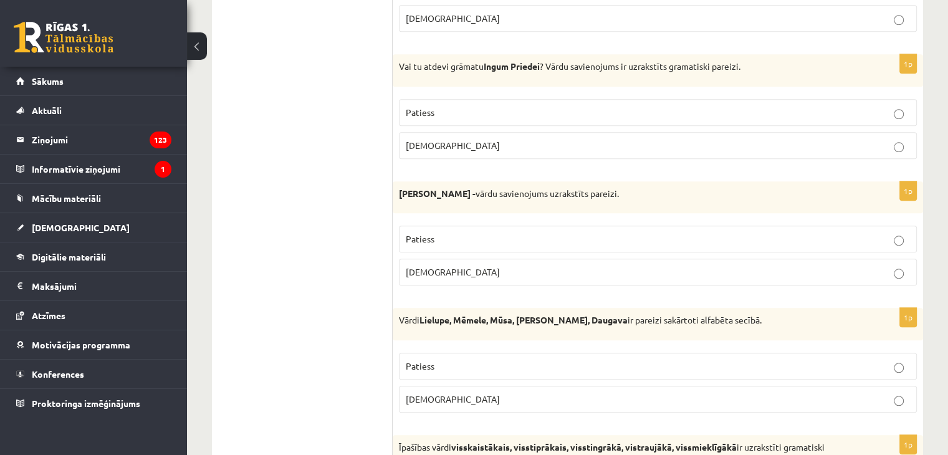
scroll to position [1262, 0]
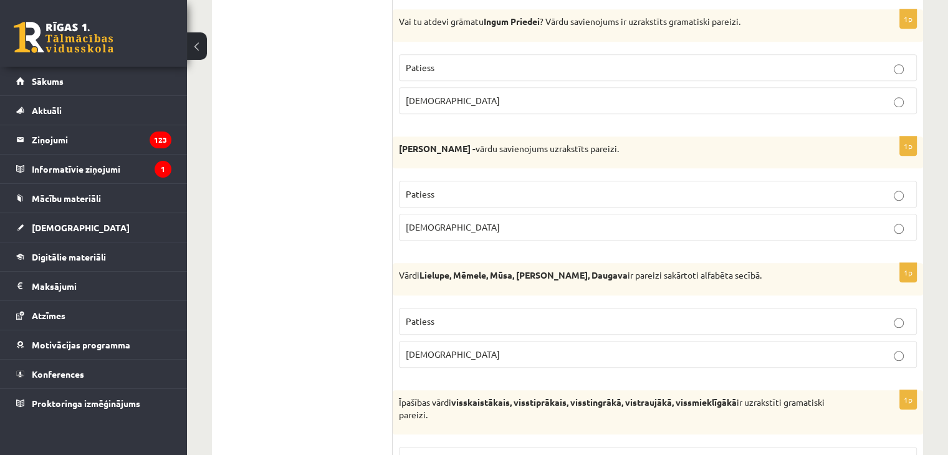
click at [493, 188] on p "Patiess" at bounding box center [658, 194] width 504 height 13
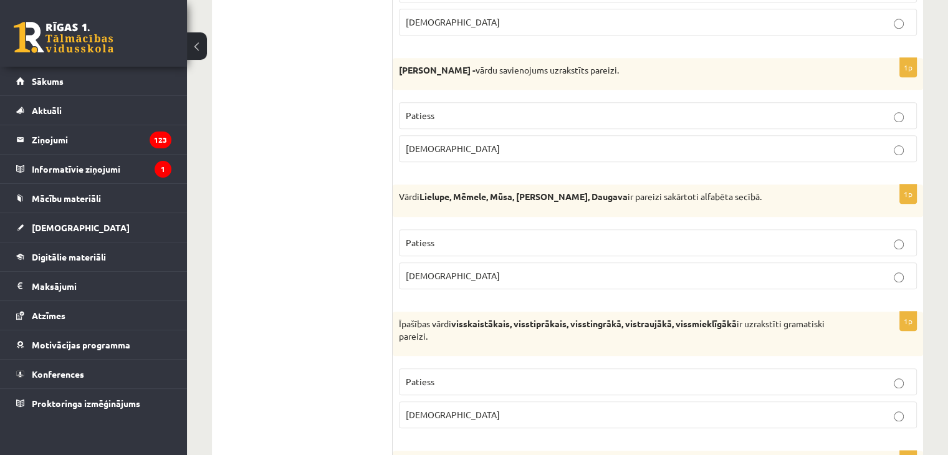
scroll to position [1387, 0]
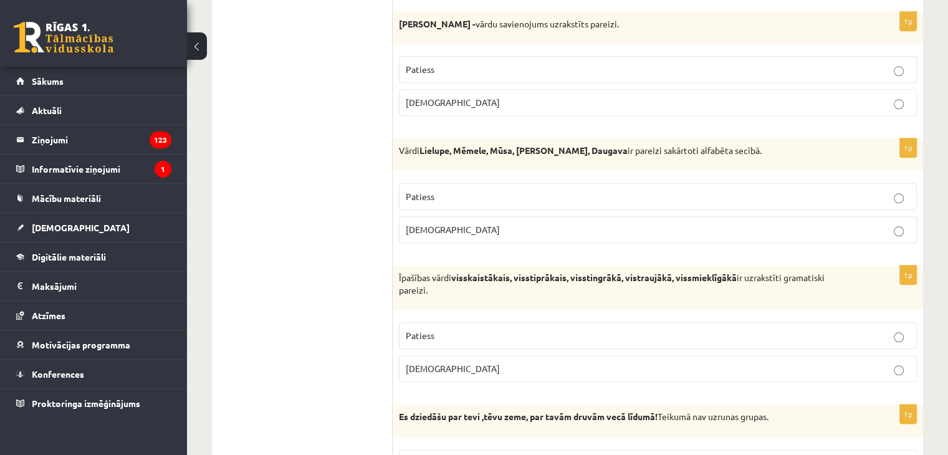
click at [514, 234] on label "Aplams" at bounding box center [658, 229] width 518 height 27
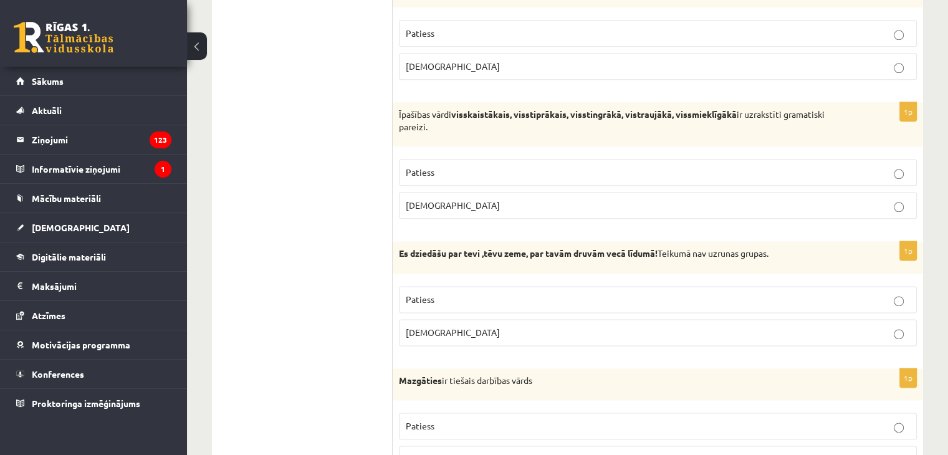
scroll to position [1574, 0]
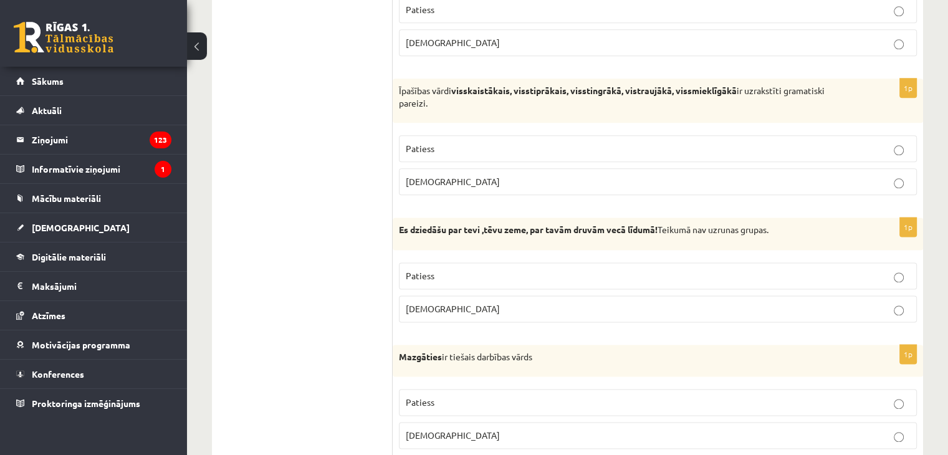
click at [511, 143] on p "Patiess" at bounding box center [658, 148] width 504 height 13
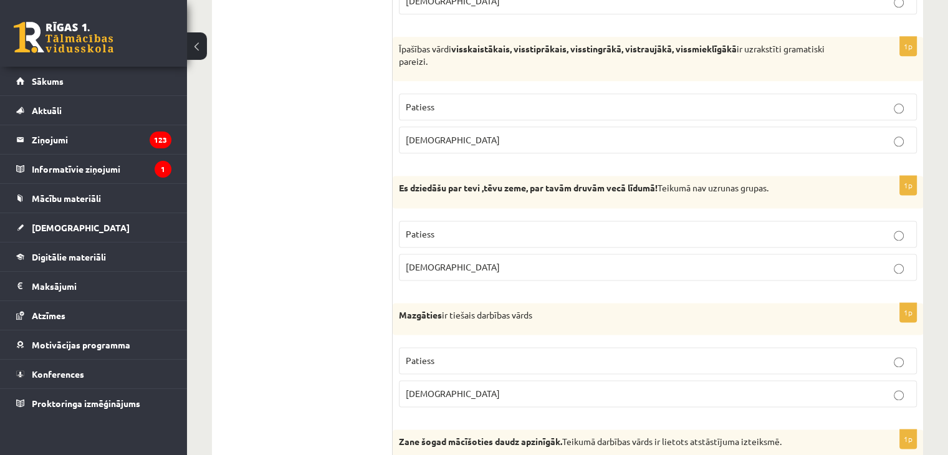
scroll to position [1699, 0]
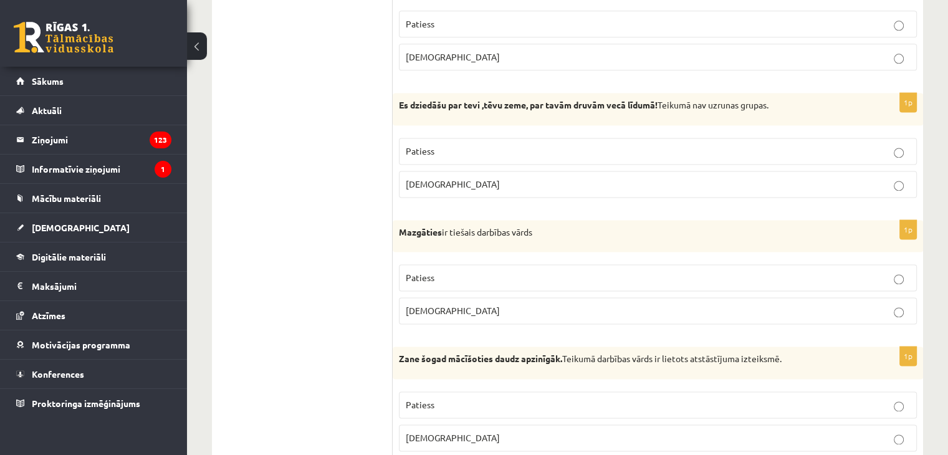
click at [490, 178] on p "Aplams" at bounding box center [658, 184] width 504 height 13
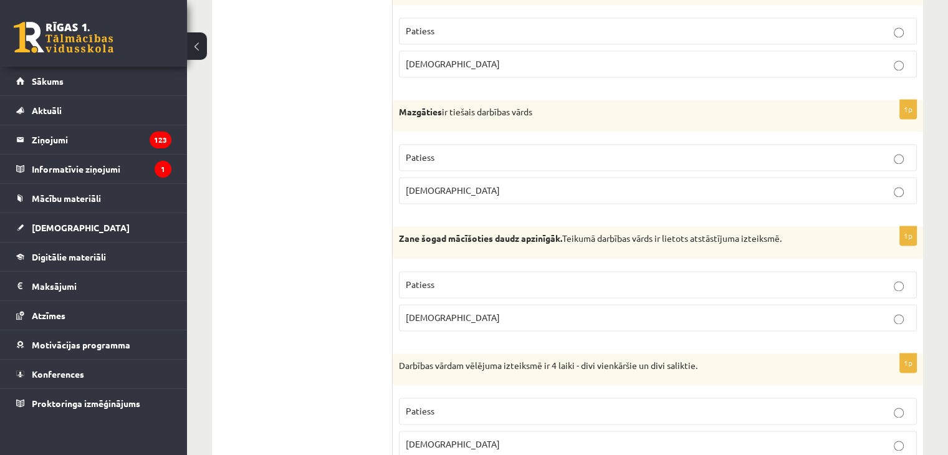
scroll to position [1823, 0]
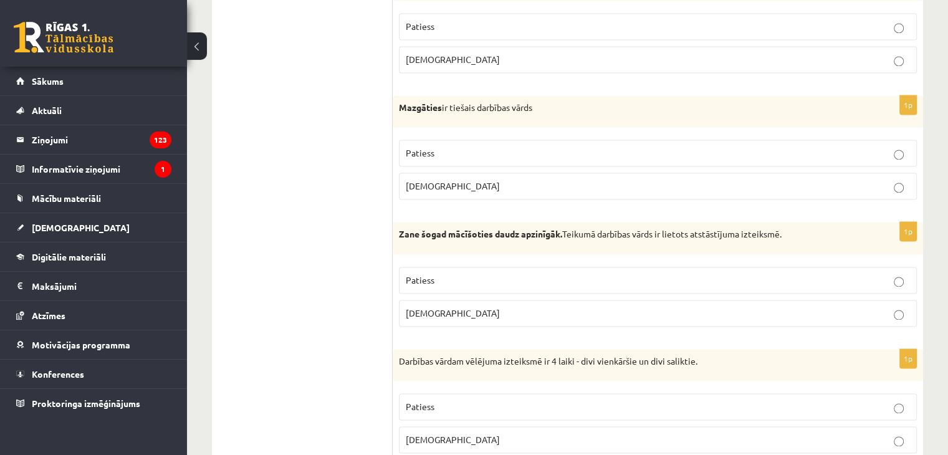
click at [453, 180] on p "Aplams" at bounding box center [658, 186] width 504 height 13
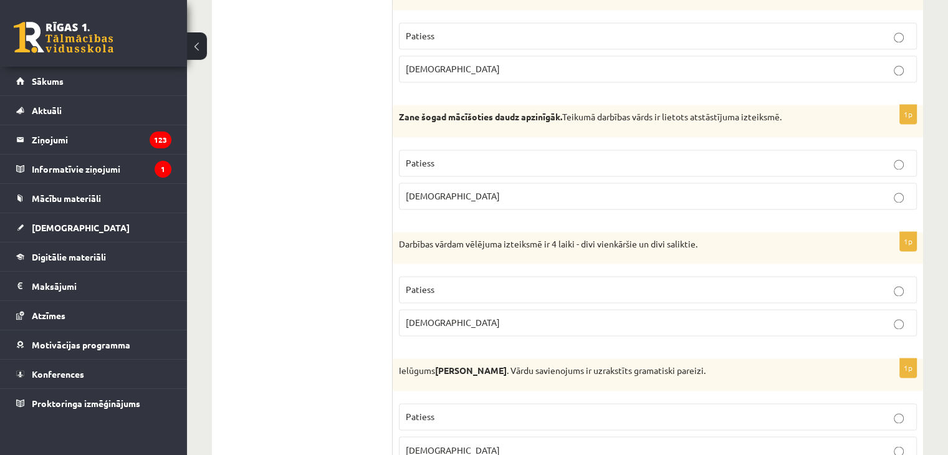
scroll to position [1948, 0]
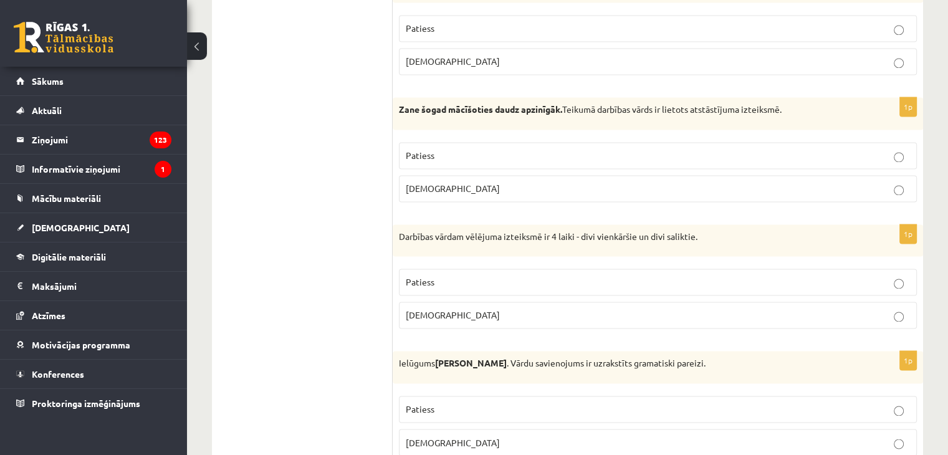
click at [527, 149] on p "Patiess" at bounding box center [658, 155] width 504 height 13
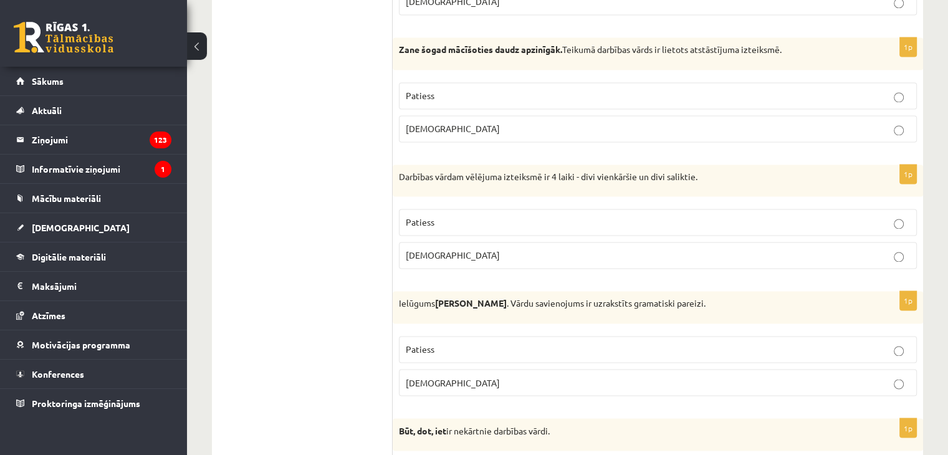
scroll to position [2073, 0]
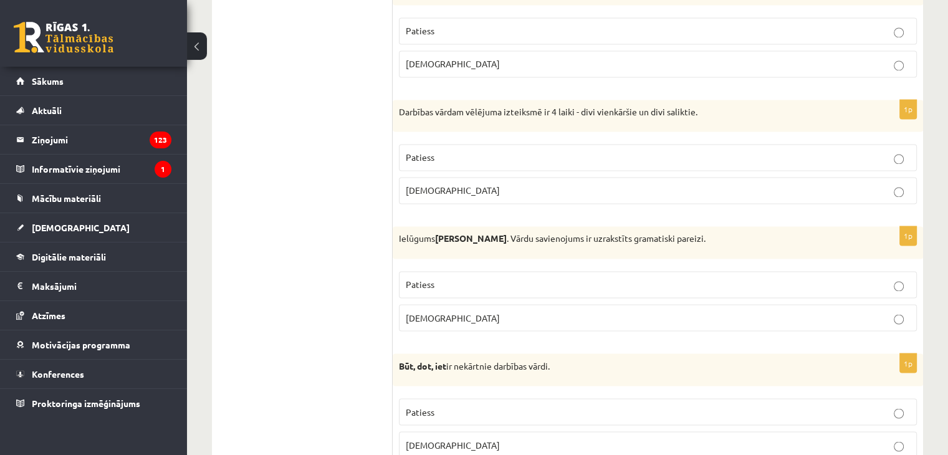
click at [494, 151] on p "Patiess" at bounding box center [658, 157] width 504 height 13
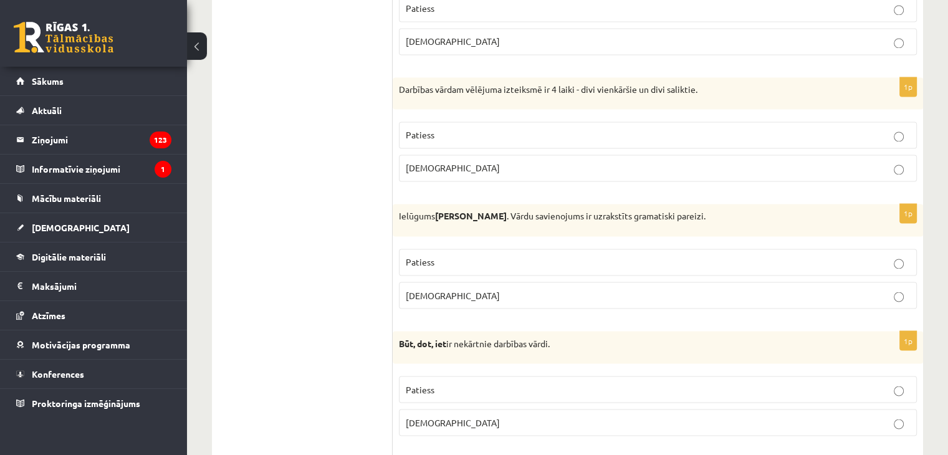
scroll to position [2135, 0]
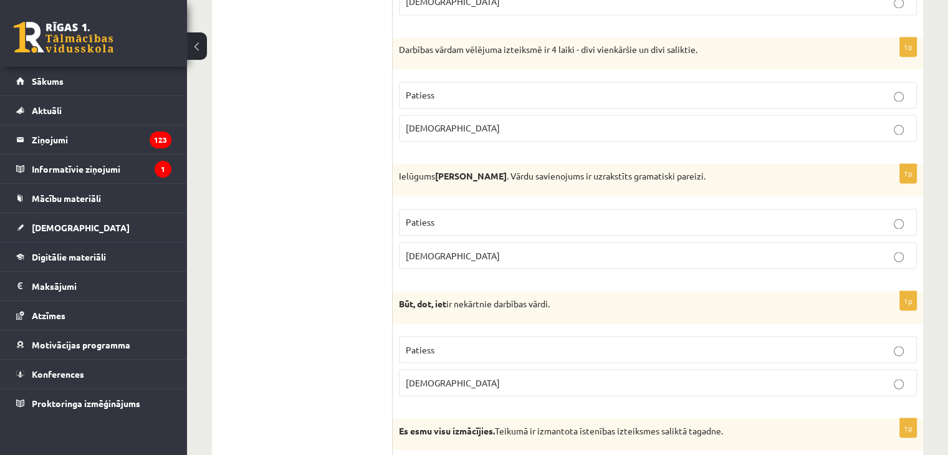
click at [463, 217] on p "Patiess" at bounding box center [658, 222] width 504 height 13
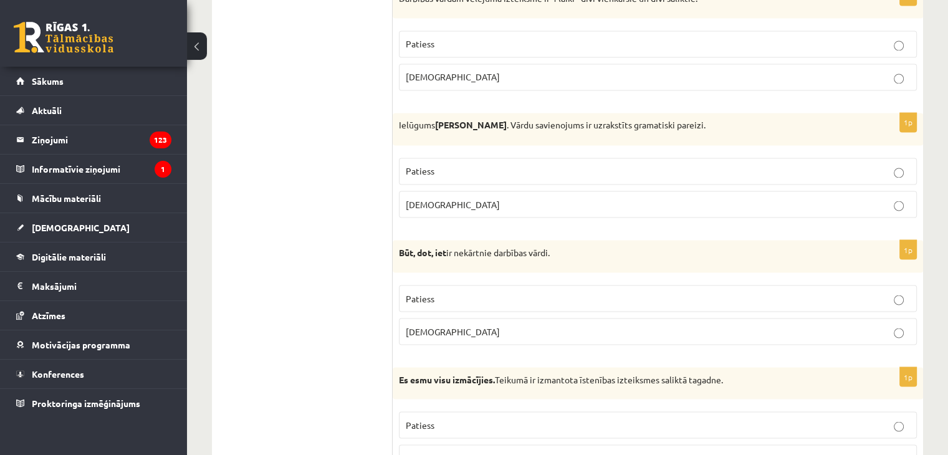
scroll to position [2260, 0]
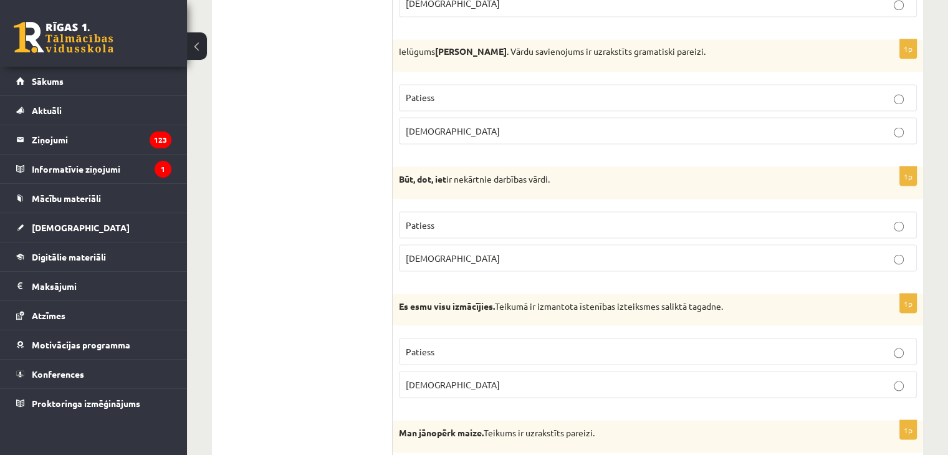
click at [490, 211] on label "Patiess" at bounding box center [658, 224] width 518 height 27
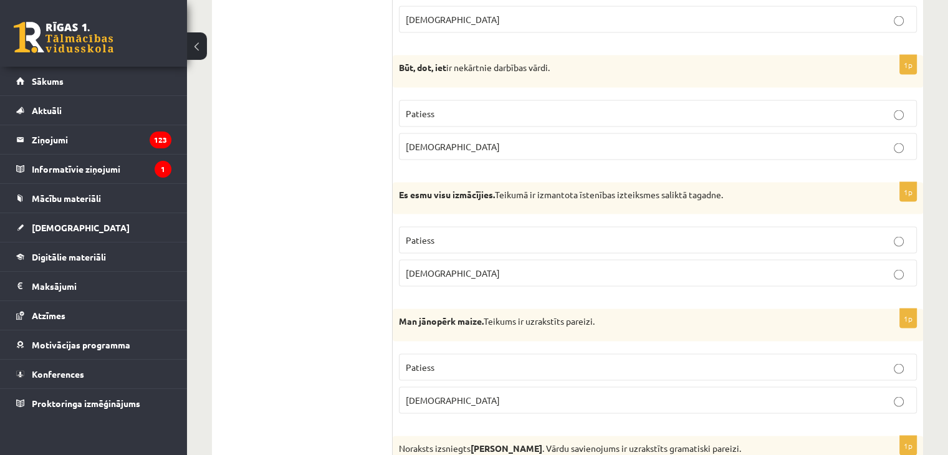
scroll to position [2385, 0]
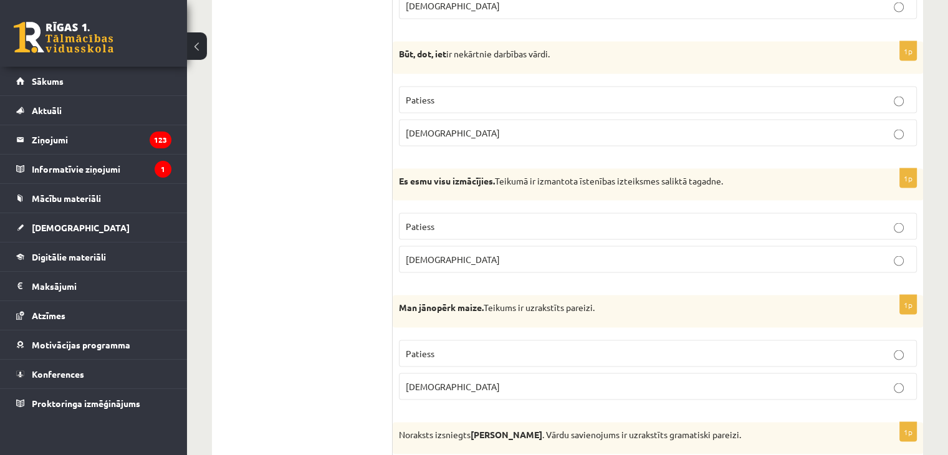
click at [446, 220] on p "Patiess" at bounding box center [658, 226] width 504 height 13
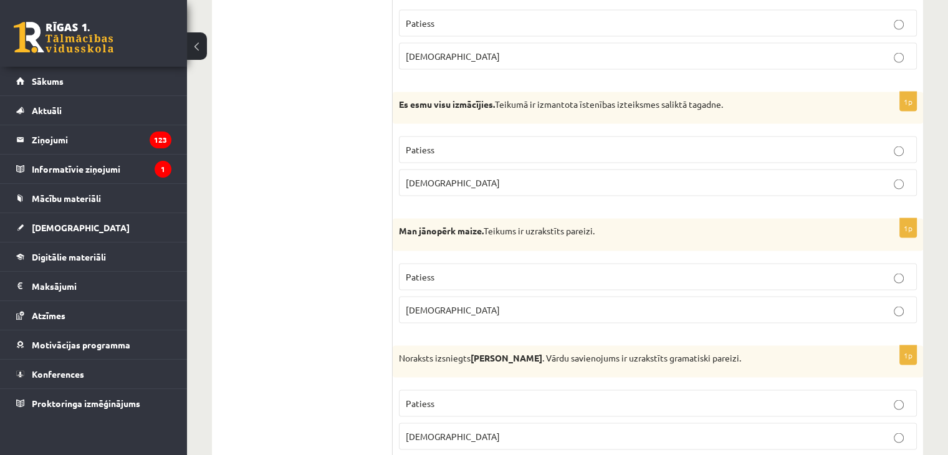
scroll to position [2509, 0]
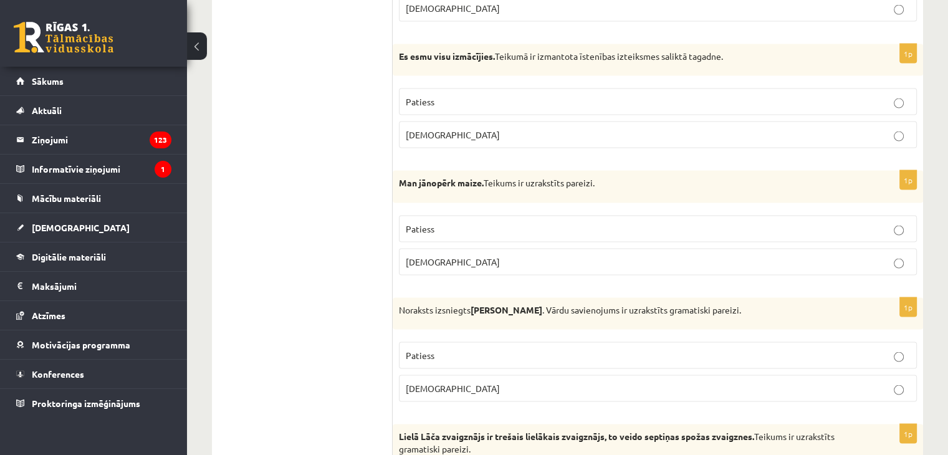
click at [446, 223] on p "Patiess" at bounding box center [658, 229] width 504 height 13
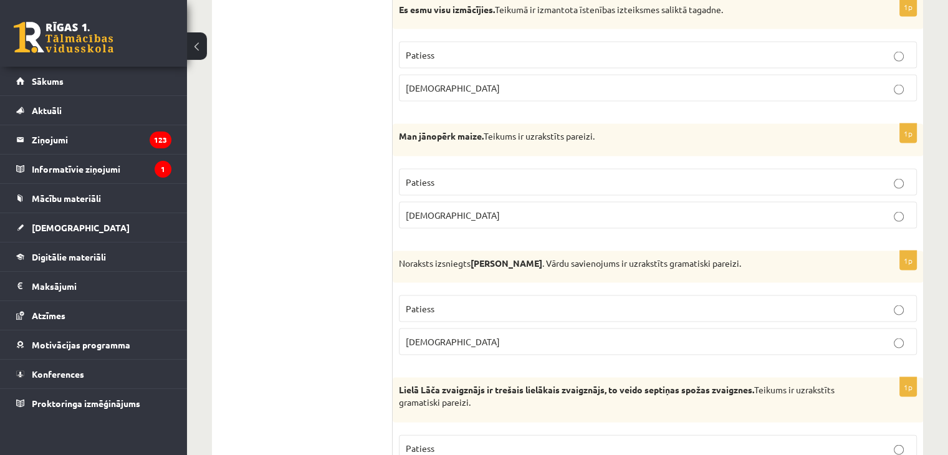
scroll to position [2634, 0]
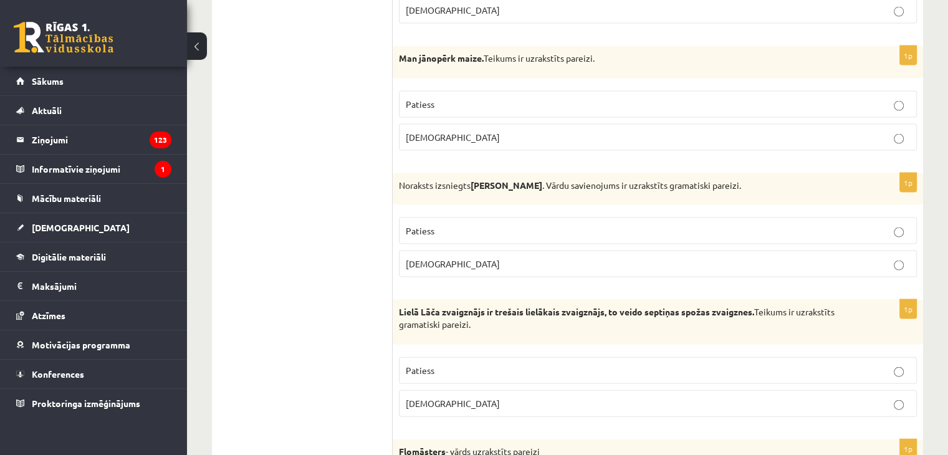
click at [510, 218] on label "Patiess" at bounding box center [658, 231] width 518 height 27
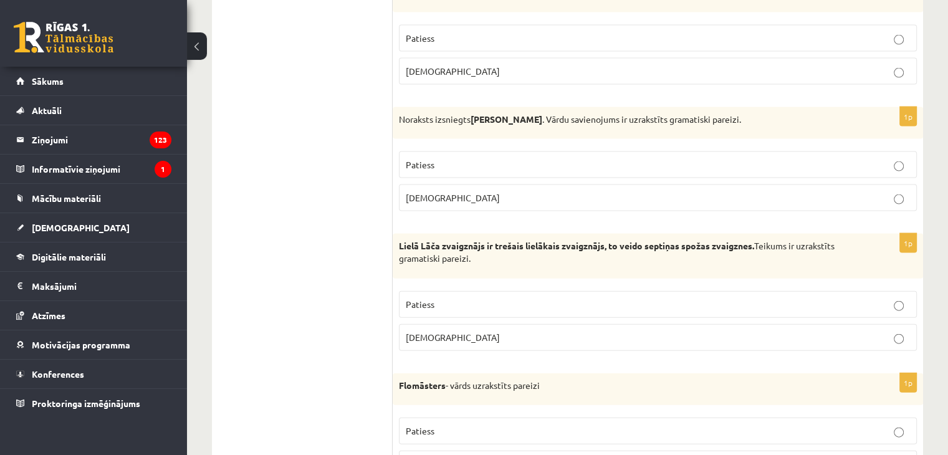
scroll to position [2759, 0]
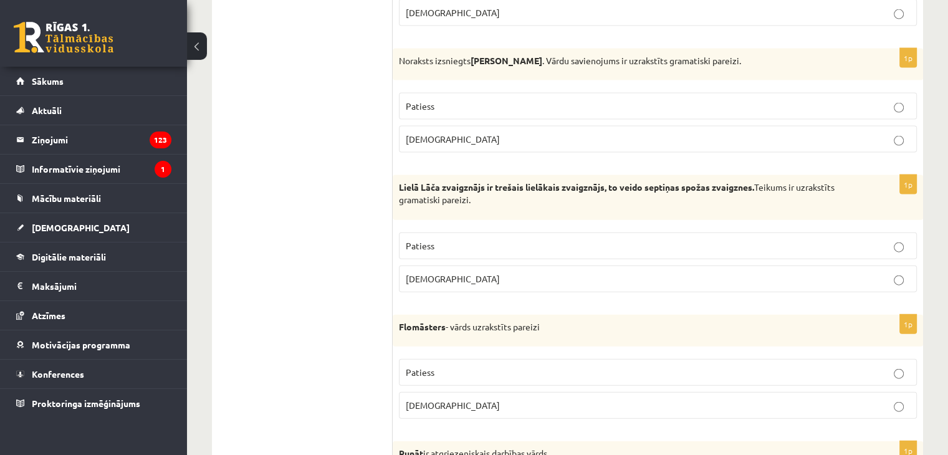
click at [488, 239] on p "Patiess" at bounding box center [658, 245] width 504 height 13
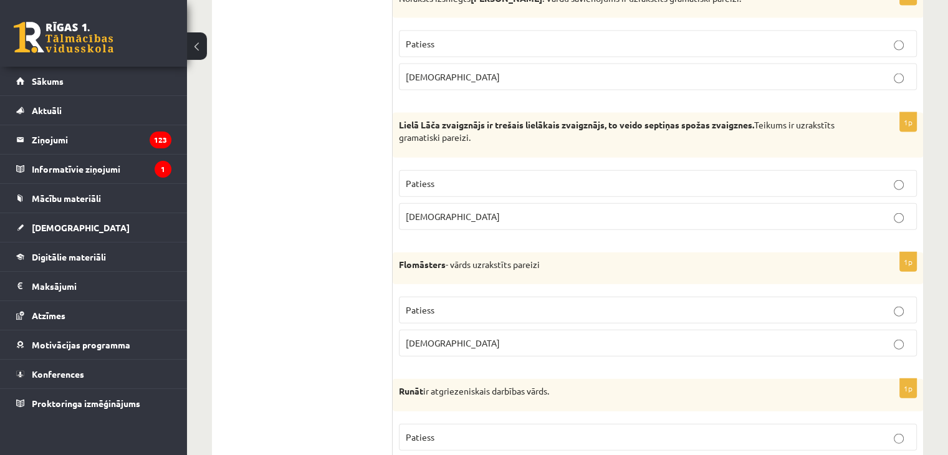
click at [446, 304] on p "Patiess" at bounding box center [658, 310] width 504 height 13
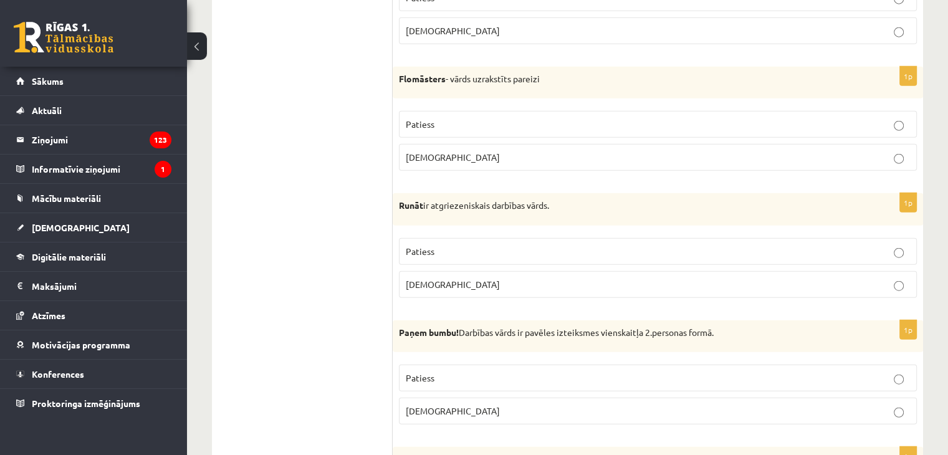
scroll to position [3008, 0]
click at [499, 270] on label "Aplams" at bounding box center [658, 283] width 518 height 27
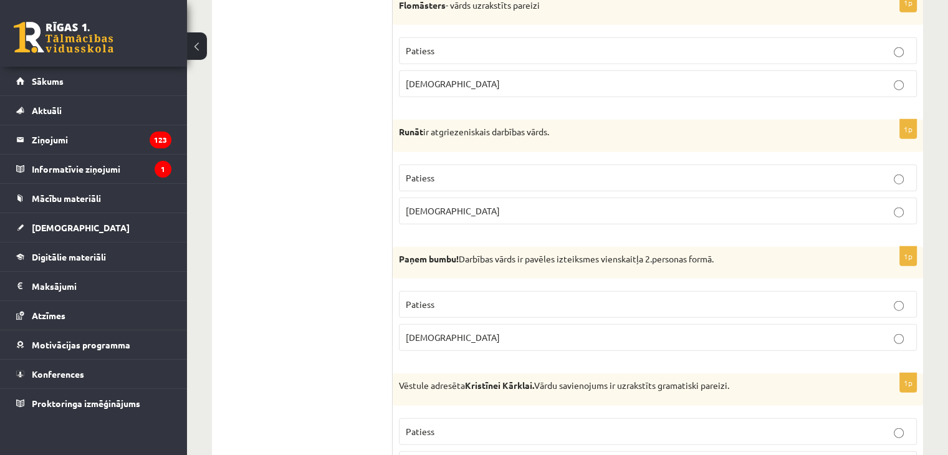
scroll to position [3133, 0]
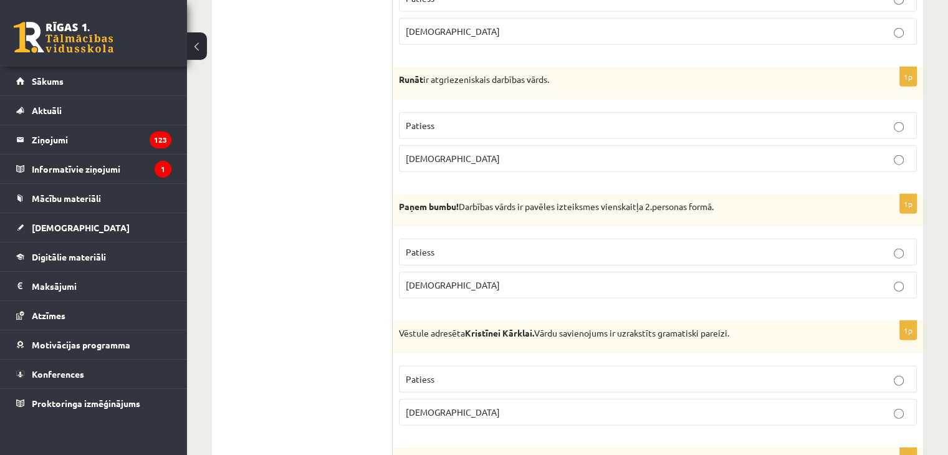
click at [465, 246] on p "Patiess" at bounding box center [658, 252] width 504 height 13
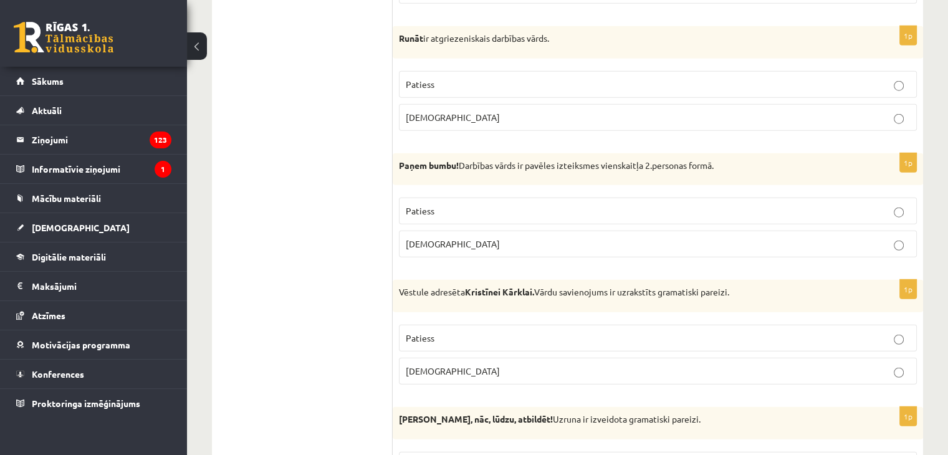
scroll to position [3258, 0]
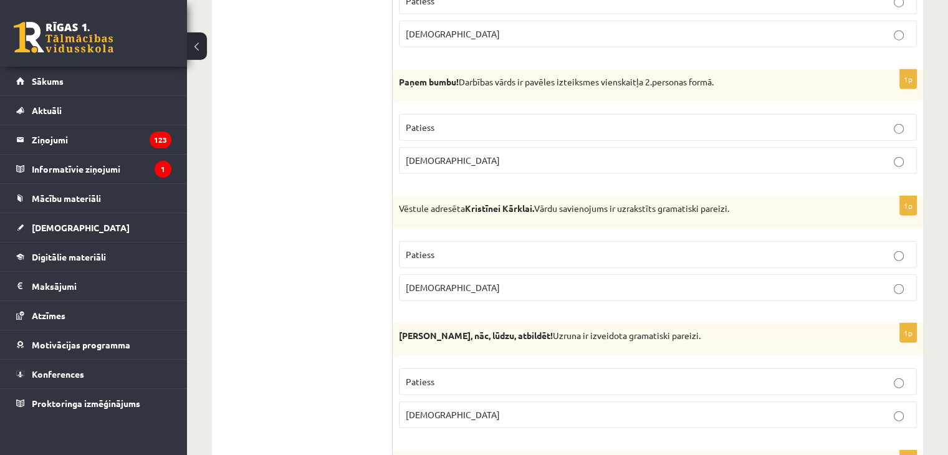
click at [498, 248] on p "Patiess" at bounding box center [658, 254] width 504 height 13
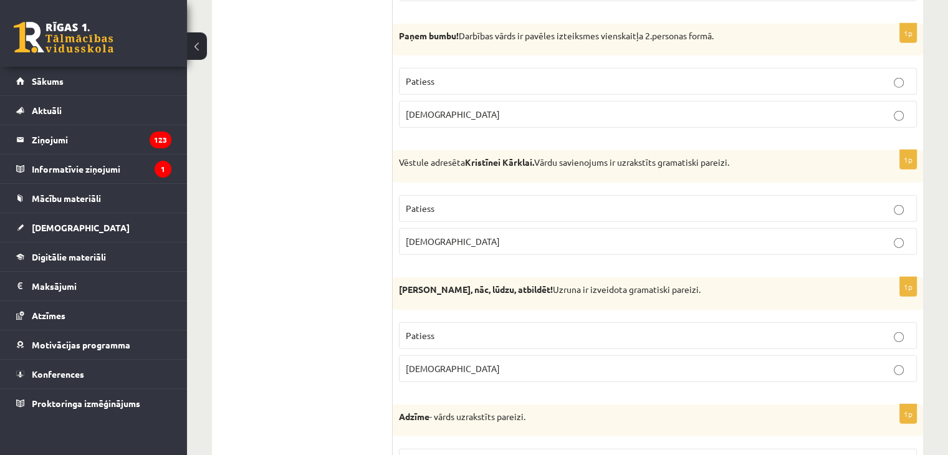
scroll to position [3382, 0]
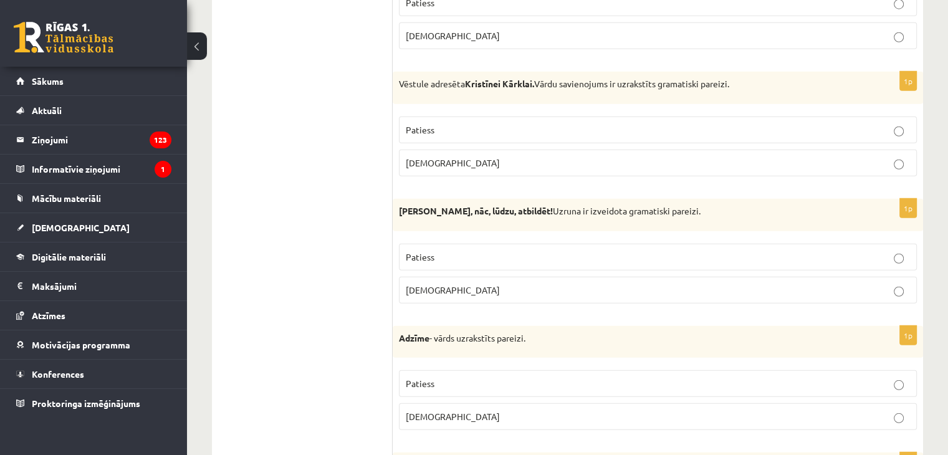
click at [475, 284] on p "Aplams" at bounding box center [658, 290] width 504 height 13
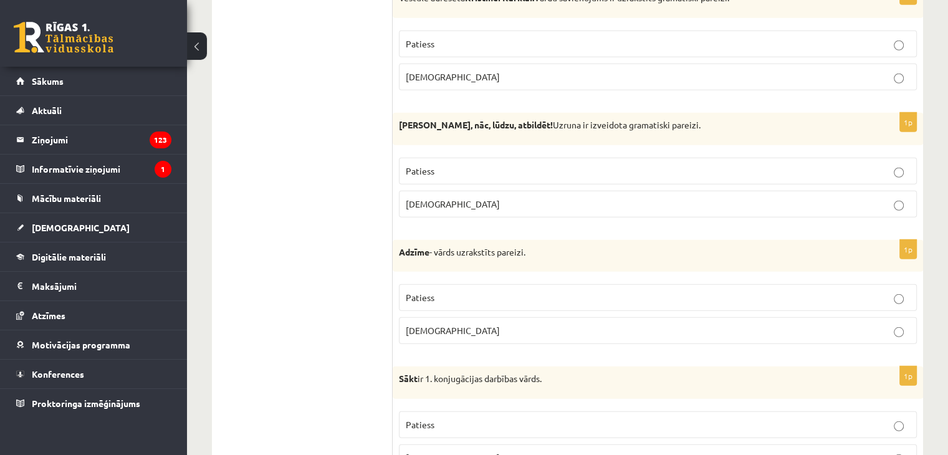
scroll to position [3569, 0]
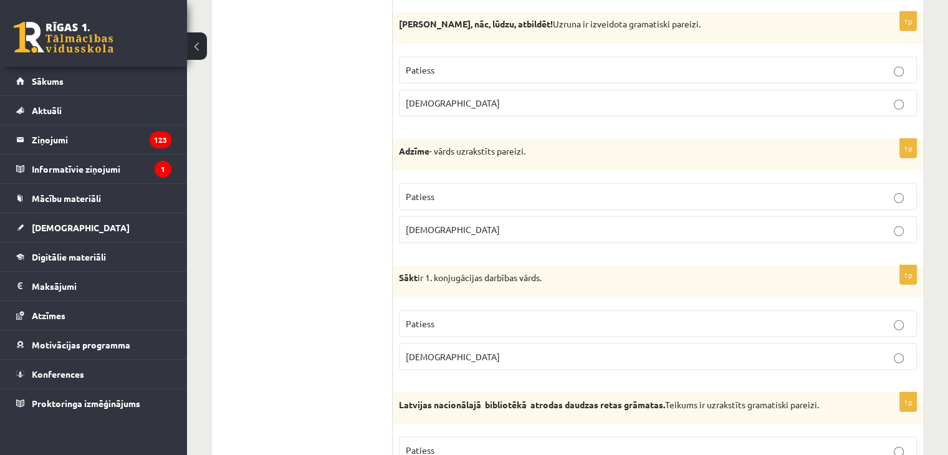
click at [455, 223] on p "Aplams" at bounding box center [658, 229] width 504 height 13
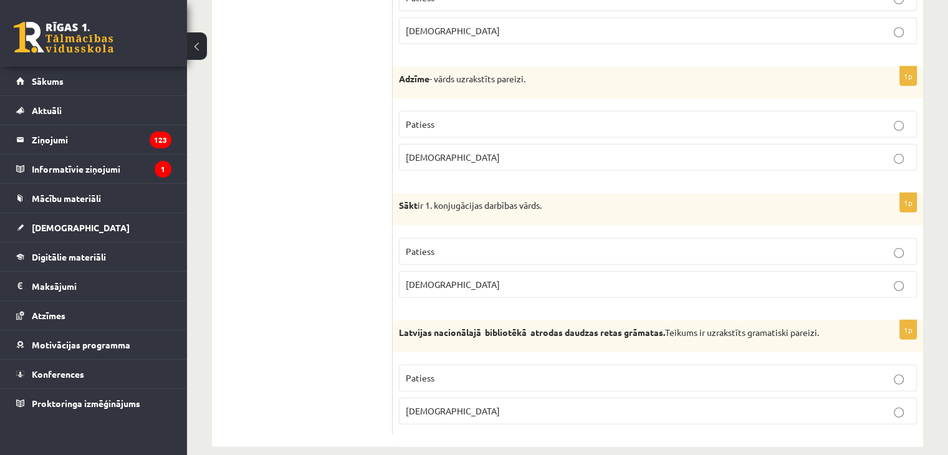
scroll to position [3644, 0]
click at [454, 370] on label "Patiess" at bounding box center [658, 375] width 518 height 27
click at [448, 243] on p "Patiess" at bounding box center [658, 249] width 504 height 13
click at [475, 402] on p "Aplams" at bounding box center [658, 408] width 504 height 13
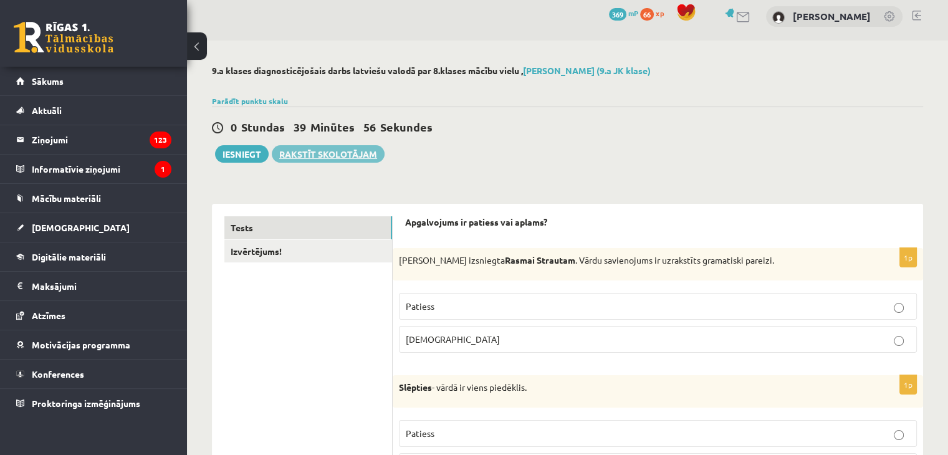
scroll to position [0, 0]
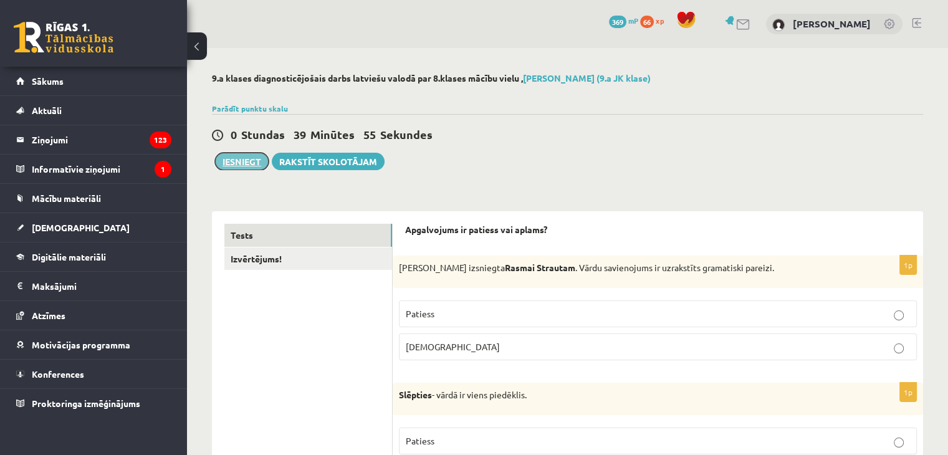
click at [243, 158] on button "Iesniegt" at bounding box center [242, 161] width 54 height 17
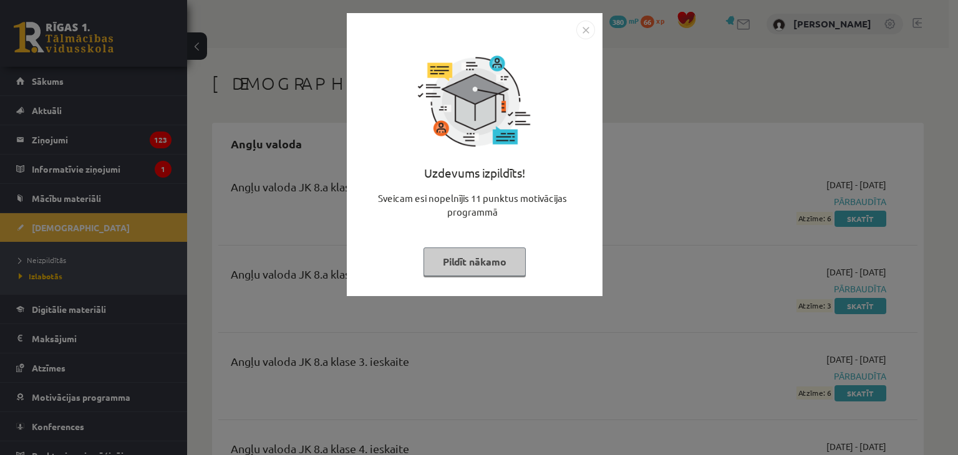
click at [581, 28] on img "Close" at bounding box center [585, 30] width 19 height 19
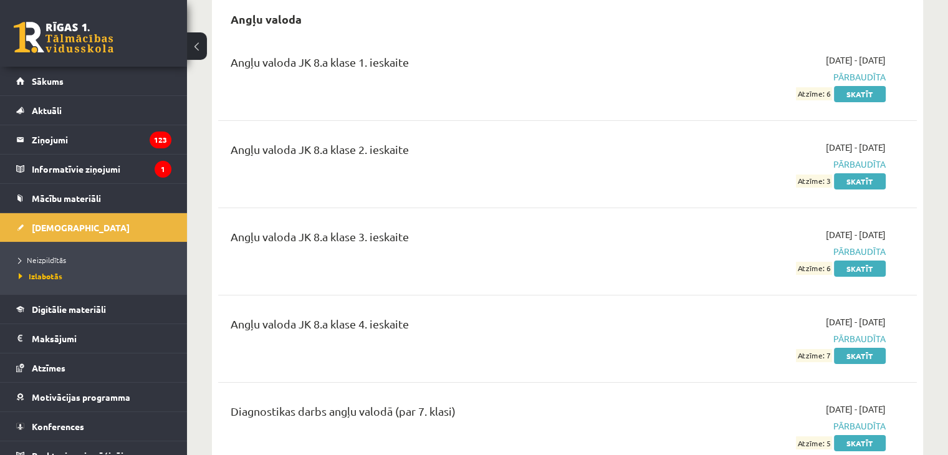
scroll to position [62, 0]
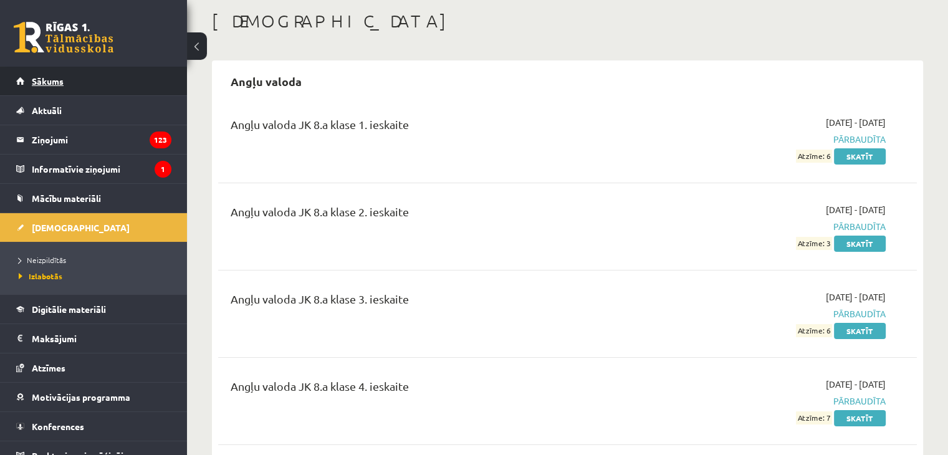
click at [123, 73] on link "Sākums" at bounding box center [93, 81] width 155 height 29
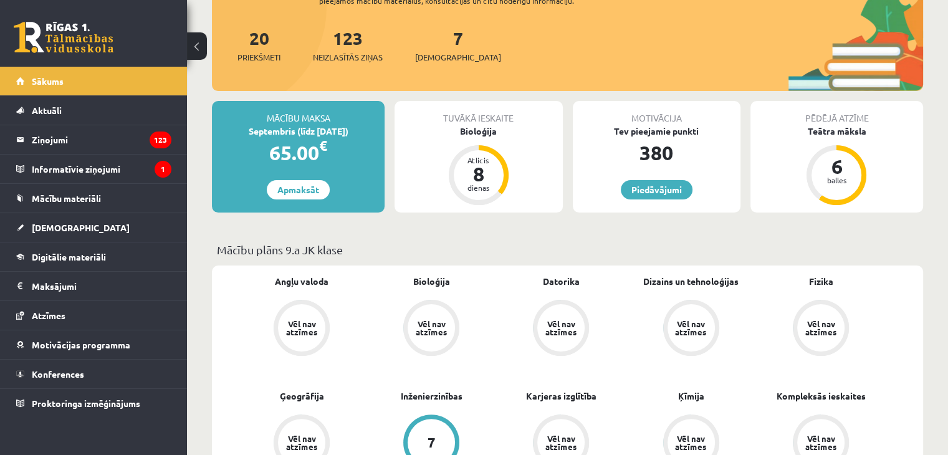
scroll to position [187, 0]
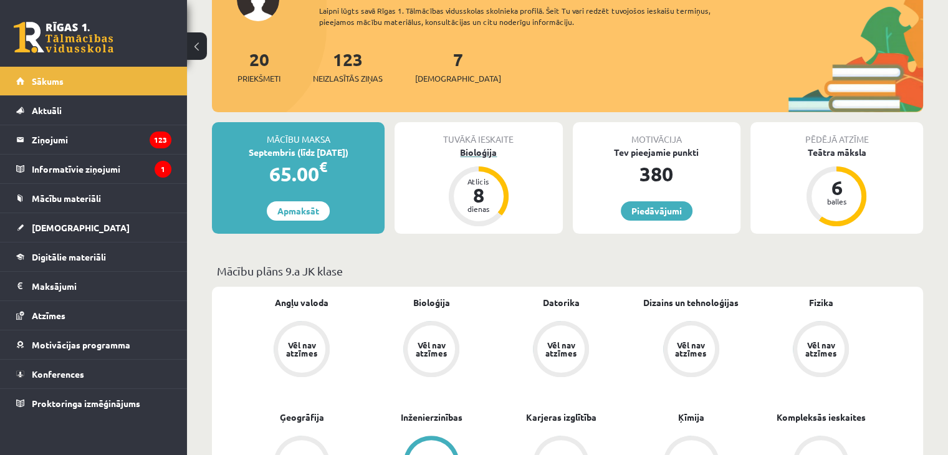
click at [471, 153] on div "Bioloģija" at bounding box center [479, 152] width 168 height 13
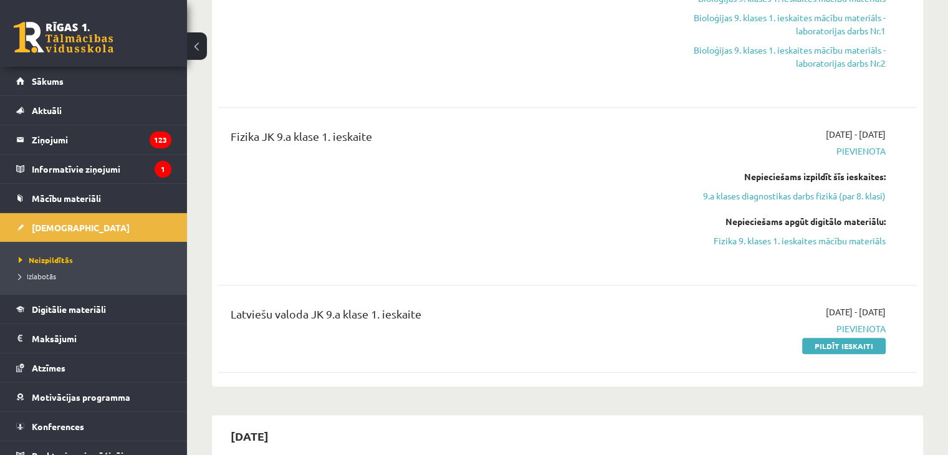
scroll to position [811, 0]
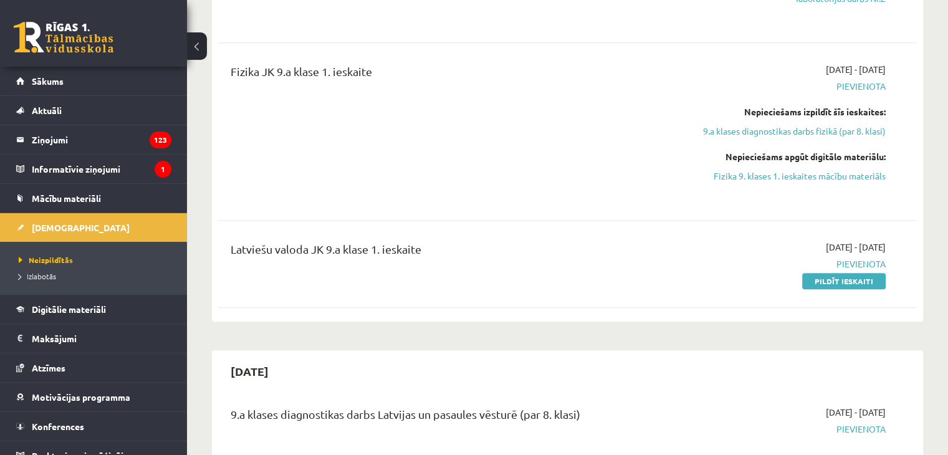
drag, startPoint x: 816, startPoint y: 284, endPoint x: 536, endPoint y: 60, distance: 358.1
click at [816, 284] on link "Pildīt ieskaiti" at bounding box center [845, 281] width 84 height 16
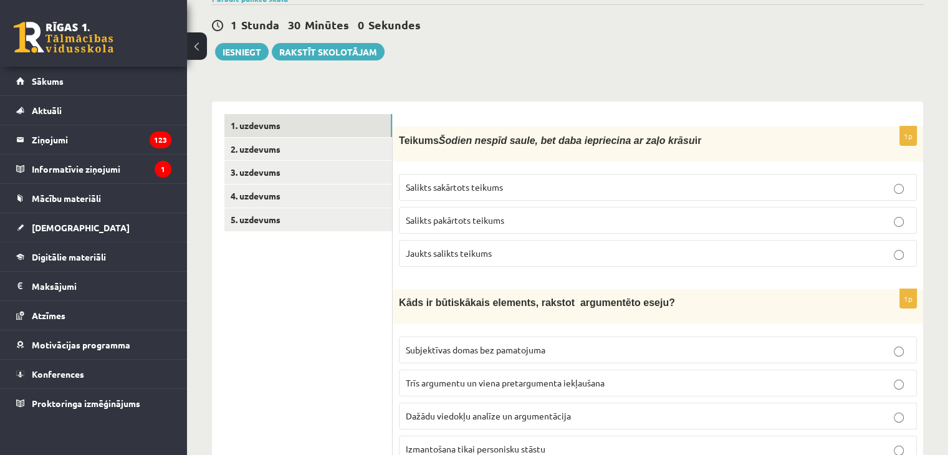
scroll to position [125, 0]
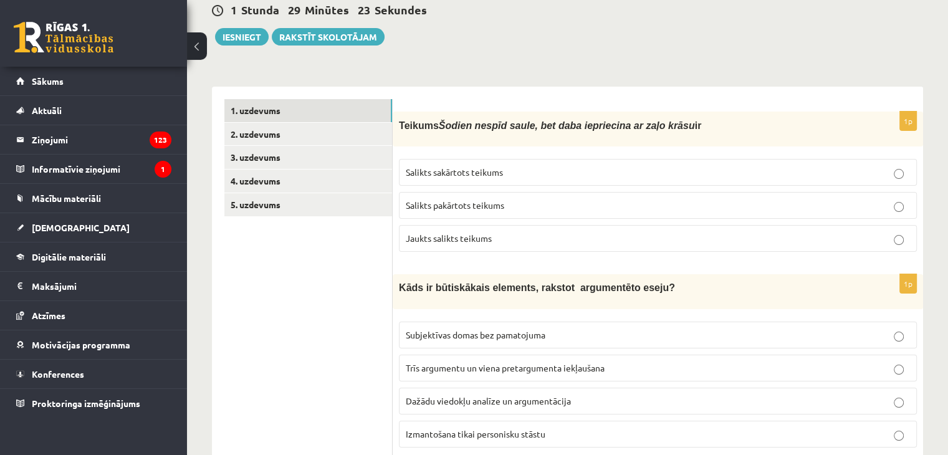
drag, startPoint x: 400, startPoint y: 124, endPoint x: 700, endPoint y: 113, distance: 300.1
click at [705, 112] on div "Teikums Šodien nespīd saule, bet daba iepriecina ar zaļo krāsu ir" at bounding box center [658, 129] width 531 height 35
copy span "Teikums Šodien nespīd saule, bet daba iepriecina ar zaļo krāsu ir"
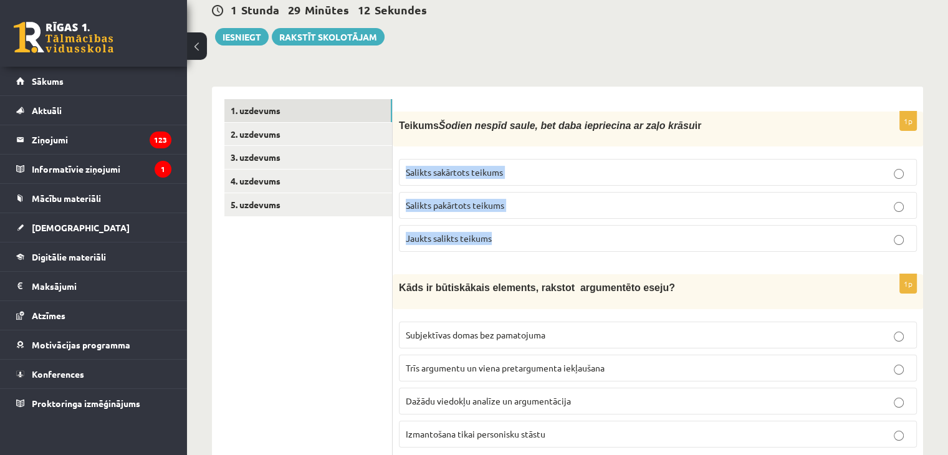
drag, startPoint x: 407, startPoint y: 170, endPoint x: 533, endPoint y: 248, distance: 147.8
click at [534, 248] on fieldset "Salikts sakārtots teikums Salikts pakārtots teikums Jaukts salikts teikums" at bounding box center [658, 204] width 518 height 103
copy fieldset "Salikts sakārtots teikums Salikts pakārtots teikums Jaukts salikts teikums"
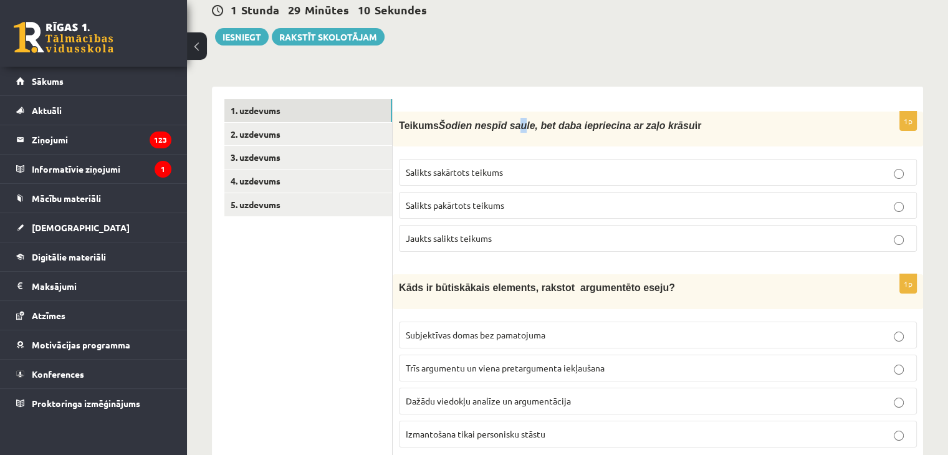
click at [486, 177] on p "Salikts sakārtots teikums" at bounding box center [658, 172] width 504 height 13
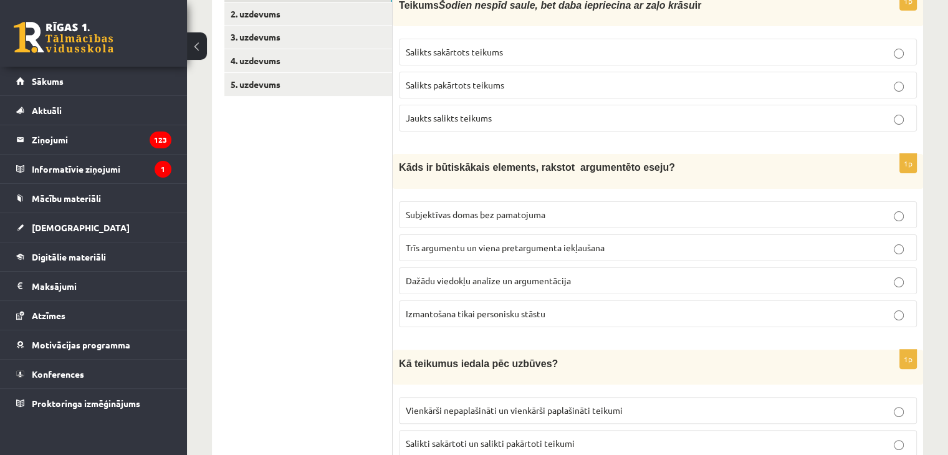
scroll to position [312, 0]
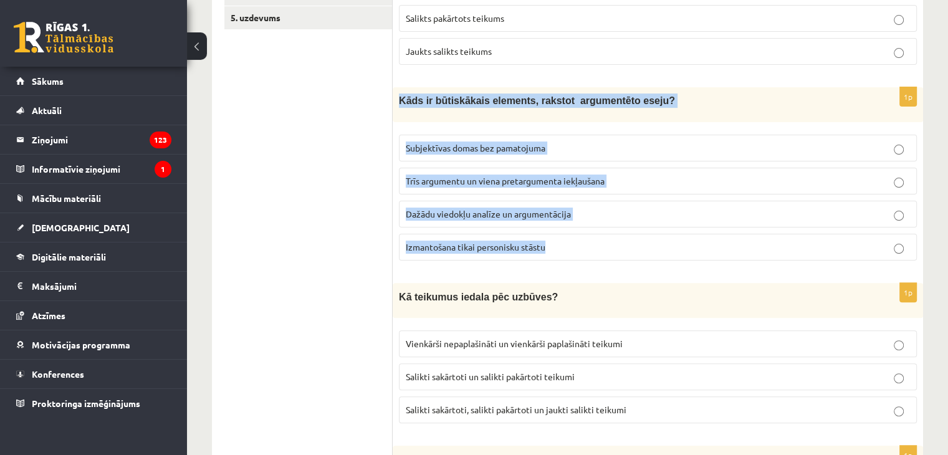
drag, startPoint x: 399, startPoint y: 98, endPoint x: 601, endPoint y: 234, distance: 243.0
click at [601, 234] on div "1p Kāds ir būtiskākais elements, rakstot argumentēto eseju? Subjektīvas domas b…" at bounding box center [658, 178] width 531 height 183
copy div "Kāds ir būtiskākais elements, rakstot argumentēto eseju? Subjektīvas domas bez …"
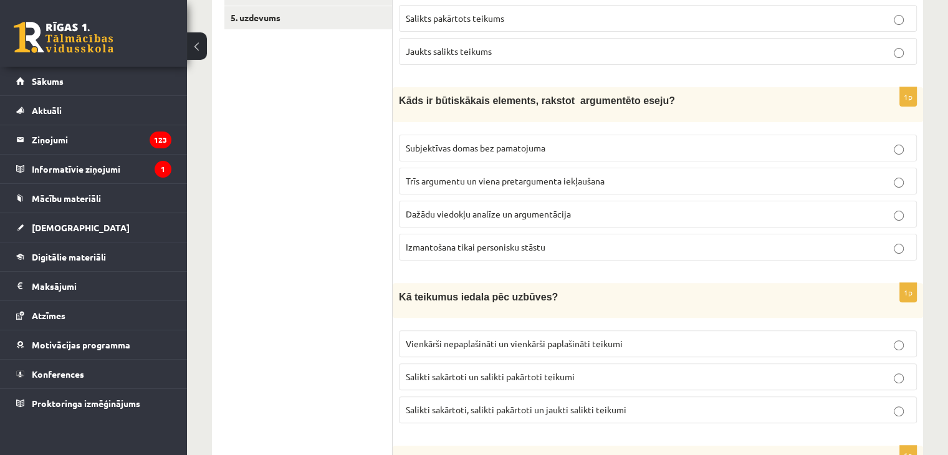
click at [450, 213] on span "Dažādu viedokļu analīze un argumentācija" at bounding box center [488, 213] width 165 height 11
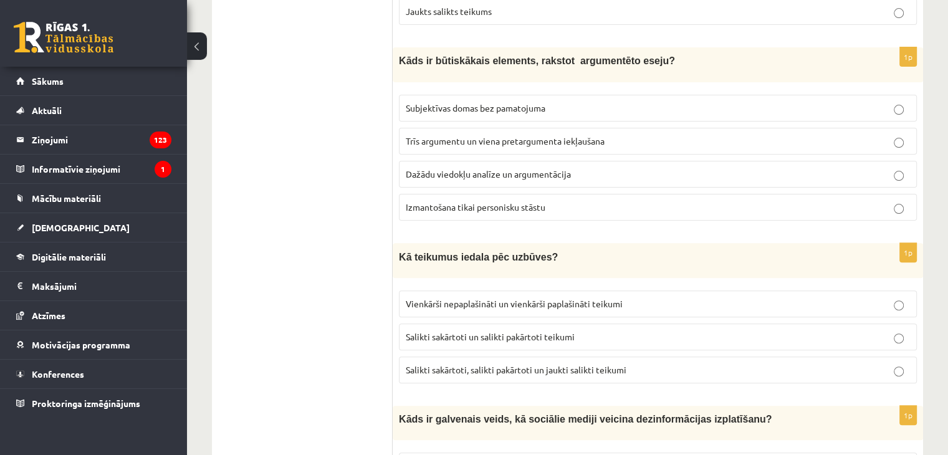
scroll to position [374, 0]
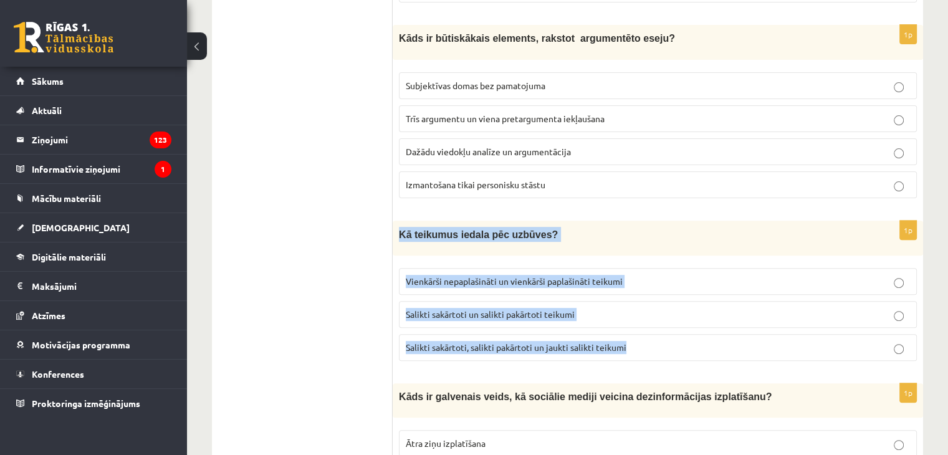
drag, startPoint x: 399, startPoint y: 230, endPoint x: 637, endPoint y: 349, distance: 266.0
click at [637, 349] on div "1p Kā teikumus iedala pēc uzbūves? Vienkārši nepaplašināti un vienkārši paplaši…" at bounding box center [658, 296] width 531 height 150
copy div "Kā teikumus iedala pēc uzbūves? Vienkārši nepaplašināti un vienkārši paplašināt…"
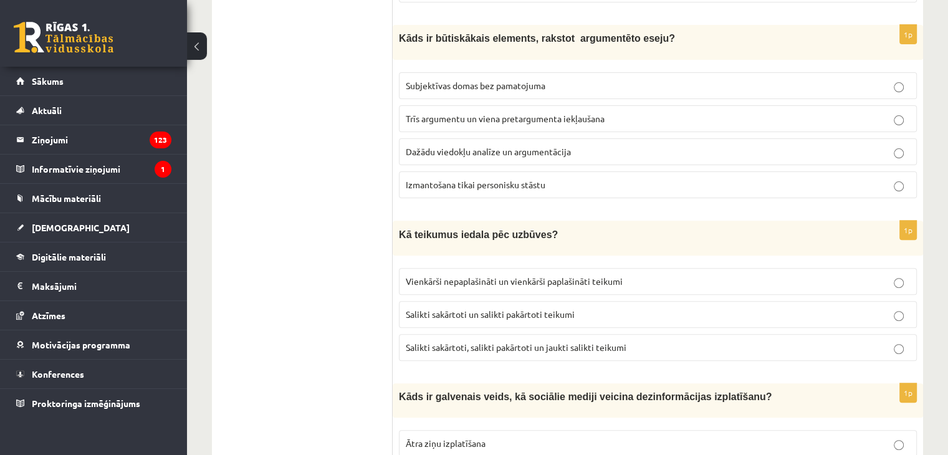
click at [496, 350] on label "Salikti sakārtoti, salikti pakārtoti un jaukti salikti teikumi" at bounding box center [658, 347] width 518 height 27
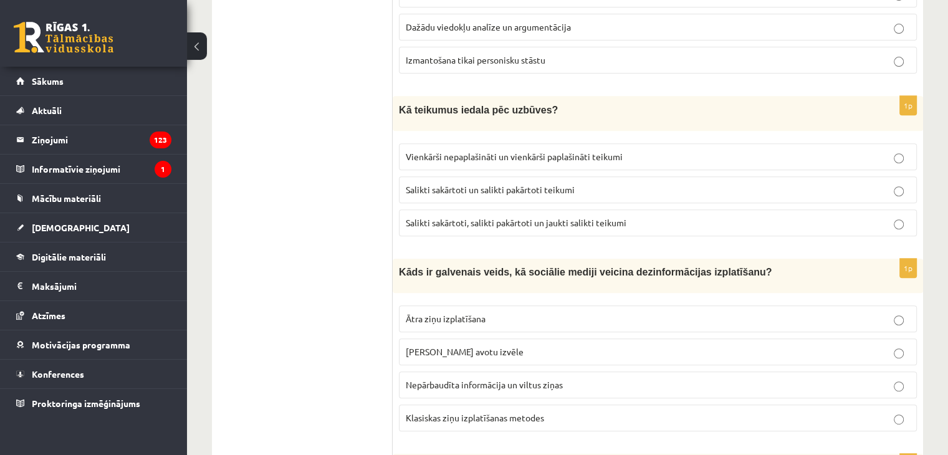
scroll to position [561, 0]
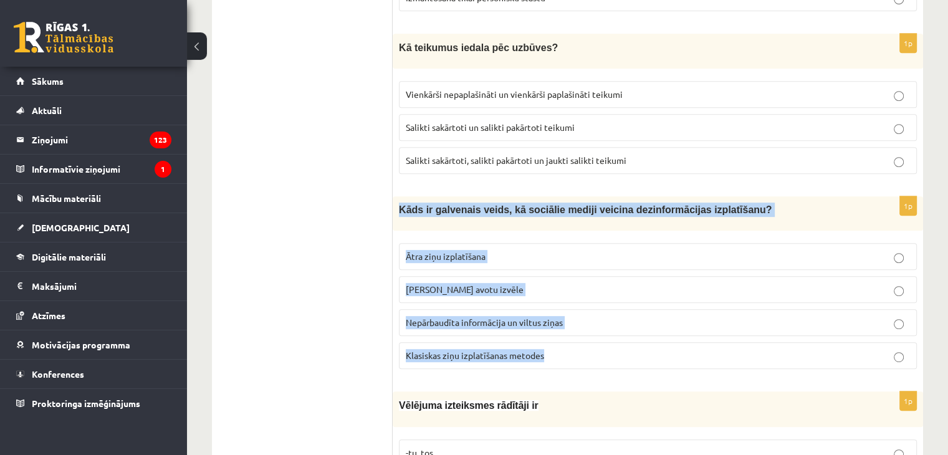
drag, startPoint x: 399, startPoint y: 202, endPoint x: 586, endPoint y: 349, distance: 237.6
click at [586, 349] on div "1p Kāds ir galvenais veids, kā sociālie mediji veicina dezinformācijas izplatīš…" at bounding box center [658, 287] width 531 height 183
copy div "Kāds ir galvenais veids, kā sociālie mediji veicina dezinformācijas izplatīšanu…"
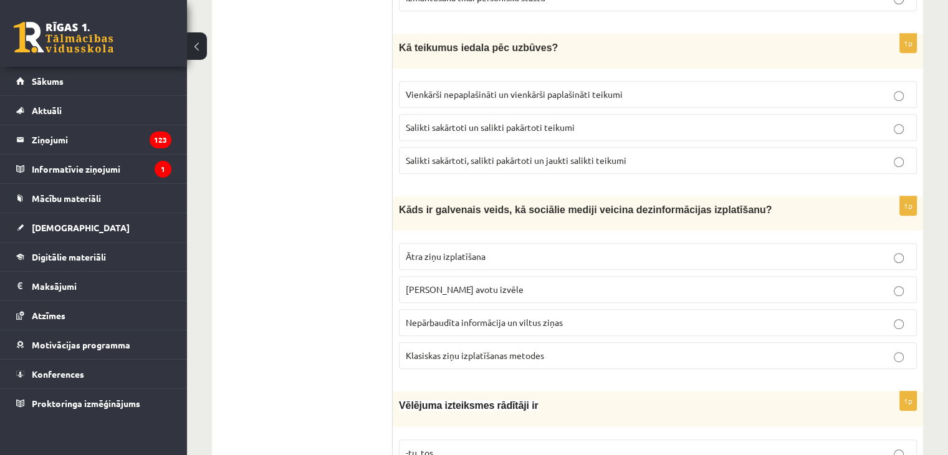
click at [441, 257] on p "Ātra ziņu izplatīšana" at bounding box center [658, 256] width 504 height 13
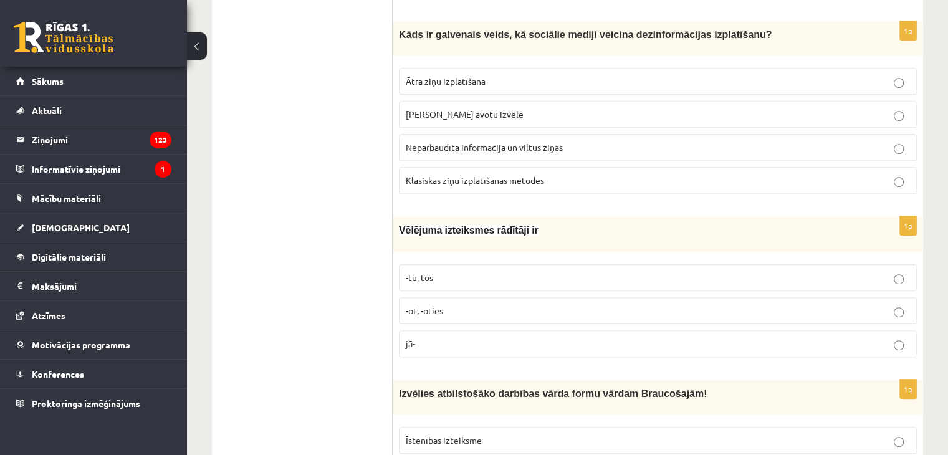
scroll to position [811, 0]
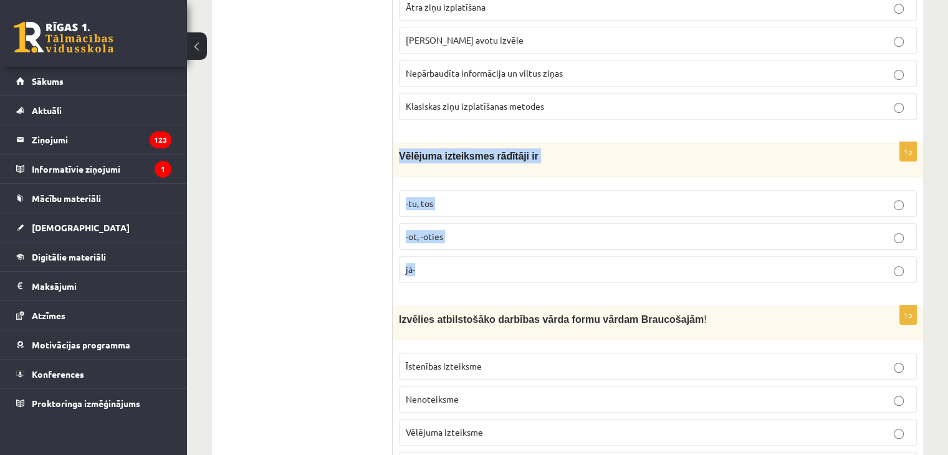
drag, startPoint x: 401, startPoint y: 148, endPoint x: 484, endPoint y: 246, distance: 128.3
click at [484, 246] on div "1p Vēlējuma izteiksmes rādītāji ir -tu, tos -ot, -oties jā-" at bounding box center [658, 217] width 531 height 150
copy div "Vēlējuma izteiksmes rādītāji ir -tu, tos -ot, -oties jā-"
click at [457, 205] on label "-tu, tos" at bounding box center [658, 203] width 518 height 27
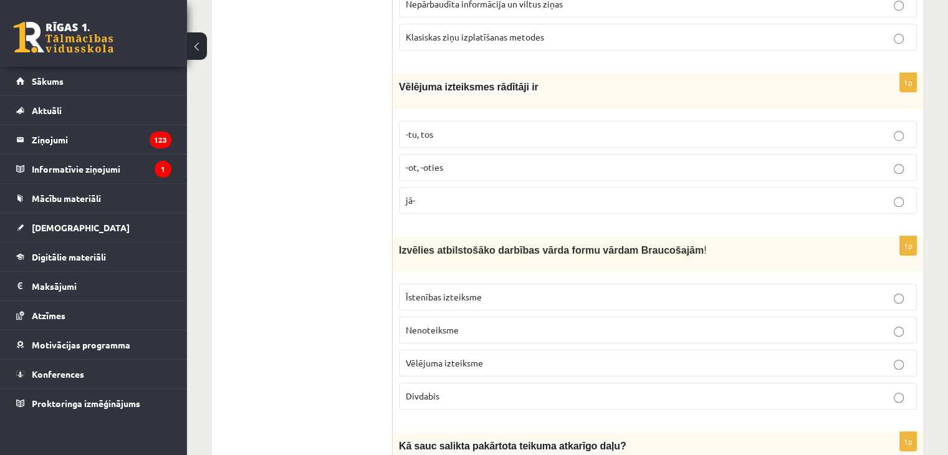
scroll to position [998, 0]
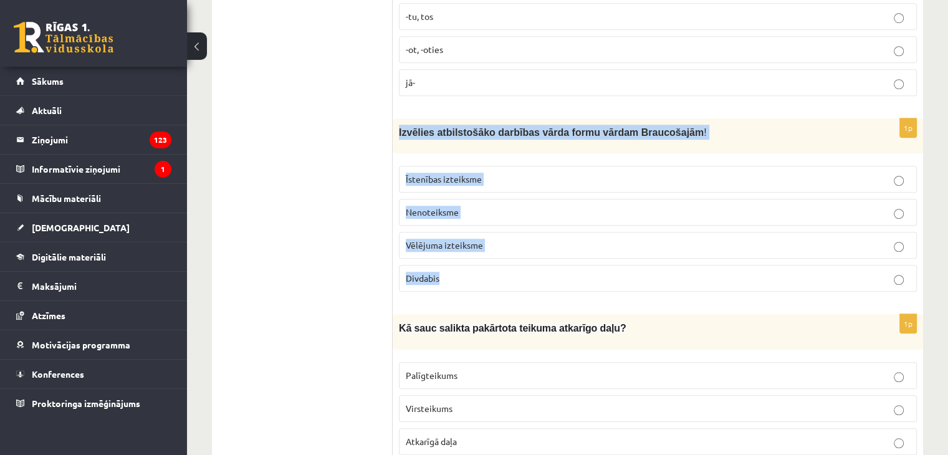
drag, startPoint x: 400, startPoint y: 123, endPoint x: 521, endPoint y: 257, distance: 181.0
click at [521, 257] on div "1p Izvēlies atbilstošāko darbības vārda formu vārdam Braucošajām ! Īstenības iz…" at bounding box center [658, 209] width 531 height 183
copy div "Izvēlies atbilstošāko darbības vārda formu vārdam Braucošajām ! Īstenības iztei…"
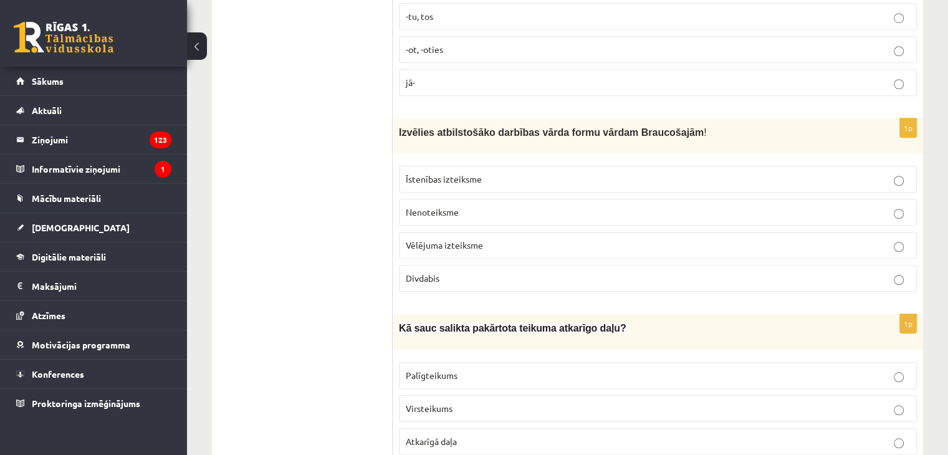
click at [423, 273] on span "Divdabis" at bounding box center [423, 278] width 34 height 11
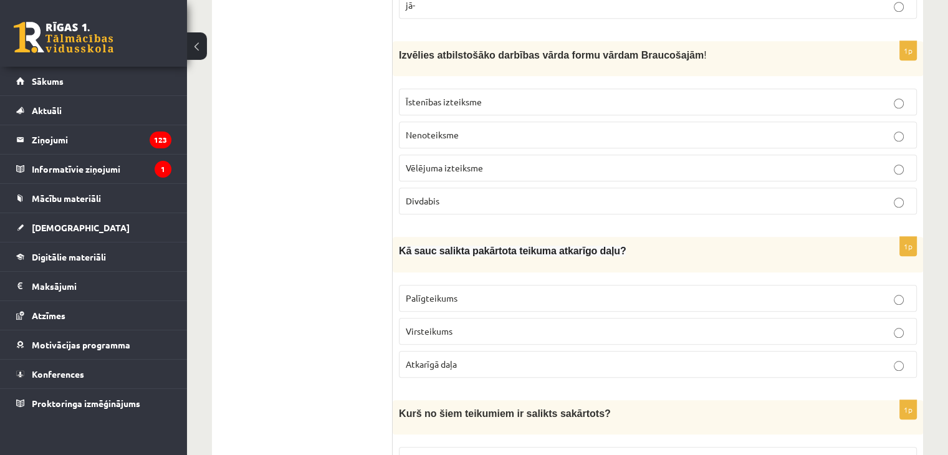
scroll to position [1185, 0]
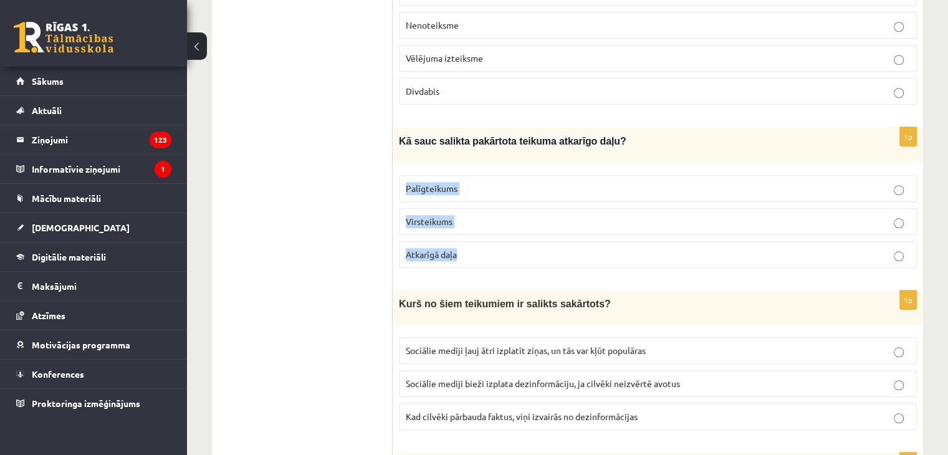
drag, startPoint x: 407, startPoint y: 174, endPoint x: 466, endPoint y: 250, distance: 96.4
click at [466, 250] on fieldset "Palīgteikums Virsteikums Atkarīgā daļa" at bounding box center [658, 220] width 518 height 103
copy fieldset "Palīgteikums Virsteikums Atkarīgā daļa"
click at [501, 175] on label "Palīgteikums" at bounding box center [658, 188] width 518 height 27
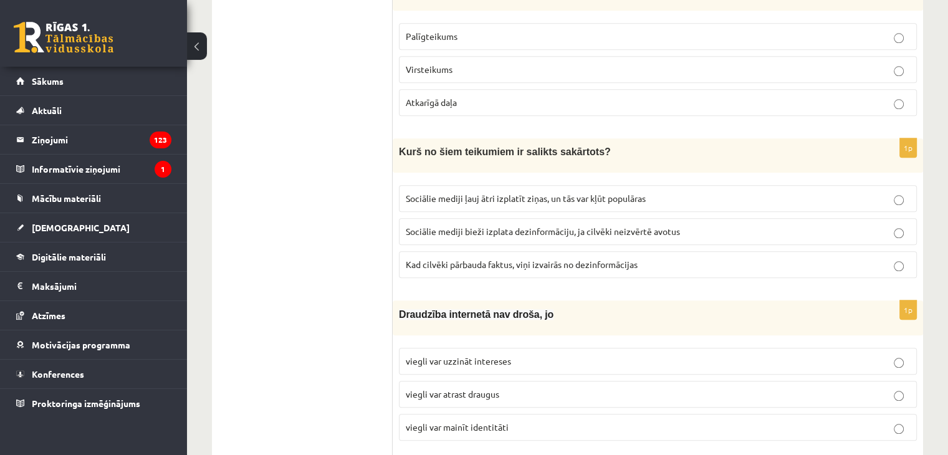
scroll to position [1310, 0]
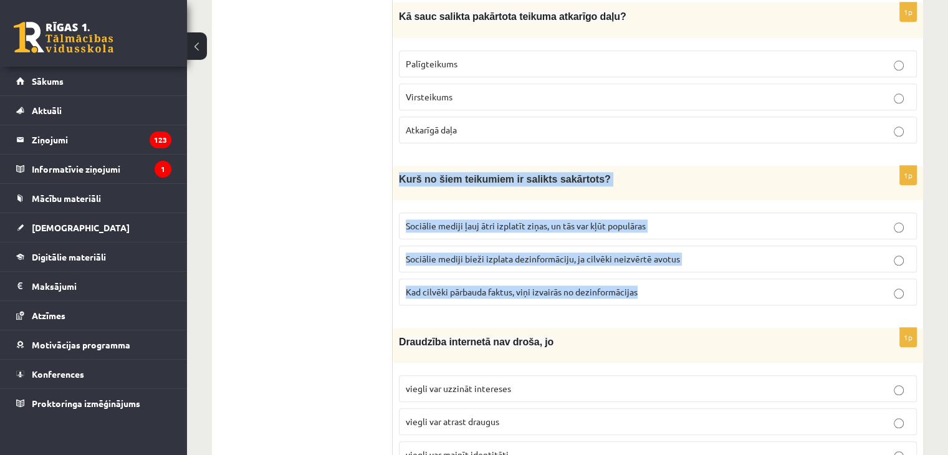
drag, startPoint x: 399, startPoint y: 165, endPoint x: 658, endPoint y: 281, distance: 284.2
click at [658, 281] on div "1p Kurš no šiem teikumiem ir salikts sakārtots? Sociālie mediji ļauj ātri izpla…" at bounding box center [658, 241] width 531 height 150
copy div "Kurš no šiem teikumiem ir salikts sakārtots? Sociālie mediji ļauj ātri izplatīt…"
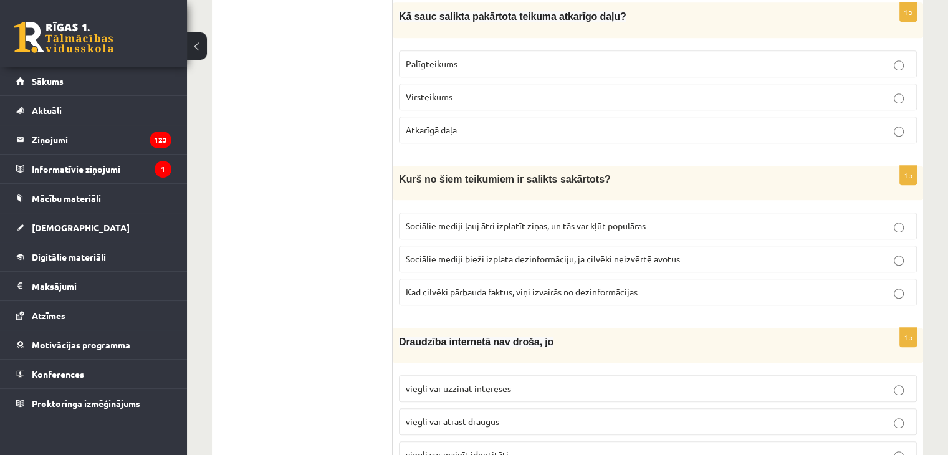
click at [446, 220] on span "Sociālie mediji ļauj ātri izplatīt ziņas, un tās var kļūt populāras" at bounding box center [526, 225] width 240 height 11
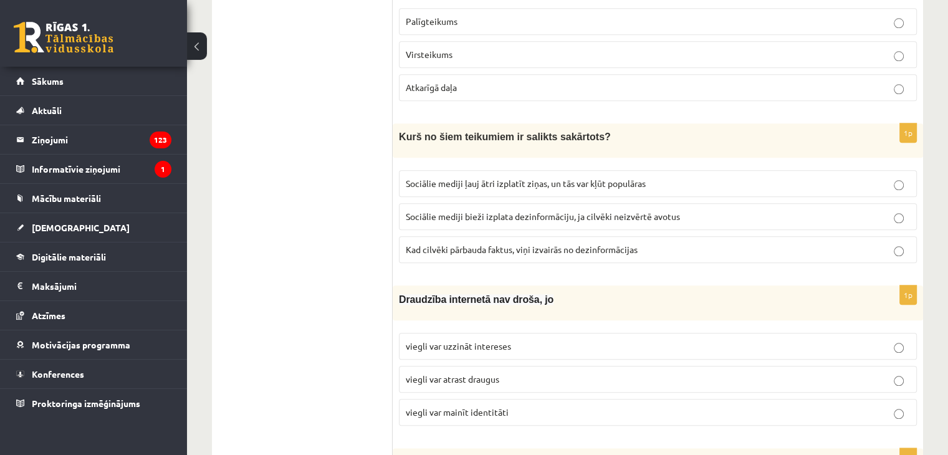
scroll to position [1434, 0]
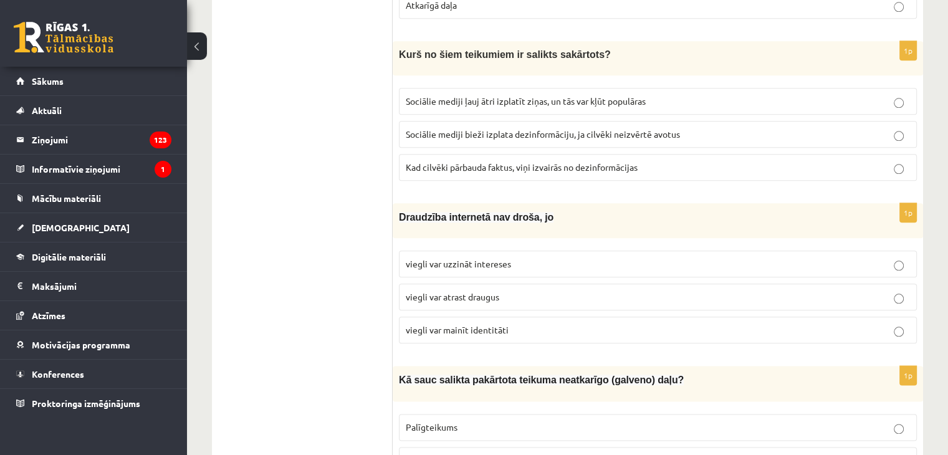
click at [465, 324] on span "viegli var mainīt identitāti" at bounding box center [457, 329] width 103 height 11
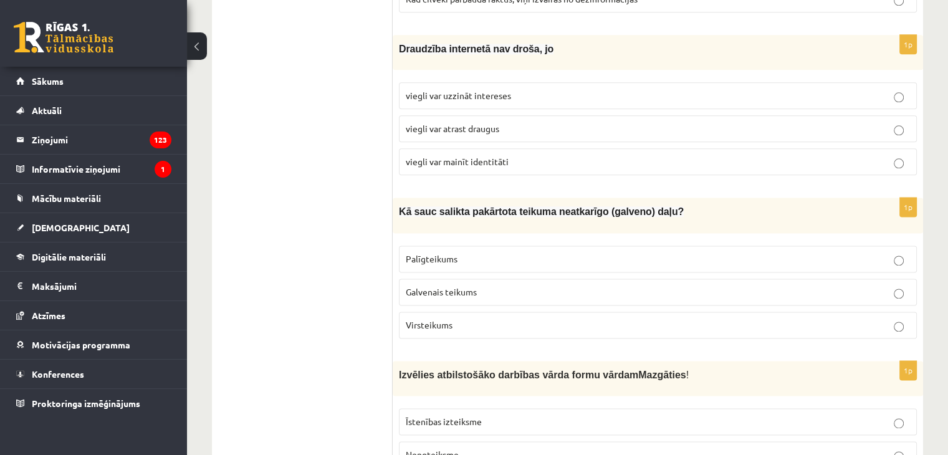
scroll to position [1621, 0]
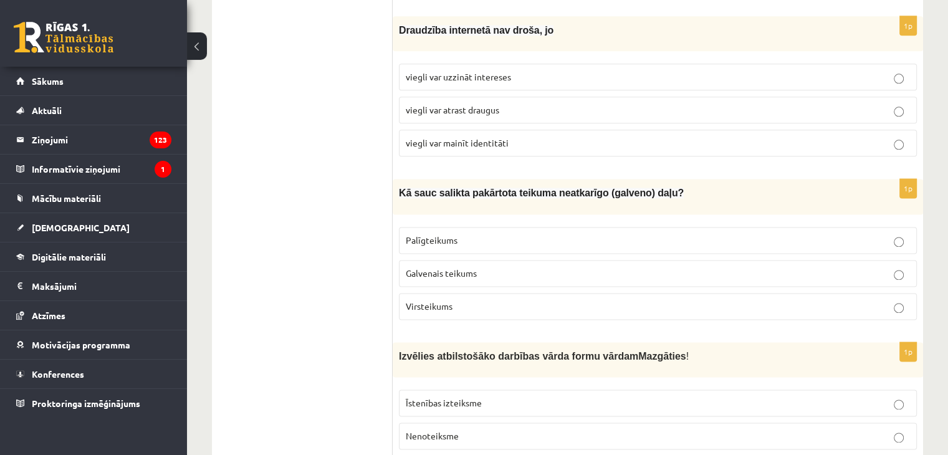
click at [461, 268] on span "Galvenais teikums" at bounding box center [441, 273] width 71 height 11
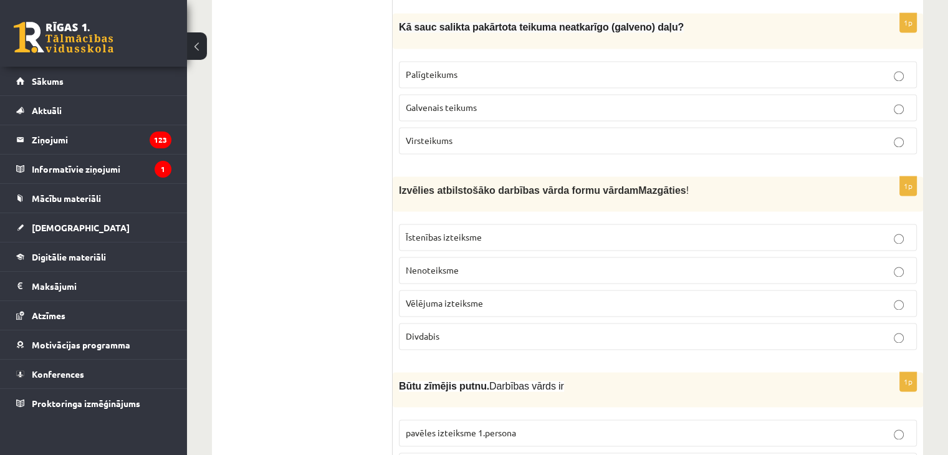
scroll to position [1808, 0]
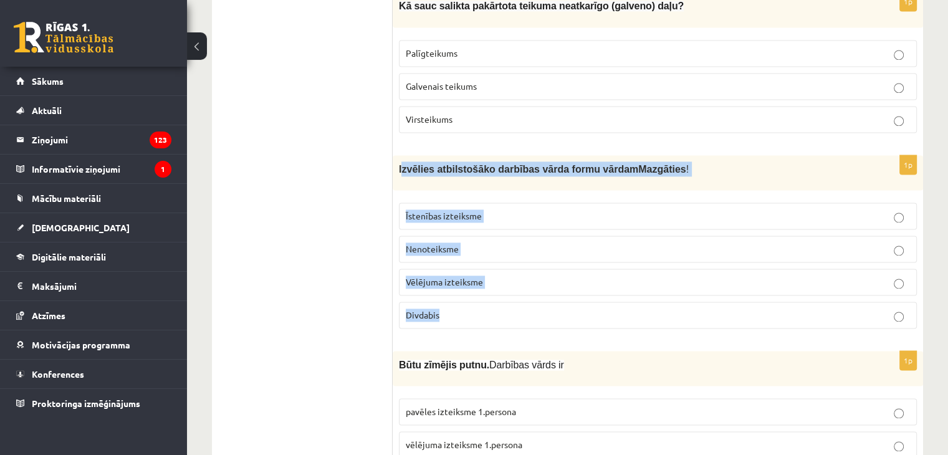
drag, startPoint x: 400, startPoint y: 150, endPoint x: 531, endPoint y: 283, distance: 186.5
click at [531, 288] on div "1p Izvēlies atbilstošāko darbības vārda formu vārdam Mazgāties ! Īstenības izte…" at bounding box center [658, 246] width 531 height 183
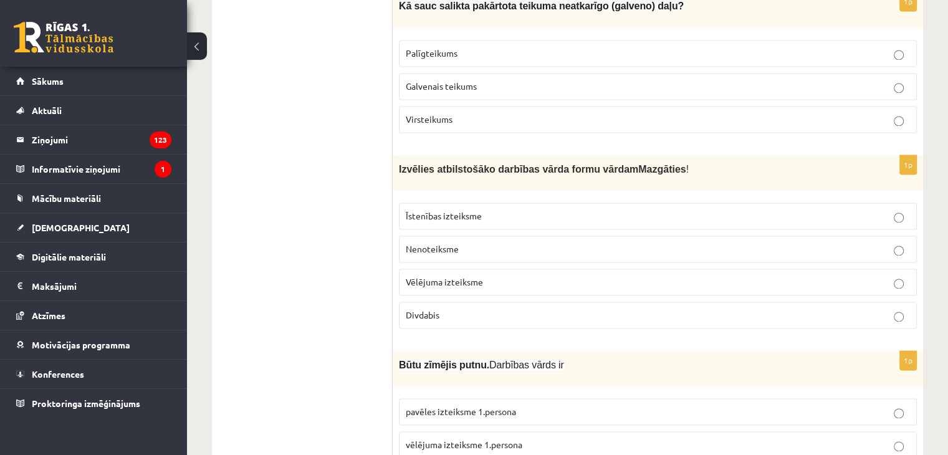
click at [364, 175] on ul "1. uzdevums 2. uzdevums 3. uzdevums 4. uzdevums 5. uzdevums" at bounding box center [308, 193] width 168 height 3556
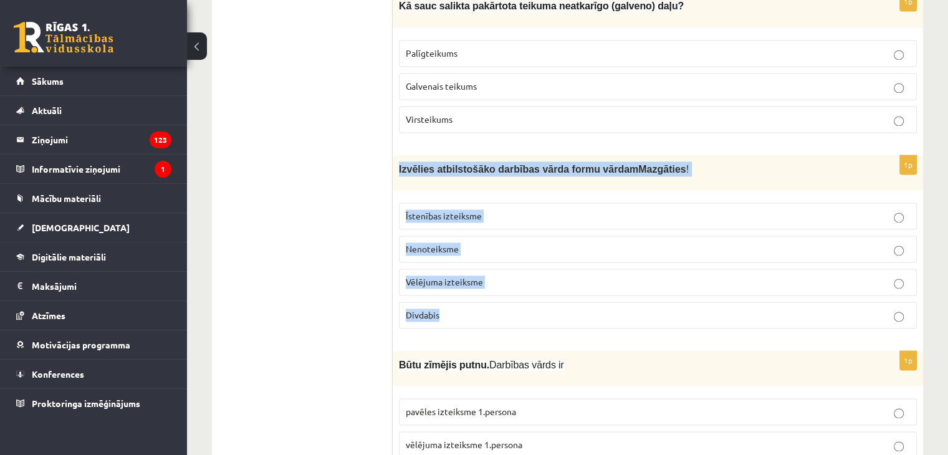
drag, startPoint x: 399, startPoint y: 148, endPoint x: 513, endPoint y: 280, distance: 174.2
click at [513, 280] on div "1p Izvēlies atbilstošāko darbības vārda formu vārdam Mazgāties ! Īstenības izte…" at bounding box center [658, 246] width 531 height 183
click at [513, 280] on fieldset "Īstenības izteiksme Nenoteiksme Vēlējuma izteiksme Divdabis" at bounding box center [658, 264] width 518 height 136
drag, startPoint x: 399, startPoint y: 149, endPoint x: 545, endPoint y: 286, distance: 199.9
click at [545, 286] on div "1p Izvēlies atbilstošāko darbības vārda formu vārdam Mazgāties ! Īstenības izte…" at bounding box center [658, 246] width 531 height 183
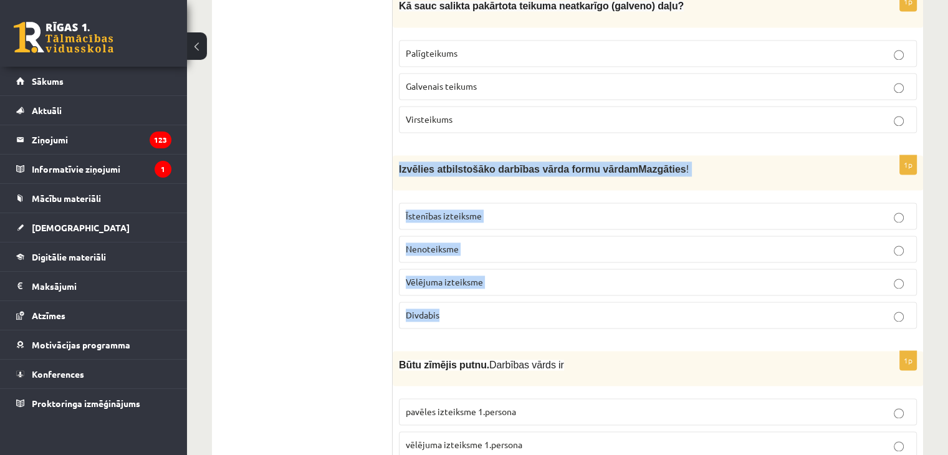
copy div "Izvēlies atbilstošāko darbības vārda formu vārdam Mazgāties ! Īstenības izteiks…"
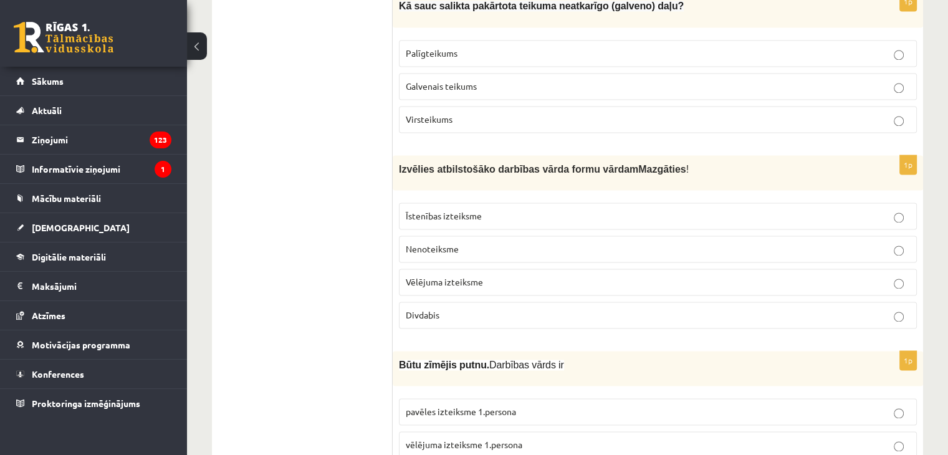
click at [342, 183] on ul "1. uzdevums 2. uzdevums 3. uzdevums 4. uzdevums 5. uzdevums" at bounding box center [308, 193] width 168 height 3556
click at [453, 243] on span "Nenoteiksme" at bounding box center [432, 248] width 53 height 11
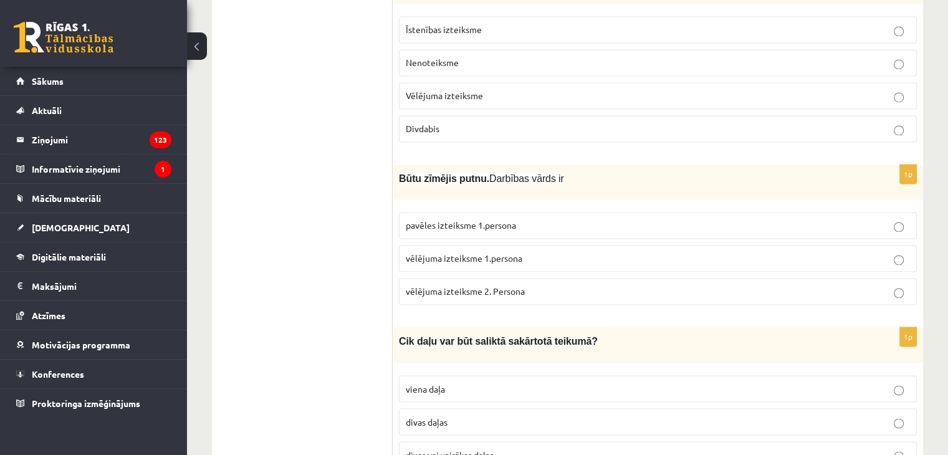
scroll to position [1995, 0]
drag, startPoint x: 592, startPoint y: 347, endPoint x: 583, endPoint y: 350, distance: 9.1
click at [585, 369] on fieldset "viena daļa divas daļas divas vai vairākas daļas" at bounding box center [658, 420] width 518 height 103
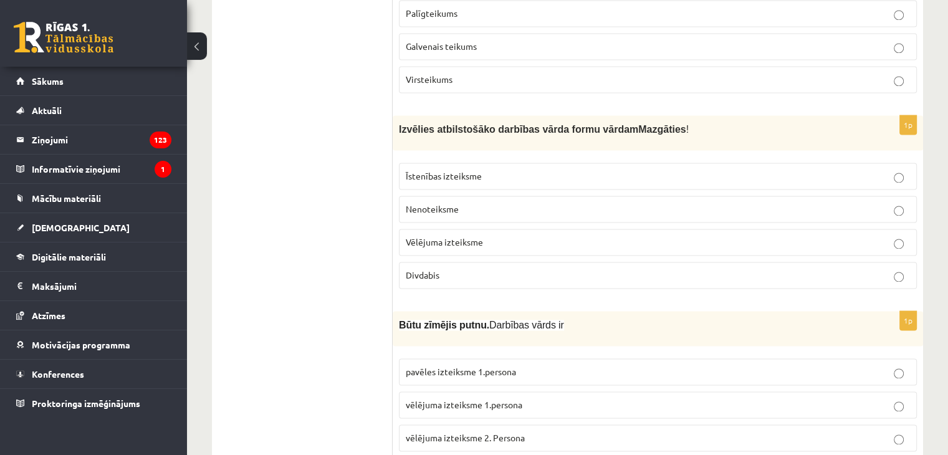
scroll to position [1871, 0]
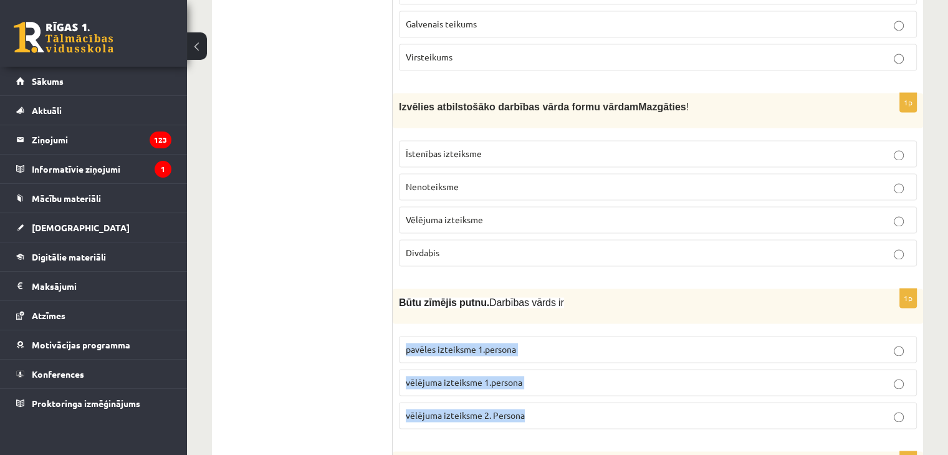
drag, startPoint x: 406, startPoint y: 328, endPoint x: 532, endPoint y: 416, distance: 153.6
click at [532, 416] on div "1p Būtu zīmējis putnu. Darbības vārds ir pavēles izteiksme 1.persona vēlējuma i…" at bounding box center [658, 364] width 531 height 150
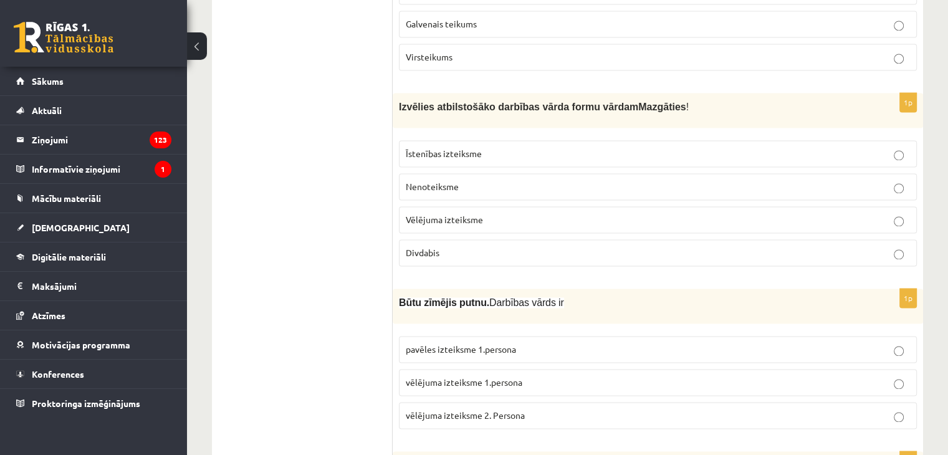
click at [270, 270] on ul "1. uzdevums 2. uzdevums 3. uzdevums 4. uzdevums 5. uzdevums" at bounding box center [308, 131] width 168 height 3556
click at [481, 377] on span "vēlējuma izteiksme 1.persona" at bounding box center [464, 382] width 117 height 11
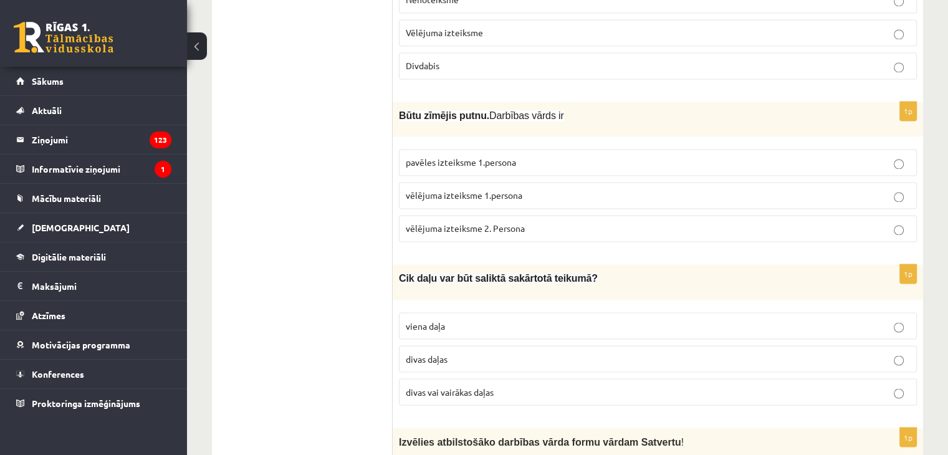
scroll to position [2120, 0]
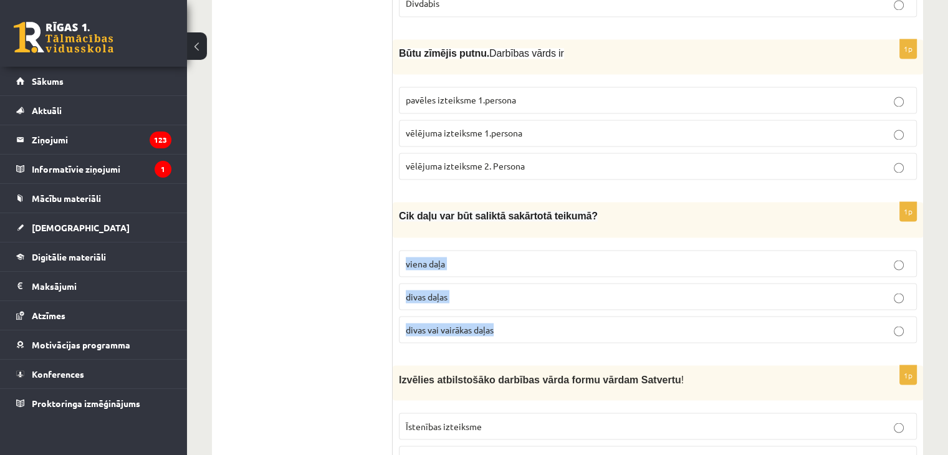
drag, startPoint x: 406, startPoint y: 239, endPoint x: 488, endPoint y: 308, distance: 107.5
click at [497, 320] on fieldset "viena daļa divas daļas divas vai vairākas daļas" at bounding box center [658, 295] width 518 height 103
click at [496, 323] on p "divas vai vairākas daļas" at bounding box center [658, 329] width 504 height 13
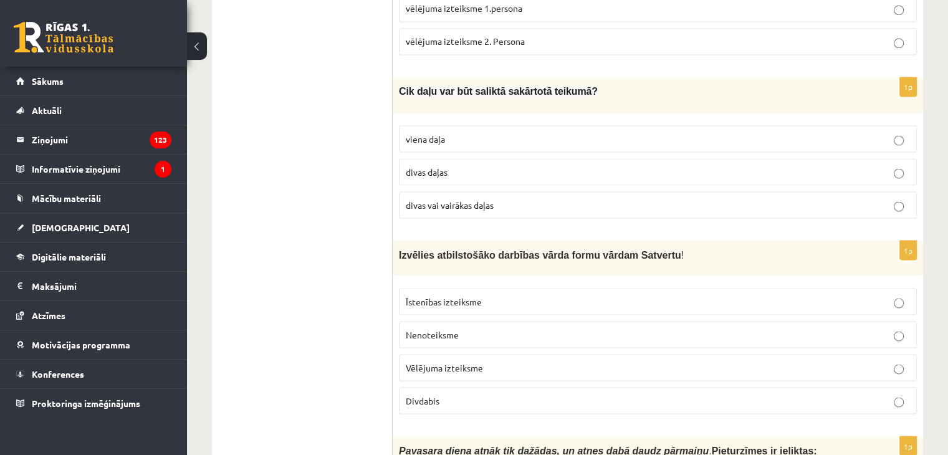
scroll to position [2307, 0]
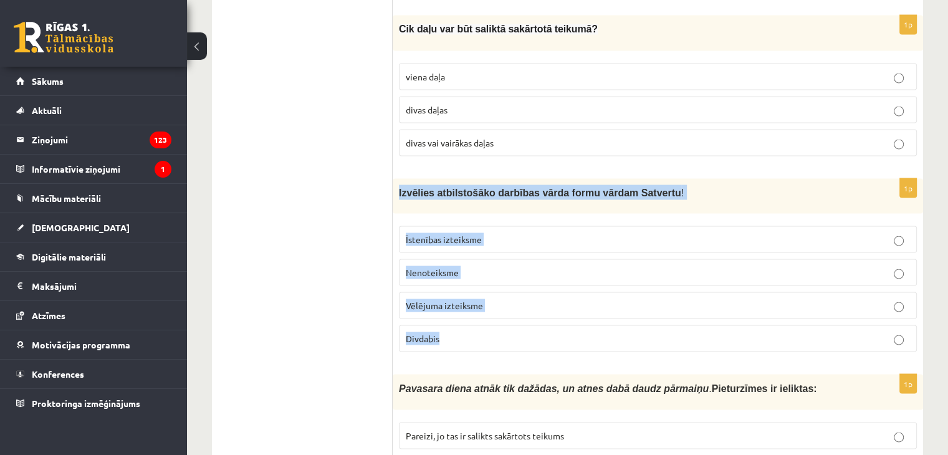
drag, startPoint x: 399, startPoint y: 166, endPoint x: 655, endPoint y: 320, distance: 298.5
click at [655, 320] on div "1p Izvēlies atbilstošāko darbības vārda formu vārdam Satvertu ! Īstenības iztei…" at bounding box center [658, 269] width 531 height 183
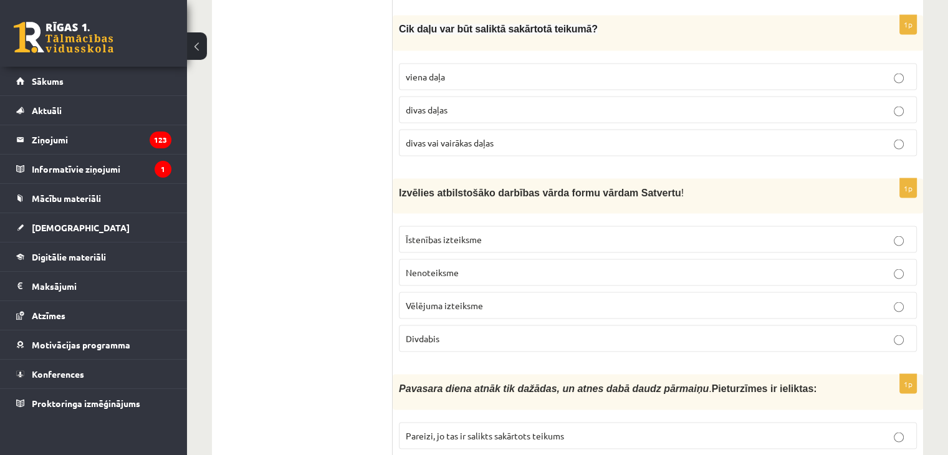
click at [451, 332] on p "Divdabis" at bounding box center [658, 338] width 504 height 13
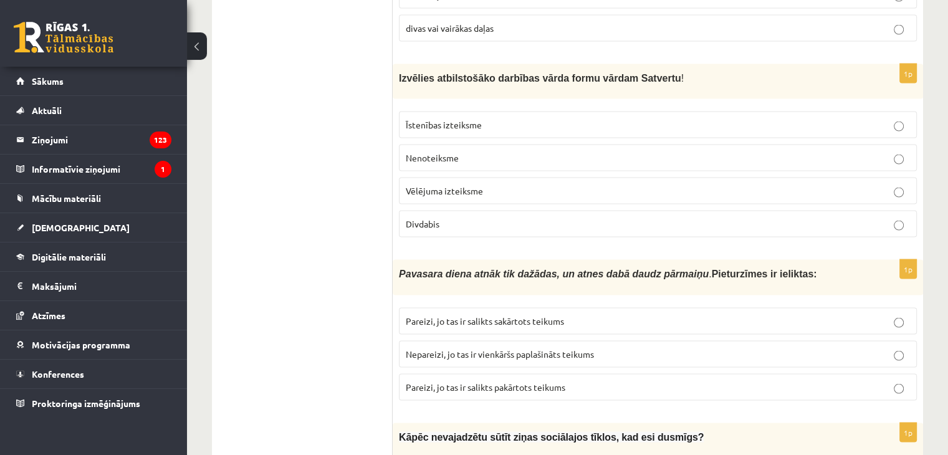
scroll to position [2432, 0]
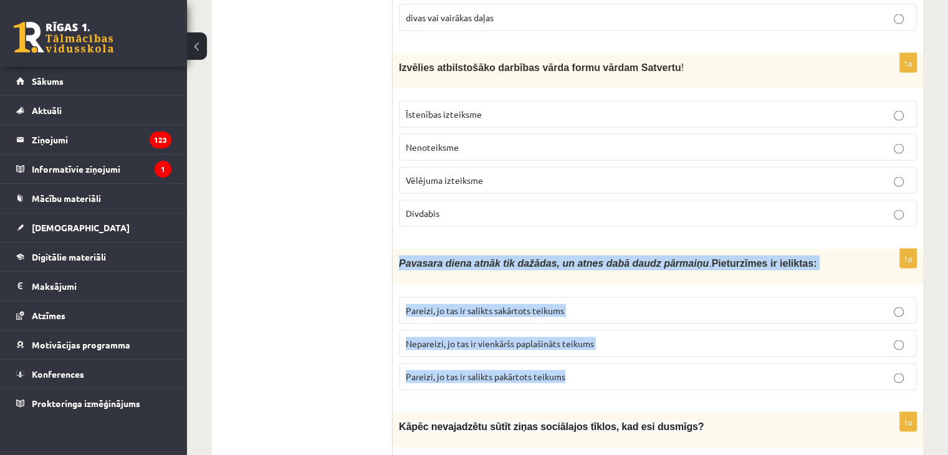
drag, startPoint x: 399, startPoint y: 234, endPoint x: 609, endPoint y: 354, distance: 241.3
click at [609, 354] on div "1p Pavasara diena atnāk tik dažādas, un atnes dabā daudz pārmaiņu . Pieturzīmes…" at bounding box center [658, 324] width 531 height 150
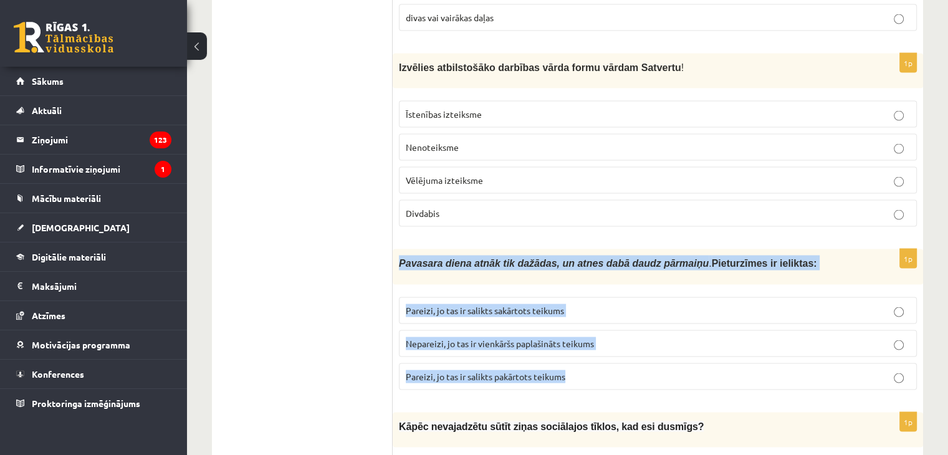
drag, startPoint x: 399, startPoint y: 235, endPoint x: 615, endPoint y: 347, distance: 243.5
click at [615, 347] on div "1p Pavasara diena atnāk tik dažādas, un atnes dabā daudz pārmaiņu . Pieturzīmes…" at bounding box center [658, 324] width 531 height 150
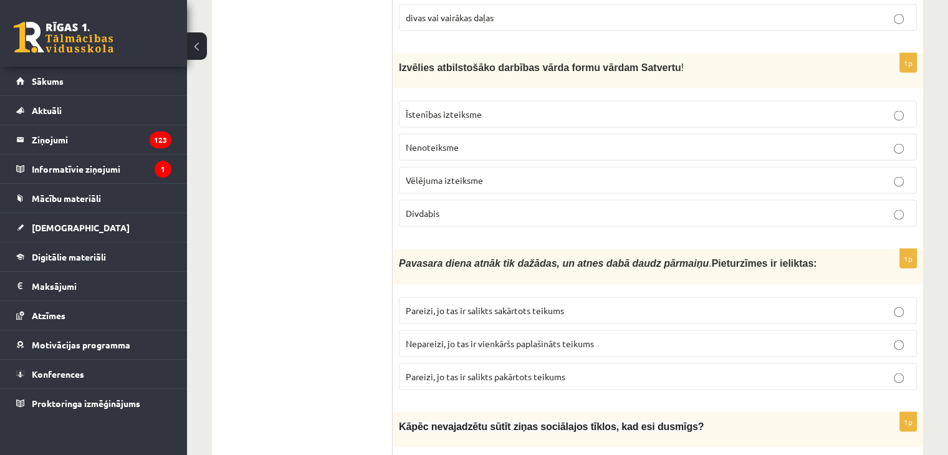
click at [497, 305] on span "Pareizi, jo tas ir salikts sakārtots teikums" at bounding box center [485, 310] width 158 height 11
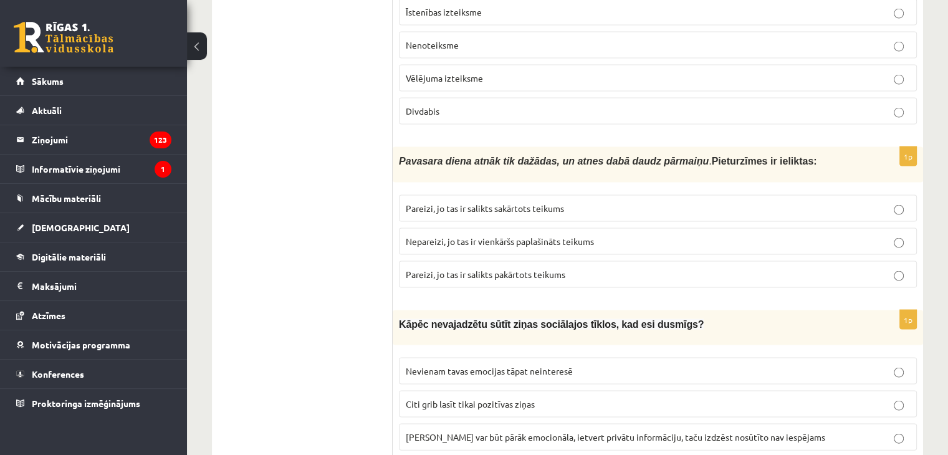
scroll to position [2557, 0]
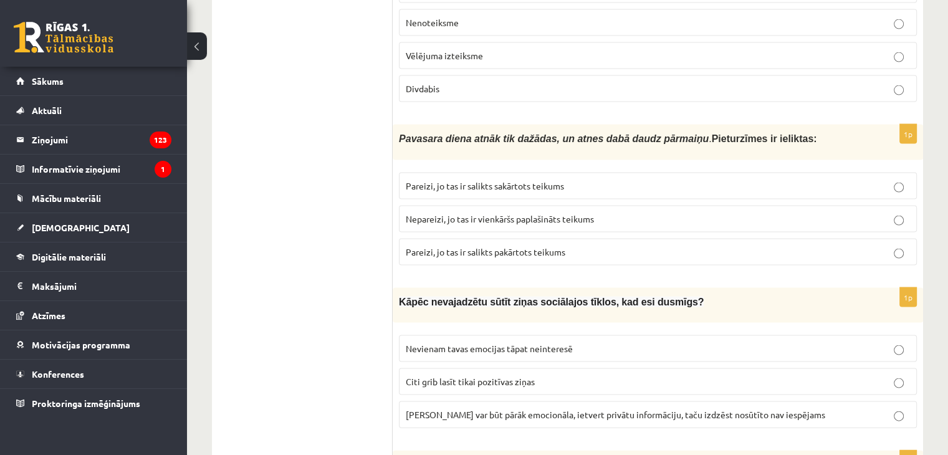
click at [490, 335] on label "Nevienam tavas emocijas tāpat neinteresē" at bounding box center [658, 348] width 518 height 27
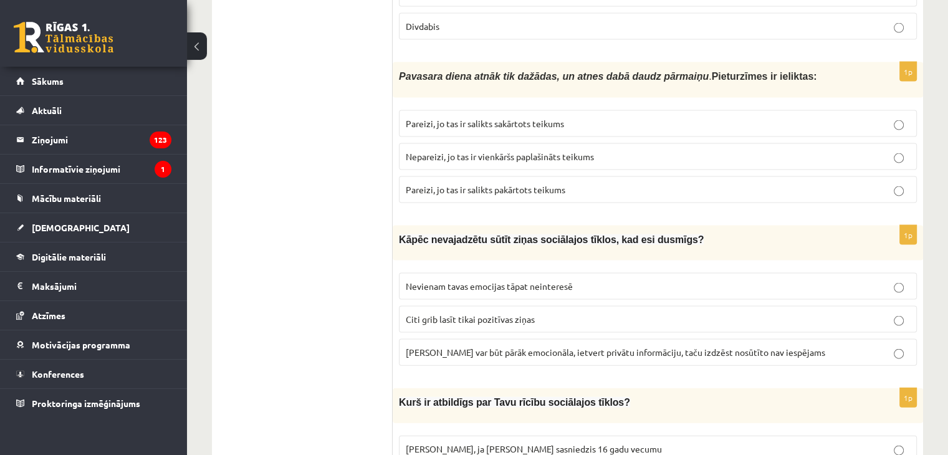
scroll to position [2744, 0]
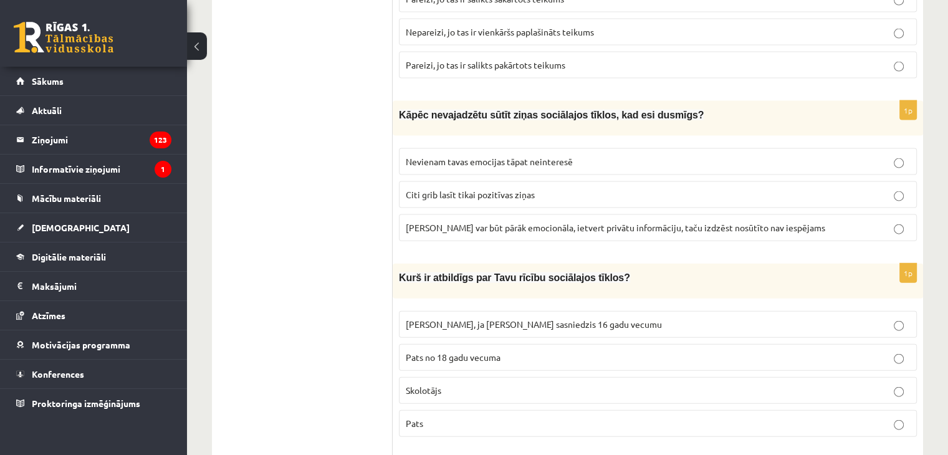
click at [520, 222] on span "Ziņa var būt pārāk emocionāla, ietvert privātu informāciju, taču izdzēst nosūtī…" at bounding box center [616, 227] width 420 height 11
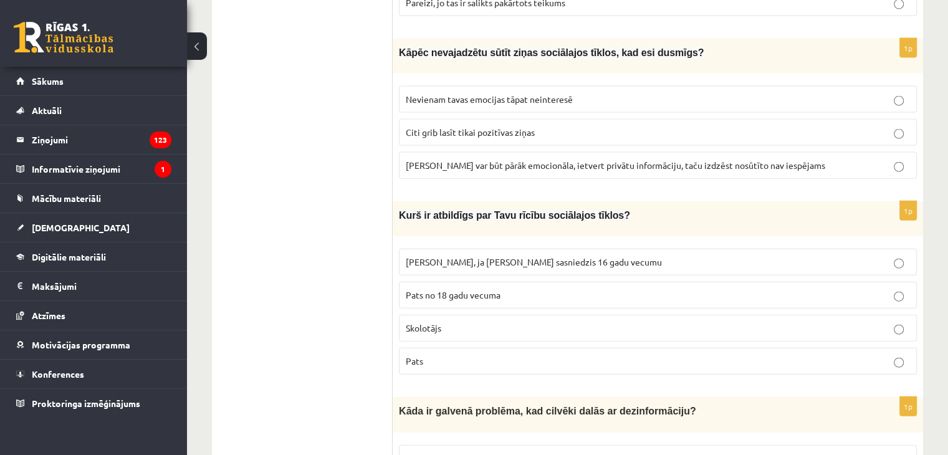
click at [516, 256] on span "Vecāki, ja neesmu sasniedzis 16 gadu vecumu" at bounding box center [534, 261] width 256 height 11
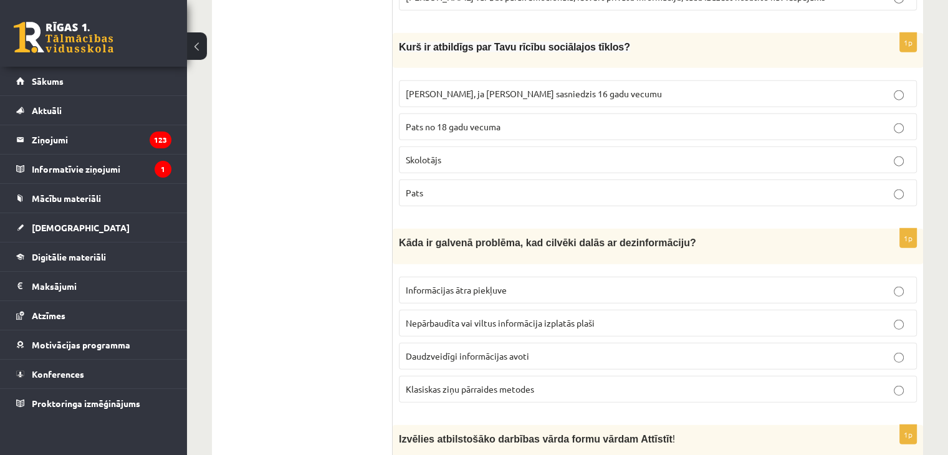
scroll to position [2993, 0]
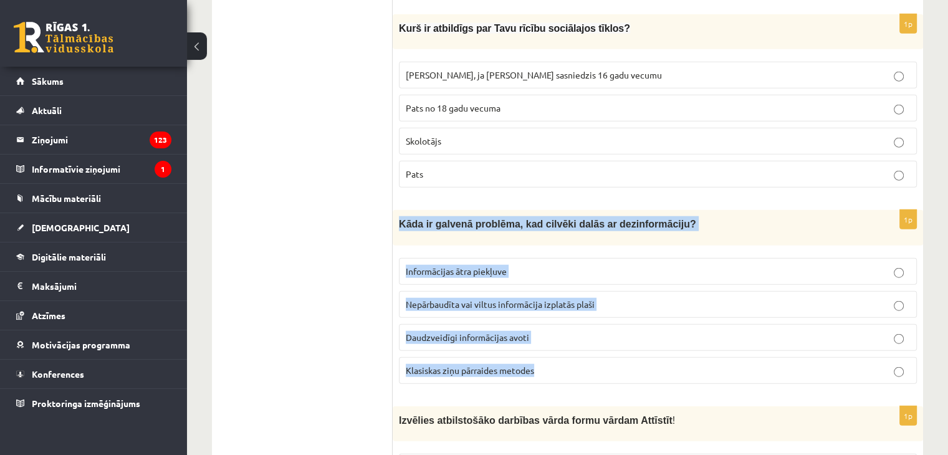
drag, startPoint x: 400, startPoint y: 190, endPoint x: 565, endPoint y: 327, distance: 214.4
click at [565, 327] on div "1p Kāda ir galvenā problēma, kad cilvēki dalās ar dezinformāciju? Informācijas …" at bounding box center [658, 301] width 531 height 183
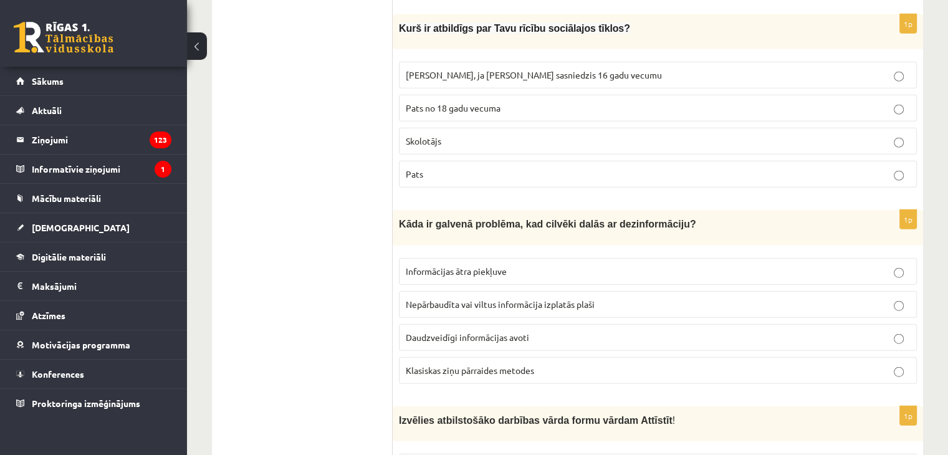
click at [444, 299] on span "Nepārbaudīta vai viltus informācija izplatās plaši" at bounding box center [500, 304] width 189 height 11
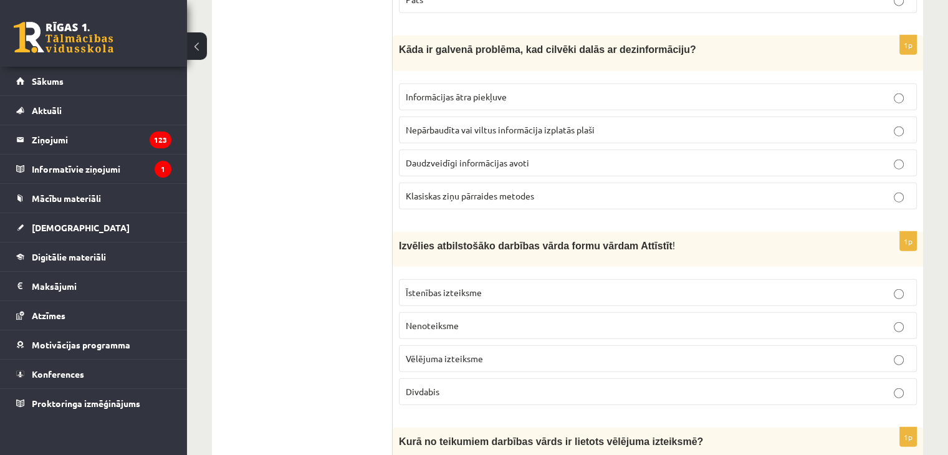
scroll to position [3243, 0]
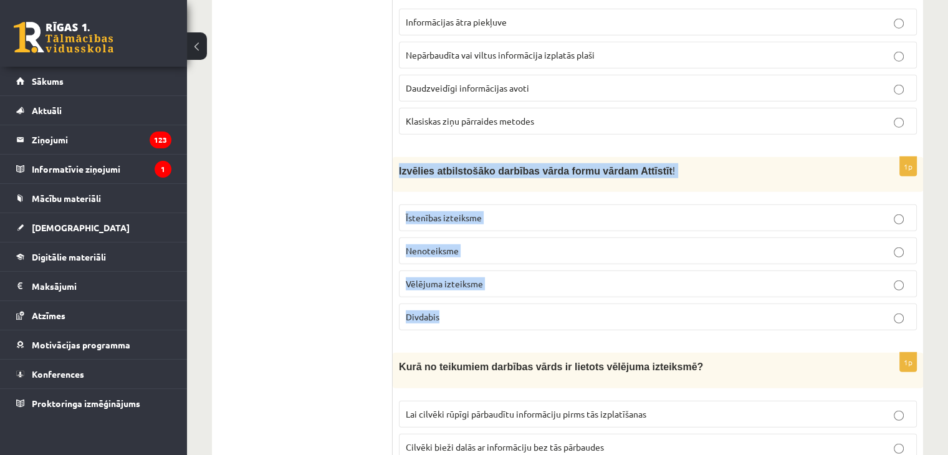
drag, startPoint x: 400, startPoint y: 133, endPoint x: 572, endPoint y: 273, distance: 221.7
click at [572, 273] on div "1p Izvēlies atbilstošāko darbības vārda formu vārdam Attīstīt ! Īstenības iztei…" at bounding box center [658, 248] width 531 height 183
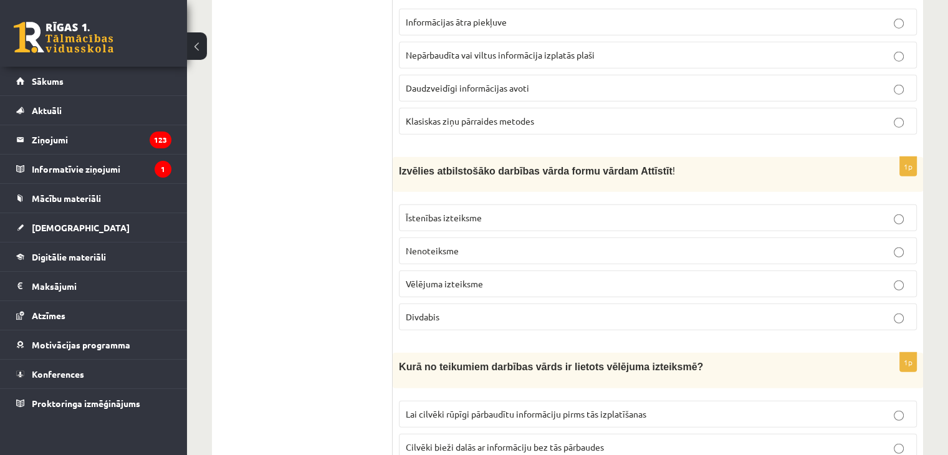
click at [440, 245] on span "Nenoteiksme" at bounding box center [432, 250] width 53 height 11
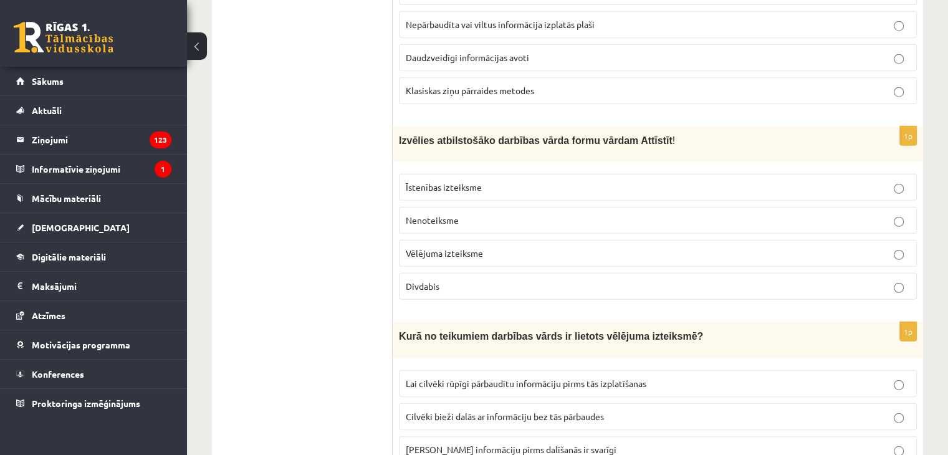
scroll to position [3322, 0]
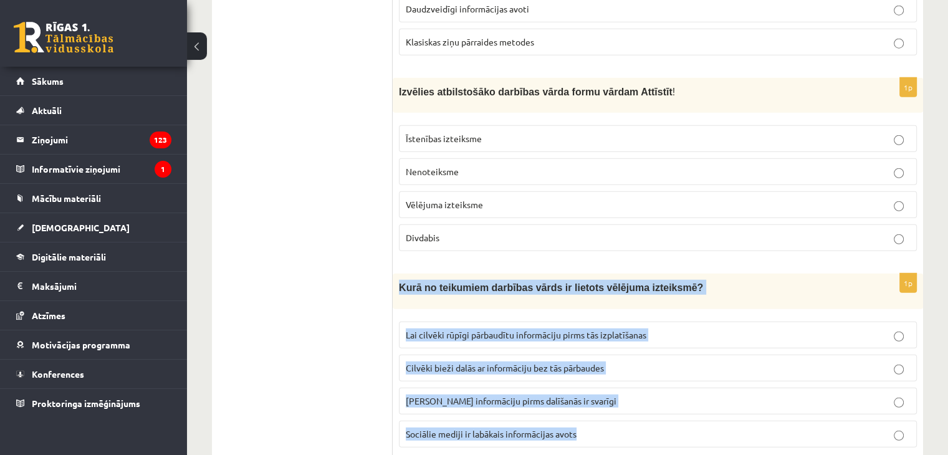
drag, startPoint x: 400, startPoint y: 249, endPoint x: 601, endPoint y: 398, distance: 249.7
click at [601, 398] on div "1p Kurā no teikumiem darbības vārds ir lietots vēlējuma izteiksmē? Lai cilvēki …" at bounding box center [658, 365] width 531 height 183
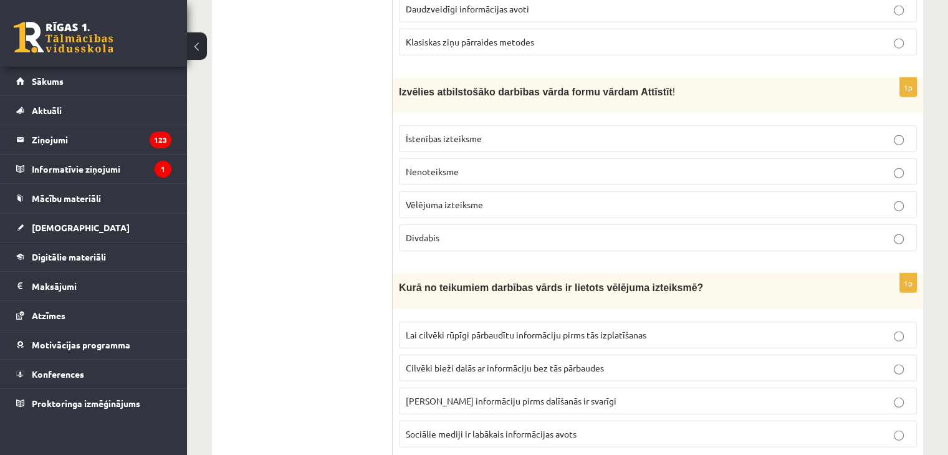
click at [435, 322] on label "Lai cilvēki rūpīgi pārbaudītu informāciju pirms tās izplatīšanas" at bounding box center [658, 335] width 518 height 27
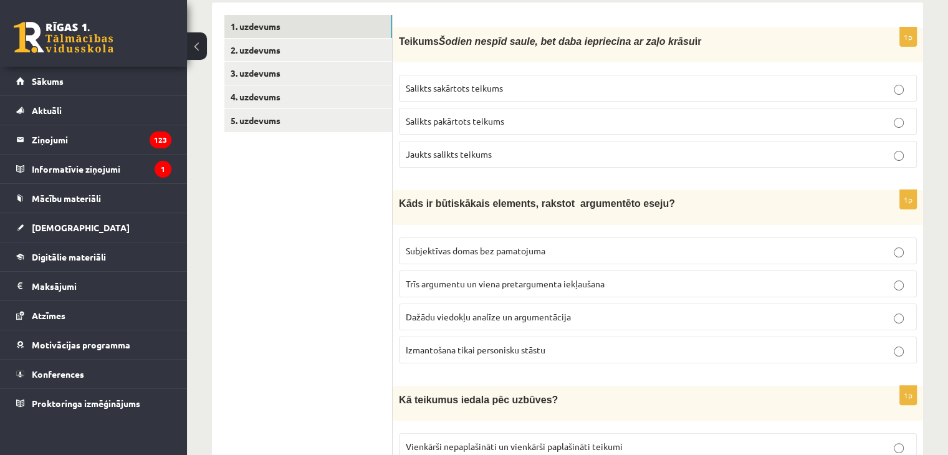
scroll to position [79, 0]
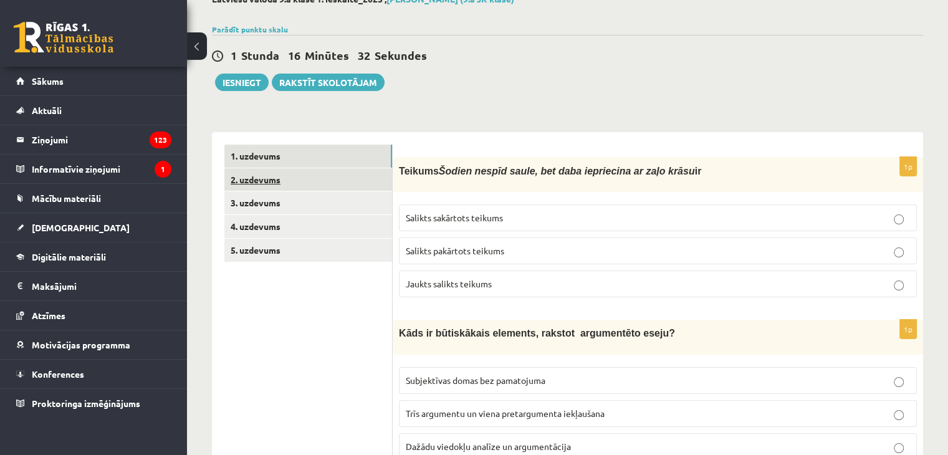
click at [316, 183] on link "2. uzdevums" at bounding box center [308, 179] width 168 height 23
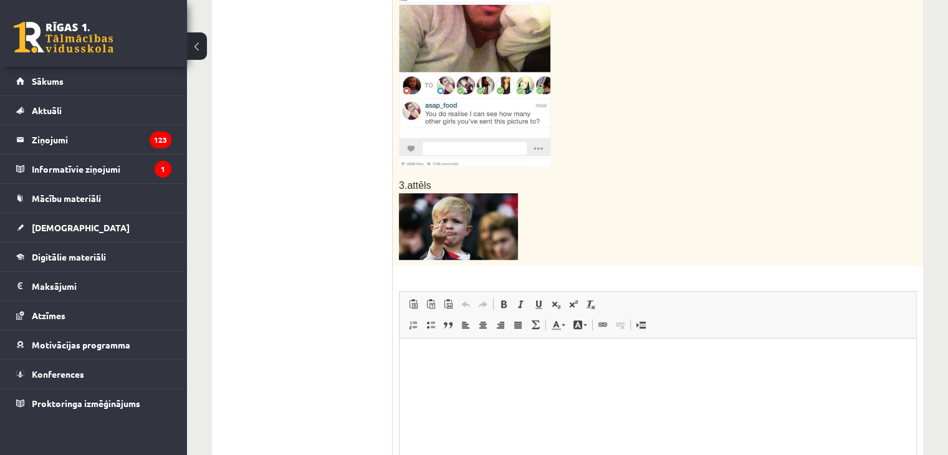
scroll to position [423, 0]
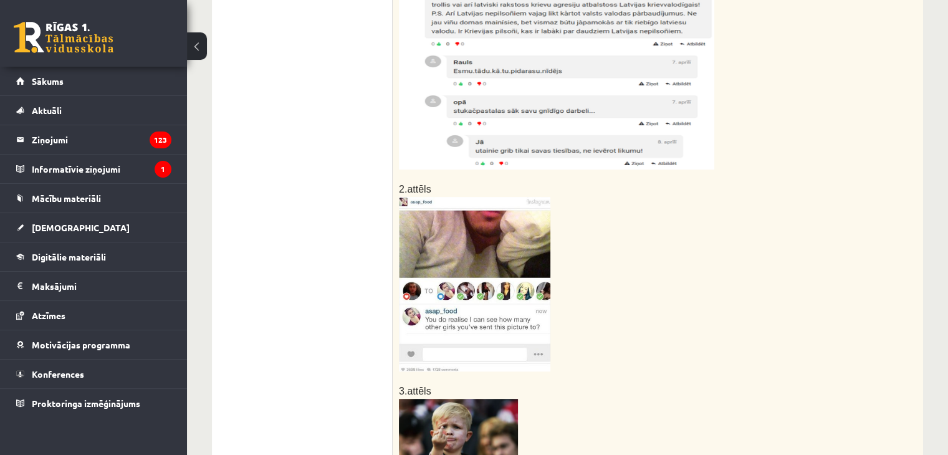
click at [478, 310] on img at bounding box center [475, 284] width 152 height 175
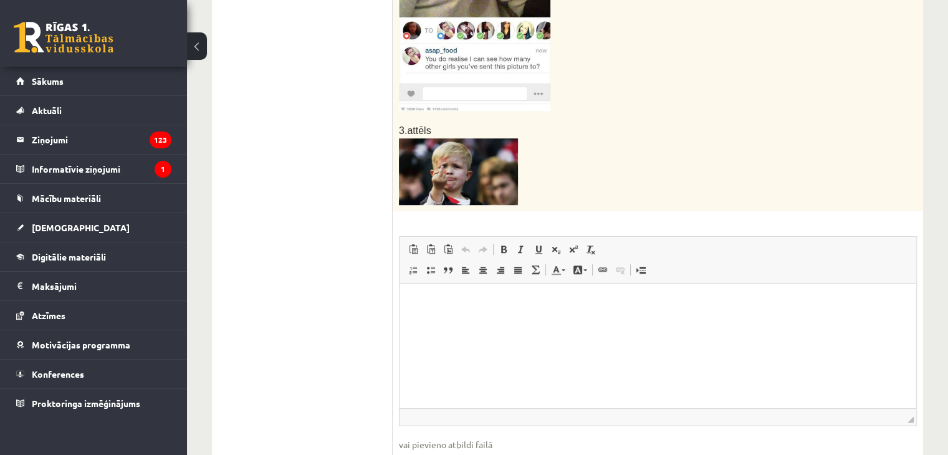
scroll to position [735, 0]
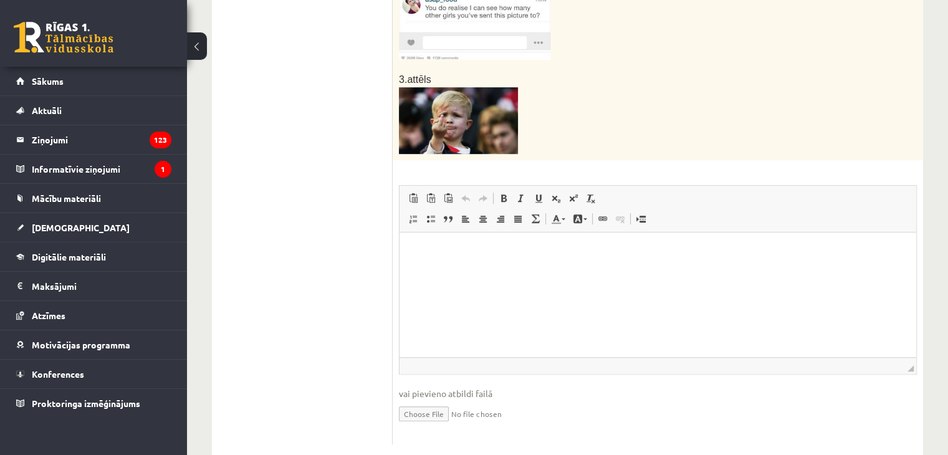
click at [458, 264] on html at bounding box center [658, 251] width 517 height 38
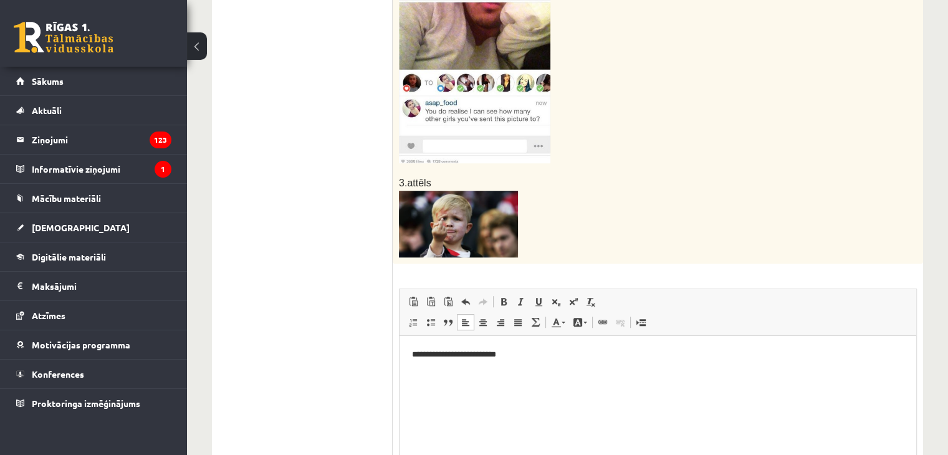
scroll to position [672, 0]
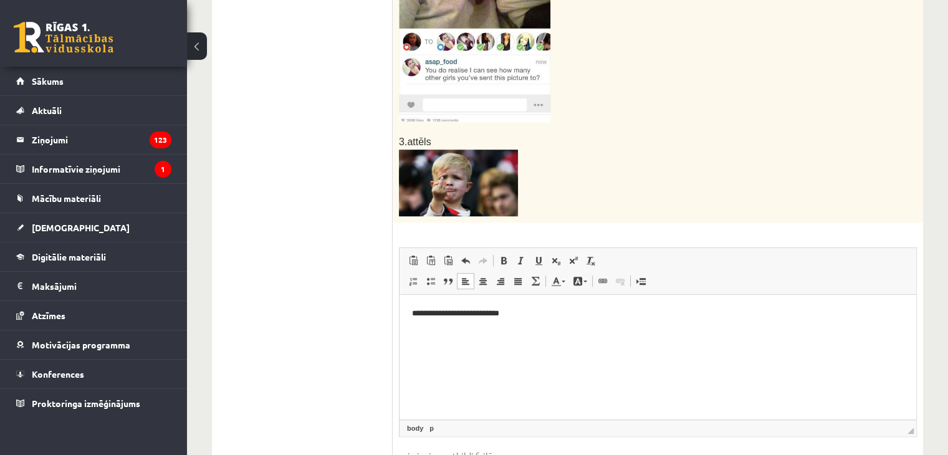
click at [498, 313] on p "**********" at bounding box center [658, 313] width 493 height 13
click at [514, 314] on p "**********" at bounding box center [658, 313] width 493 height 13
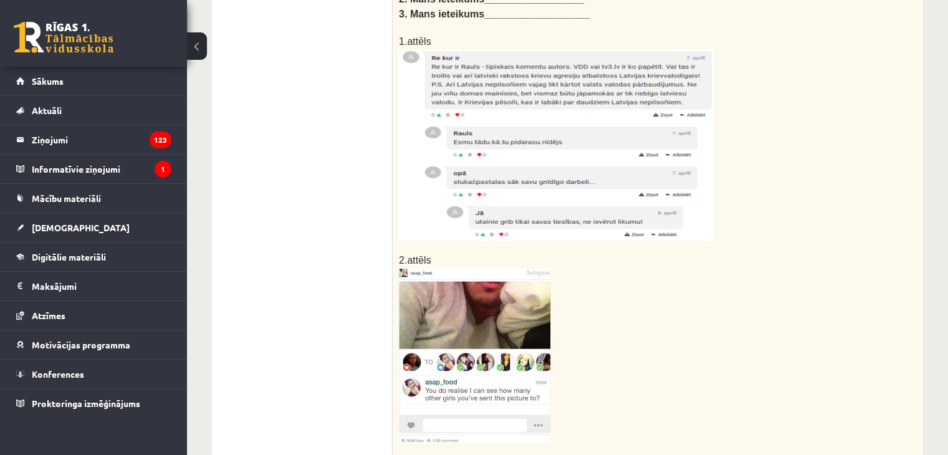
scroll to position [610, 0]
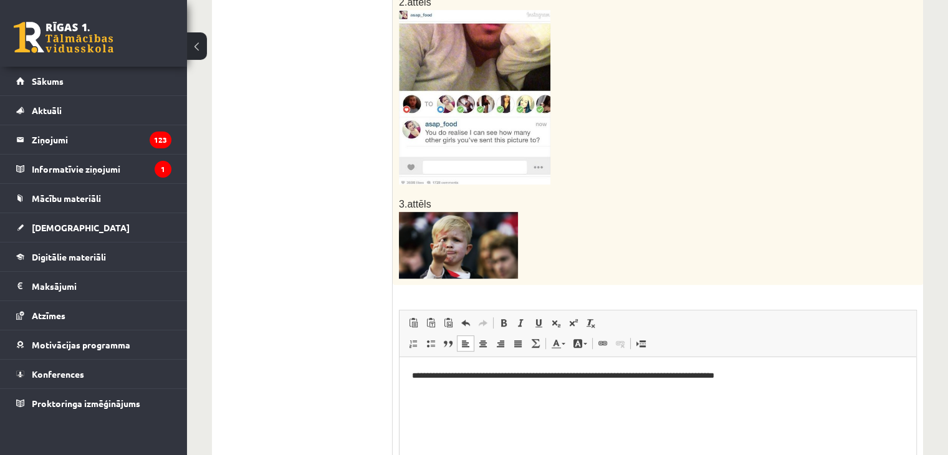
click at [733, 375] on p "**********" at bounding box center [658, 375] width 493 height 13
click at [731, 377] on p "**********" at bounding box center [658, 375] width 493 height 13
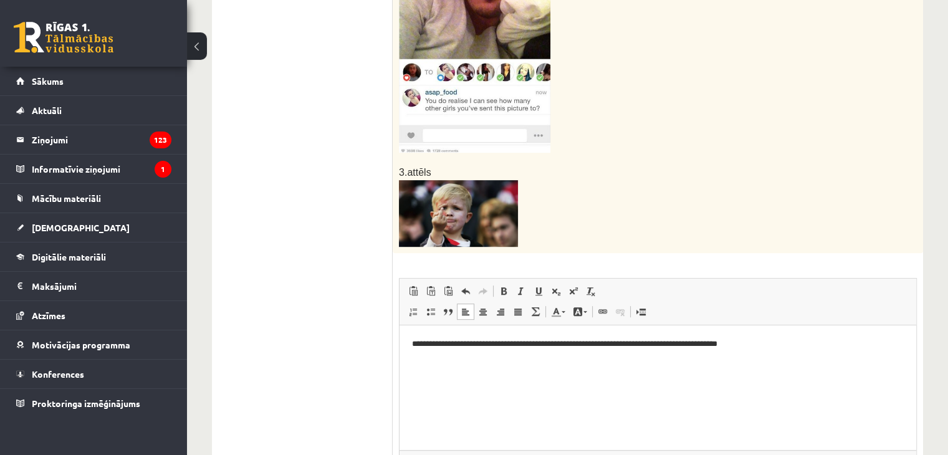
scroll to position [672, 0]
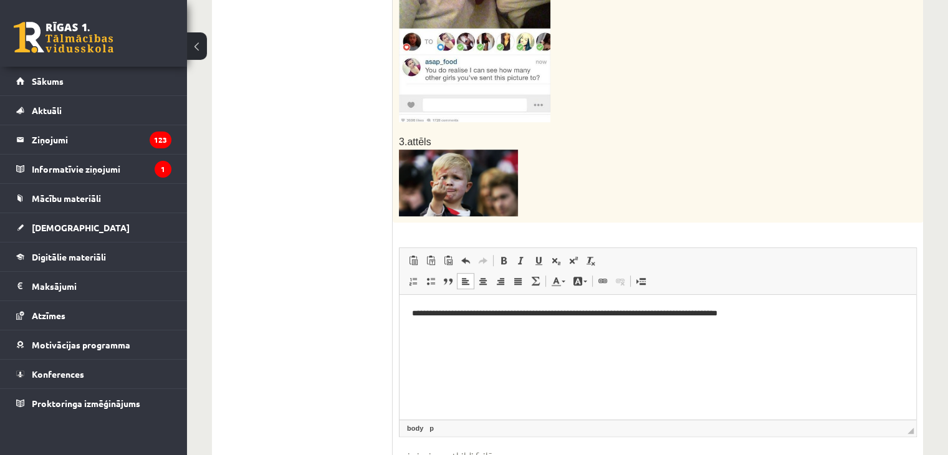
click at [770, 321] on html "**********" at bounding box center [658, 313] width 517 height 38
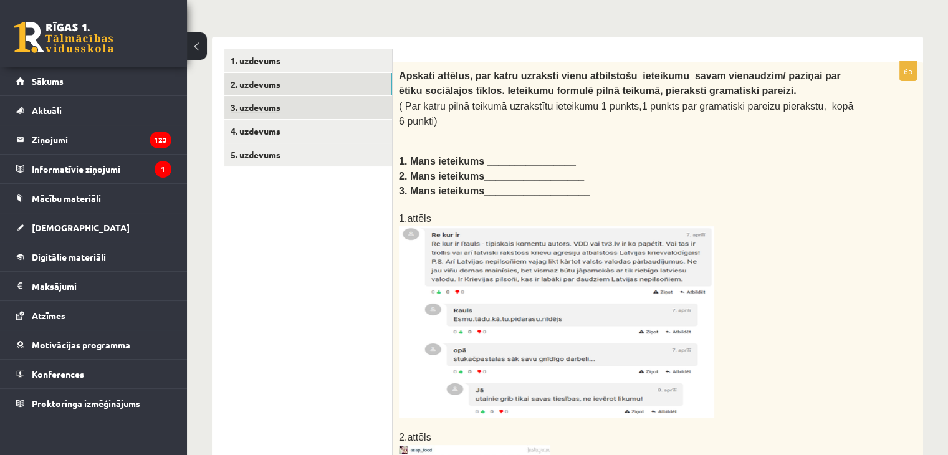
scroll to position [111, 0]
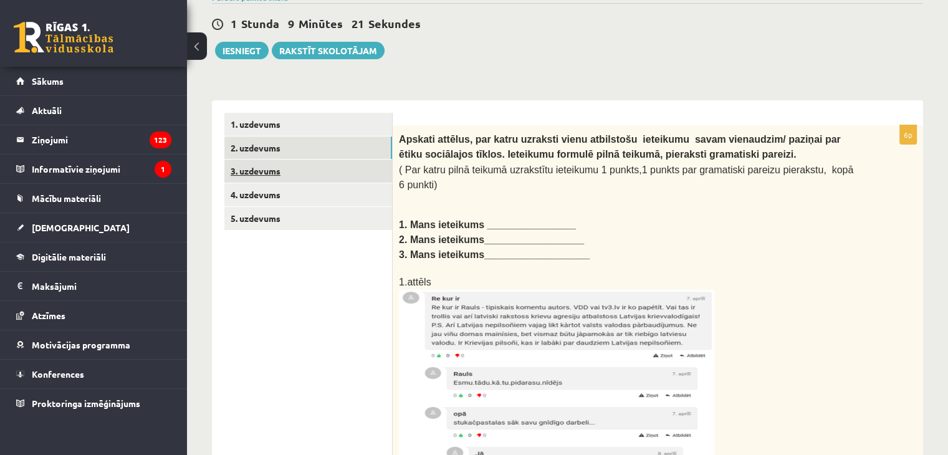
click at [339, 175] on link "3. uzdevums" at bounding box center [308, 171] width 168 height 23
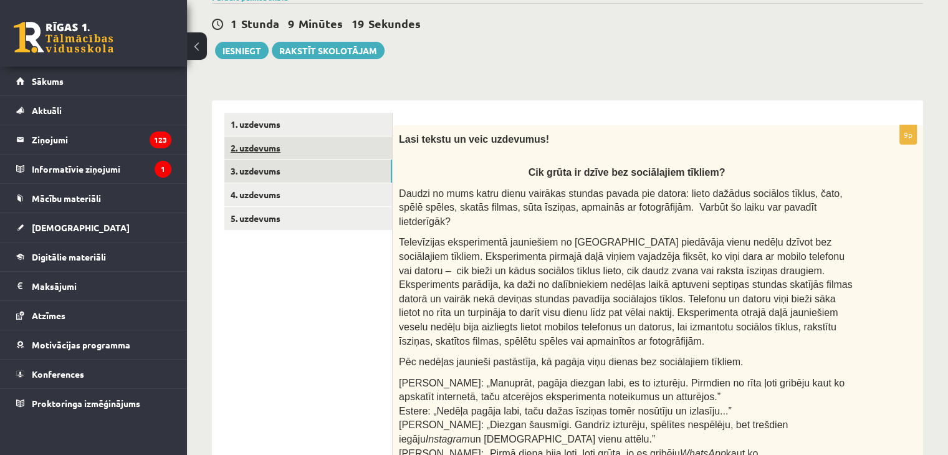
scroll to position [0, 0]
click at [340, 149] on link "2. uzdevums" at bounding box center [308, 148] width 168 height 23
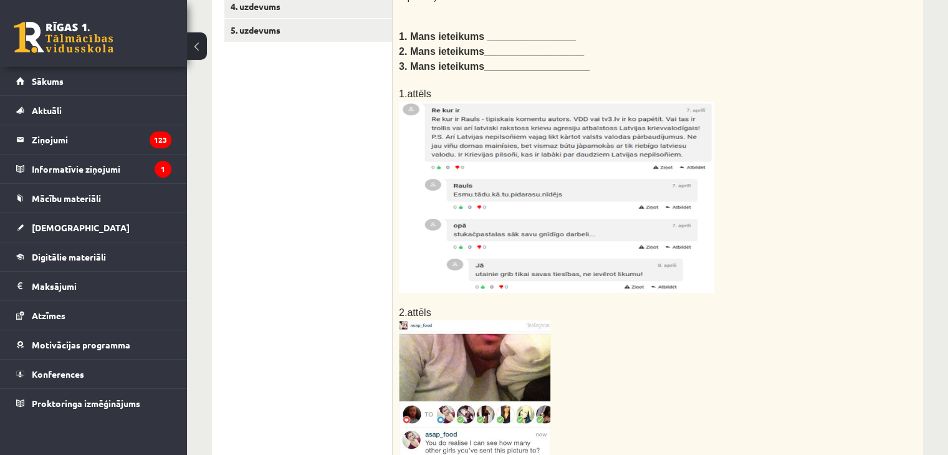
scroll to position [112, 0]
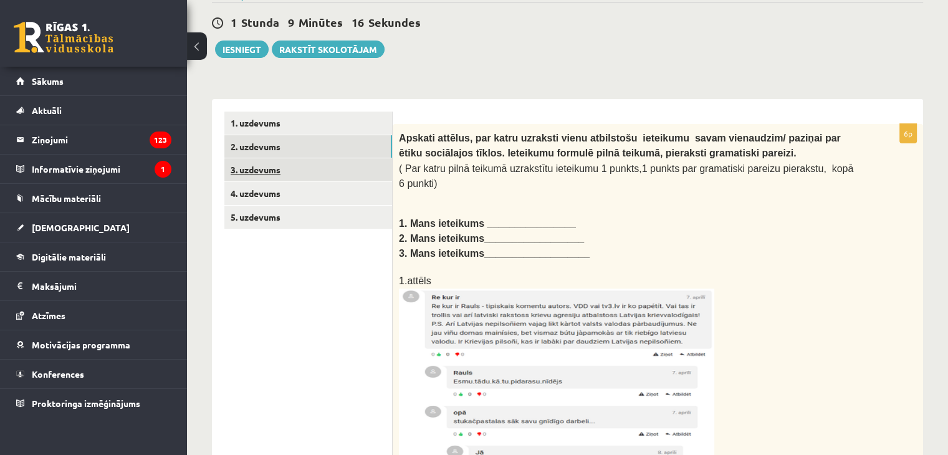
click at [300, 173] on link "3. uzdevums" at bounding box center [308, 169] width 168 height 23
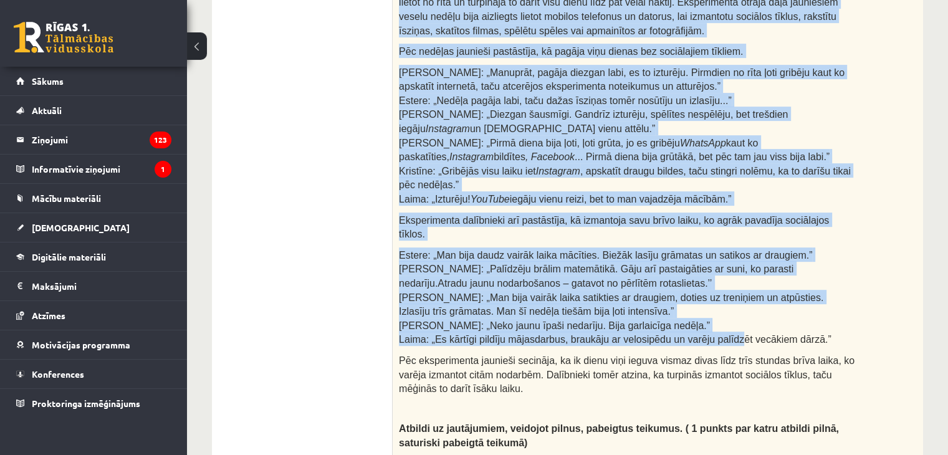
scroll to position [424, 0]
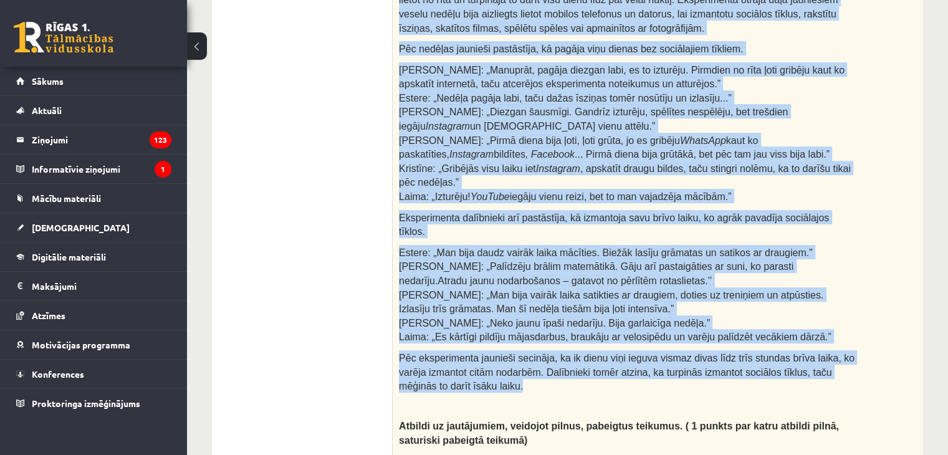
drag, startPoint x: 543, startPoint y: 231, endPoint x: 808, endPoint y: 342, distance: 287.1
click at [808, 342] on div "Lasi tekstu un veic uzdevumus! Cik grūta ir dzīve bez sociālajiem tīkliem? Daud…" at bounding box center [658, 243] width 531 height 863
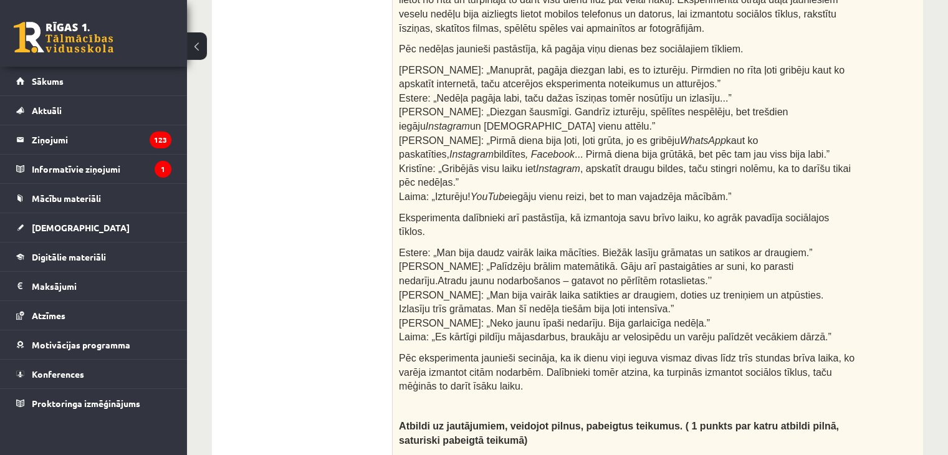
click at [318, 219] on ul "1. uzdevums 2. uzdevums 3. uzdevums 4. uzdevums 5. uzdevums" at bounding box center [308, 380] width 168 height 1160
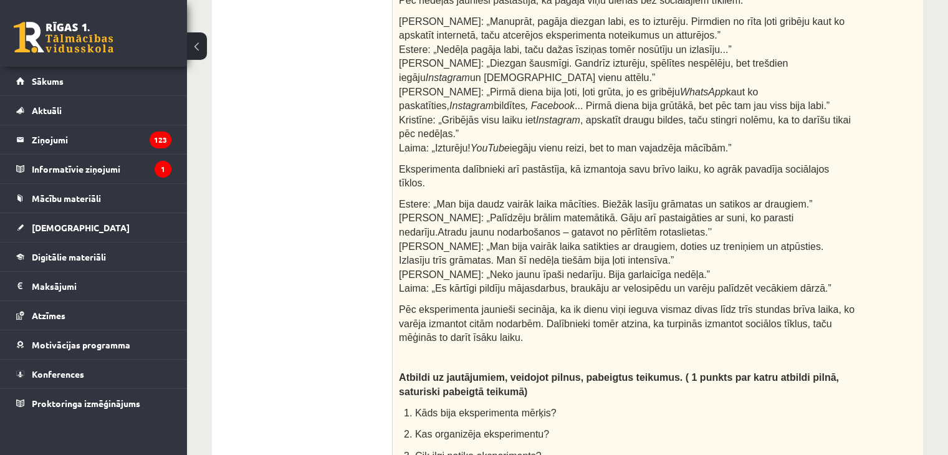
scroll to position [549, 0]
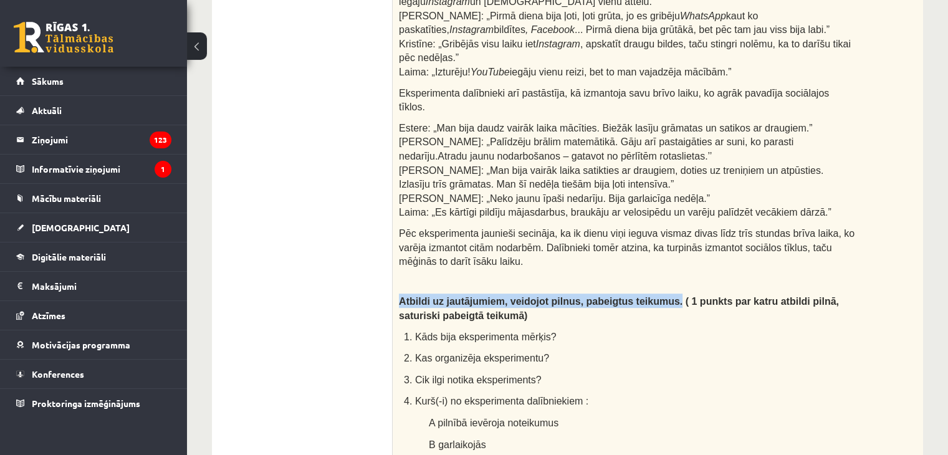
drag, startPoint x: 399, startPoint y: 251, endPoint x: 648, endPoint y: 256, distance: 248.8
click at [648, 296] on span "Atbildi uz jautājumiem, veidojot pilnus, pabeigtus teikumus. ( 1 punkts par kat…" at bounding box center [619, 308] width 440 height 25
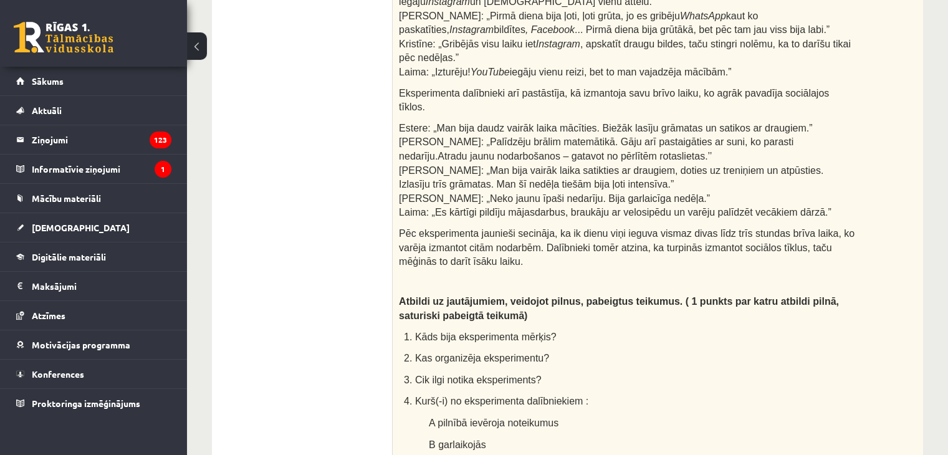
click at [321, 237] on ul "1. uzdevums 2. uzdevums 3. uzdevums 4. uzdevums 5. uzdevums" at bounding box center [308, 255] width 168 height 1160
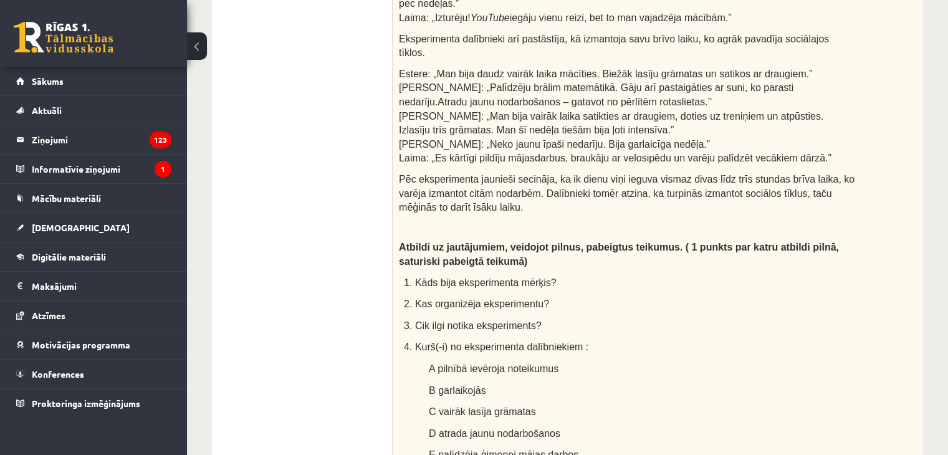
scroll to position [673, 0]
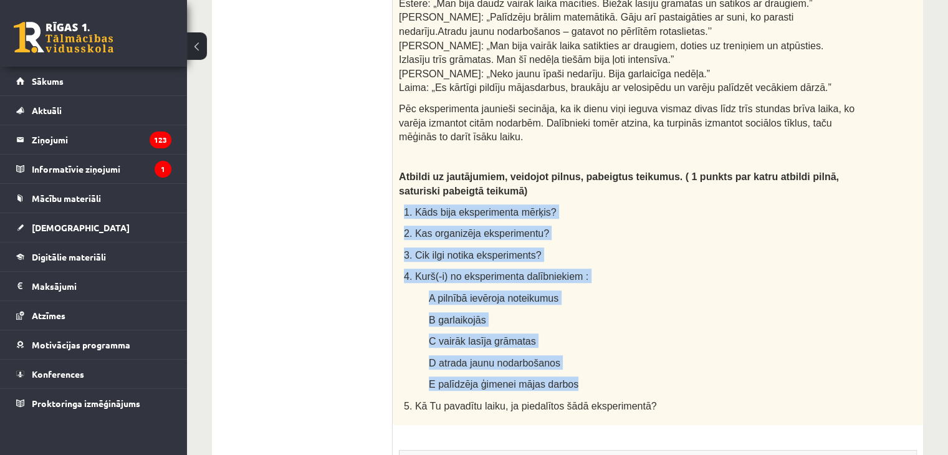
drag, startPoint x: 405, startPoint y: 164, endPoint x: 546, endPoint y: 321, distance: 210.2
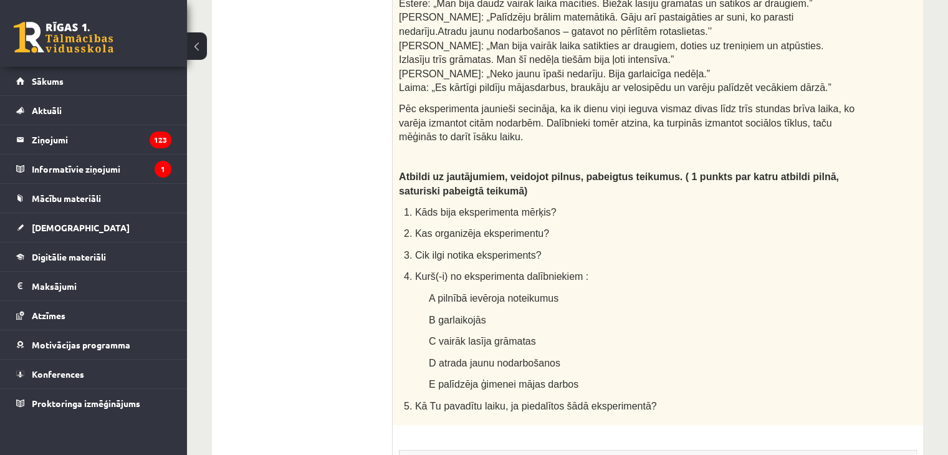
click at [296, 220] on ul "1. uzdevums 2. uzdevums 3. uzdevums 4. uzdevums 5. uzdevums" at bounding box center [308, 130] width 168 height 1160
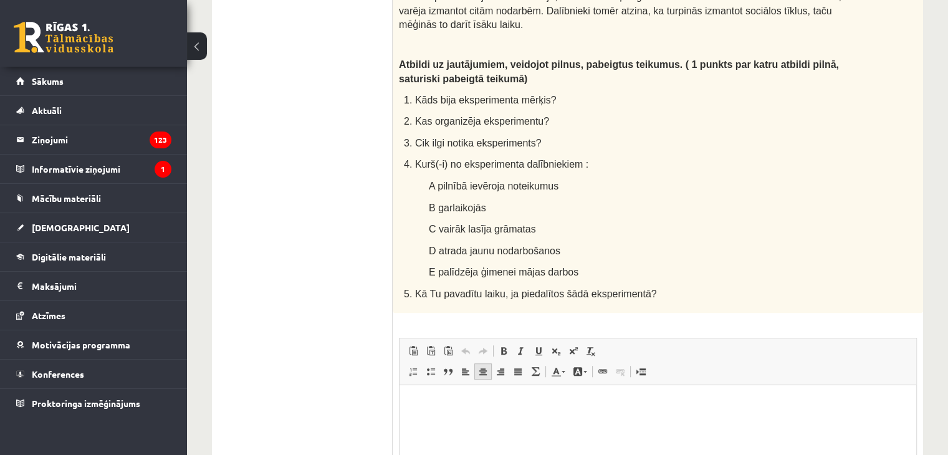
scroll to position [811, 0]
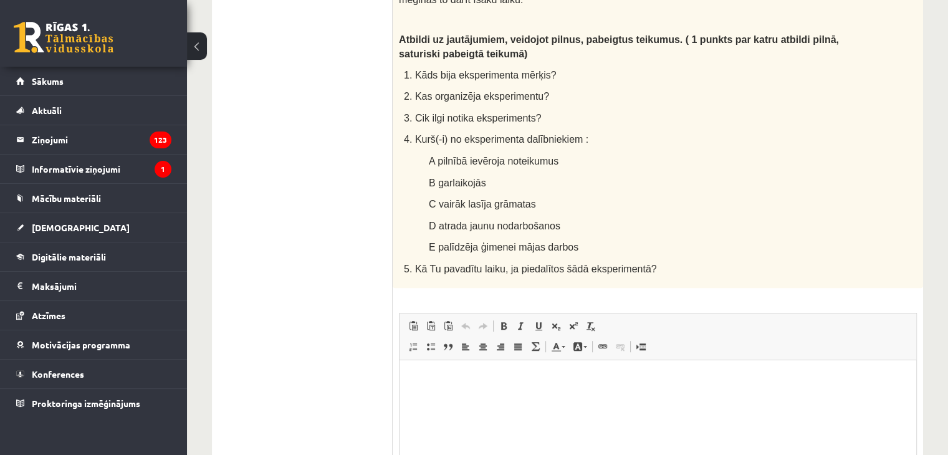
click at [437, 380] on p "Editor, wiswyg-editor-user-answer-47025040479020" at bounding box center [658, 379] width 492 height 13
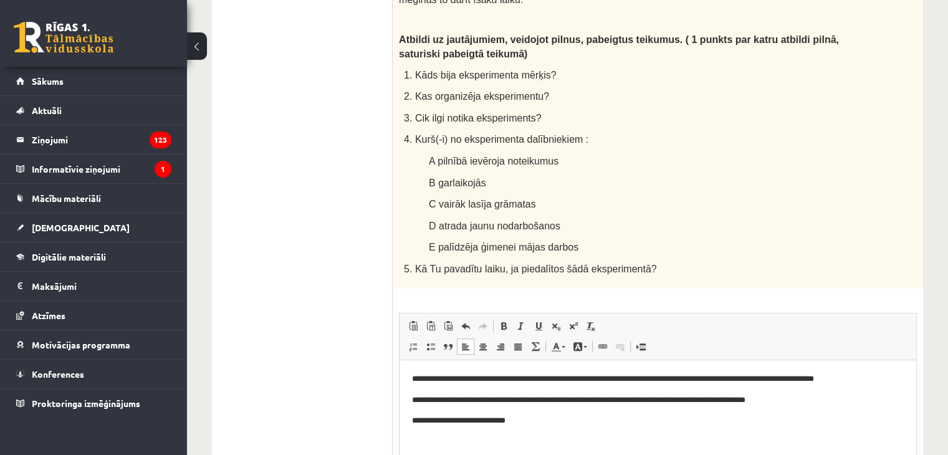
click at [497, 422] on p "**********" at bounding box center [658, 421] width 493 height 13
click at [539, 420] on p "**********" at bounding box center [658, 421] width 493 height 13
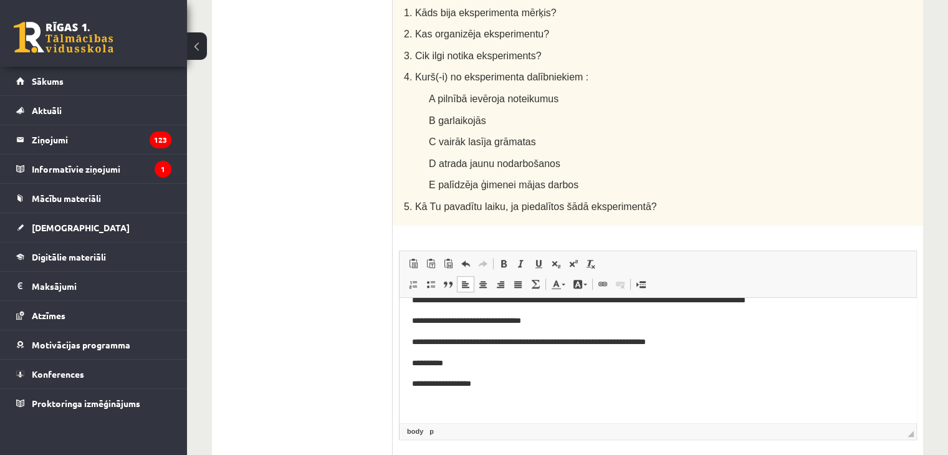
scroll to position [40, 0]
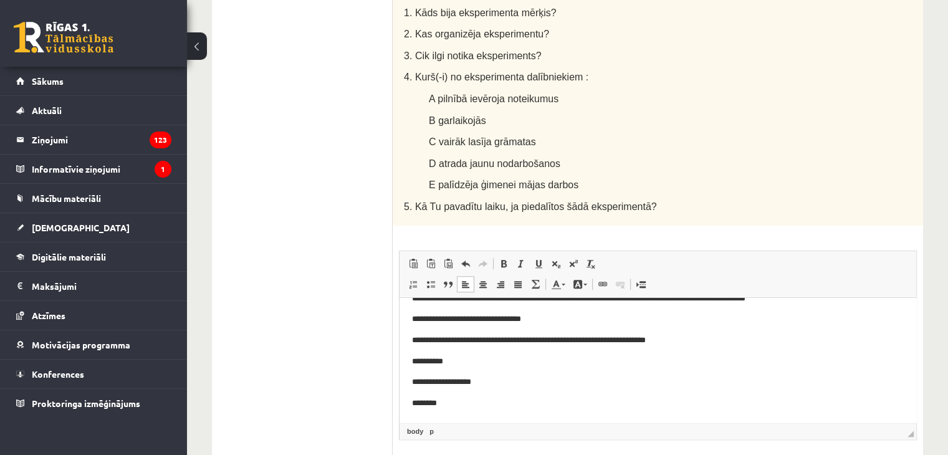
click at [494, 342] on p "**********" at bounding box center [653, 340] width 483 height 13
click at [446, 401] on p "********" at bounding box center [653, 403] width 483 height 13
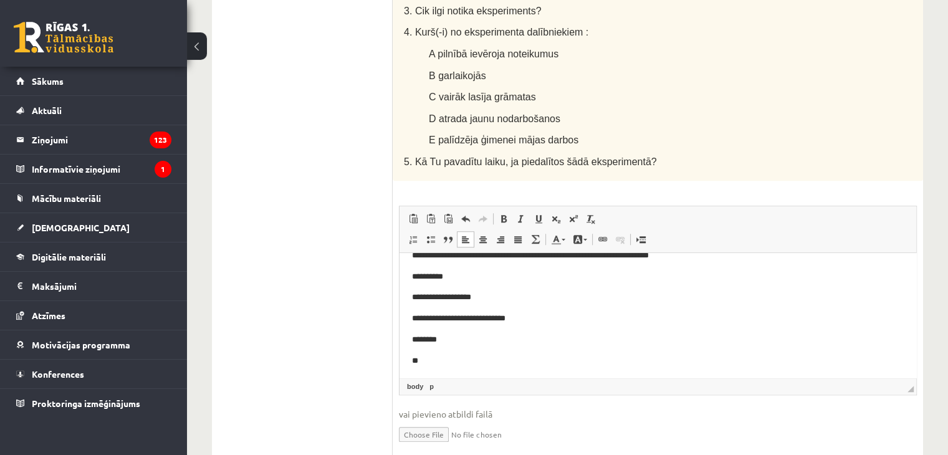
scroll to position [82, 0]
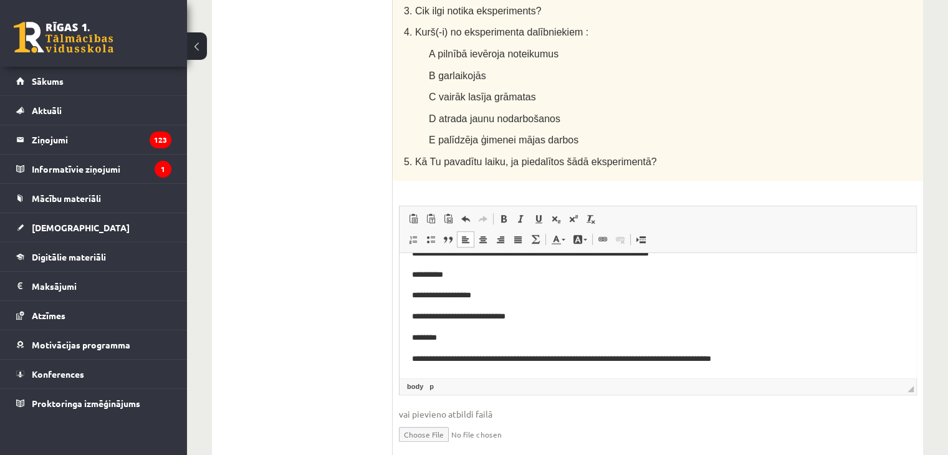
click at [614, 360] on p "**********" at bounding box center [653, 359] width 483 height 13
click at [660, 358] on p "**********" at bounding box center [653, 359] width 483 height 13
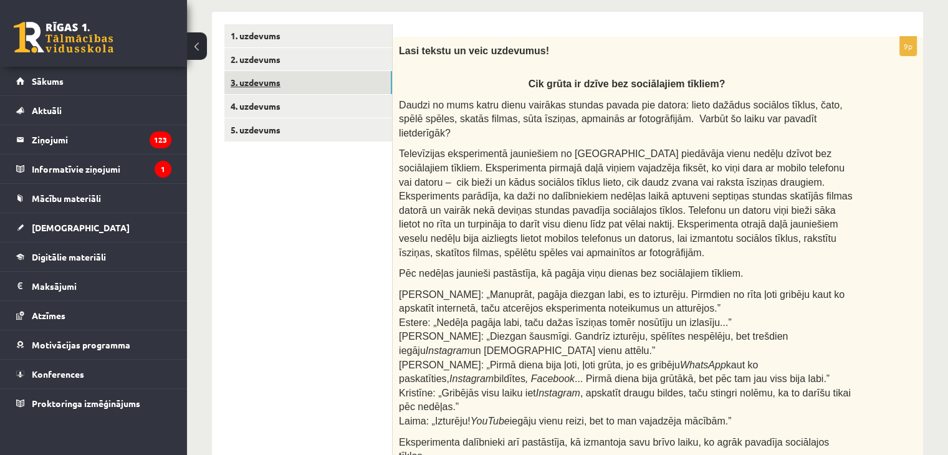
scroll to position [45, 0]
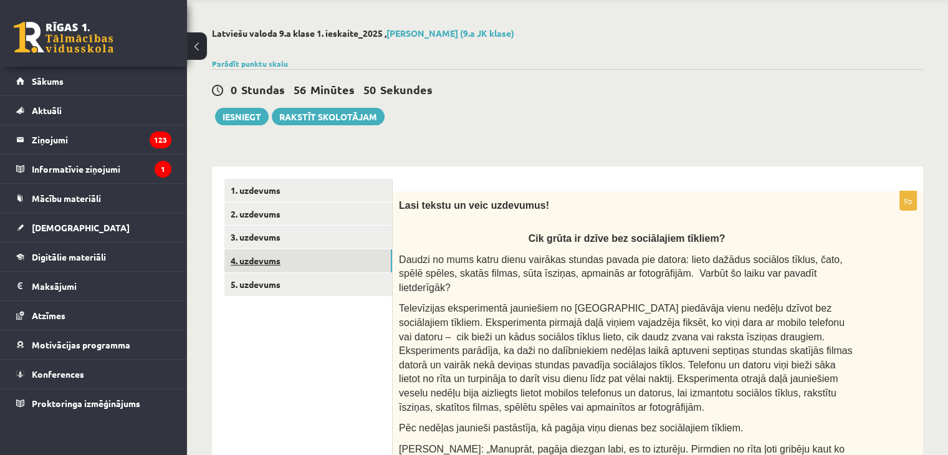
click at [306, 261] on link "4. uzdevums" at bounding box center [308, 260] width 168 height 23
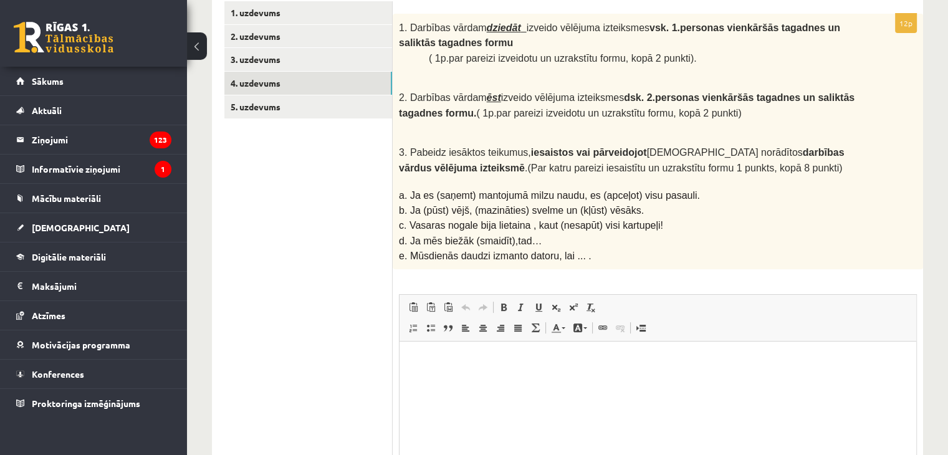
scroll to position [95, 0]
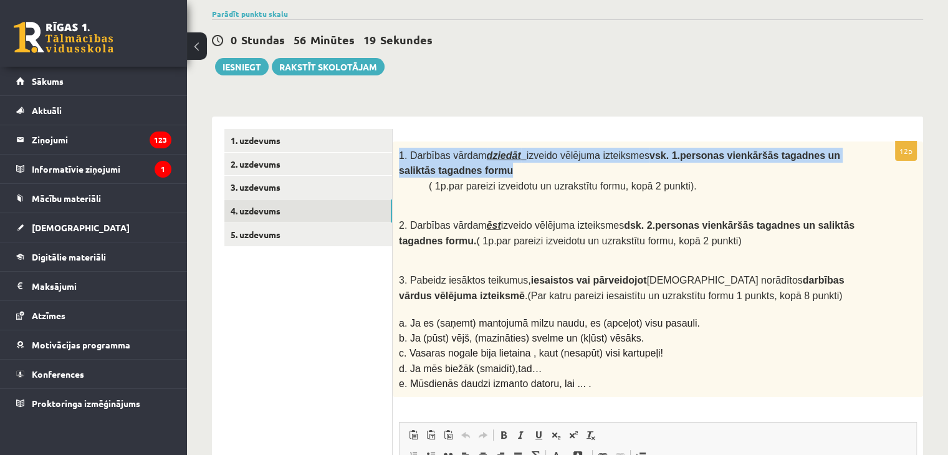
drag, startPoint x: 401, startPoint y: 157, endPoint x: 474, endPoint y: 172, distance: 74.6
click at [474, 172] on p "1. Darbības vārdam dziedāt izveido vēlējuma izteiksmes vsk. 1.personas vienkārš…" at bounding box center [627, 163] width 456 height 31
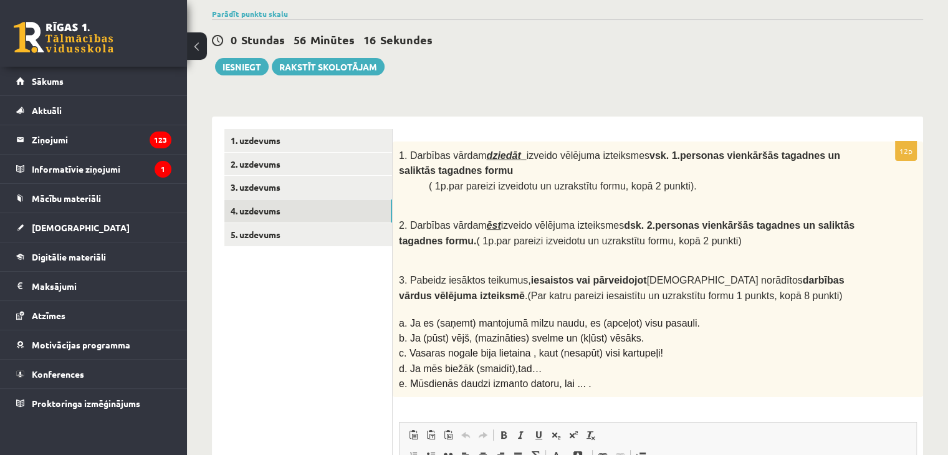
click at [594, 55] on div "0 Stundas 56 Minūtes 16 Sekundes Ieskaite saglabāta! Iesniegt Rakstīt skolotājam" at bounding box center [568, 47] width 712 height 56
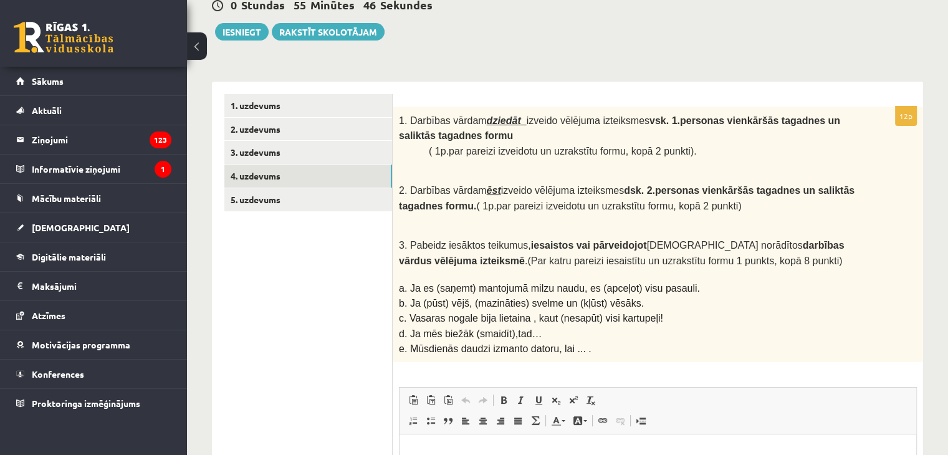
scroll to position [219, 0]
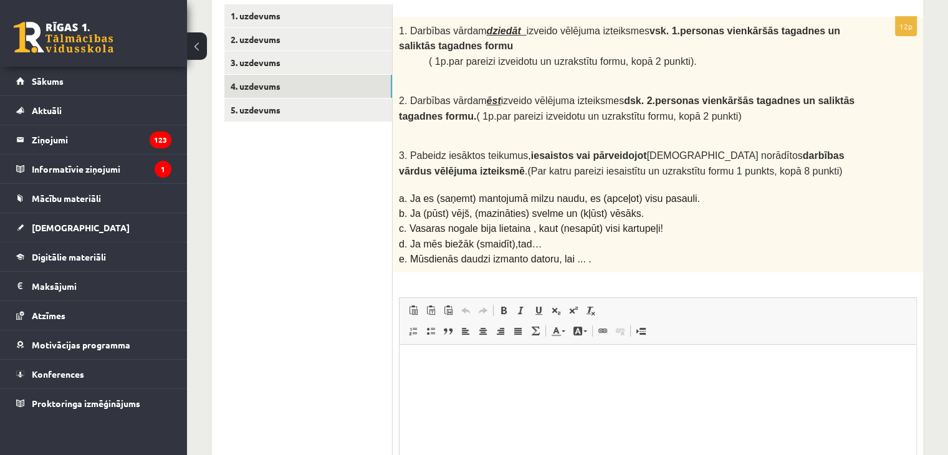
click at [461, 383] on html at bounding box center [658, 364] width 517 height 38
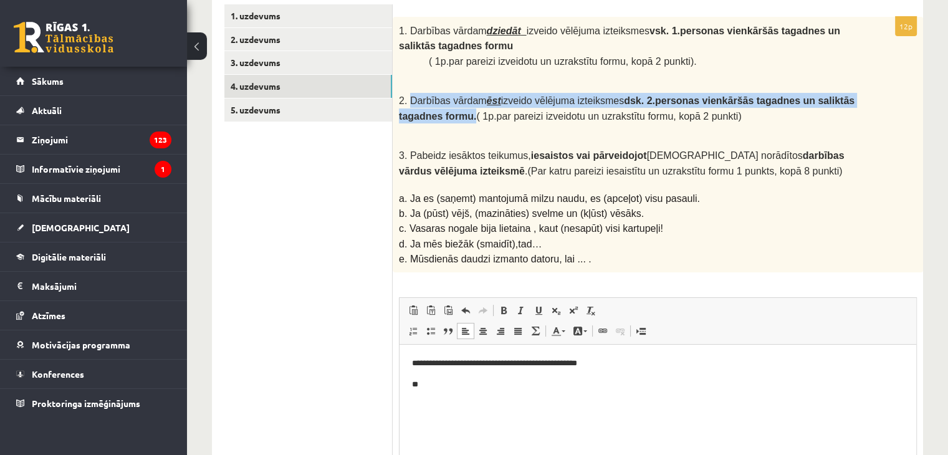
drag, startPoint x: 408, startPoint y: 95, endPoint x: 428, endPoint y: 108, distance: 23.0
click at [428, 108] on span "2. Darbības vārdam ēst izveido vēlējuma izteiksmes dsk. 2.personas vienkāršās t…" at bounding box center [627, 108] width 456 height 26
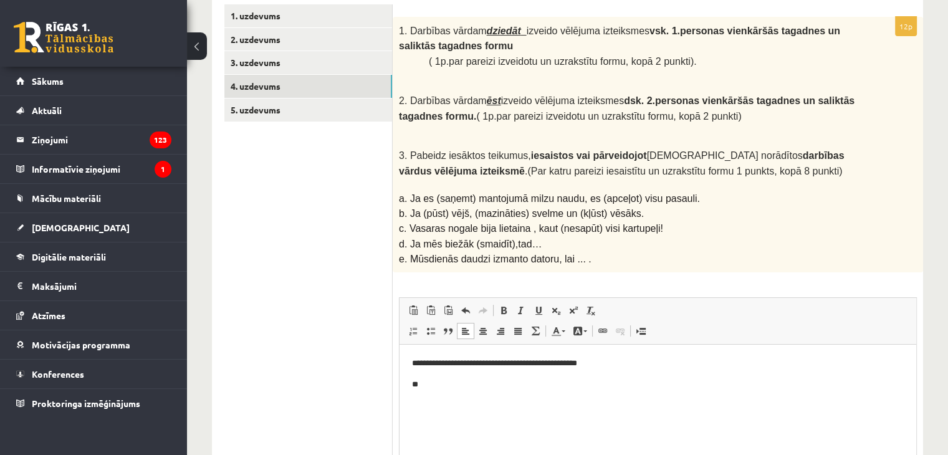
click at [883, 123] on div "1. Darbības vārdam dziedāt izveido vēlējuma izteiksmes vsk. 1.personas vienkārš…" at bounding box center [658, 145] width 531 height 256
click at [429, 384] on p "**" at bounding box center [658, 385] width 493 height 13
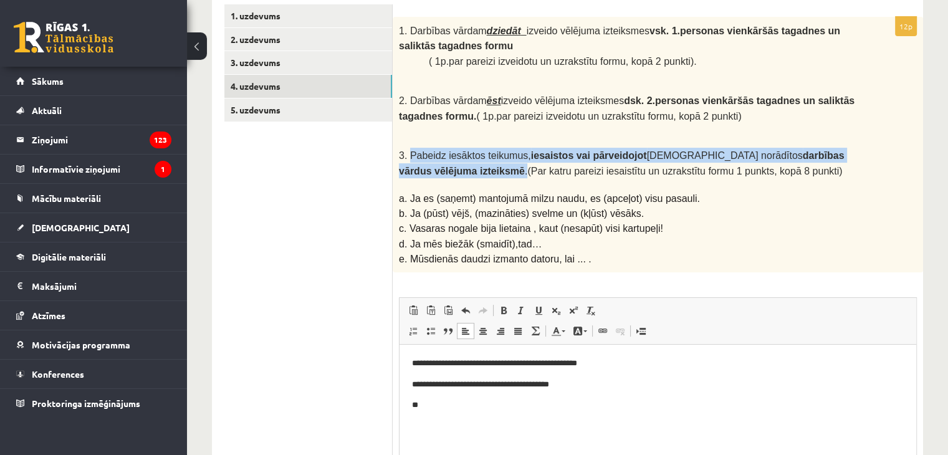
drag, startPoint x: 409, startPoint y: 148, endPoint x: 841, endPoint y: 150, distance: 432.1
click at [844, 150] on span "3. Pabeidz iesāktos teikumus, iesaistos vai pārveidojot iekavās norādītos darbī…" at bounding box center [621, 163] width 445 height 26
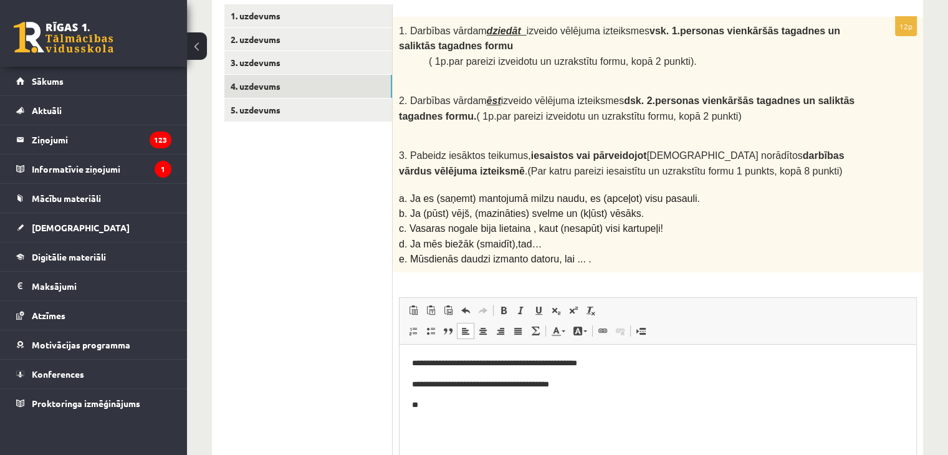
click at [816, 221] on p "c. Vasaras nogale bija lietaina , kaut (nesapūt) visi kartupeļi!" at bounding box center [627, 228] width 456 height 15
click at [428, 410] on p "**" at bounding box center [658, 405] width 493 height 13
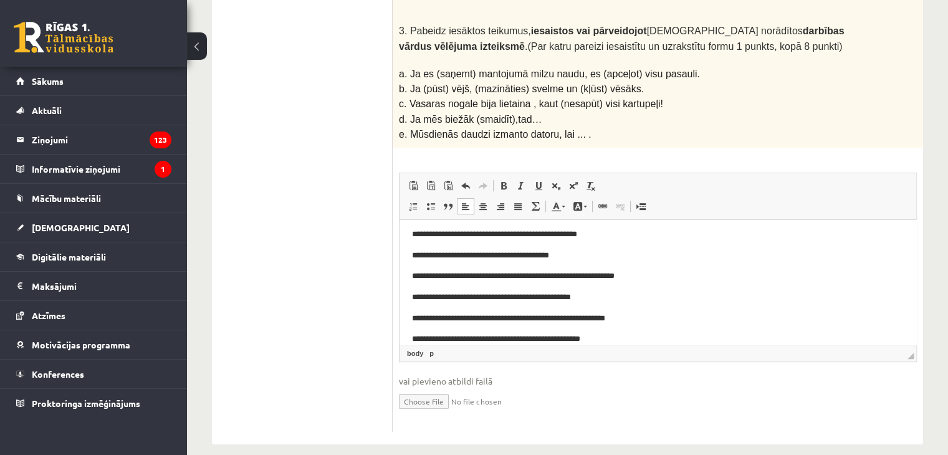
scroll to position [25, 0]
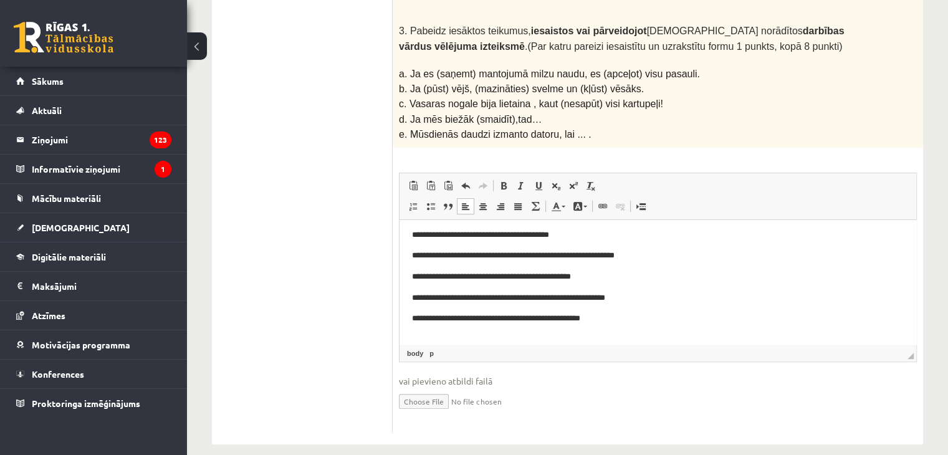
click at [607, 319] on p "**********" at bounding box center [653, 318] width 483 height 13
click at [445, 336] on p "Editor, wiswyg-editor-user-answer-47024756718540" at bounding box center [658, 340] width 492 height 13
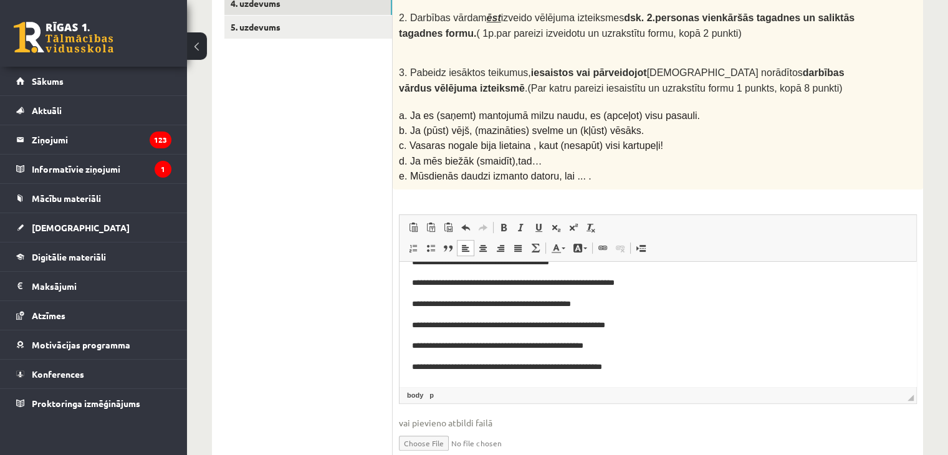
scroll to position [219, 0]
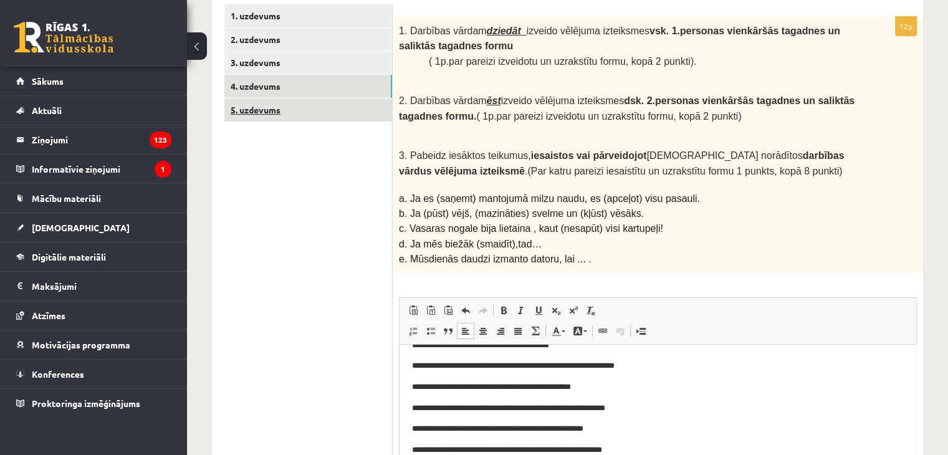
click at [306, 117] on link "5. uzdevums" at bounding box center [308, 110] width 168 height 23
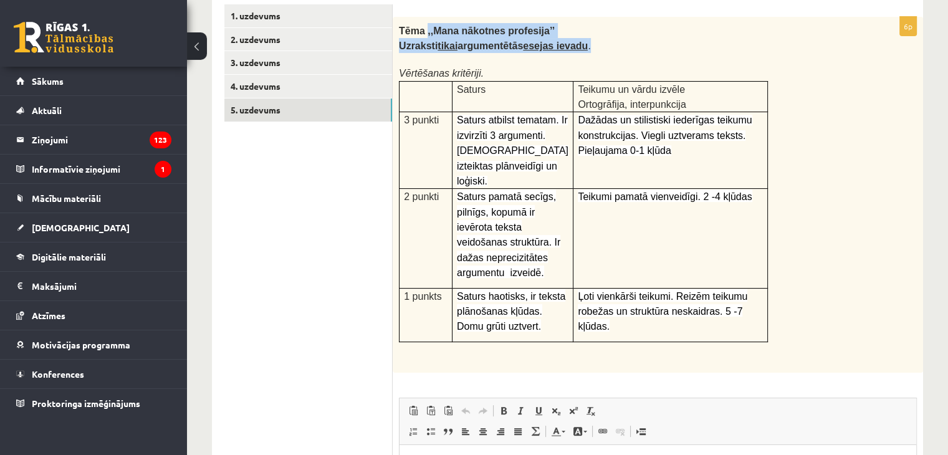
drag, startPoint x: 424, startPoint y: 31, endPoint x: 586, endPoint y: 46, distance: 162.3
click at [586, 46] on div "Tēma ,,Mana nākotnes profesija’’ Uzraksti tikai argumentētās esejas ievadu . Vē…" at bounding box center [658, 195] width 531 height 356
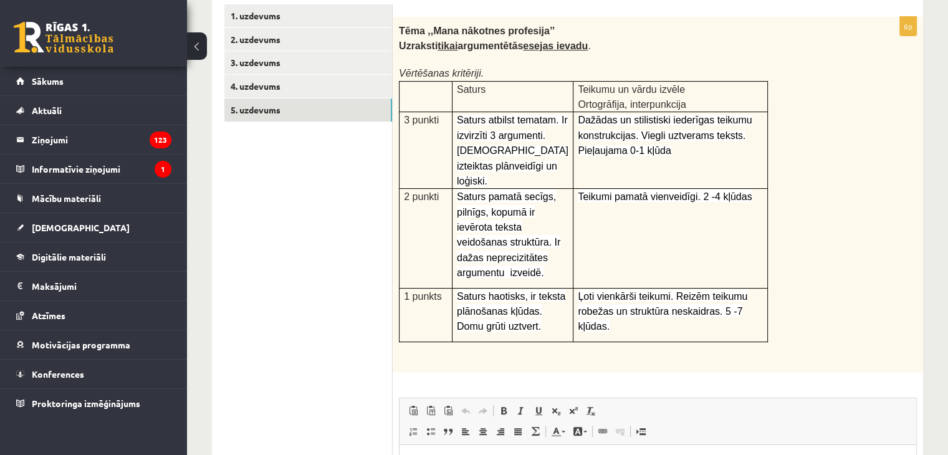
click at [666, 54] on p at bounding box center [627, 60] width 456 height 12
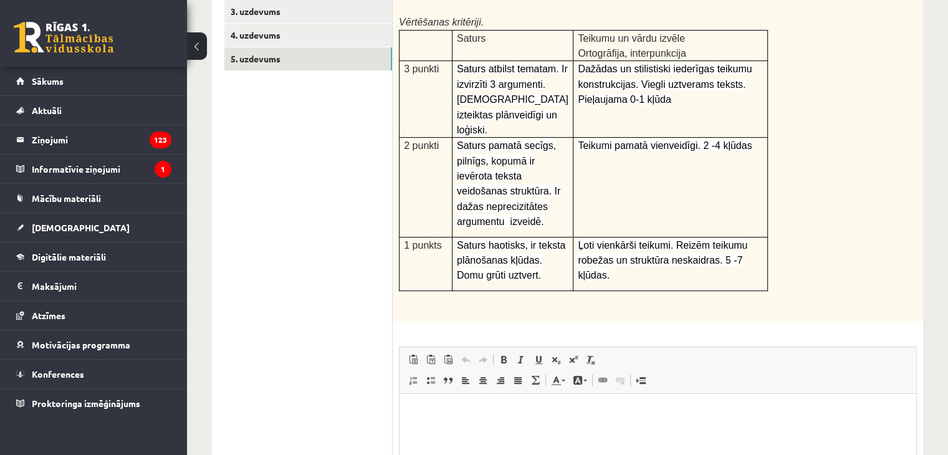
scroll to position [344, 0]
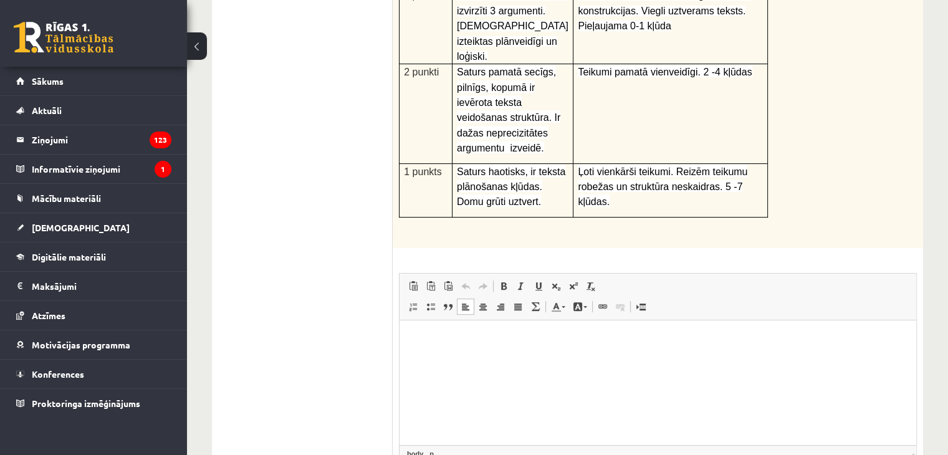
click at [441, 351] on html at bounding box center [658, 340] width 517 height 38
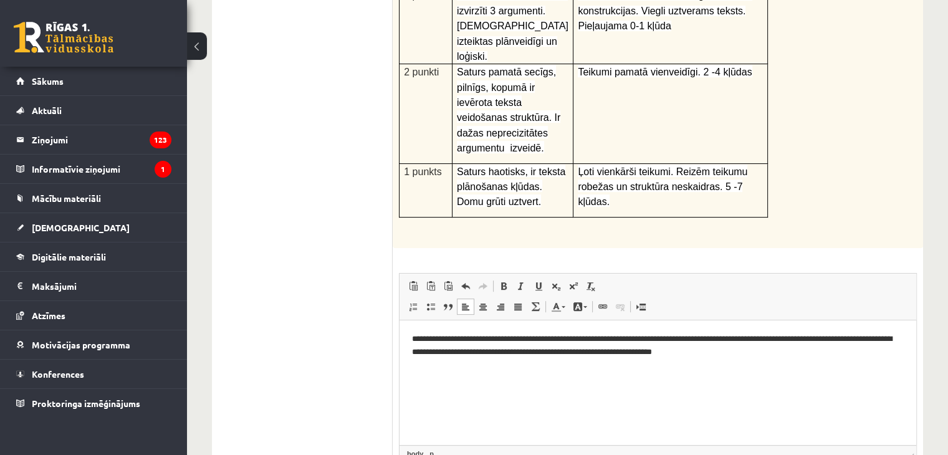
click at [556, 353] on p "**********" at bounding box center [658, 346] width 493 height 26
click at [796, 356] on p "**********" at bounding box center [658, 346] width 493 height 26
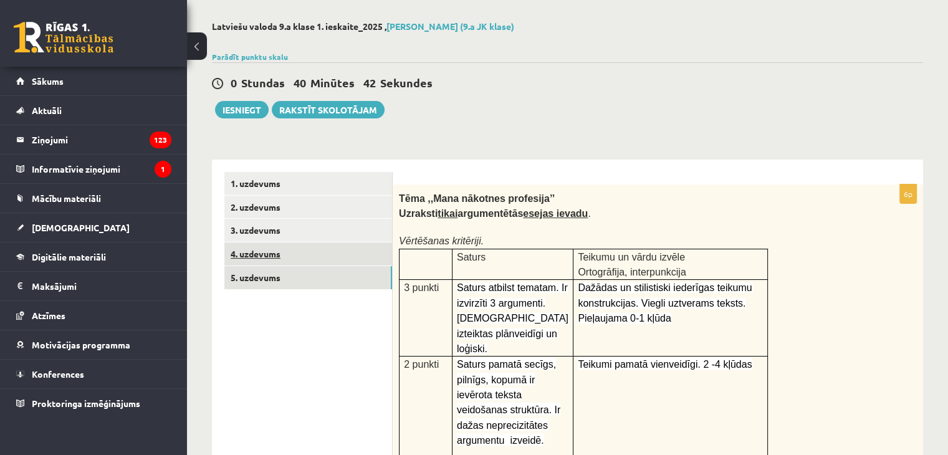
scroll to position [0, 0]
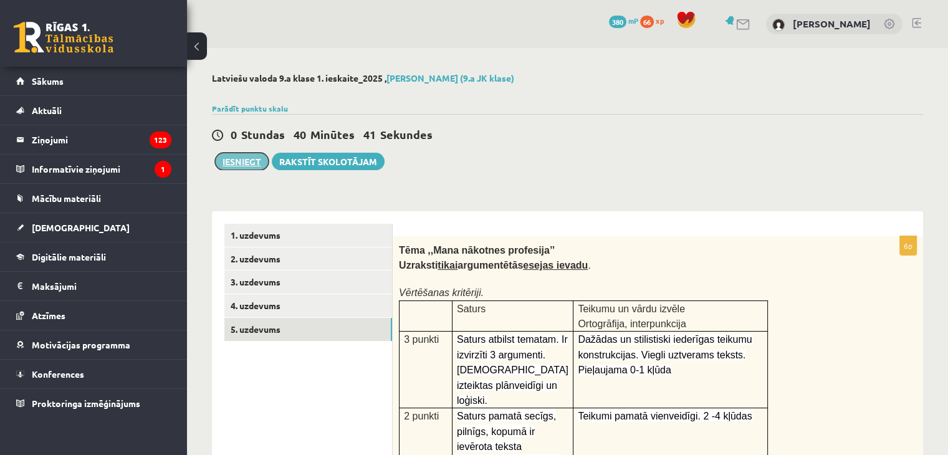
click at [249, 160] on button "Iesniegt" at bounding box center [242, 161] width 54 height 17
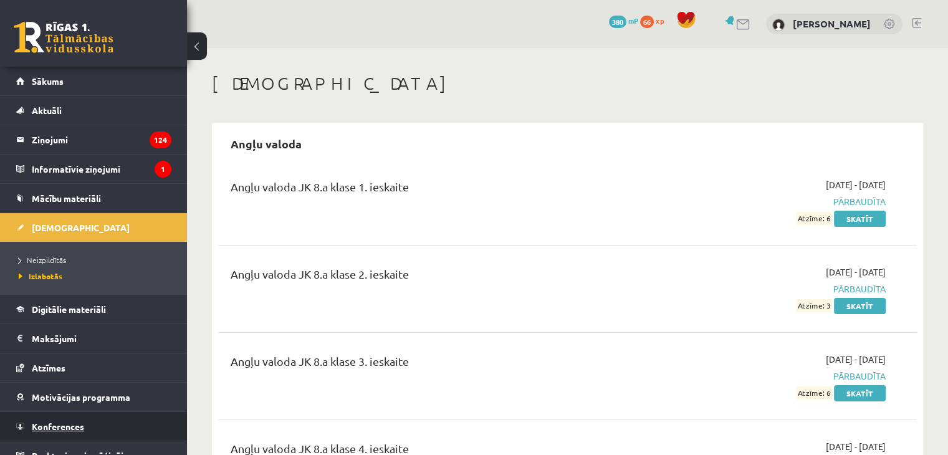
click at [85, 420] on link "Konferences" at bounding box center [93, 426] width 155 height 29
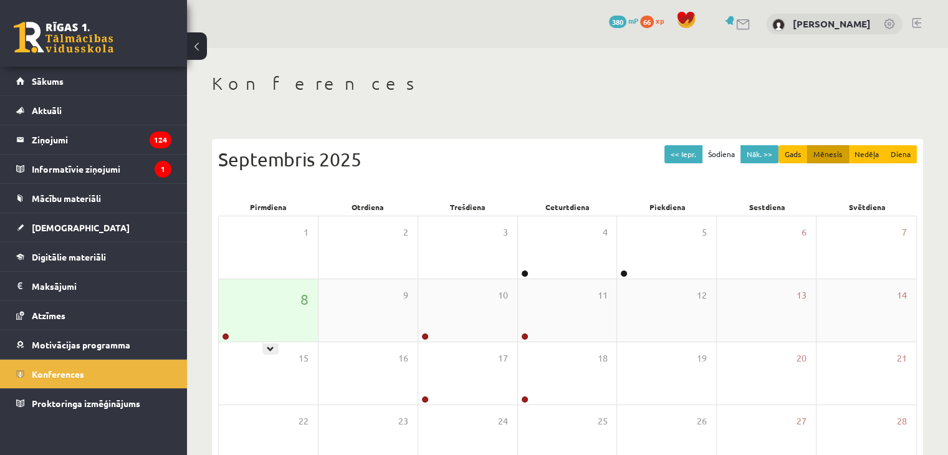
click at [294, 319] on div "8" at bounding box center [268, 310] width 99 height 62
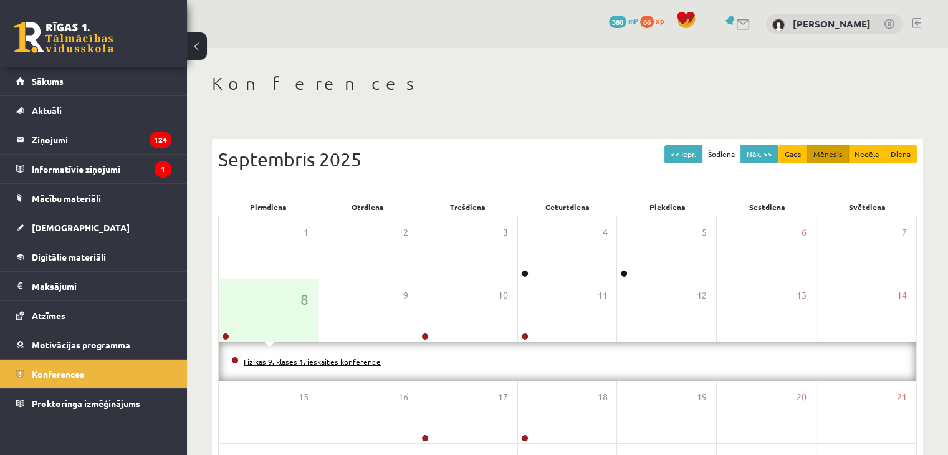
click at [268, 359] on link "Fizikas 9. klases 1. ieskaites konference" at bounding box center [312, 362] width 137 height 10
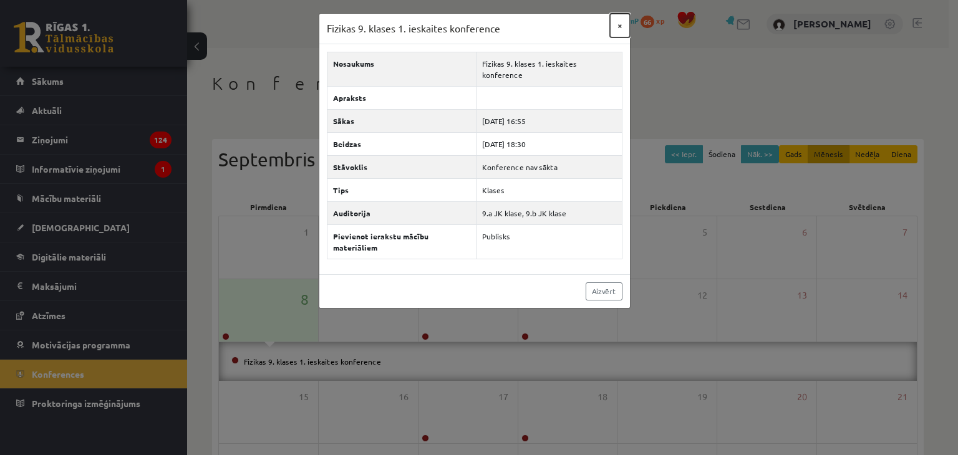
drag, startPoint x: 616, startPoint y: 26, endPoint x: 564, endPoint y: 46, distance: 55.5
click at [616, 26] on button "×" at bounding box center [620, 26] width 20 height 24
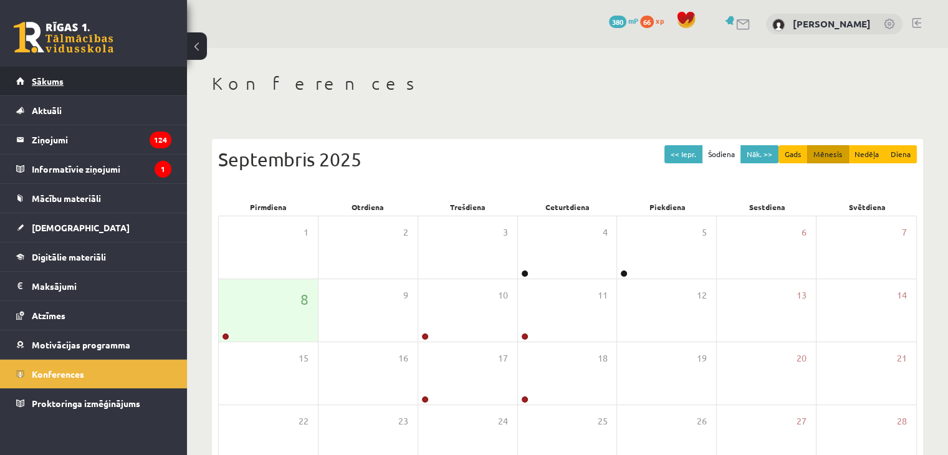
click at [75, 85] on link "Sākums" at bounding box center [93, 81] width 155 height 29
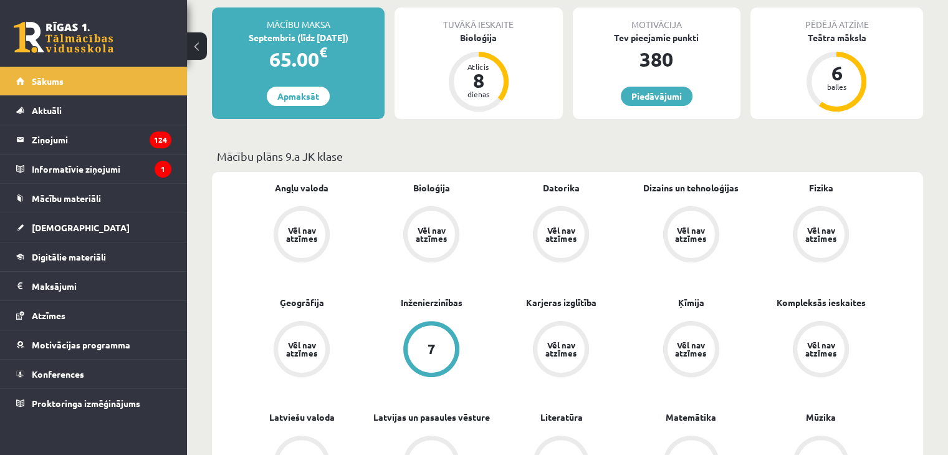
scroll to position [312, 0]
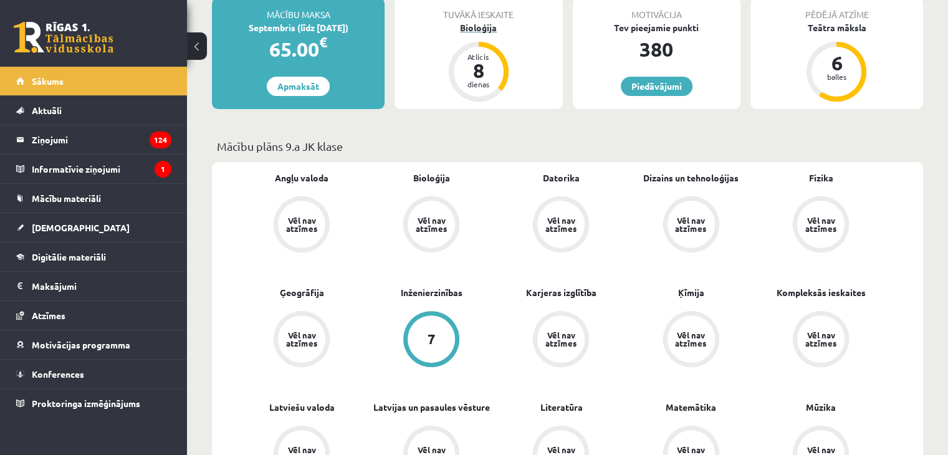
click at [475, 28] on div "Bioloģija" at bounding box center [479, 27] width 168 height 13
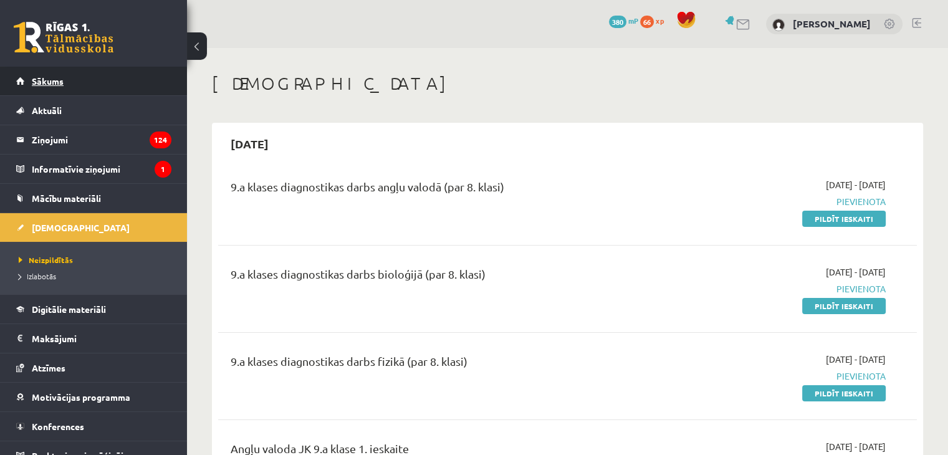
click at [105, 85] on link "Sākums" at bounding box center [93, 81] width 155 height 29
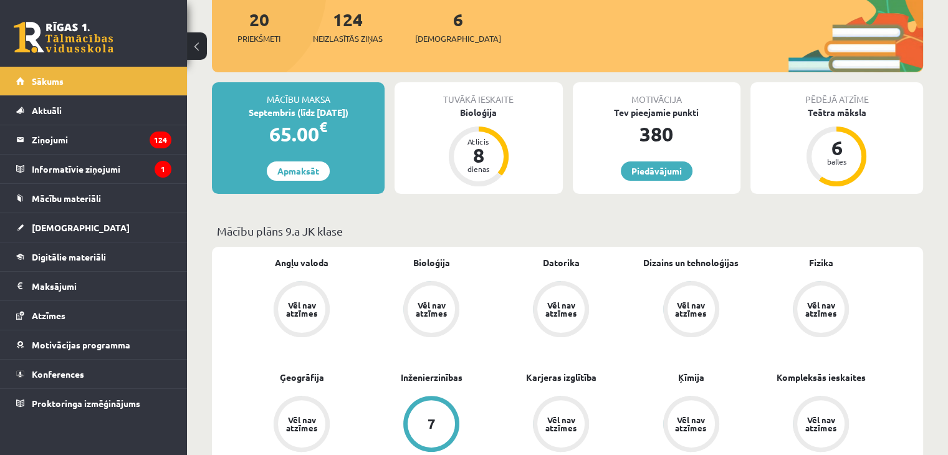
scroll to position [187, 0]
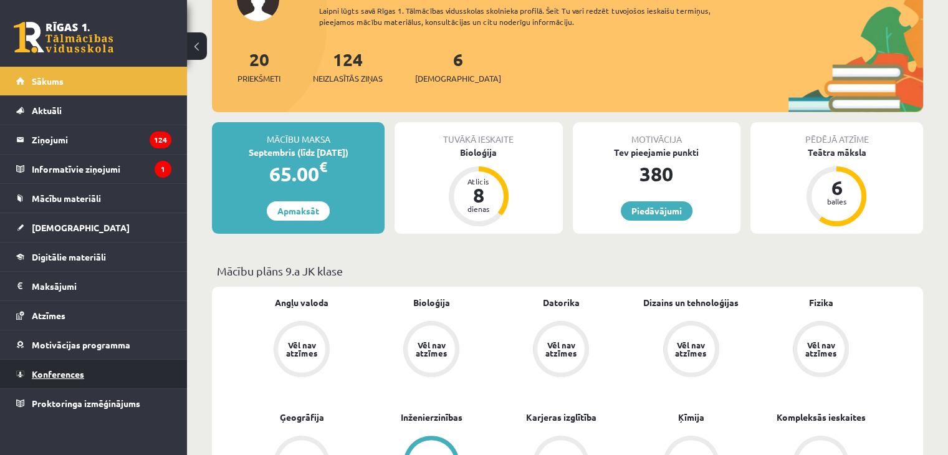
click at [55, 365] on link "Konferences" at bounding box center [93, 374] width 155 height 29
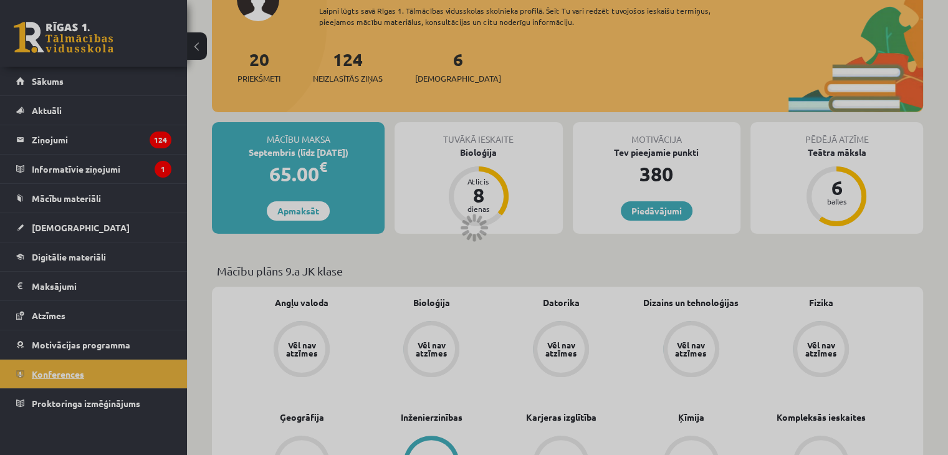
scroll to position [140, 0]
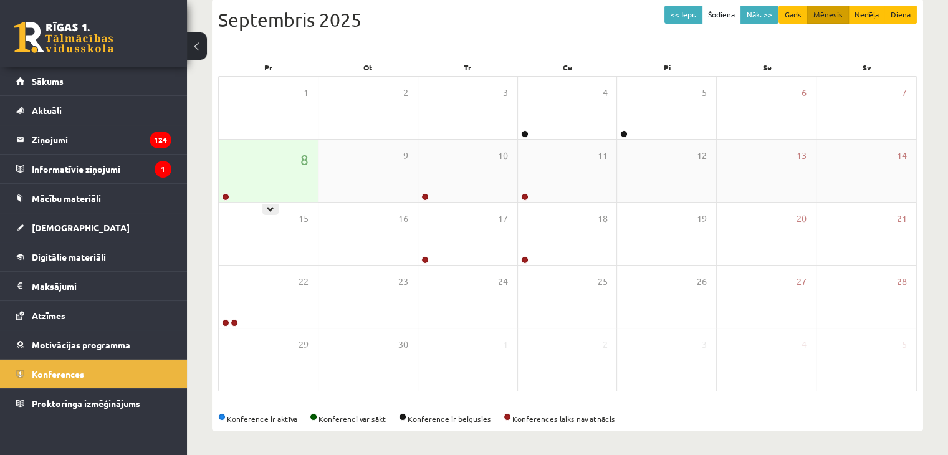
click at [273, 185] on div "8" at bounding box center [268, 171] width 99 height 62
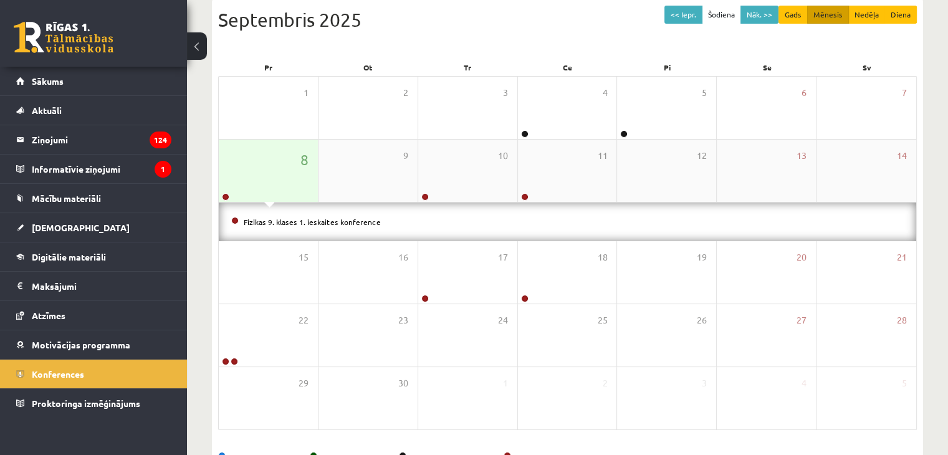
click at [274, 181] on div "8" at bounding box center [268, 171] width 99 height 62
